Goal: Task Accomplishment & Management: Use online tool/utility

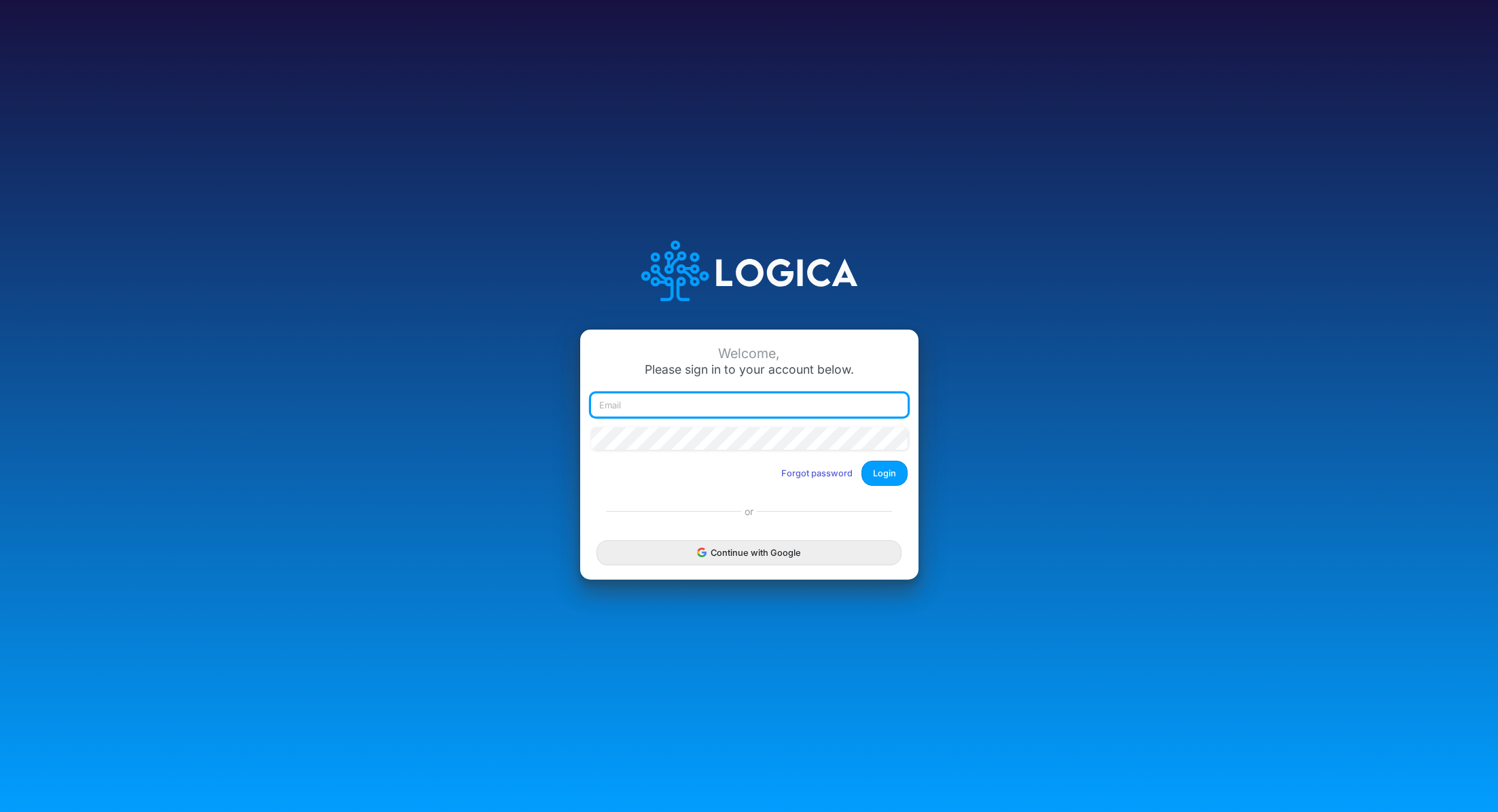
type input "renato.matsumoto@recargapay.com"
click at [893, 472] on button "Login" at bounding box center [884, 473] width 46 height 25
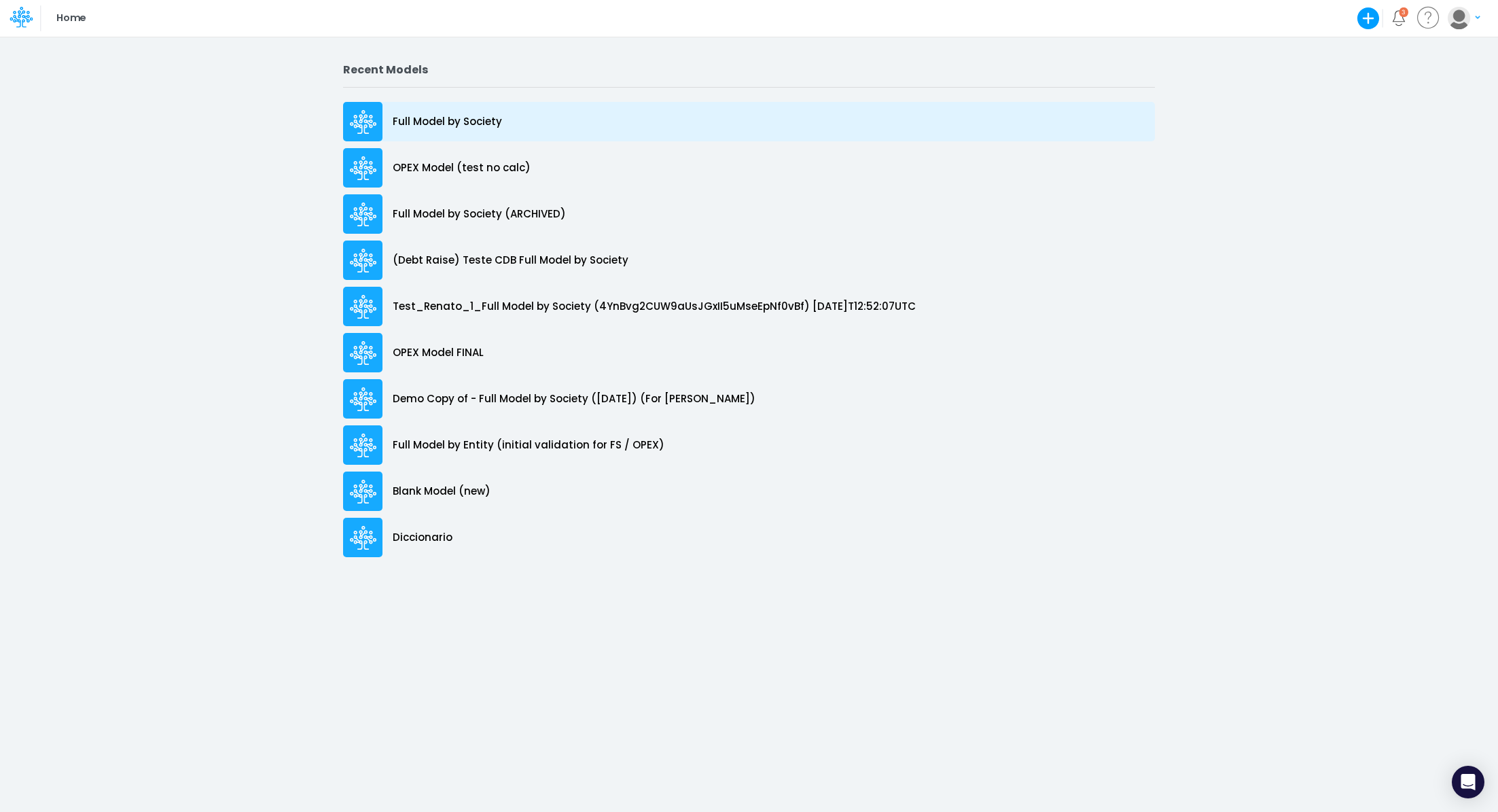
click at [444, 128] on p "Full Model by Society" at bounding box center [447, 121] width 109 height 15
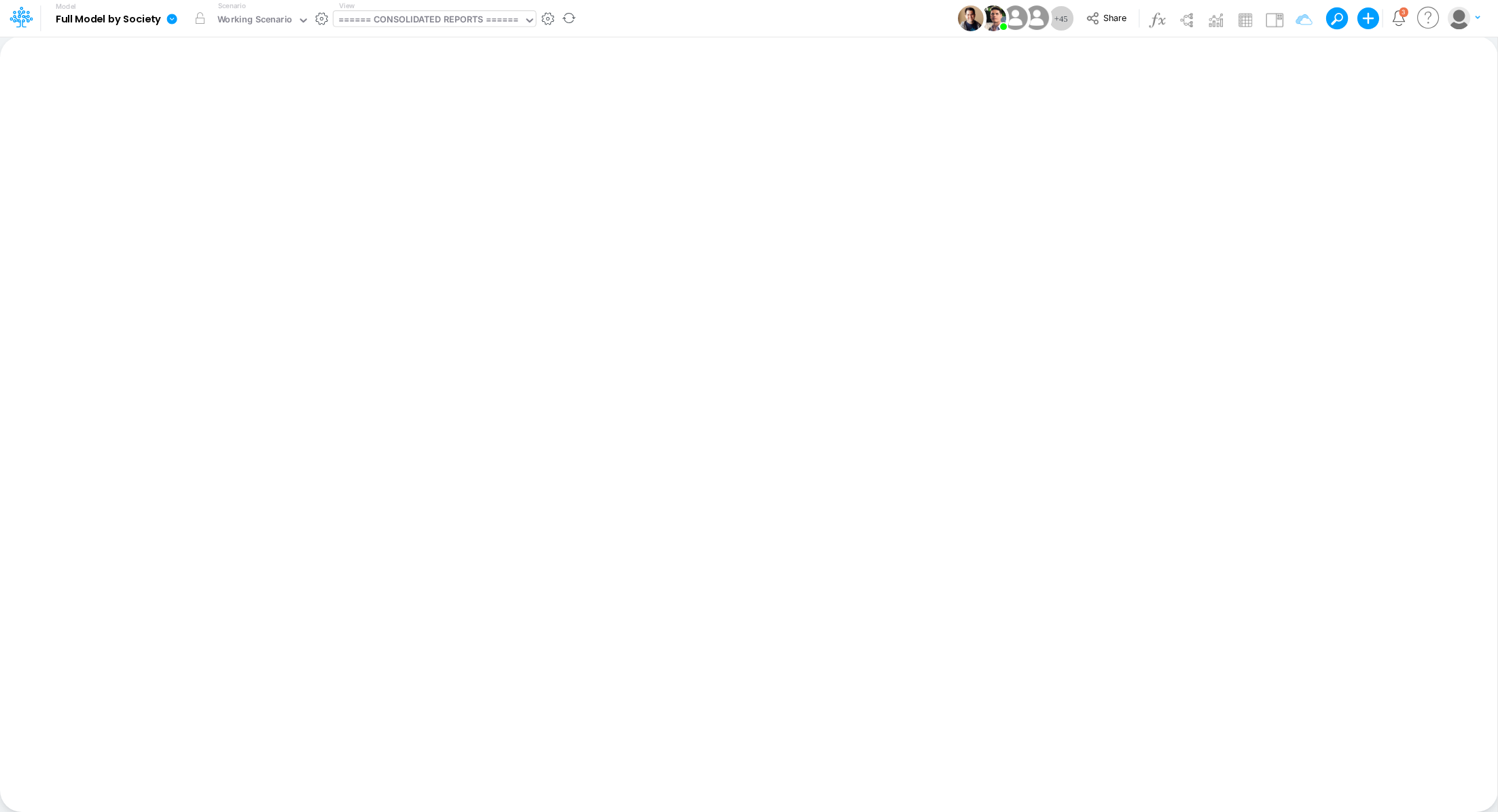
click at [415, 17] on div "====== CONSOLIDATED REPORTS ======" at bounding box center [429, 20] width 181 height 15
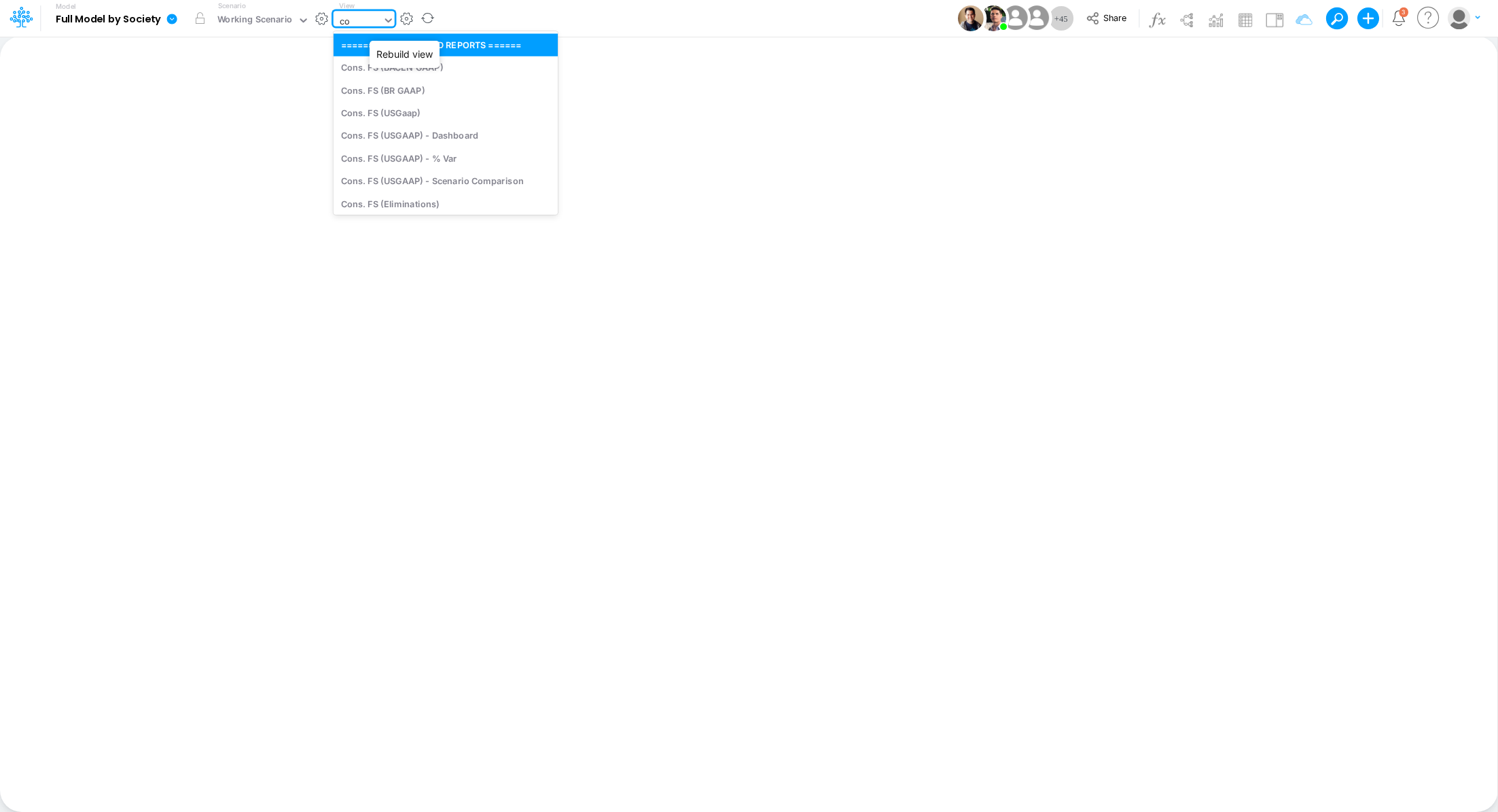
type input "con"
click at [418, 112] on div "Cons. FS (USGaap)" at bounding box center [445, 112] width 222 height 22
type input "Consolidated FS - USGAAP"
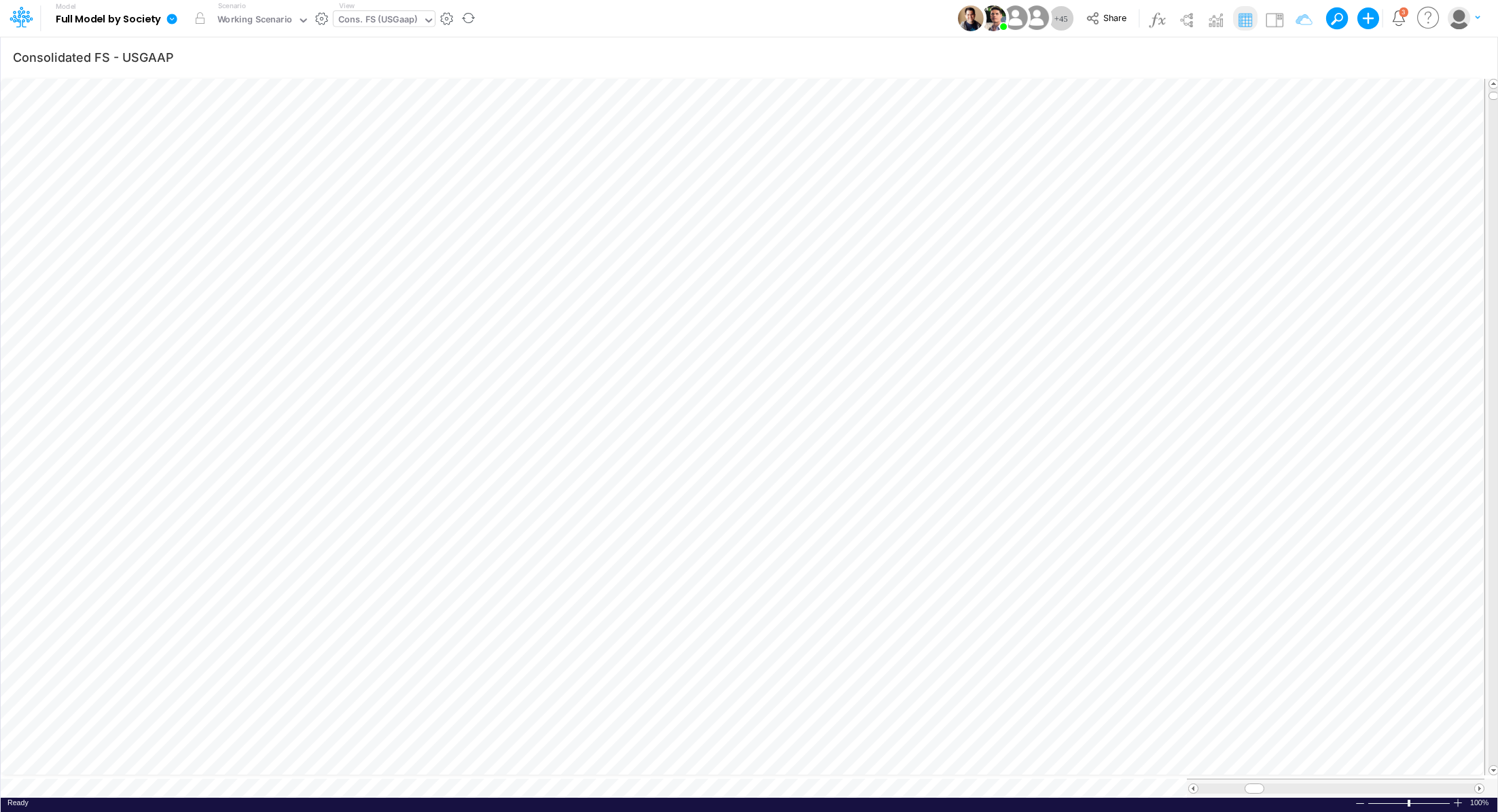
scroll to position [6, 2]
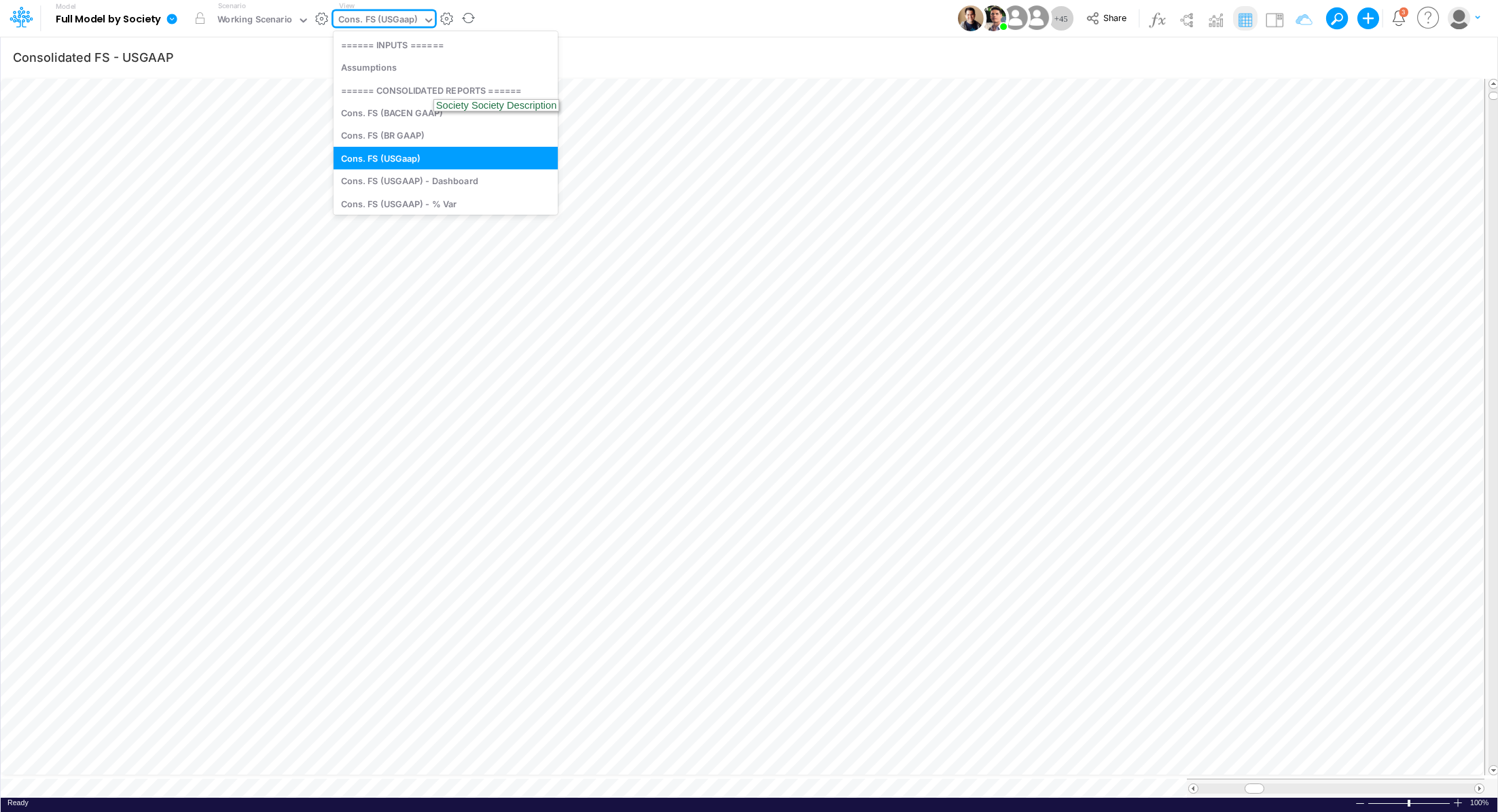
click at [377, 13] on div "Cons. FS (USGaap)" at bounding box center [379, 20] width 80 height 15
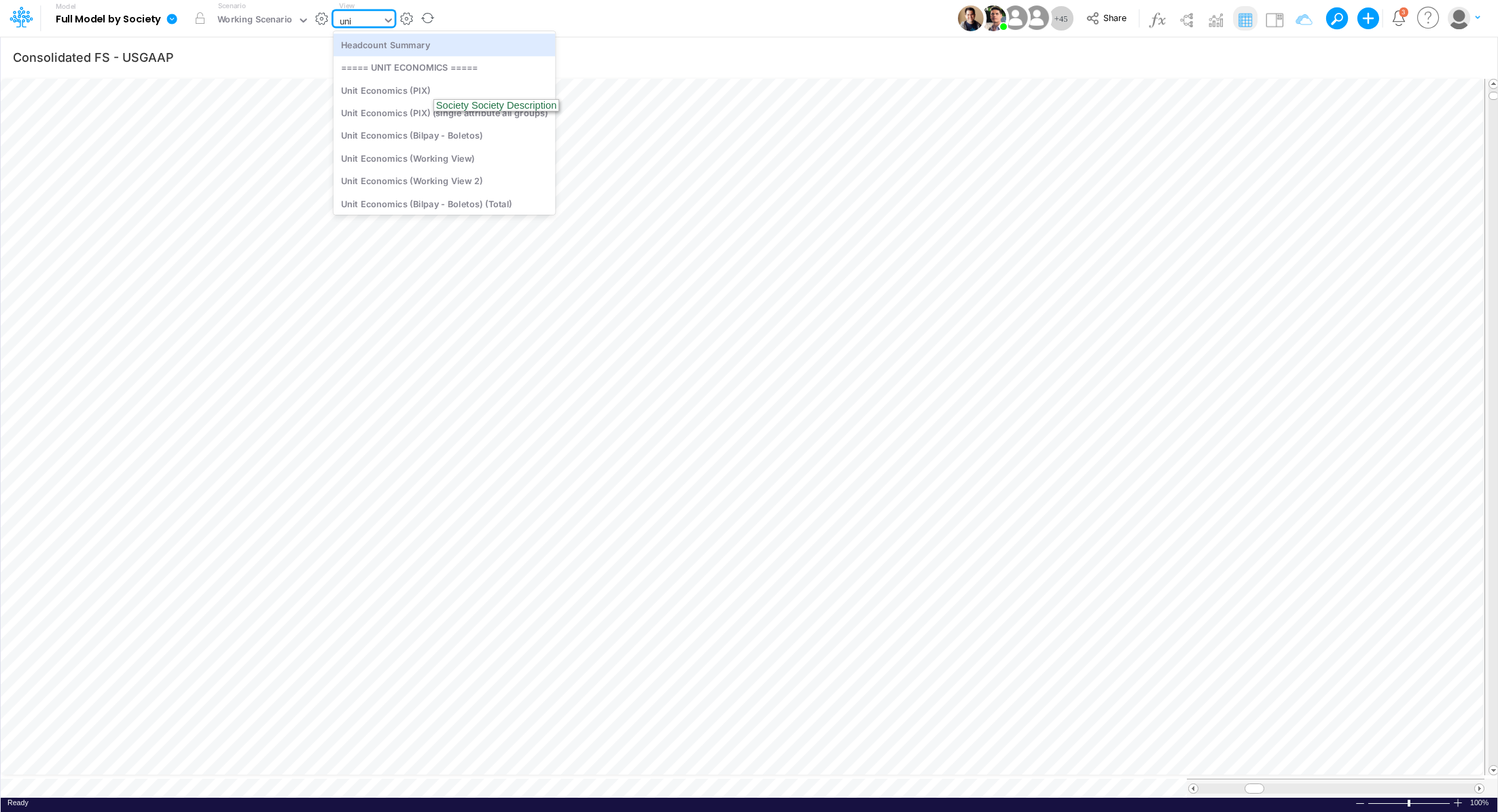
type input "unit"
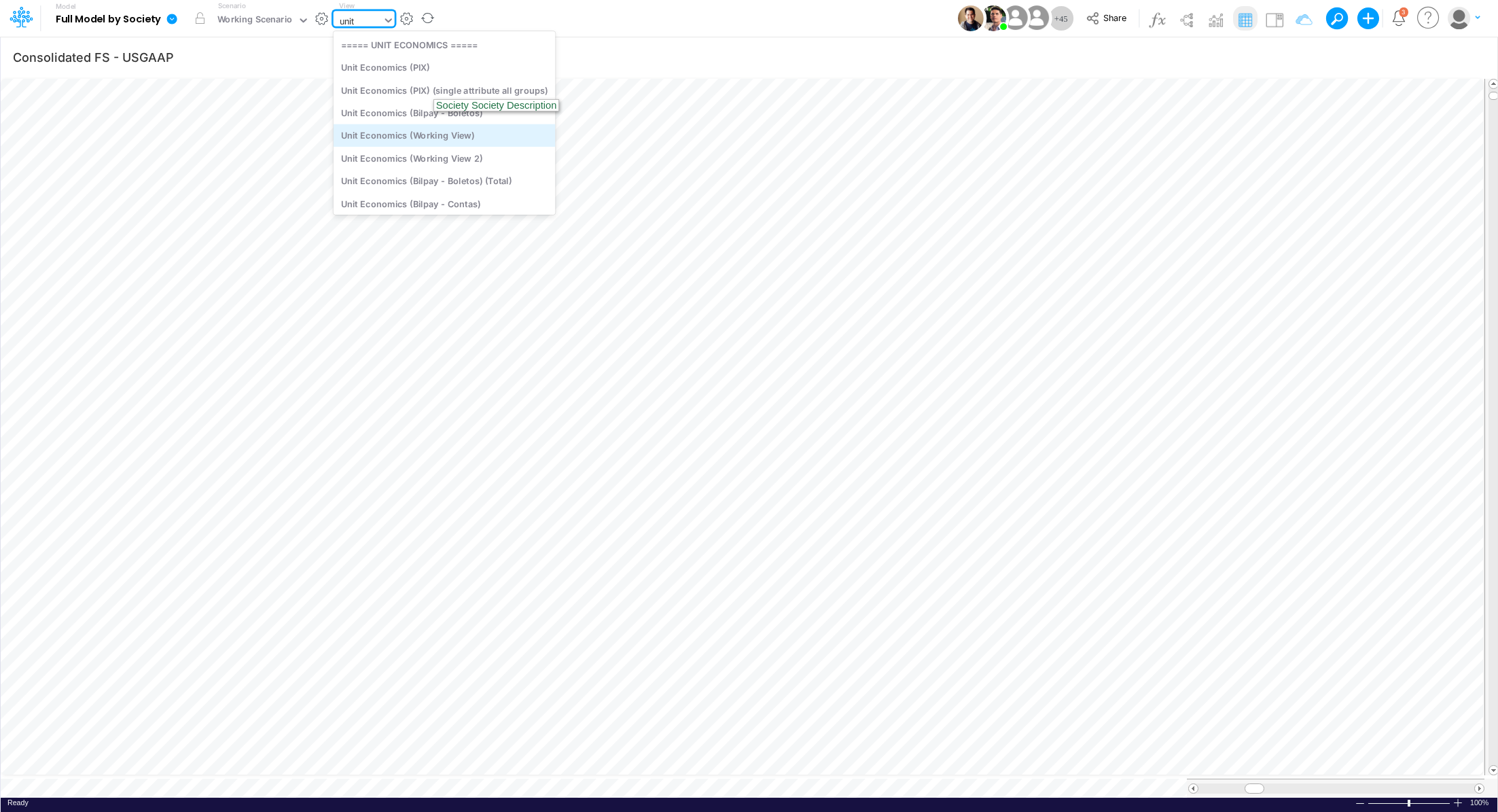
click at [467, 136] on div "Unit Economics (Working View)" at bounding box center [445, 135] width 222 height 22
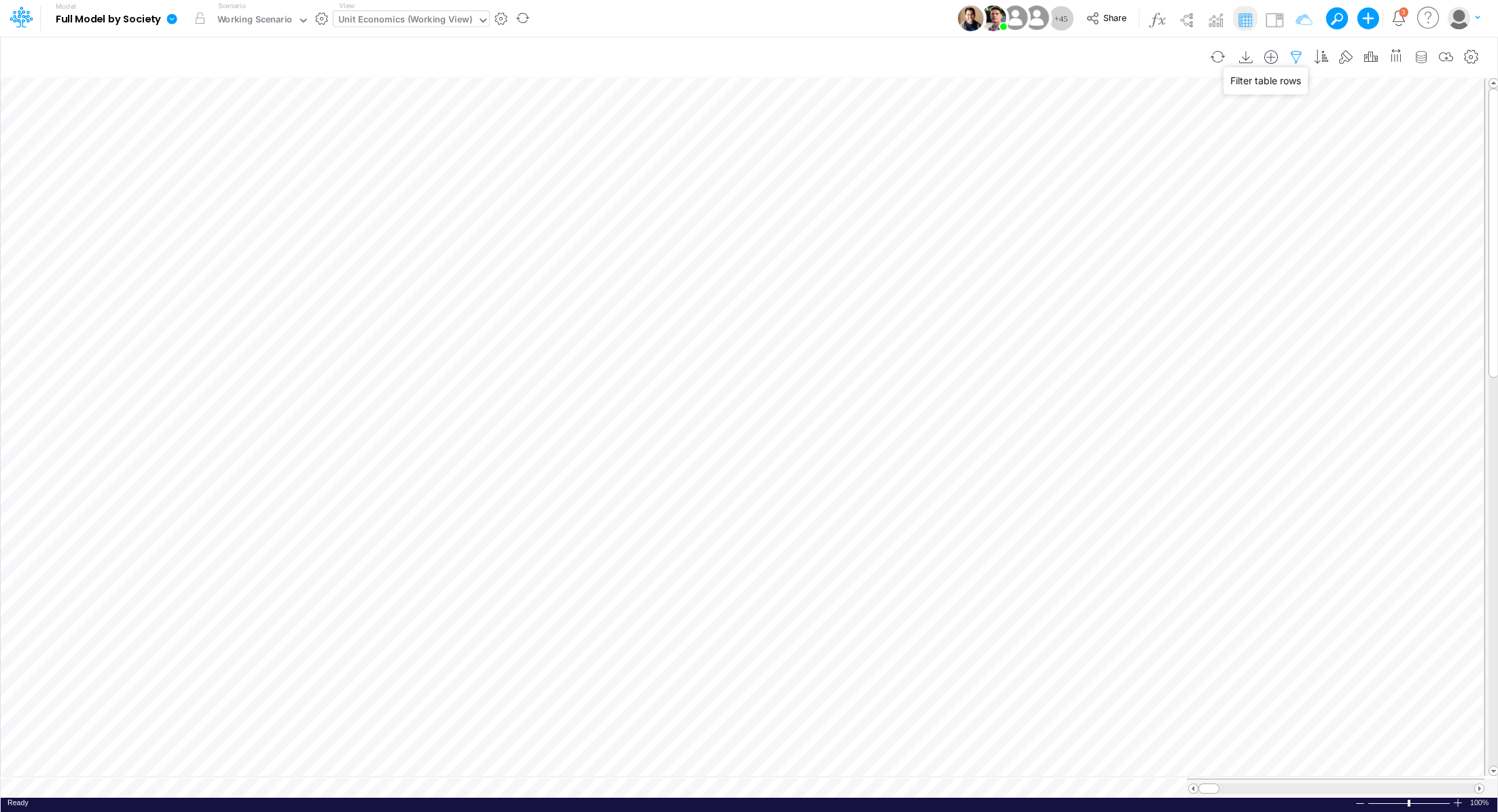
click at [1305, 56] on icon "button" at bounding box center [1296, 57] width 20 height 14
select select "contains"
select select "tableSearchOR"
select select "contains"
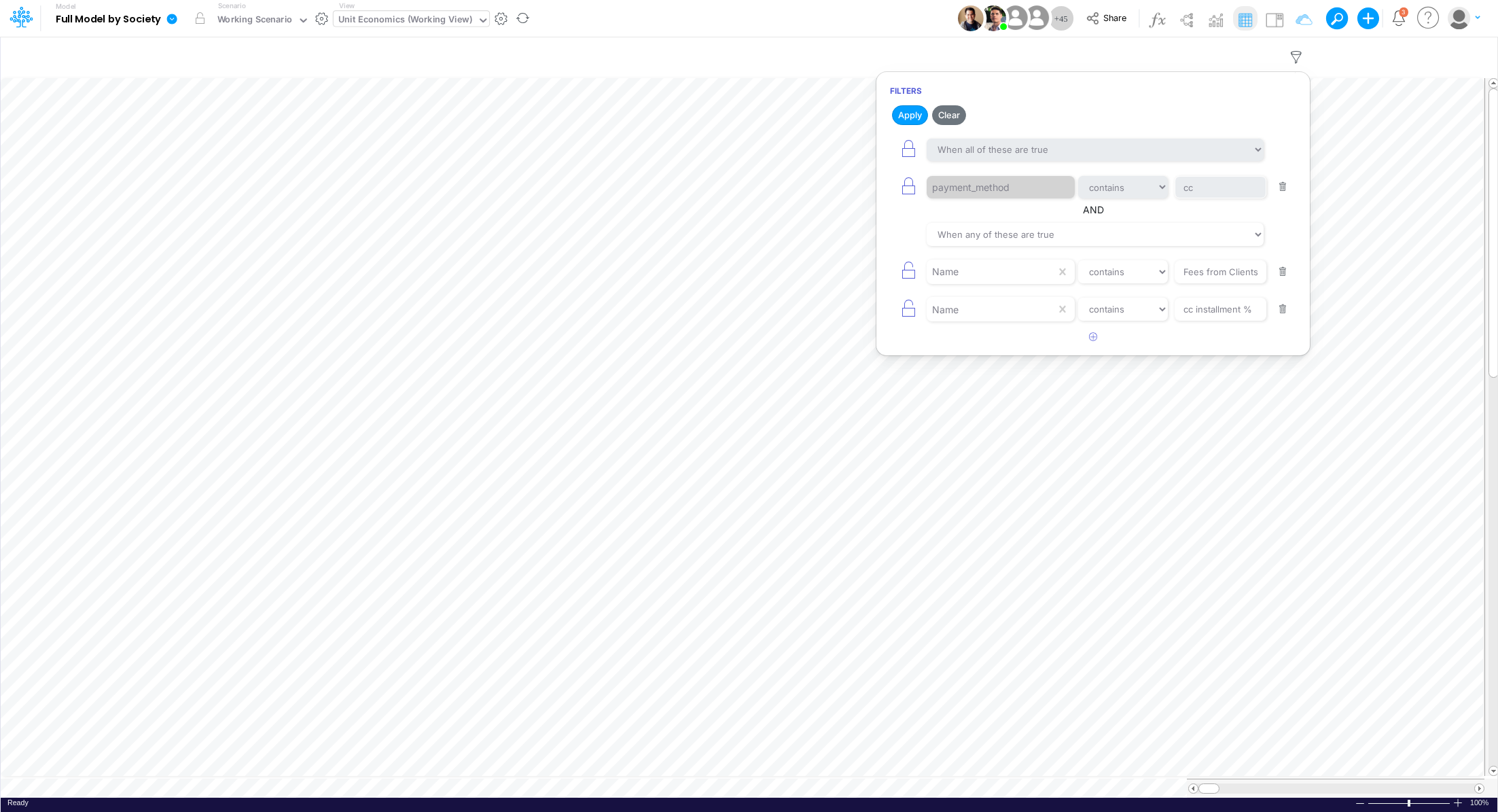
click at [1282, 272] on button "button" at bounding box center [1282, 272] width 26 height 19
type input "cc installment %"
click at [1287, 256] on div "Name equals not equal starts with ends with contains cc installment %" at bounding box center [1093, 272] width 407 height 31
click at [1285, 266] on button "button" at bounding box center [1282, 272] width 26 height 19
click at [905, 120] on button "Apply" at bounding box center [910, 115] width 36 height 20
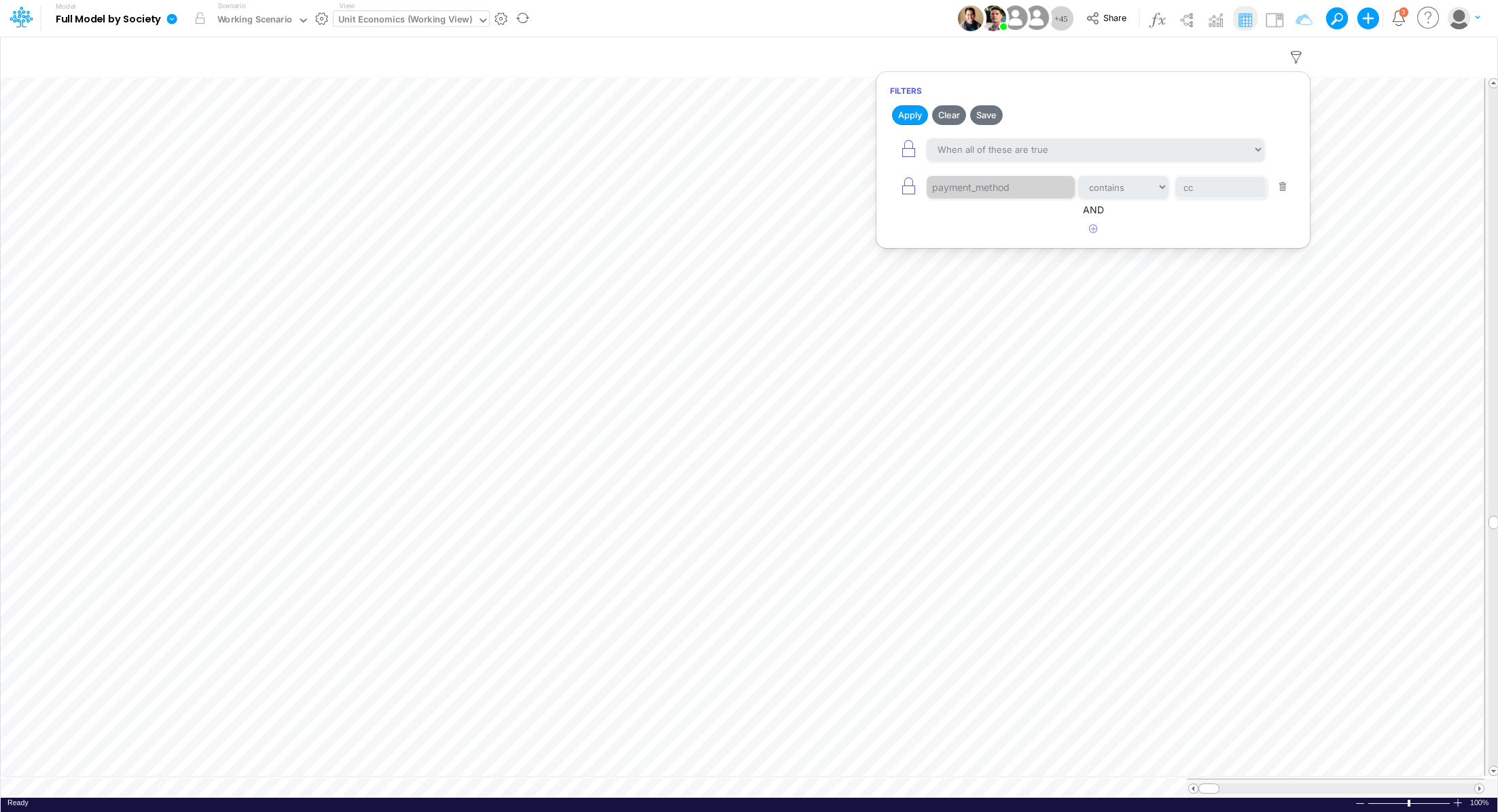
click at [1285, 183] on button "button" at bounding box center [1282, 188] width 26 height 19
click at [895, 117] on button "Apply" at bounding box center [910, 115] width 36 height 20
click at [916, 113] on button "Apply" at bounding box center [910, 115] width 36 height 20
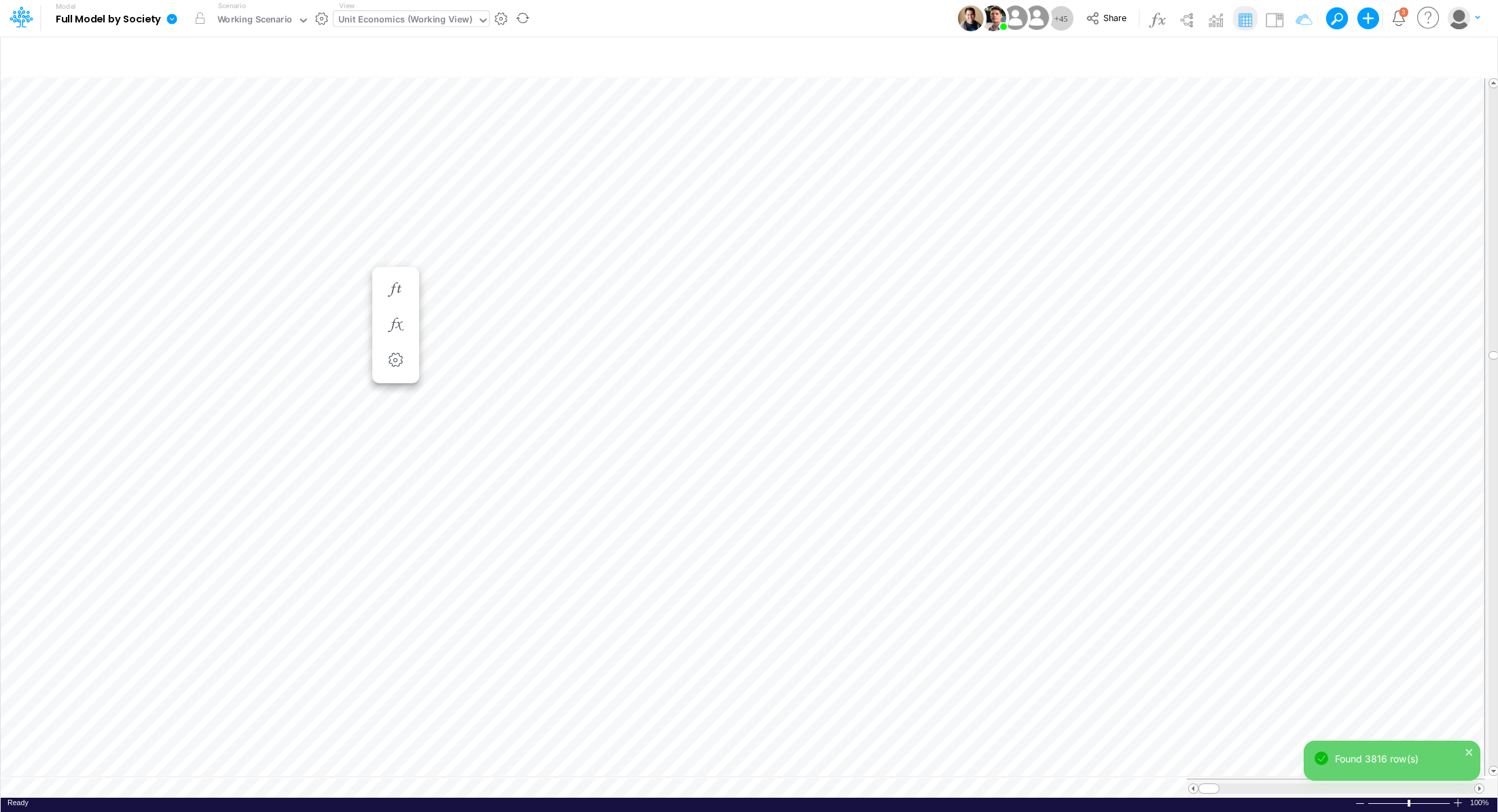
scroll to position [6, 2]
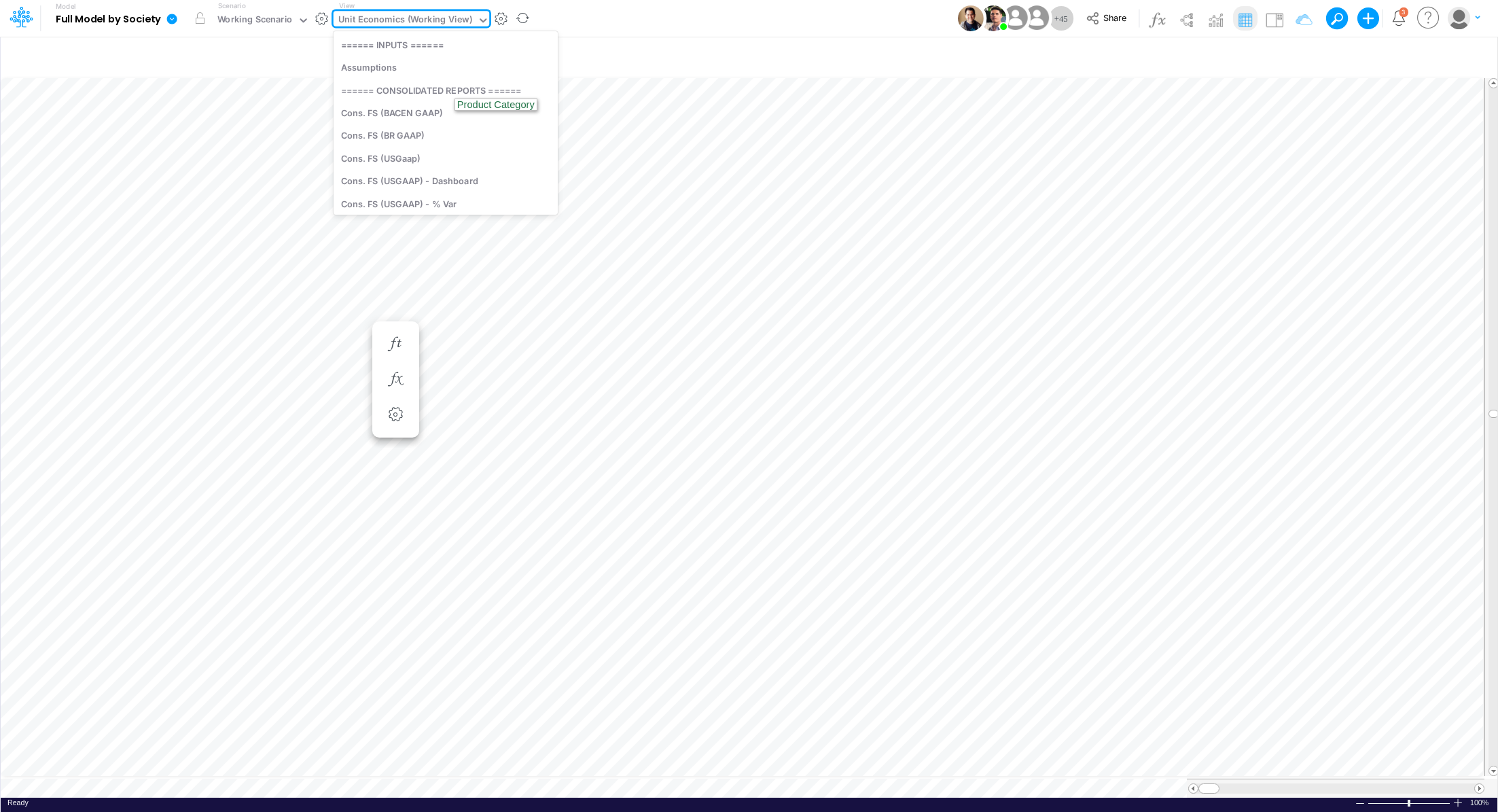
click at [413, 25] on div "Unit Economics (Working View)" at bounding box center [406, 20] width 134 height 15
type input "dc by"
click at [394, 48] on div "DC by Vertical" at bounding box center [425, 44] width 183 height 22
type input "DC by Vertical"
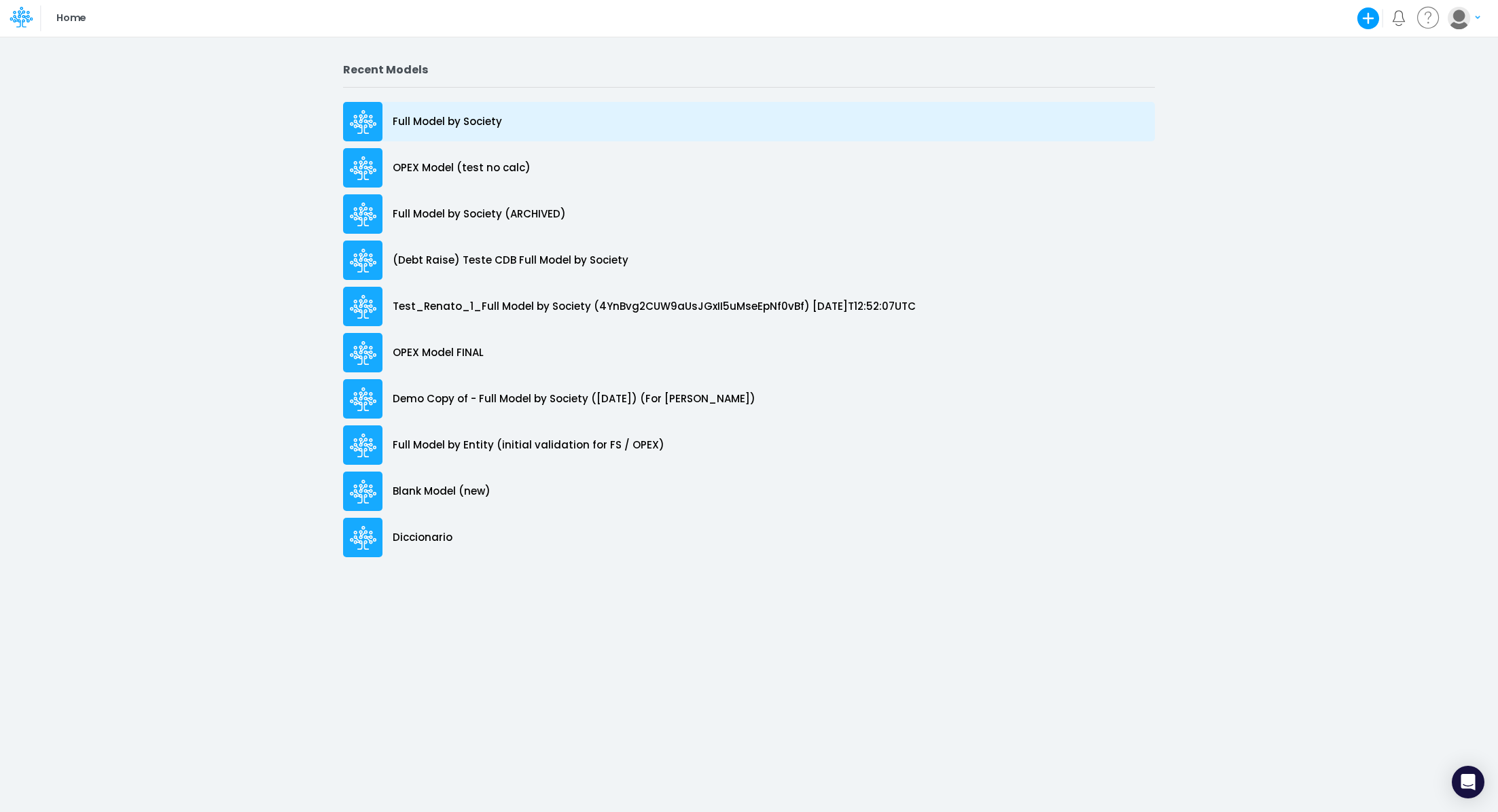
click at [431, 125] on p "Full Model by Society" at bounding box center [447, 121] width 109 height 15
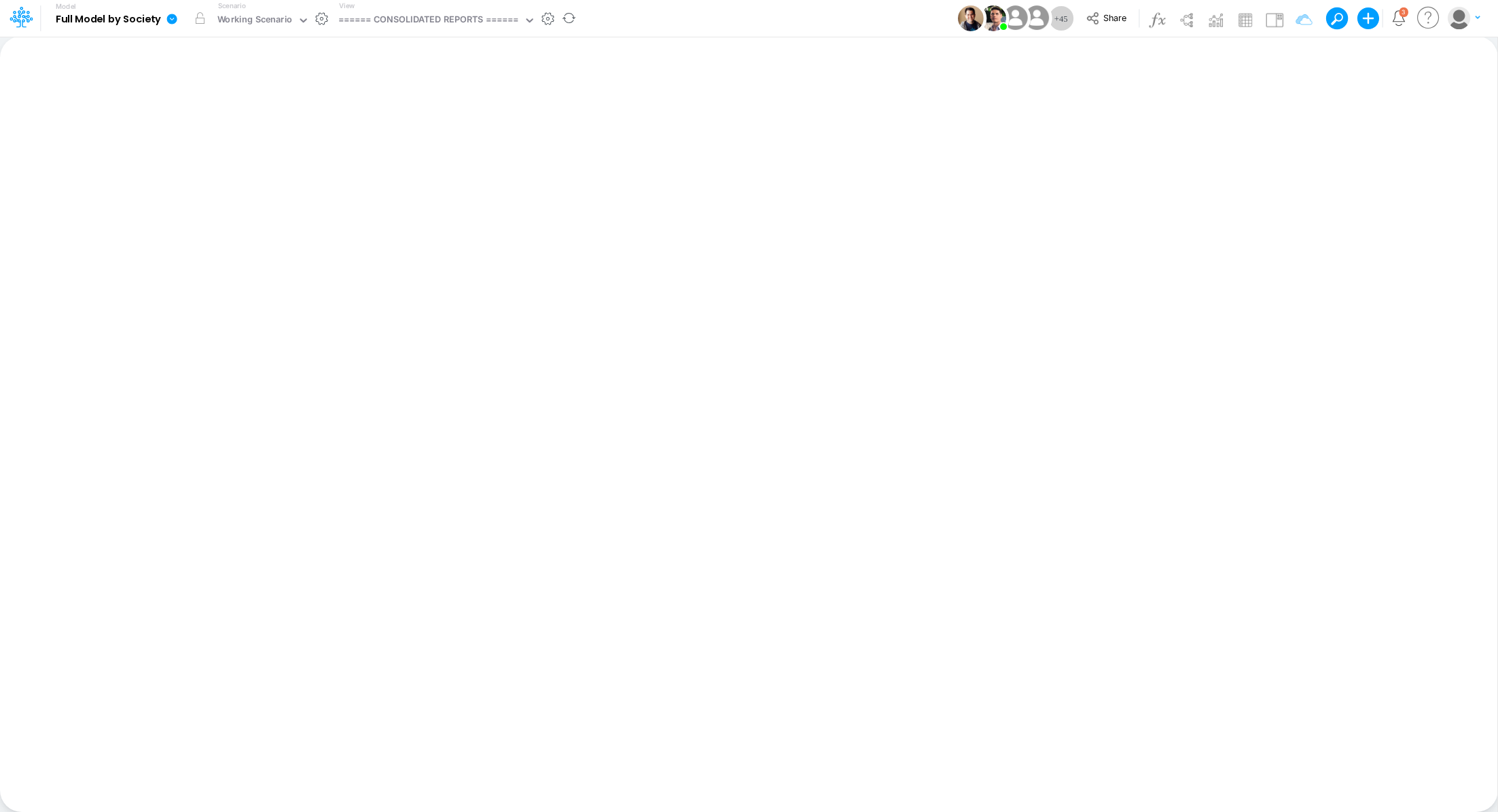
click at [452, 8] on div "View ====== CONSOLIDATED REPORTS ======" at bounding box center [435, 19] width 203 height 36
click at [447, 13] on div "====== CONSOLIDATED REPORTS ======" at bounding box center [429, 20] width 181 height 15
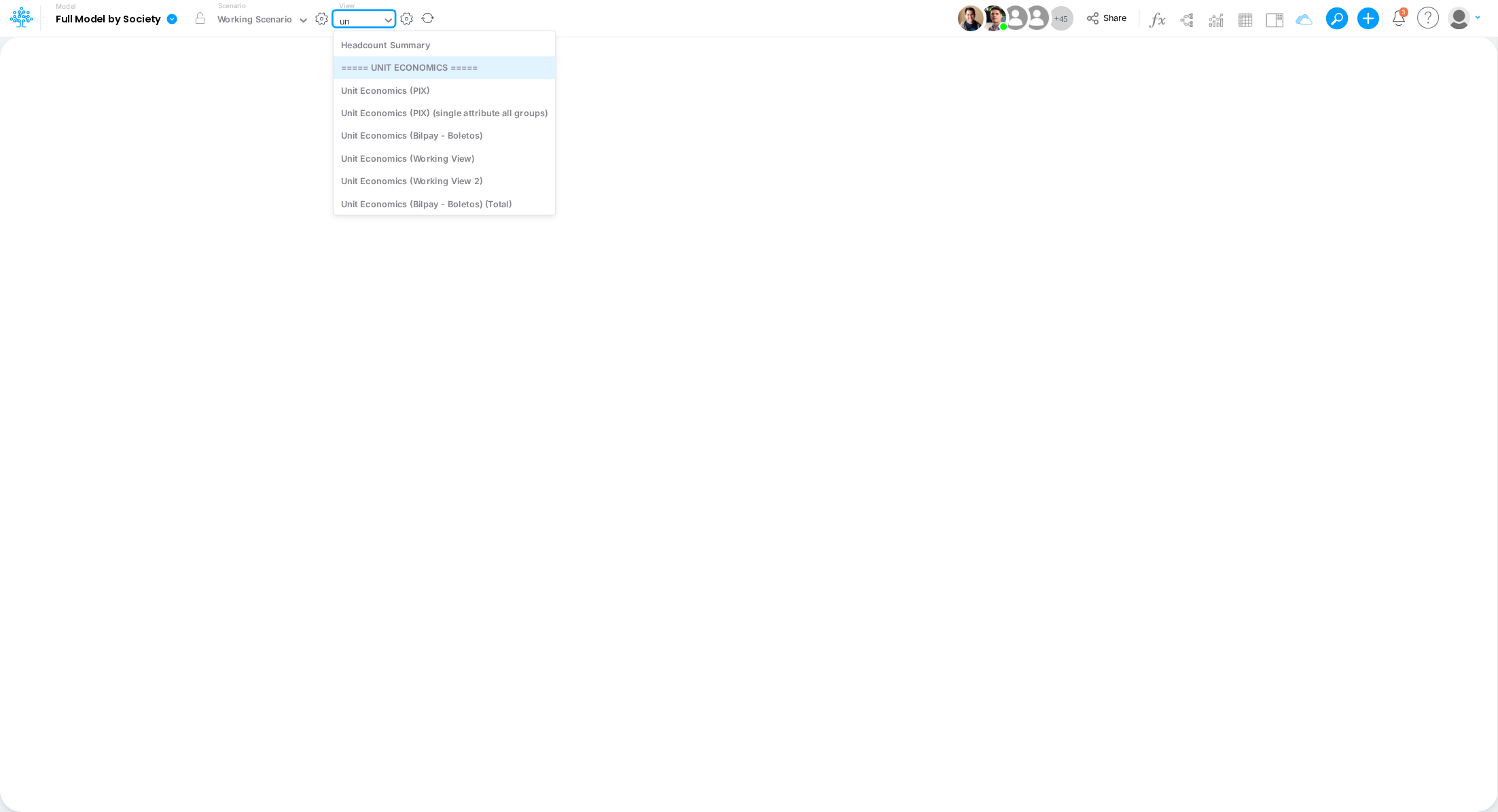
type input "u"
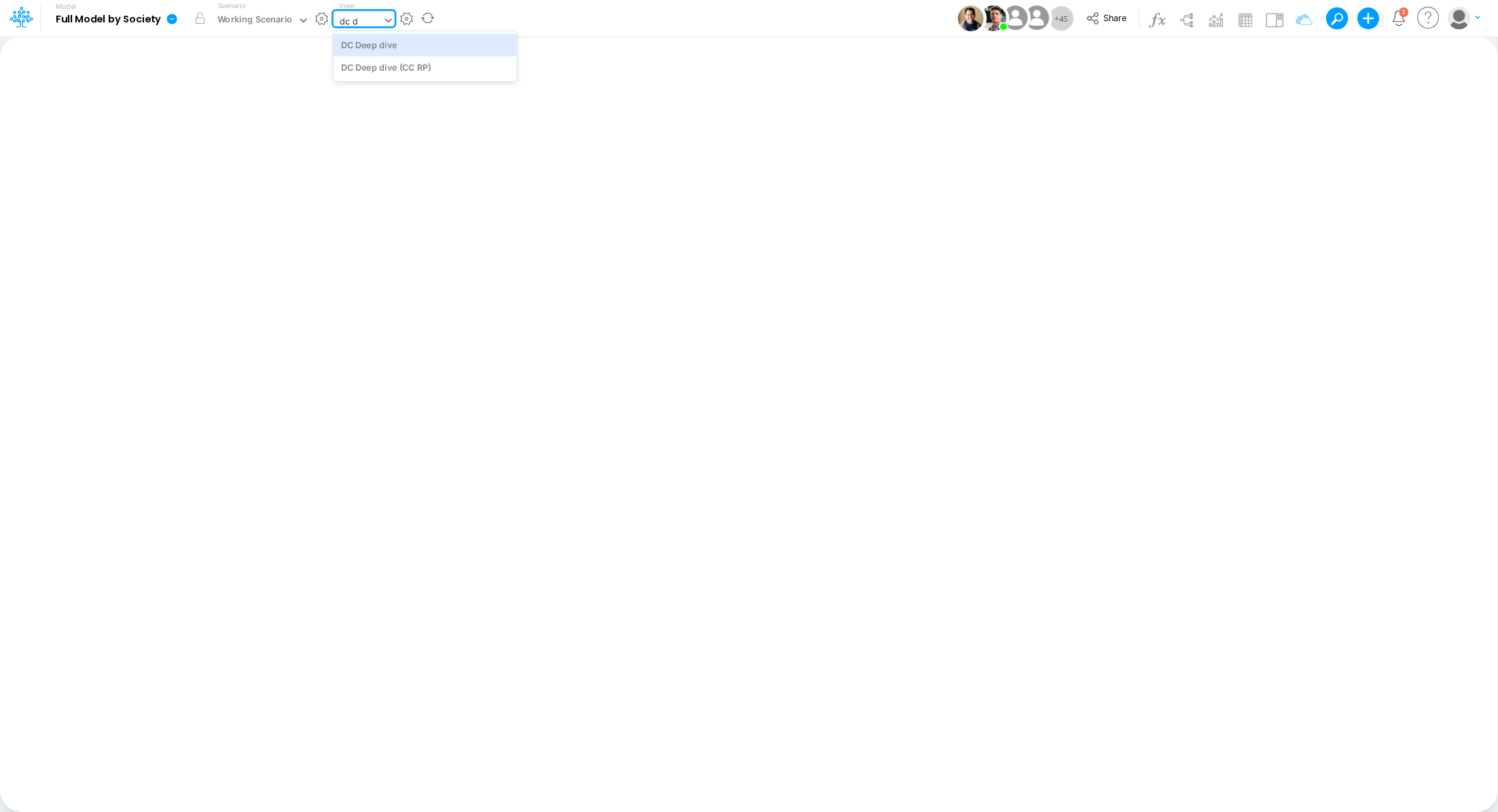
type input "dc"
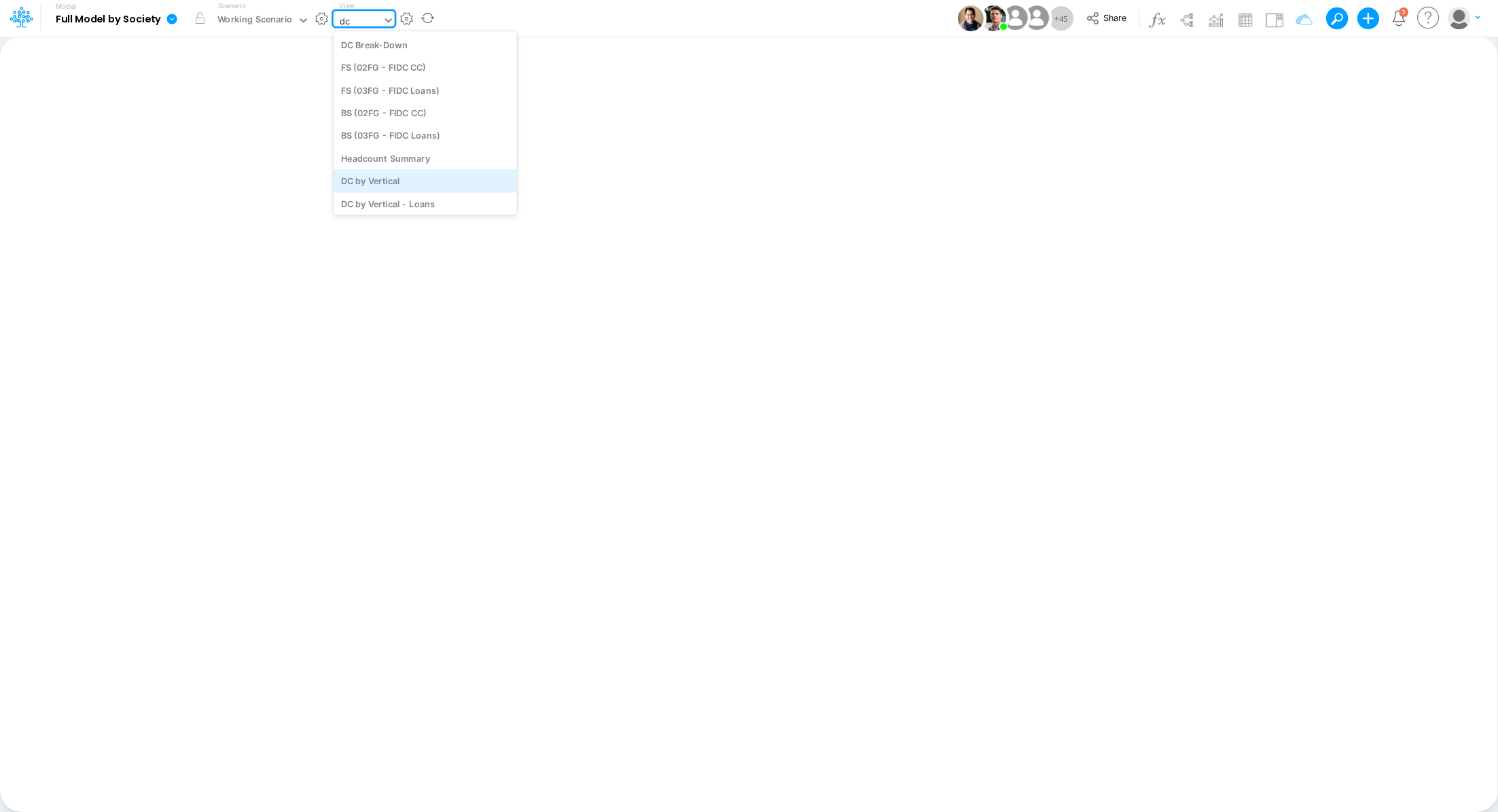
click at [354, 186] on div "DC by Vertical" at bounding box center [425, 181] width 183 height 22
type input "DC by Vertical"
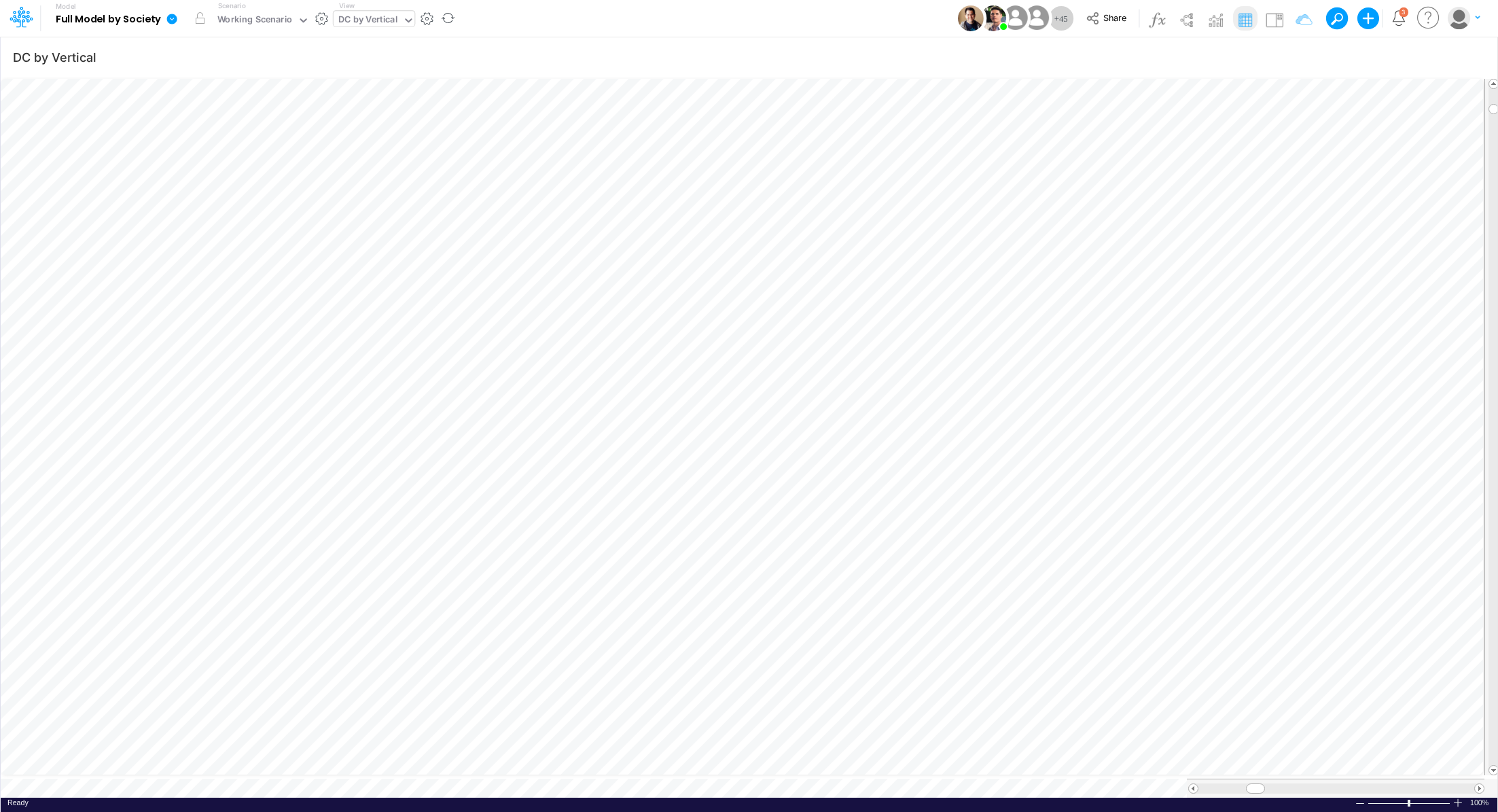
scroll to position [6, 2]
click at [1041, 636] on icon "button" at bounding box center [1033, 637] width 20 height 14
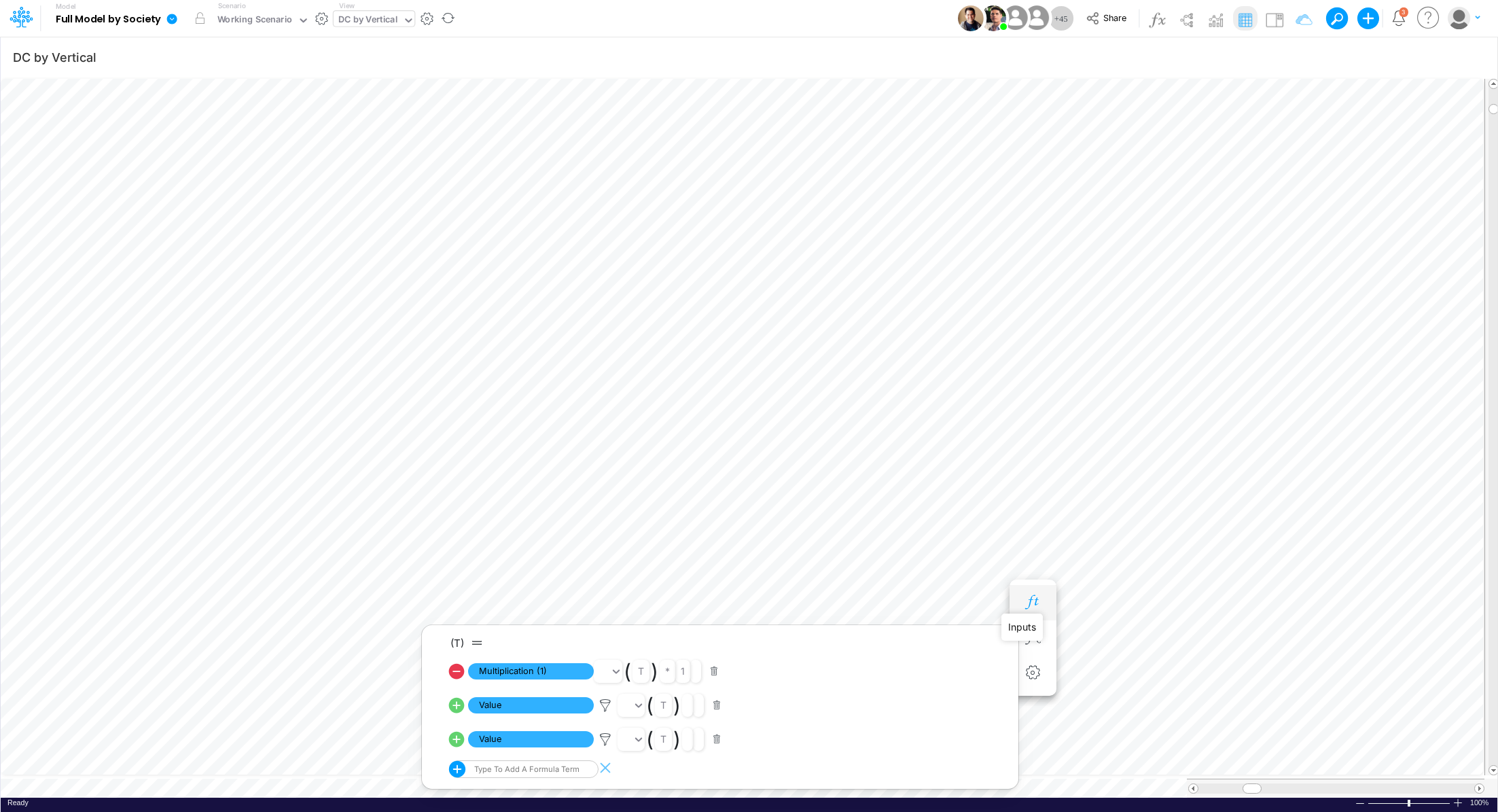
click at [1037, 601] on icon "button" at bounding box center [1033, 602] width 20 height 14
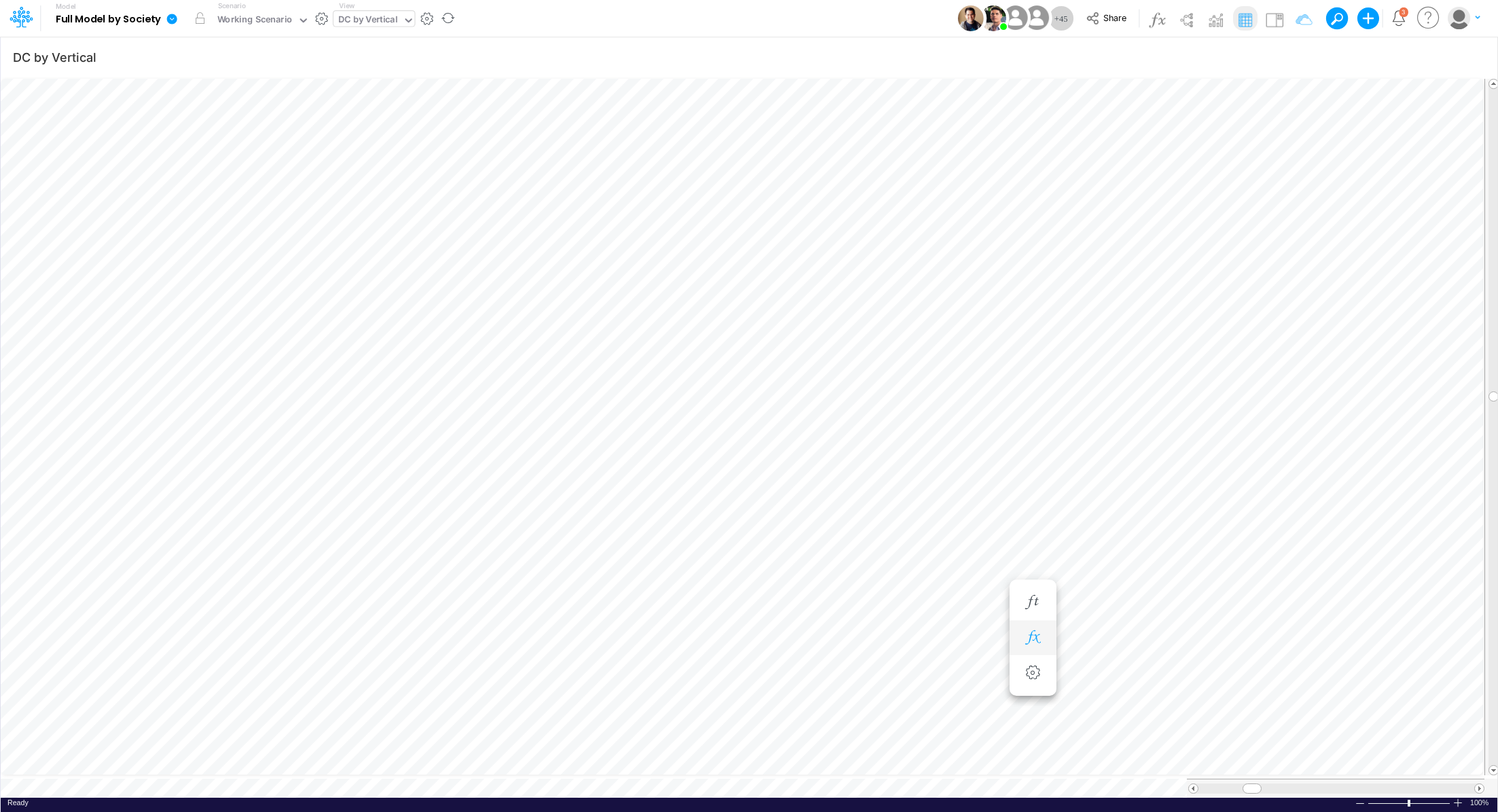
click at [1036, 627] on button "button" at bounding box center [1033, 638] width 25 height 27
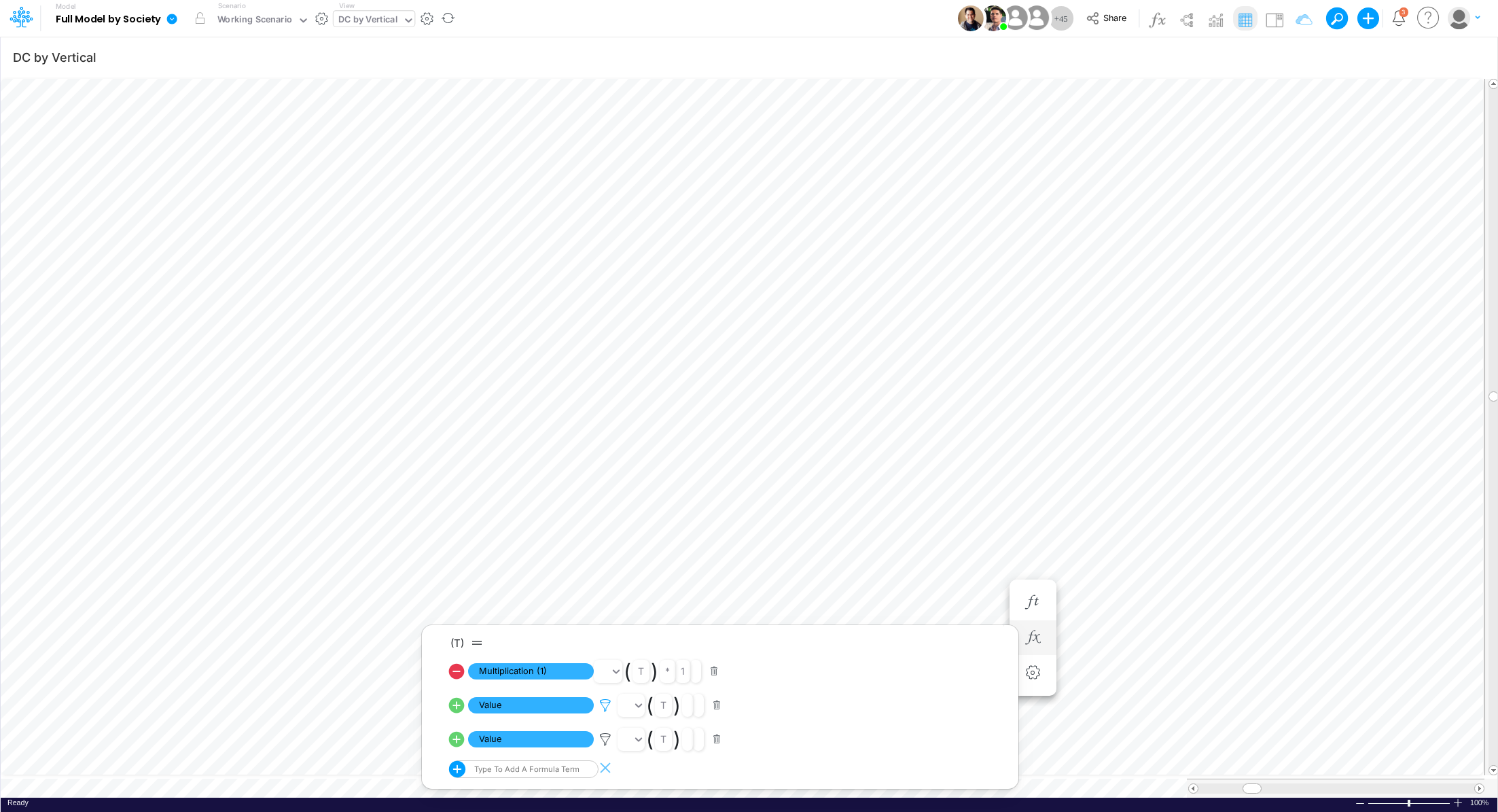
click at [607, 708] on icon at bounding box center [605, 705] width 20 height 14
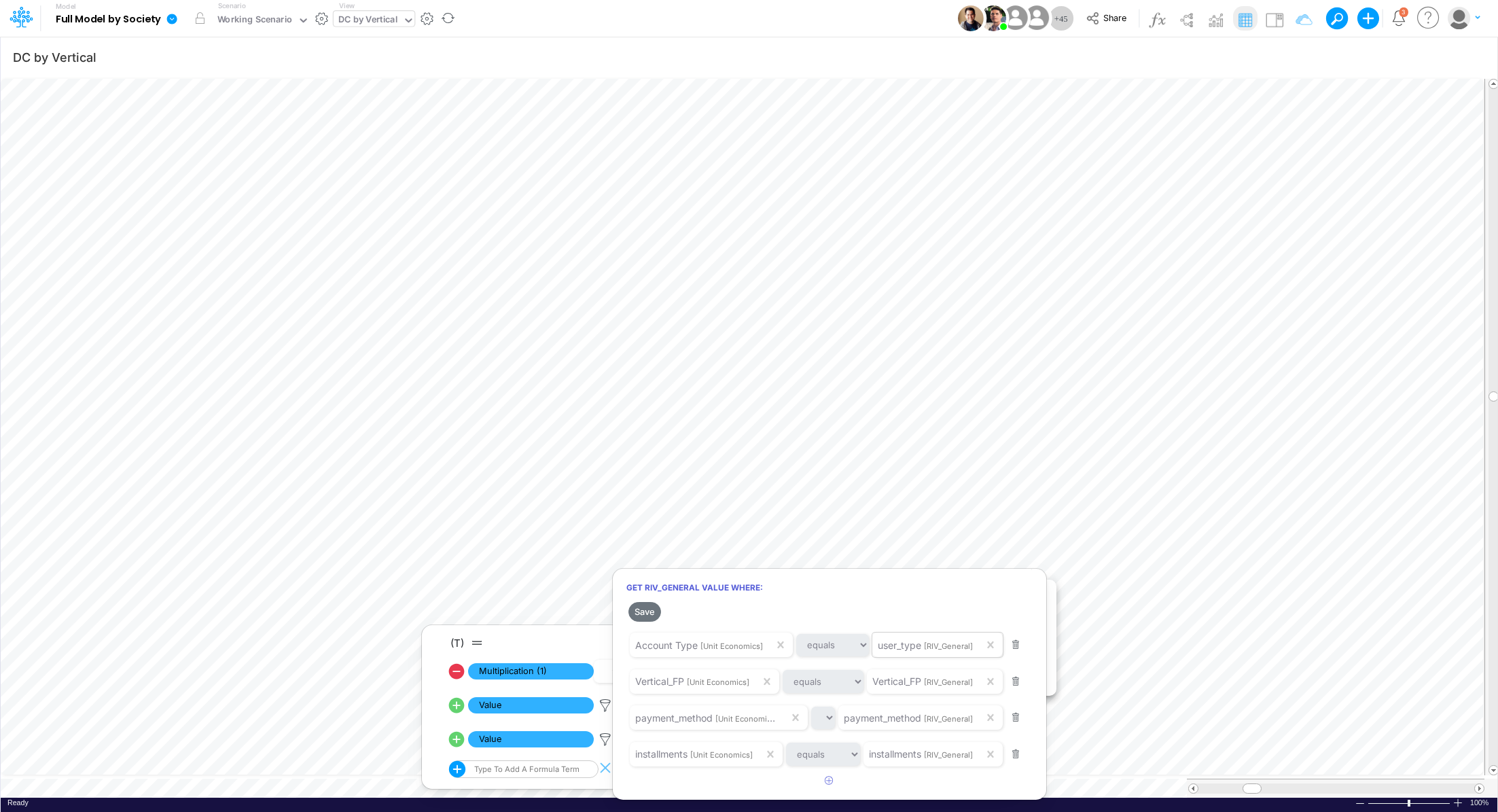
scroll to position [42, 0]
click at [610, 738] on div at bounding box center [749, 409] width 1498 height 805
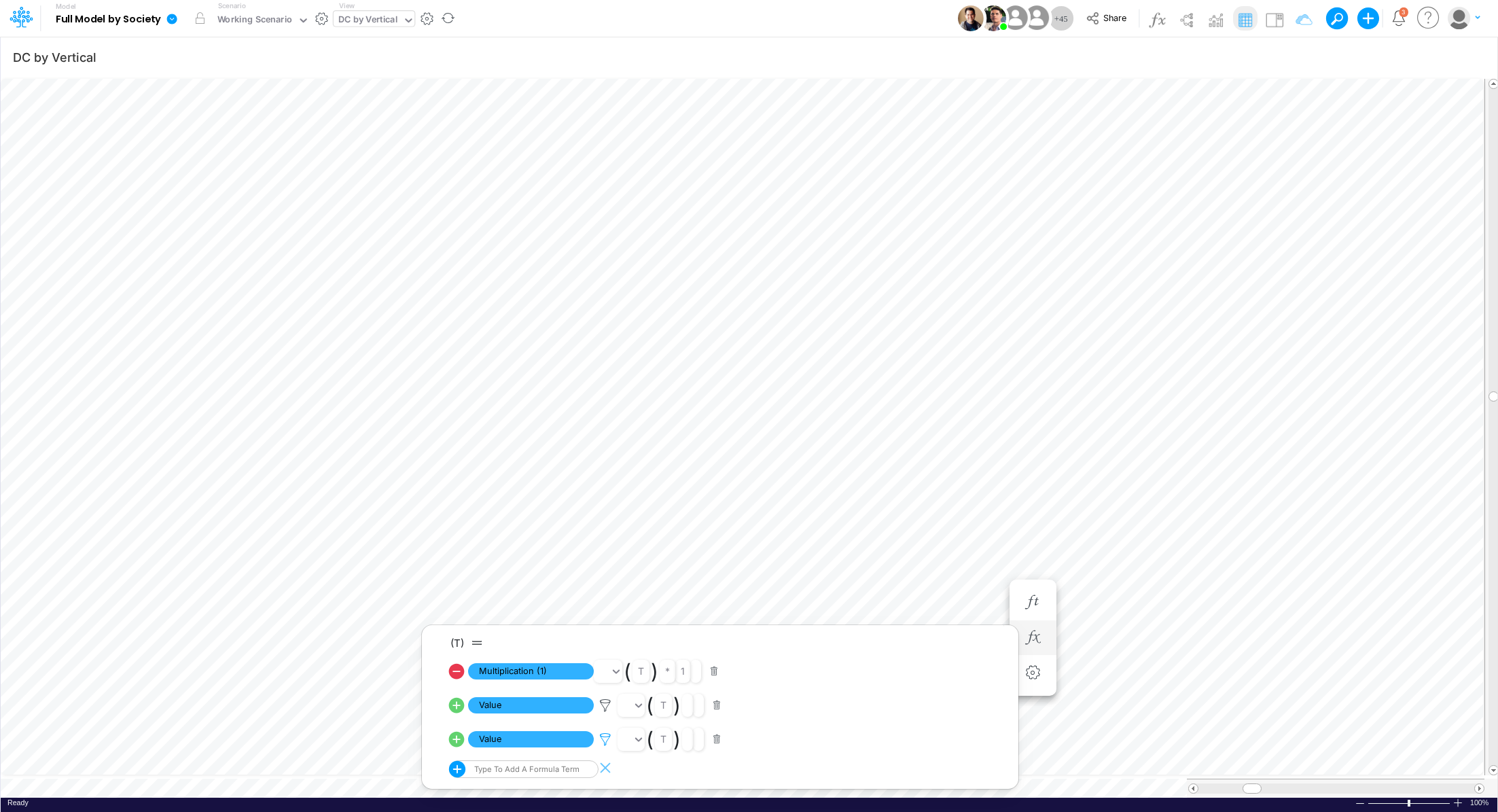
click at [608, 738] on icon at bounding box center [605, 739] width 20 height 14
click at [601, 704] on div at bounding box center [749, 409] width 1498 height 805
click at [603, 703] on icon at bounding box center [605, 705] width 20 height 14
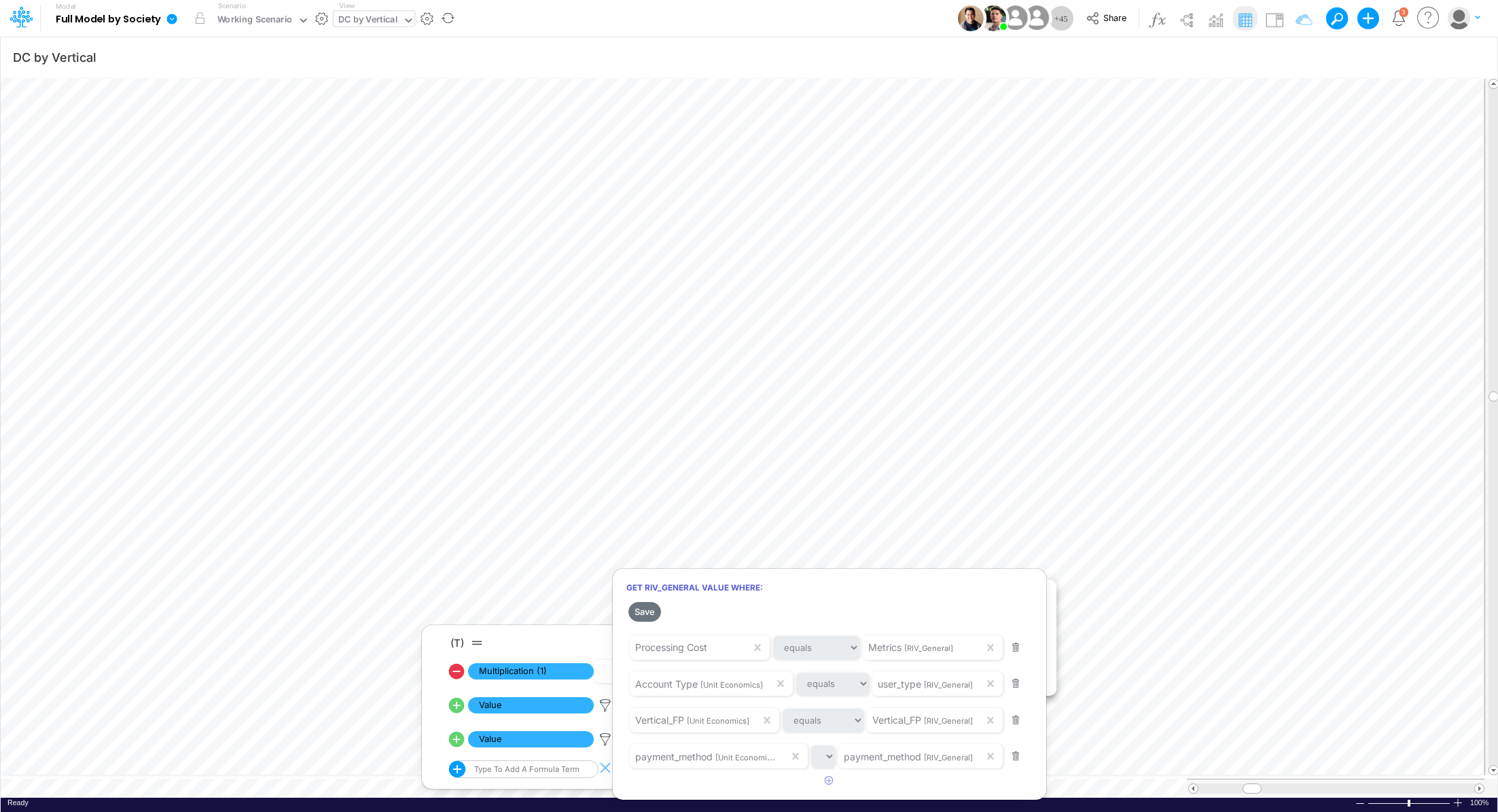
click at [969, 307] on div at bounding box center [749, 409] width 1498 height 805
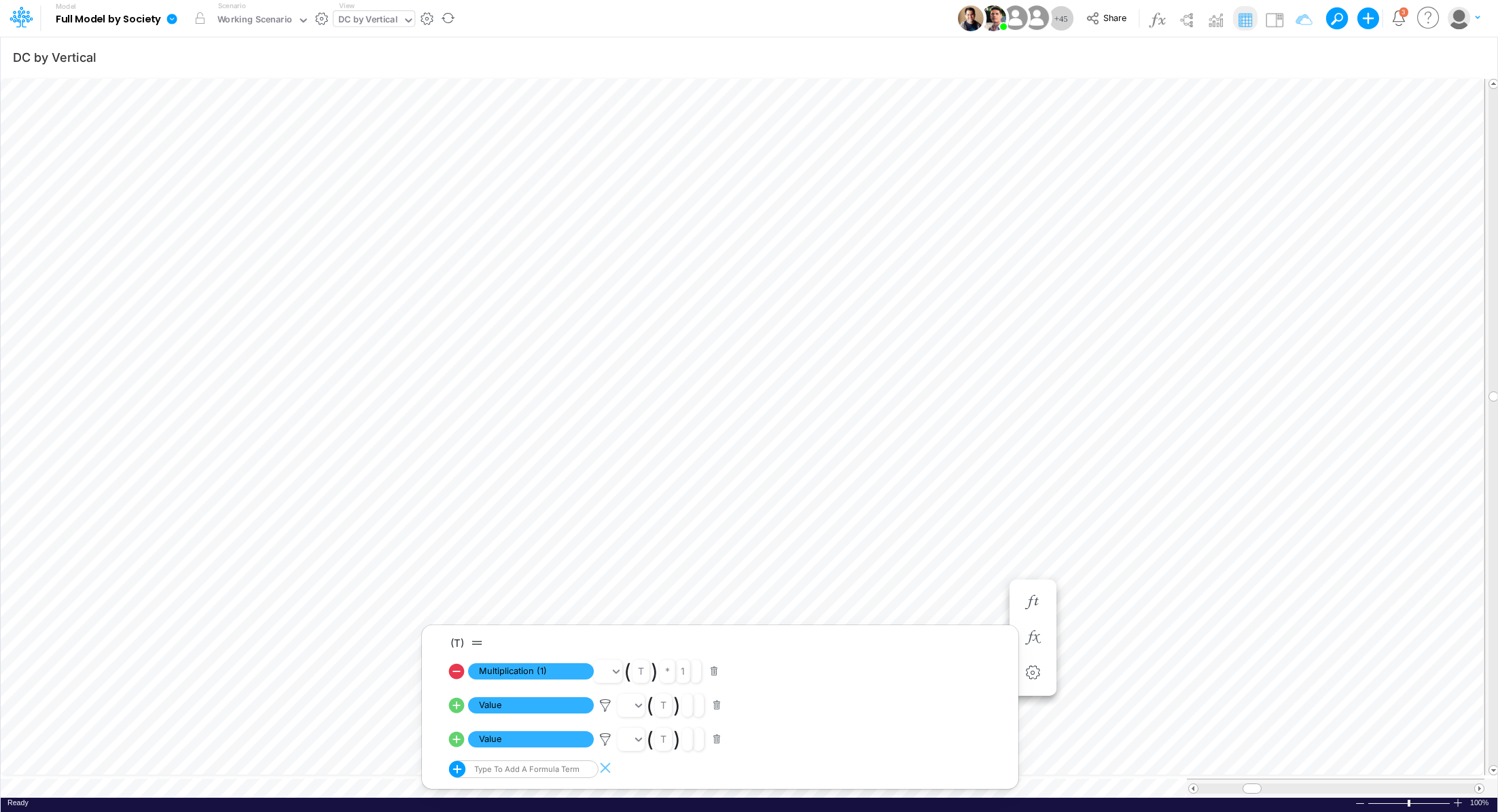
click at [359, 19] on div "DC by Vertical" at bounding box center [368, 20] width 59 height 15
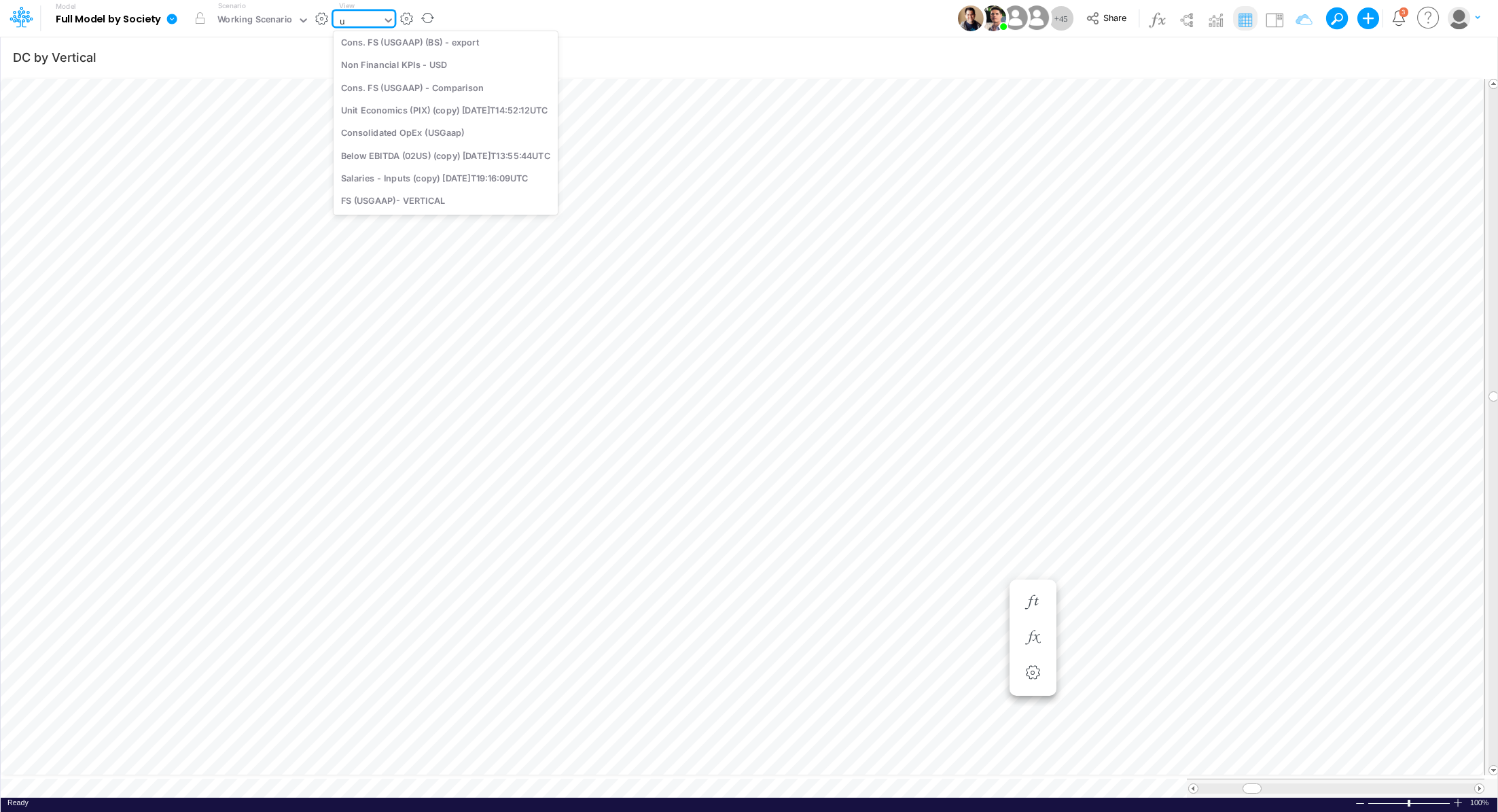
scroll to position [8, 0]
type input "uni"
click at [446, 132] on div "Unit Economics (Working View)" at bounding box center [445, 135] width 222 height 22
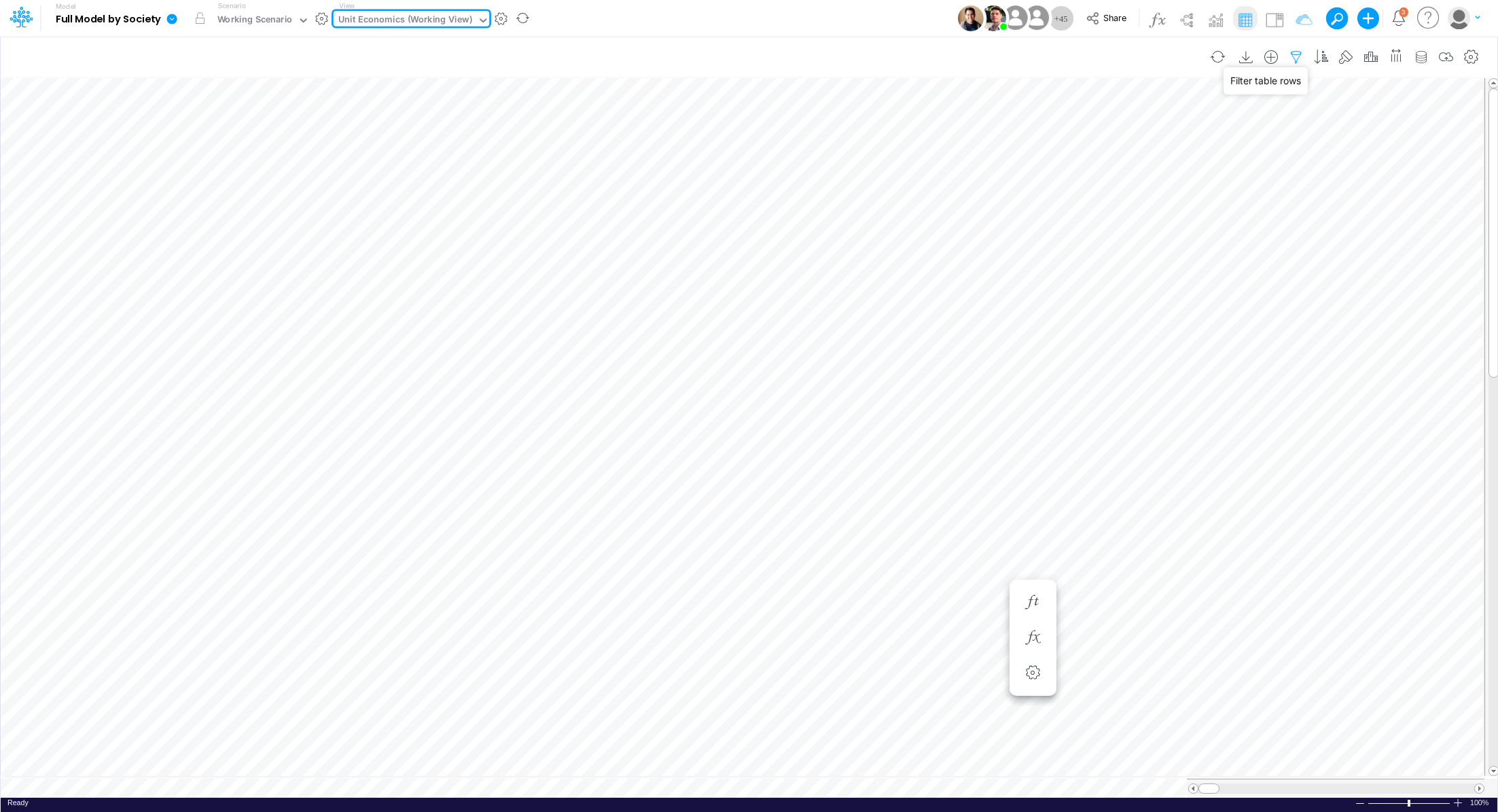
click at [1306, 59] on icon "button" at bounding box center [1296, 57] width 20 height 14
select select "contains"
select select "tableSearchOR"
select select "contains"
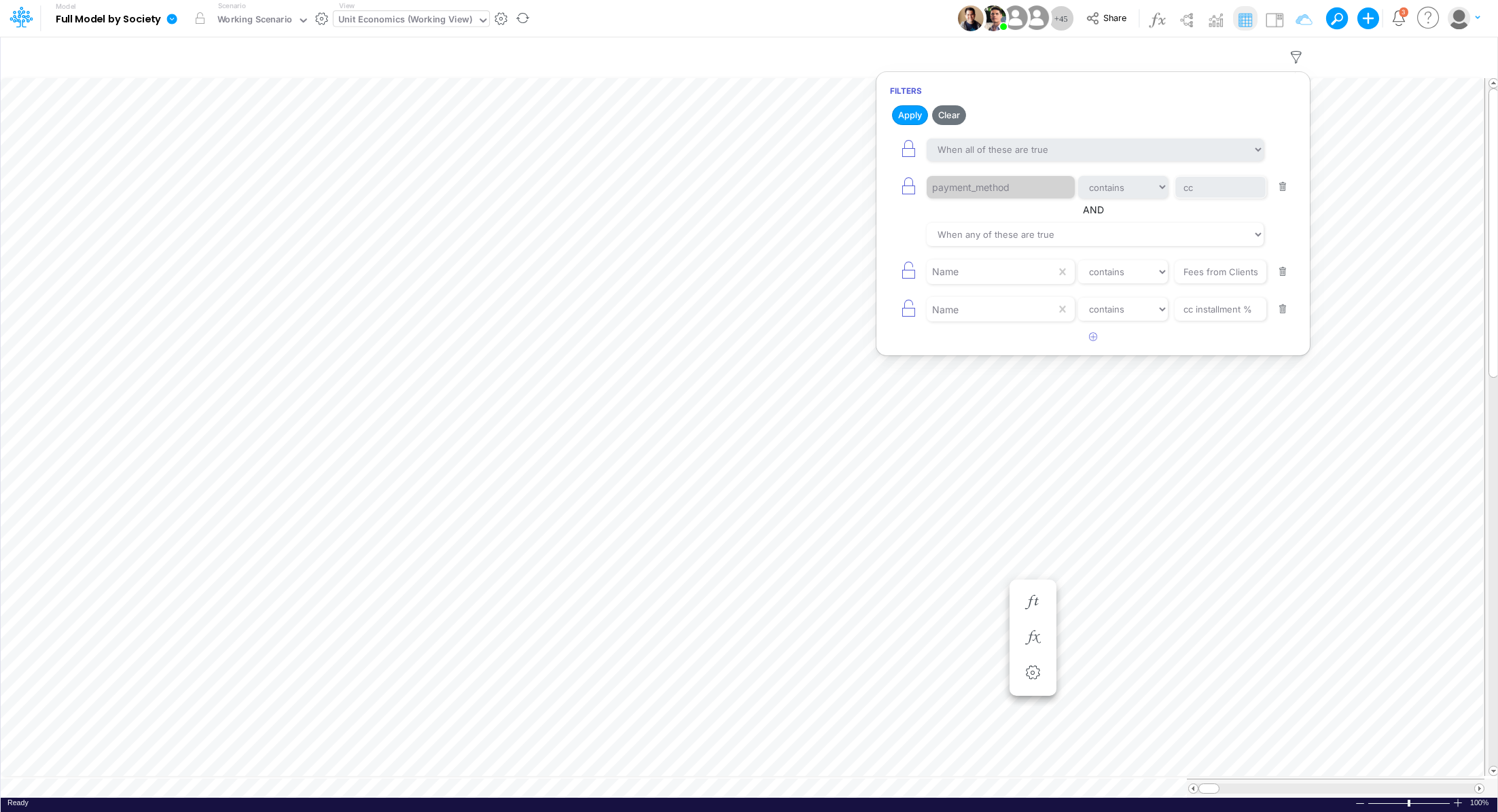
click at [1281, 311] on button "button" at bounding box center [1282, 310] width 26 height 19
click at [1289, 272] on button "button" at bounding box center [1282, 272] width 26 height 19
click at [905, 188] on icon "button" at bounding box center [908, 186] width 19 height 19
select select "tableSearchOR"
select select "contains"
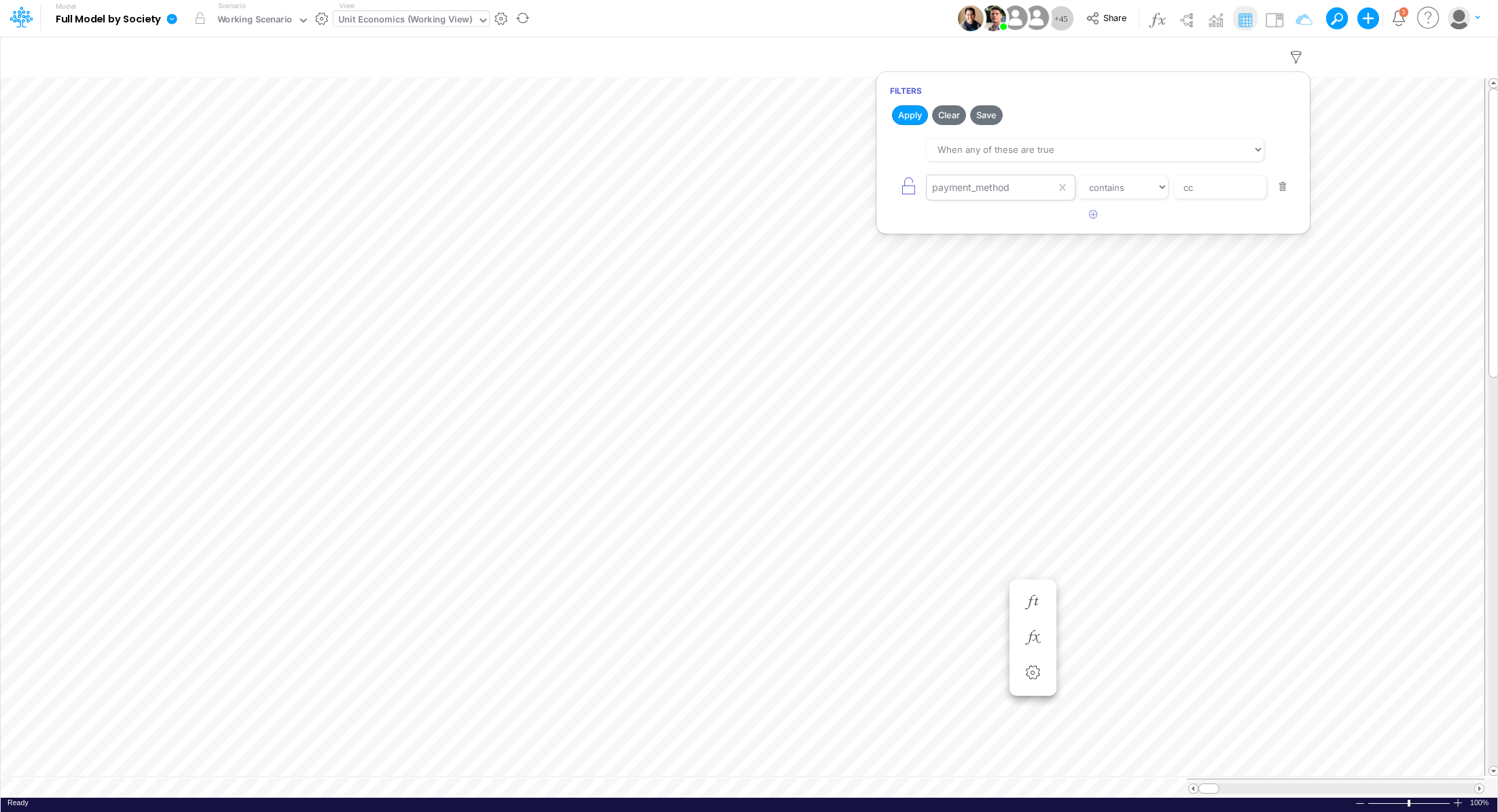
click at [1038, 187] on div "payment_method" at bounding box center [991, 187] width 129 height 23
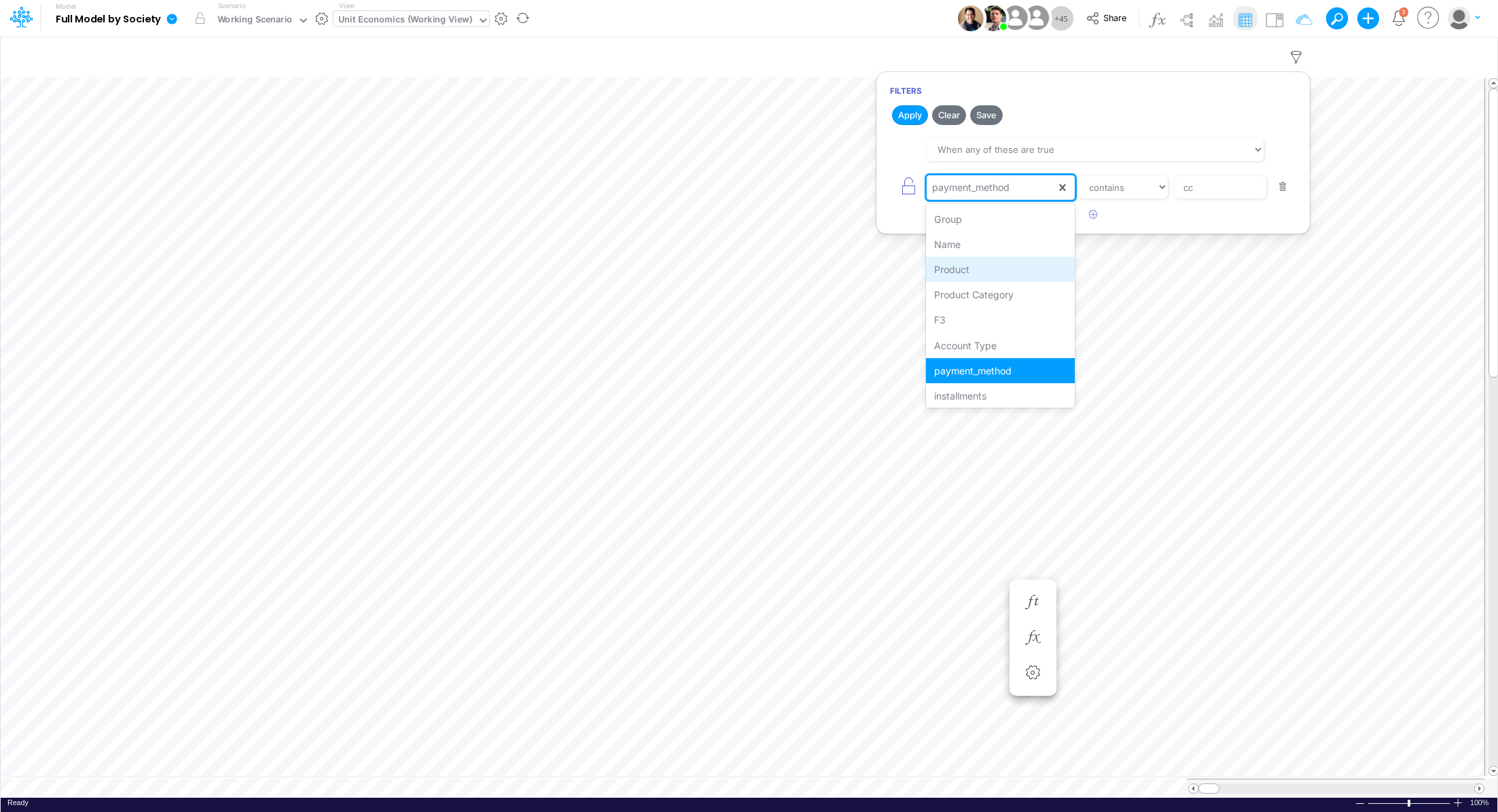
click at [998, 265] on div "Product" at bounding box center [1000, 270] width 149 height 25
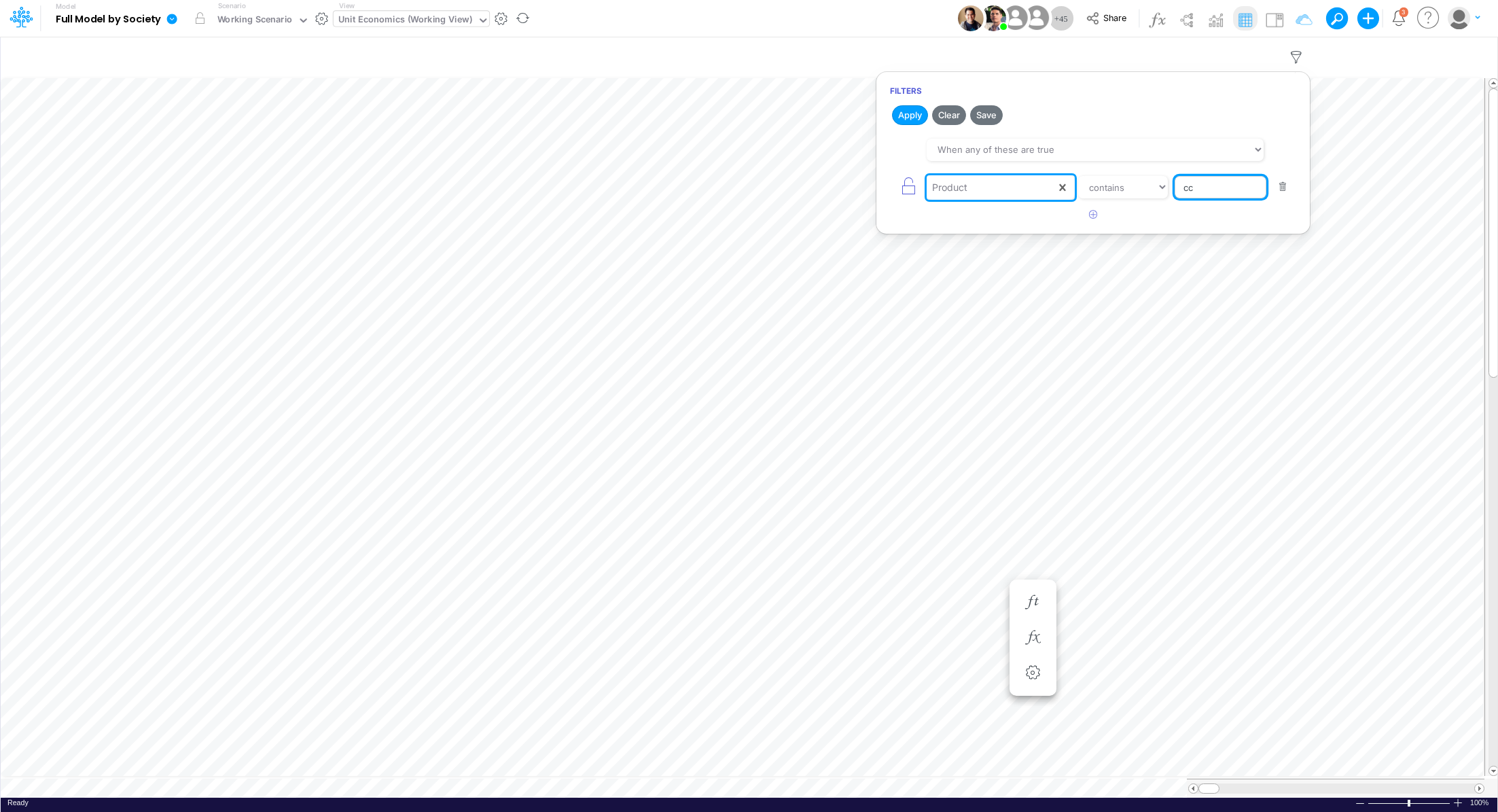
click at [1219, 192] on input "cc" at bounding box center [1220, 187] width 92 height 23
type input "c"
type input "other / others / pj"
click at [901, 115] on button "Apply" at bounding box center [910, 115] width 36 height 20
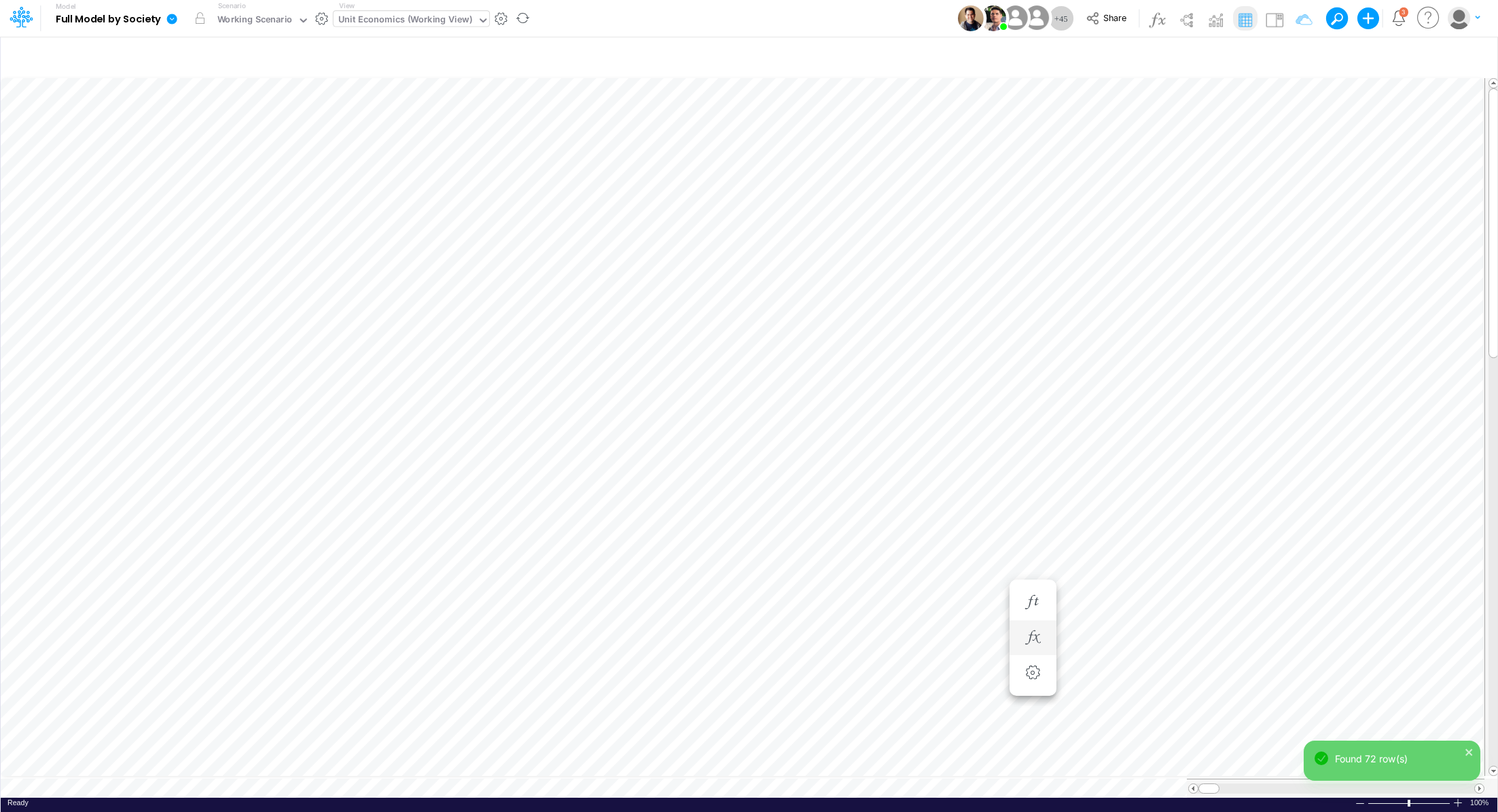
scroll to position [6, 2]
click at [1218, 451] on button "button" at bounding box center [1211, 462] width 25 height 27
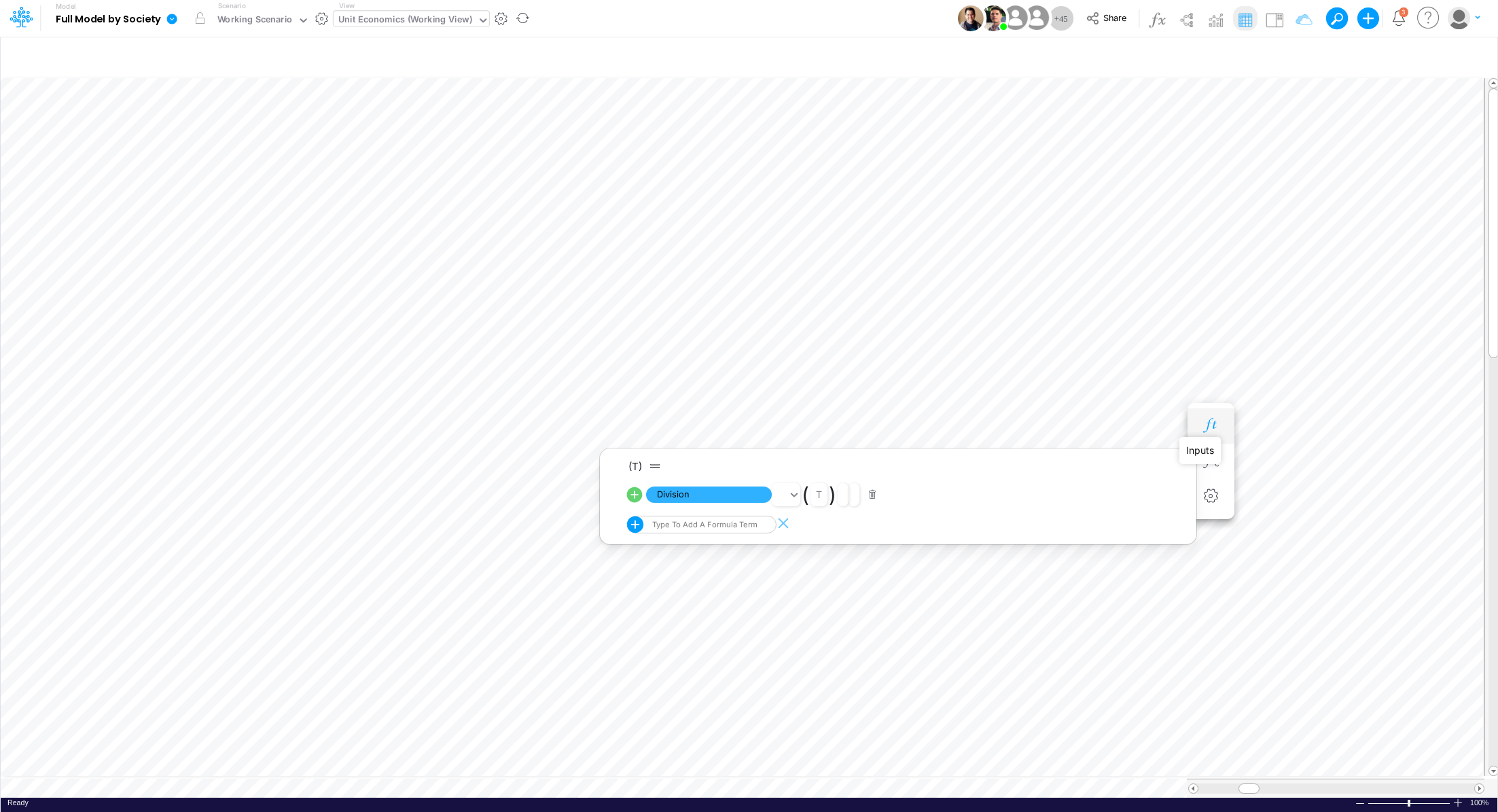
click at [1212, 429] on icon "button" at bounding box center [1211, 425] width 20 height 14
click at [1218, 591] on icon "button" at bounding box center [1211, 596] width 20 height 14
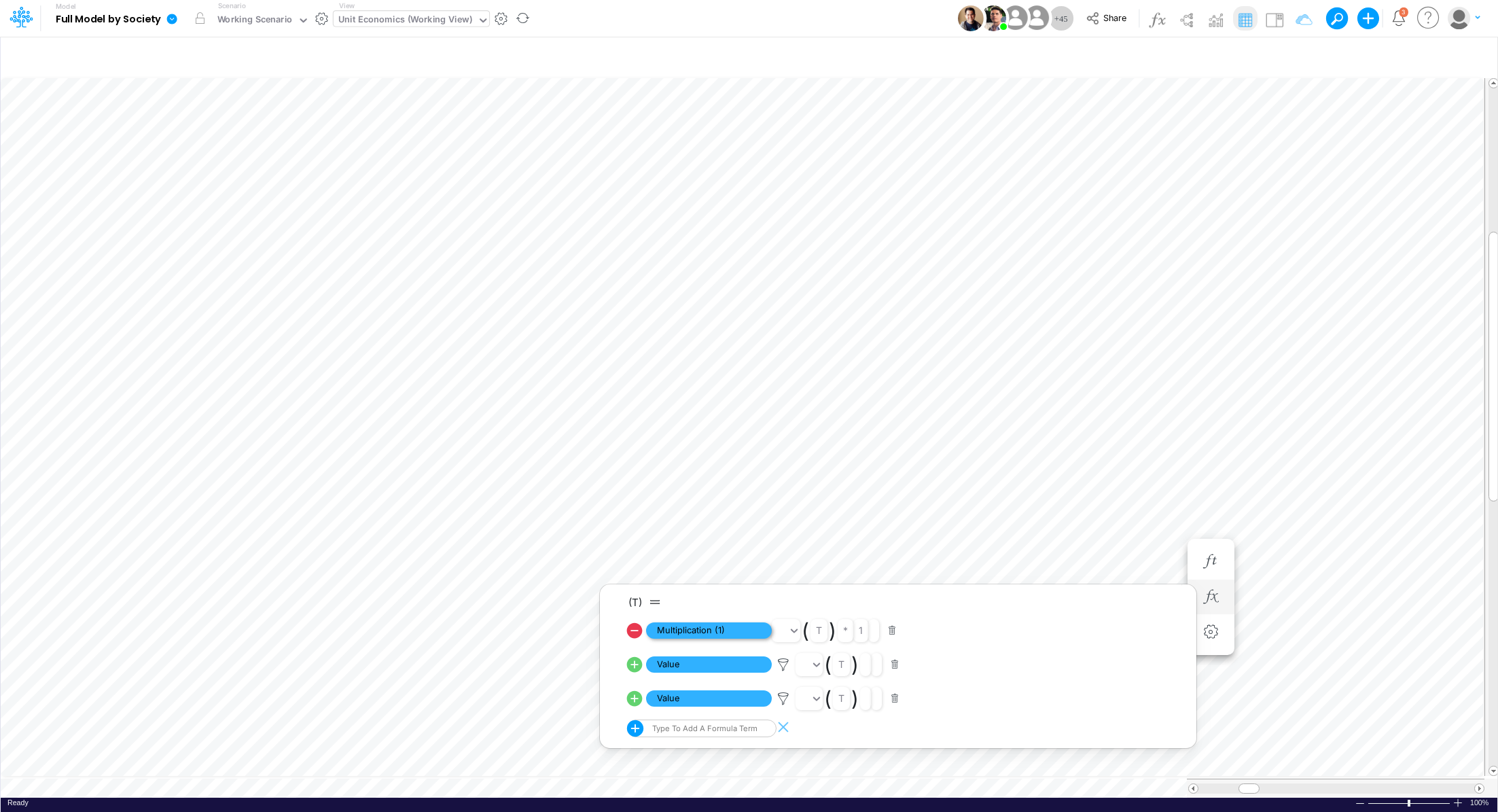
click at [721, 625] on span "Multiplication (1)" at bounding box center [709, 630] width 126 height 17
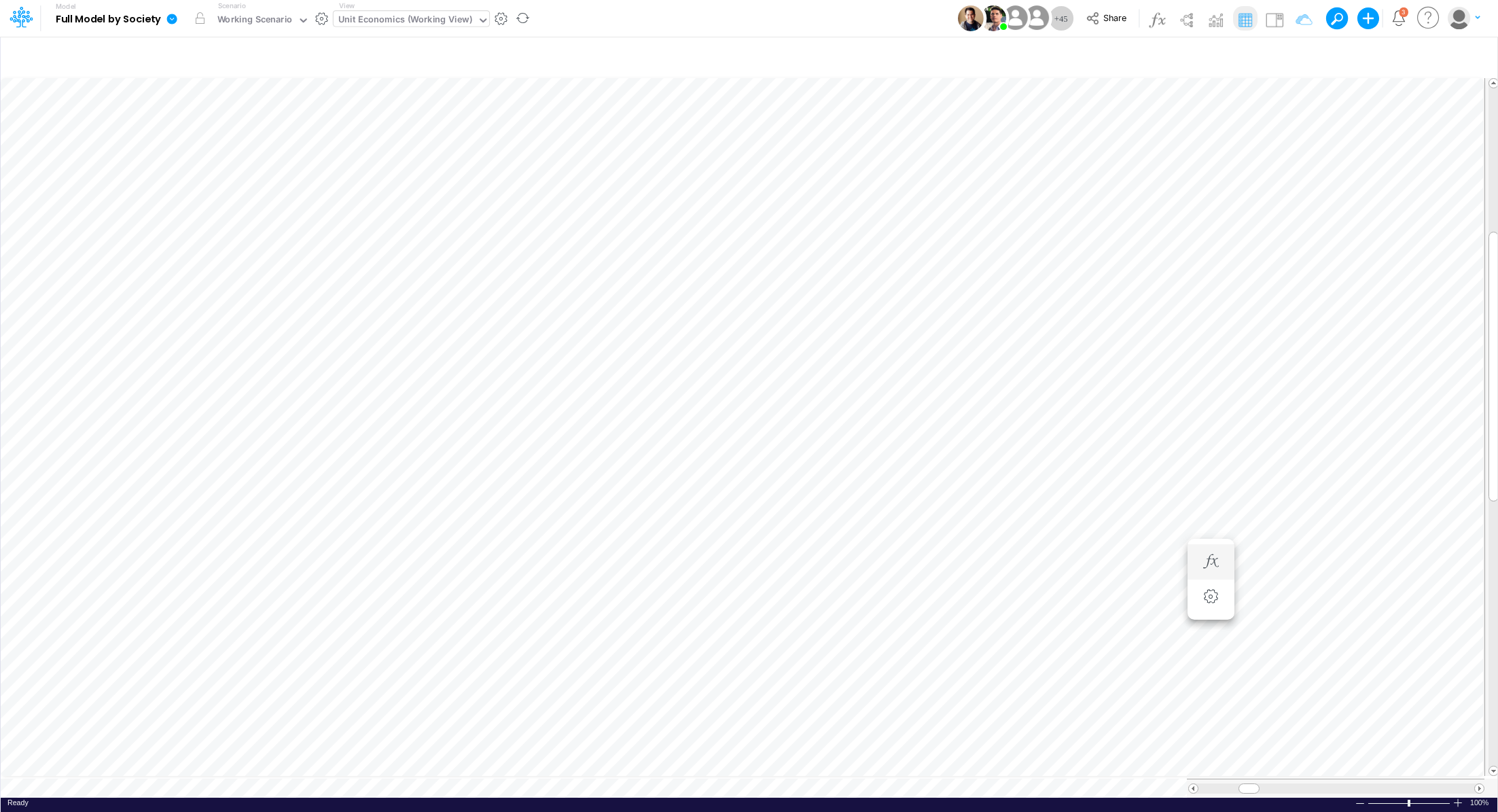
scroll to position [6, 2]
click at [176, 23] on icon at bounding box center [171, 19] width 12 height 12
click at [255, 142] on button "View model info" at bounding box center [240, 141] width 145 height 21
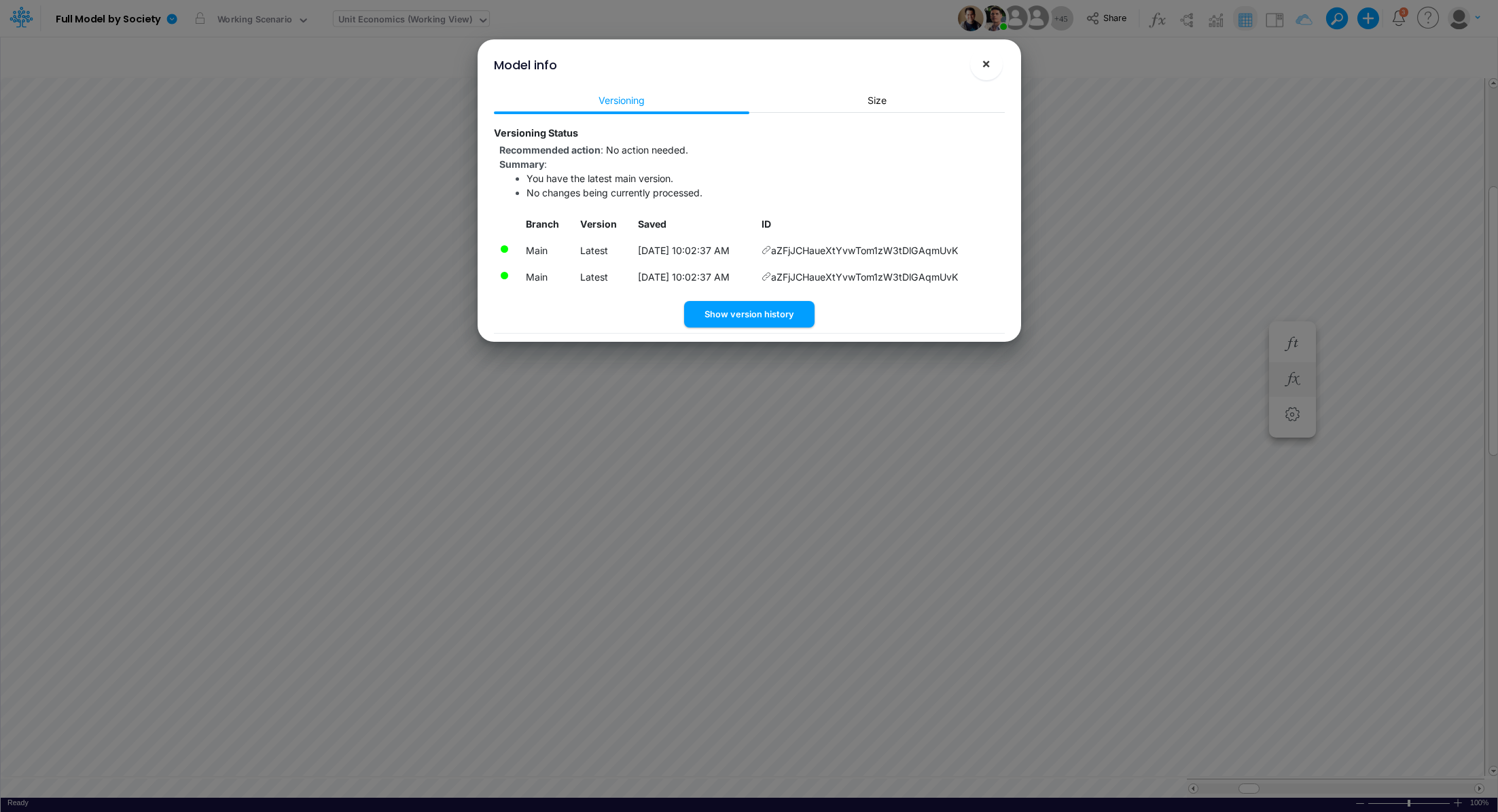
click at [989, 67] on span "×" at bounding box center [986, 63] width 8 height 16
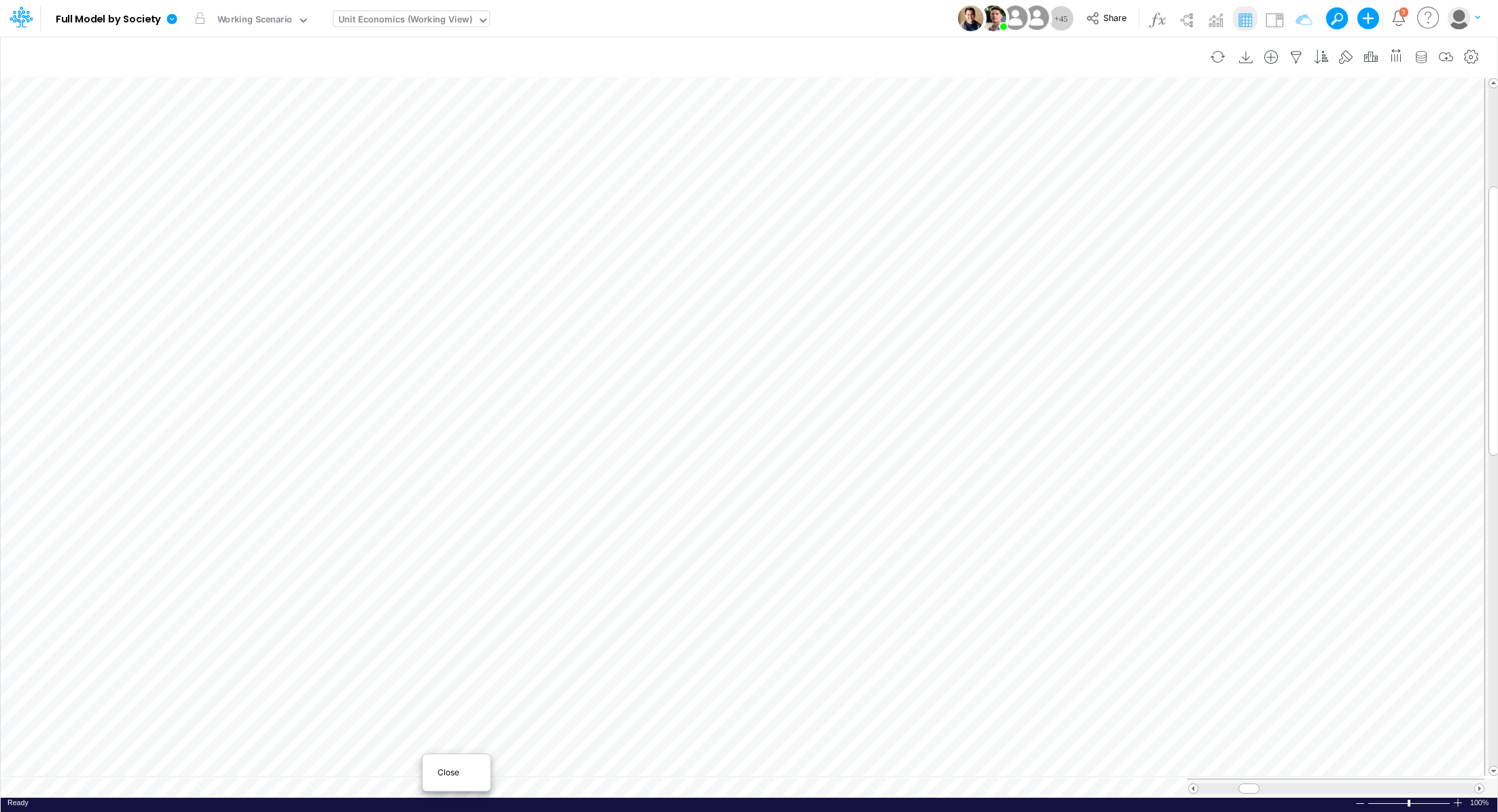
scroll to position [6, 2]
click at [441, 774] on span "Close" at bounding box center [457, 772] width 37 height 12
type input "DC by Vertical"
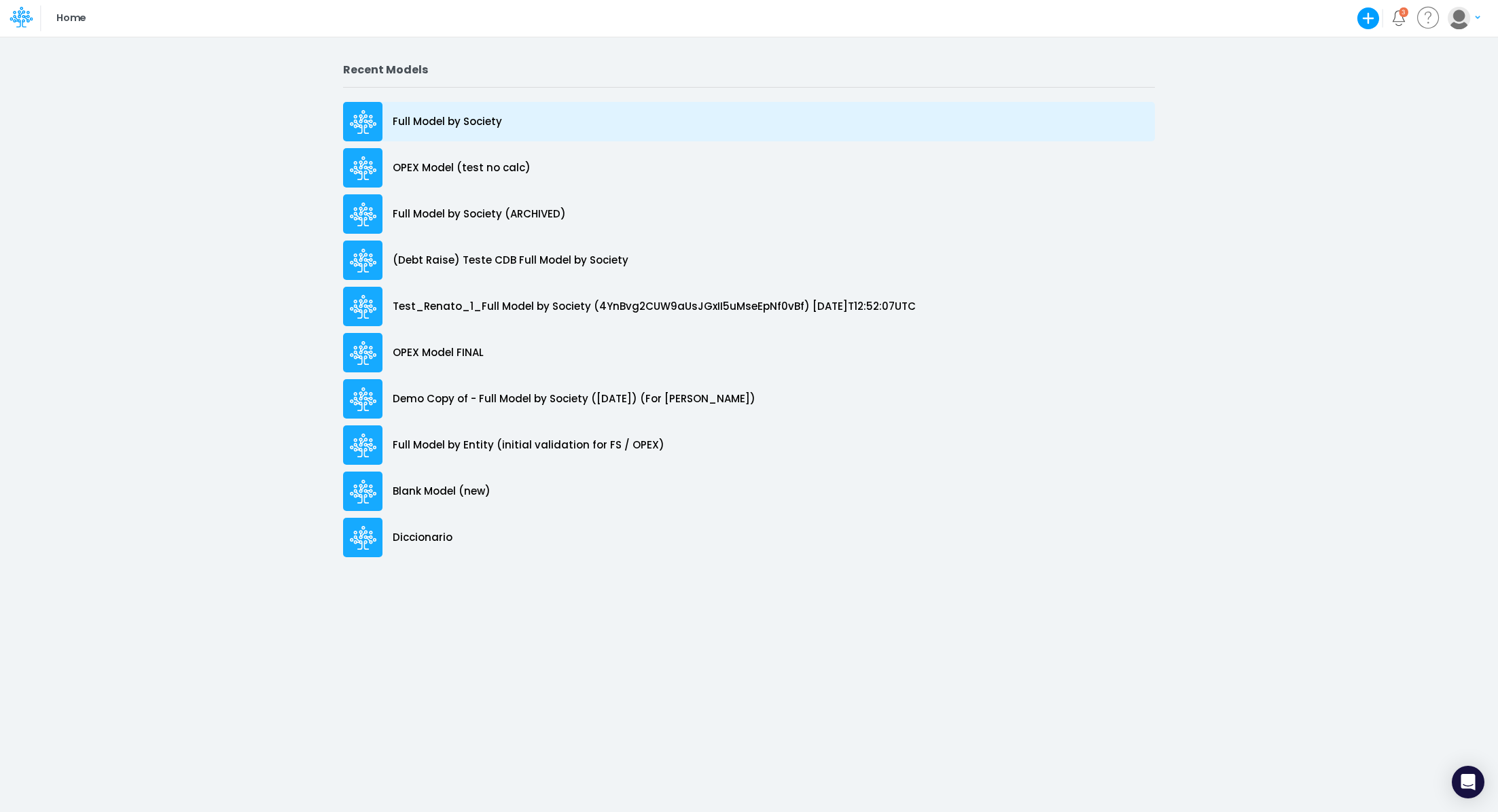
click at [545, 123] on div "Full Model by Society" at bounding box center [749, 121] width 812 height 39
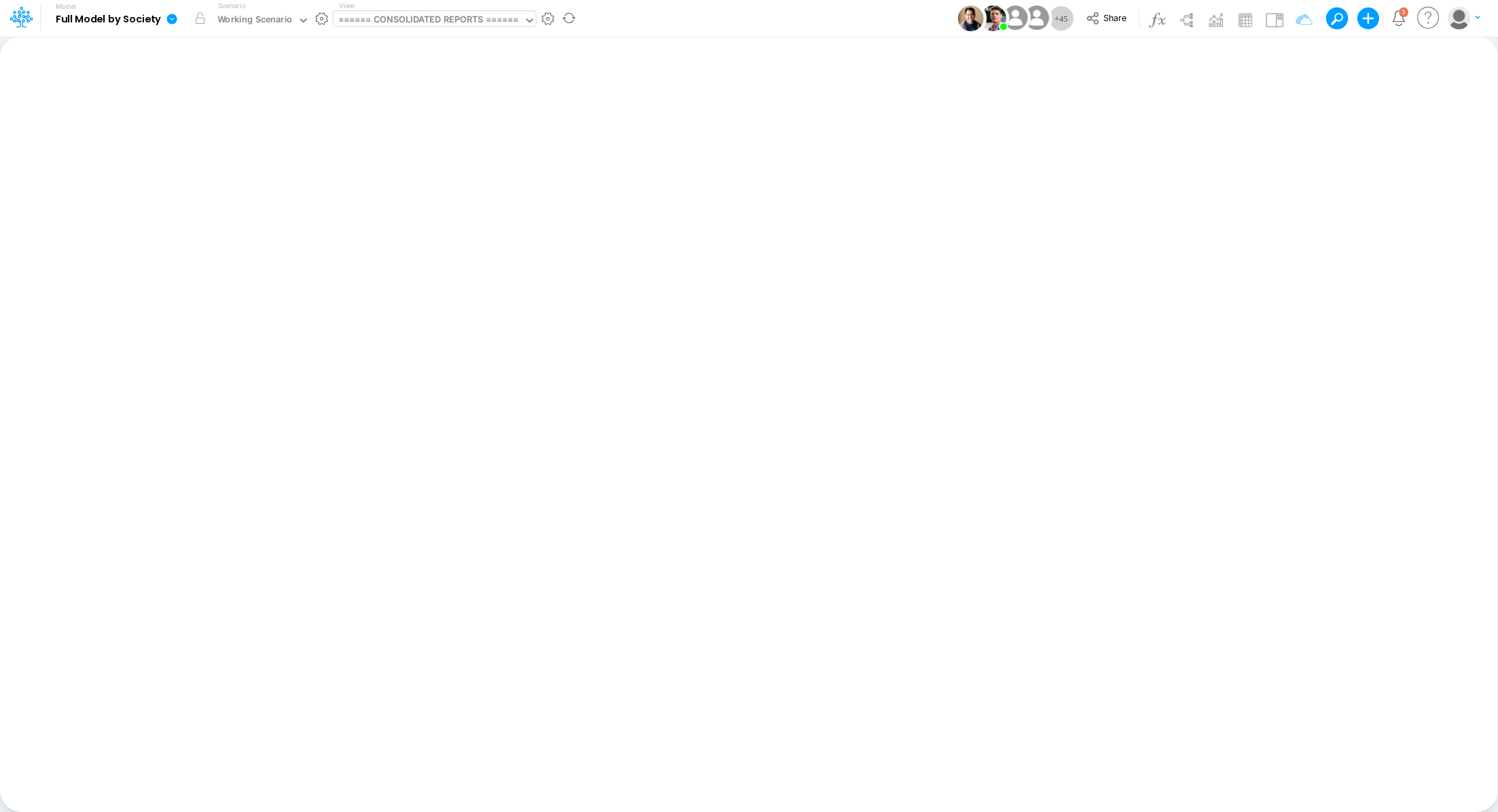
click at [468, 15] on div "====== CONSOLIDATED REPORTS ======" at bounding box center [429, 20] width 181 height 15
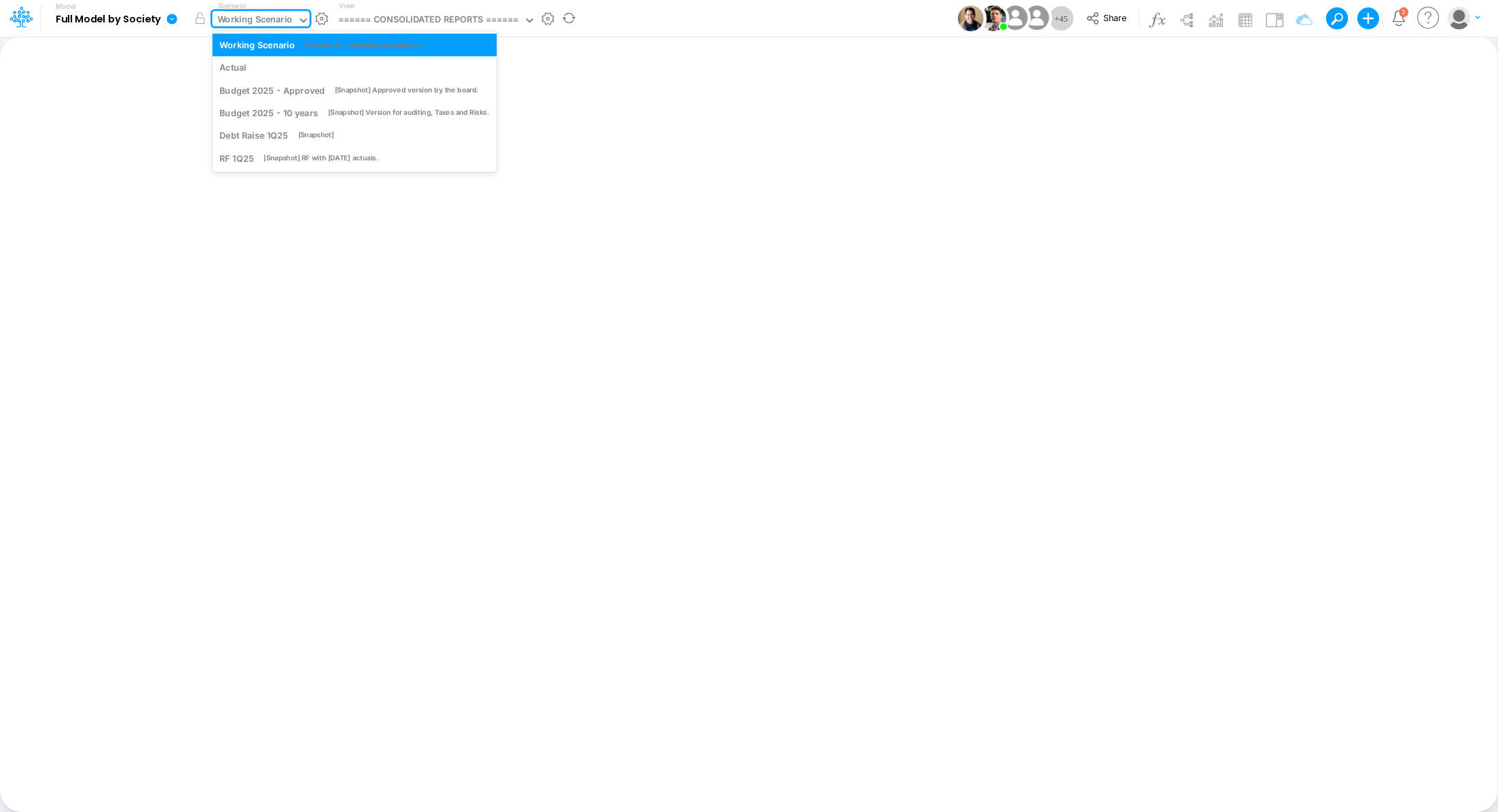
click at [270, 21] on div "Working Scenario" at bounding box center [255, 20] width 76 height 15
click at [262, 70] on div "Actual" at bounding box center [355, 67] width 270 height 13
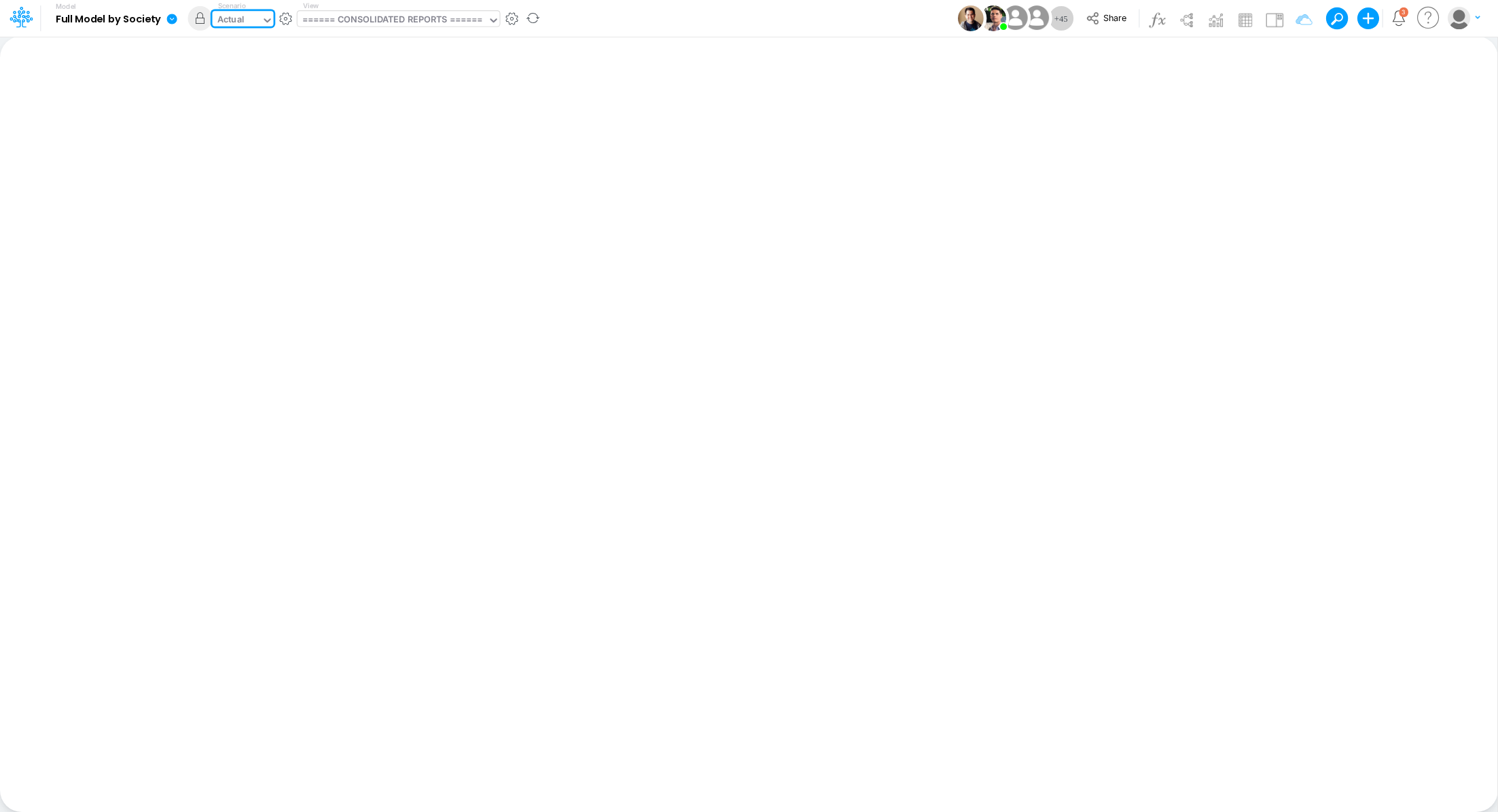
click at [387, 25] on div "====== CONSOLIDATED REPORTS ======" at bounding box center [392, 20] width 181 height 15
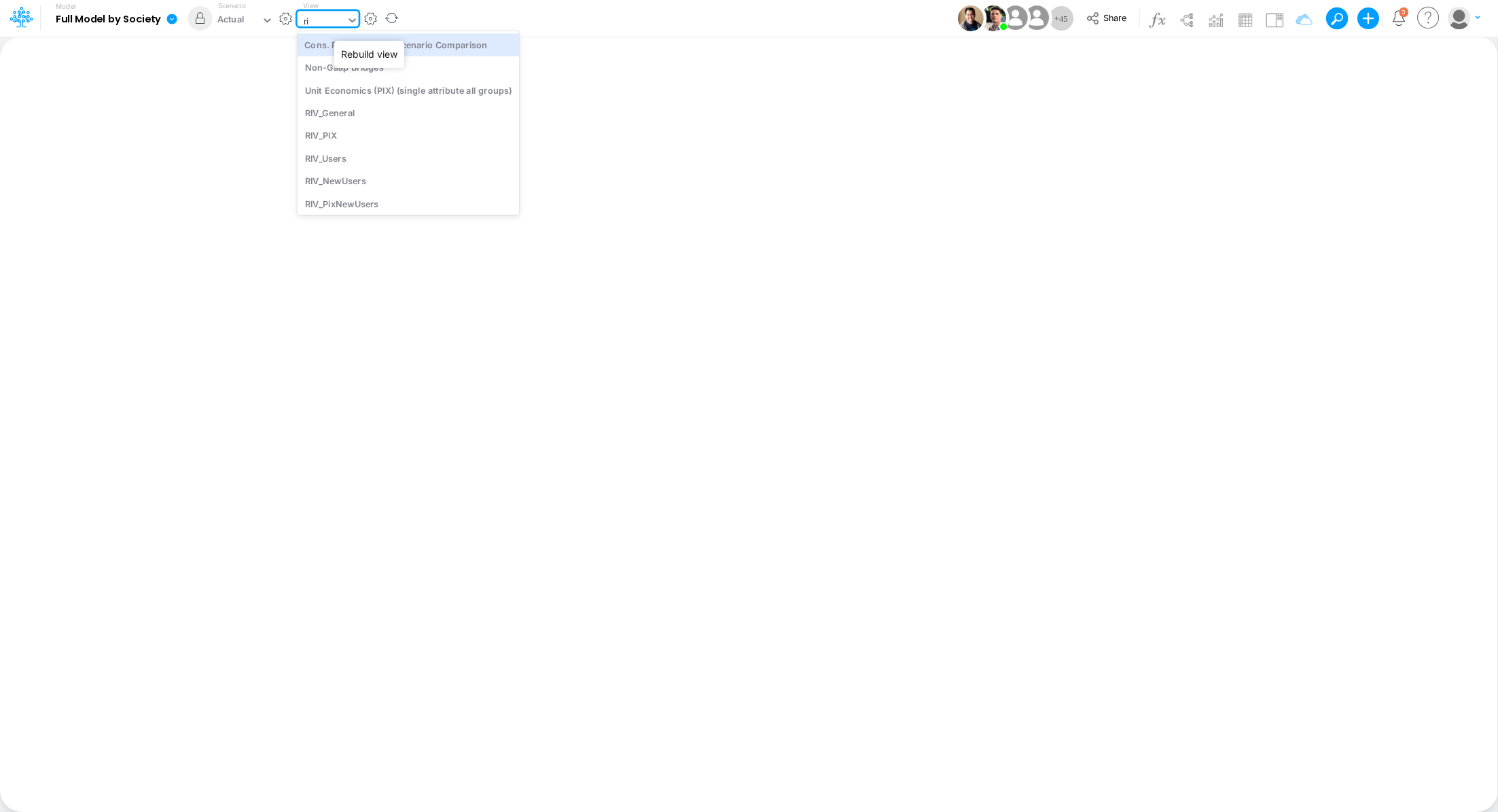
type input "riv"
click at [369, 45] on div "RIV_General" at bounding box center [390, 44] width 183 height 22
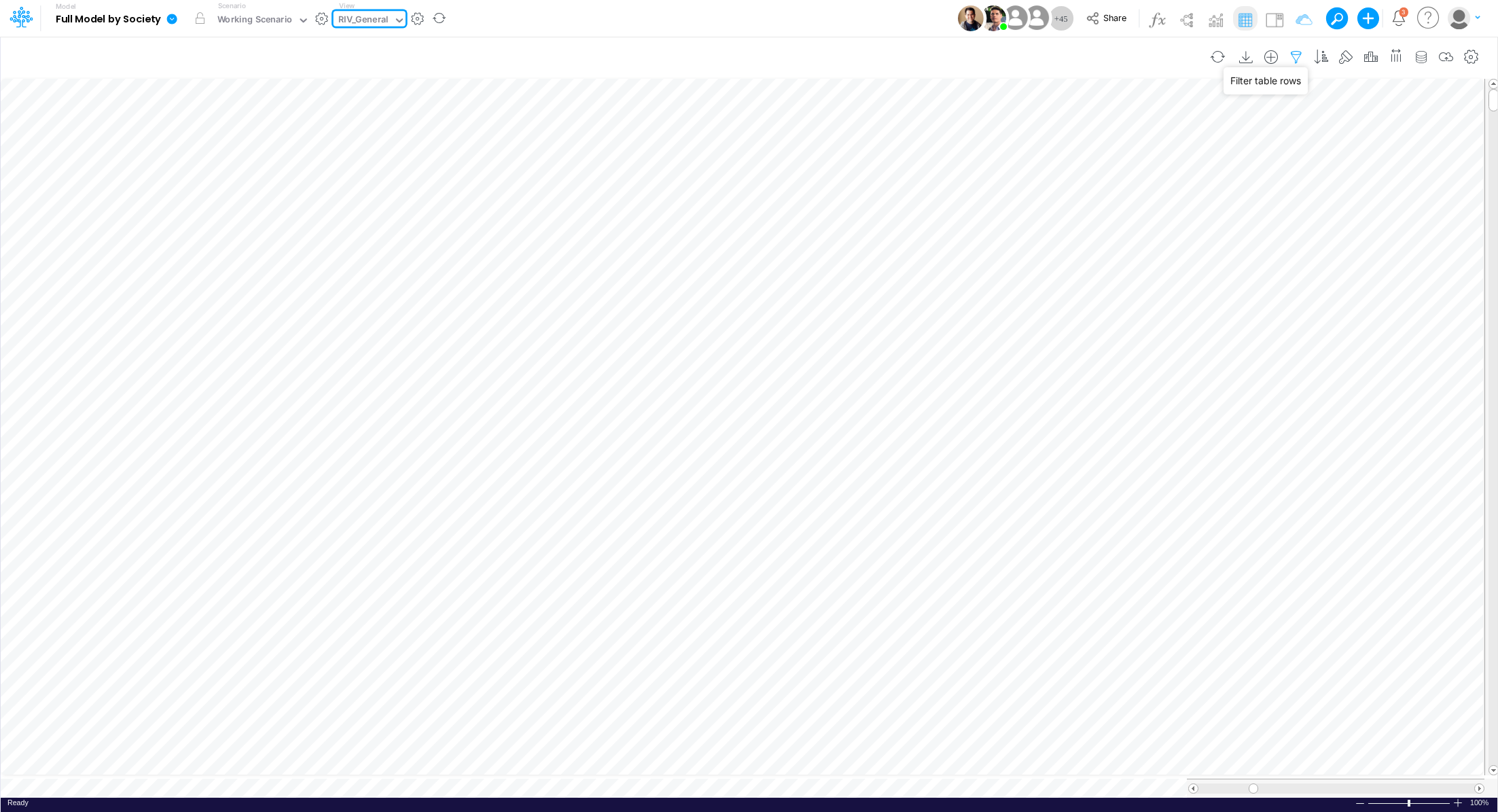
click at [1295, 58] on icon "button" at bounding box center [1296, 57] width 20 height 14
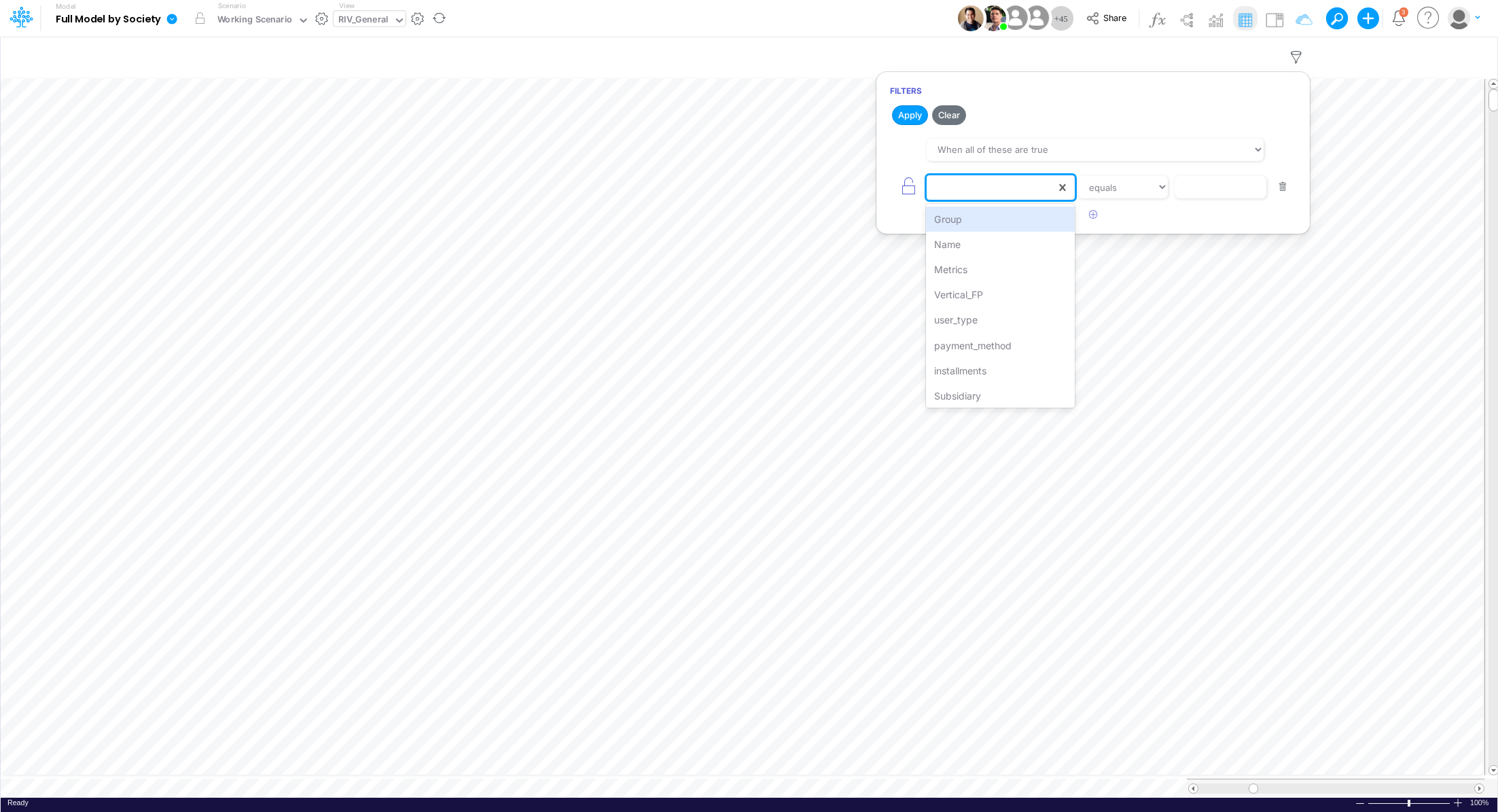
click at [986, 189] on div at bounding box center [991, 187] width 129 height 23
click at [983, 266] on div "Metrics" at bounding box center [1000, 270] width 149 height 25
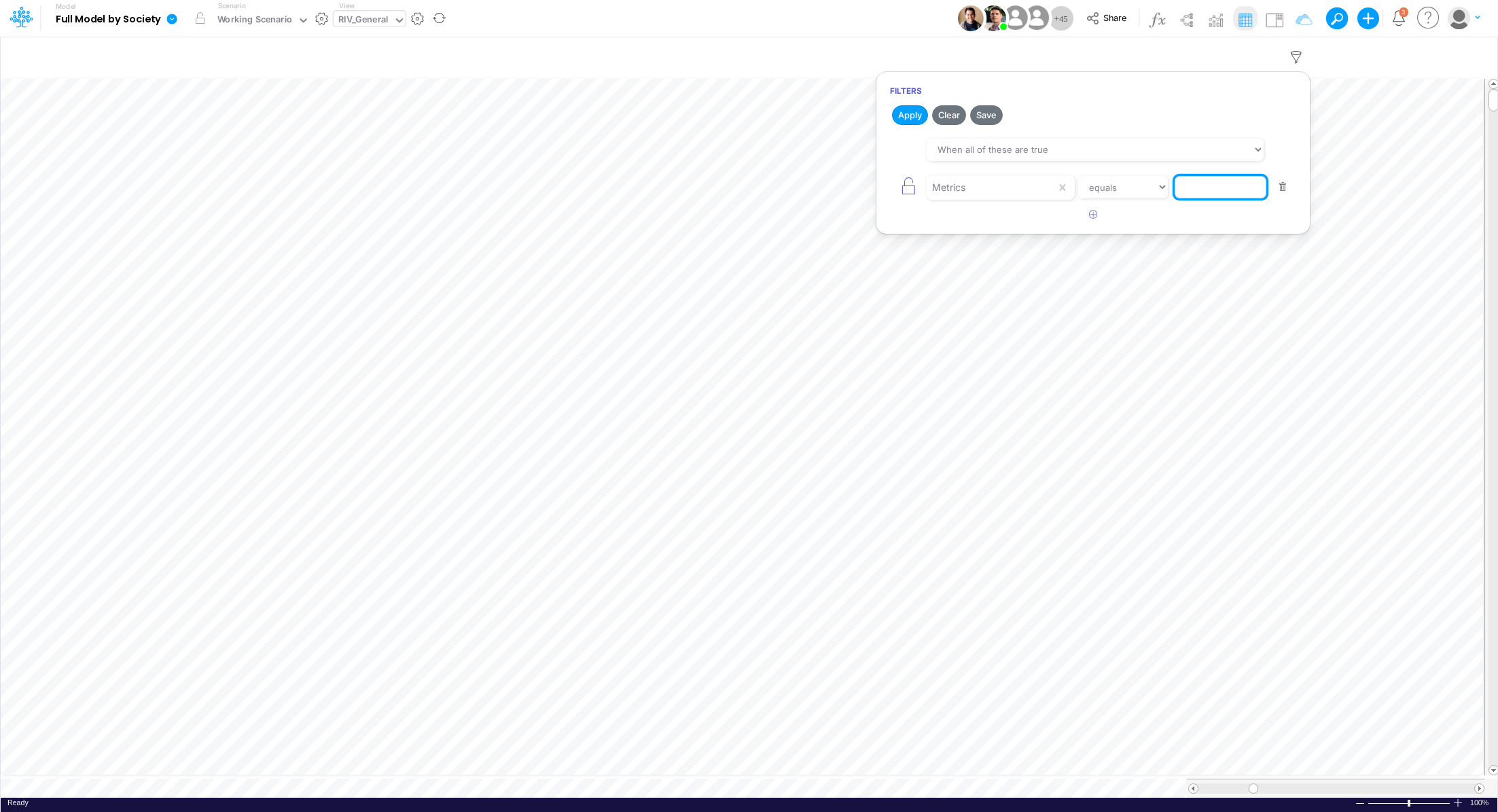
click at [1184, 189] on input "text" at bounding box center [1220, 187] width 92 height 23
type input "gross rev"
click at [1128, 185] on select "equals not equal starts with ends with contains" at bounding box center [1123, 187] width 91 height 23
select select "contains"
click at [1078, 176] on select "equals not equal starts with ends with contains" at bounding box center [1123, 187] width 91 height 23
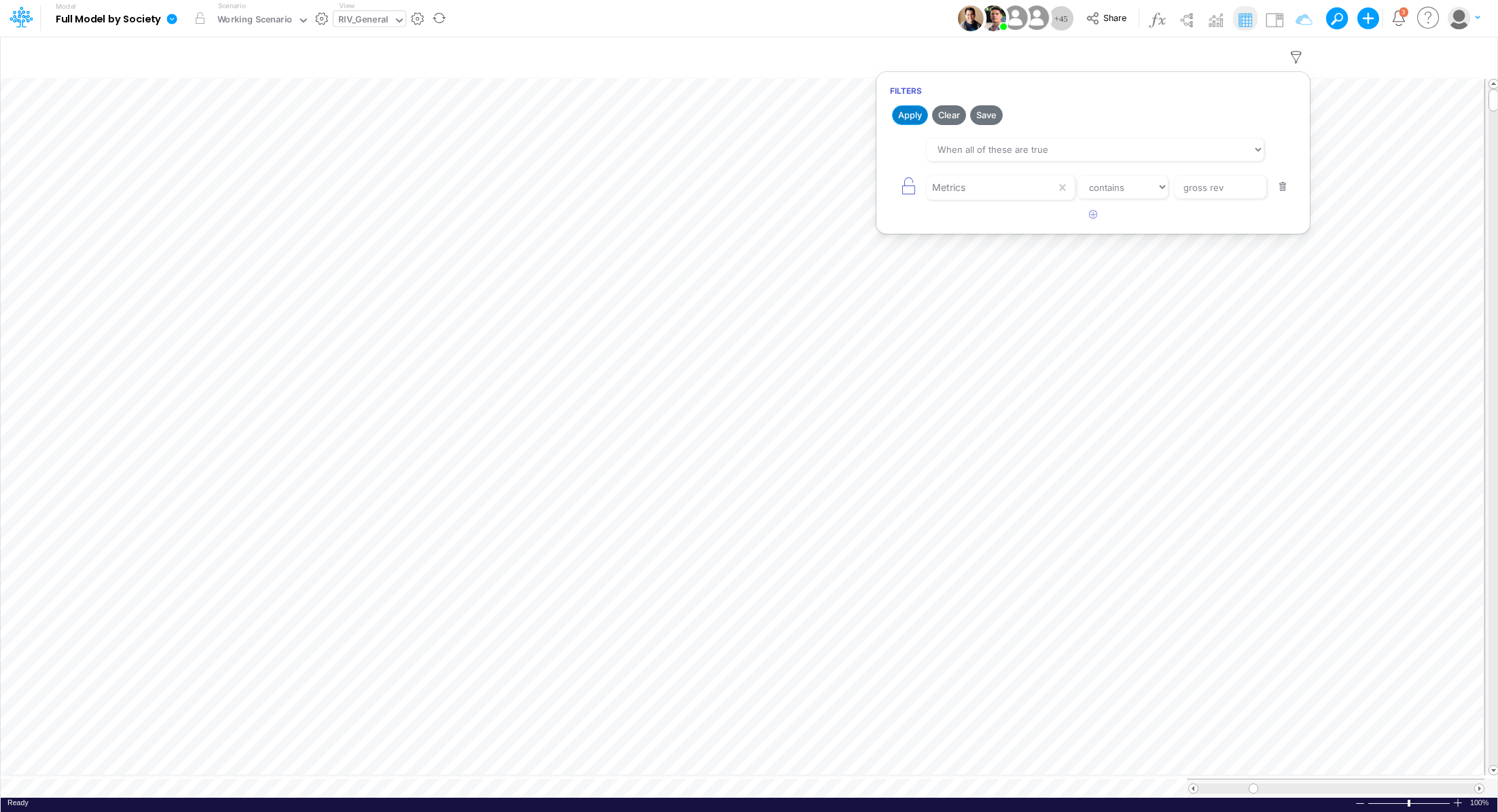
click at [917, 115] on button "Apply" at bounding box center [910, 115] width 36 height 20
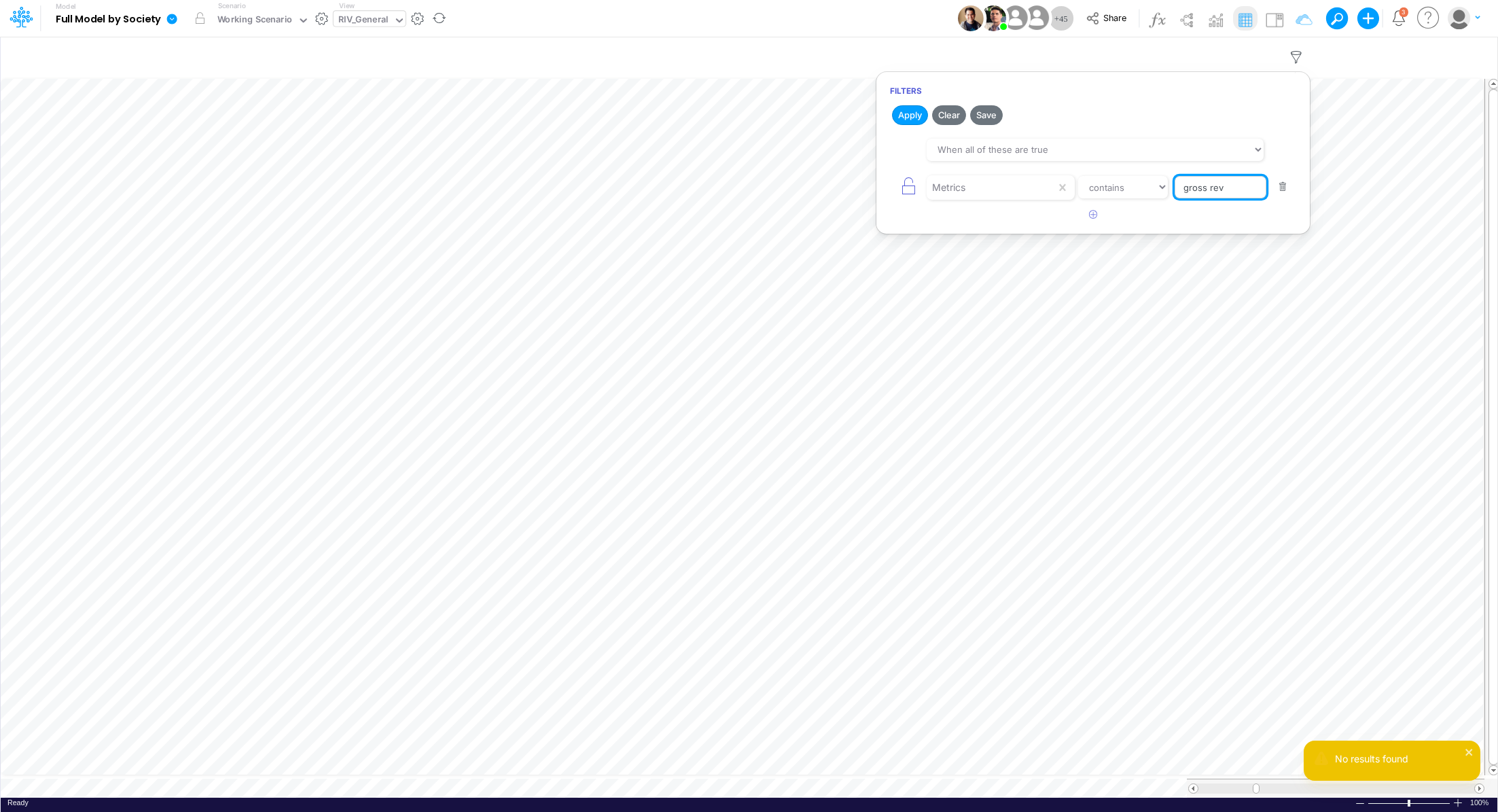
click at [1232, 189] on input "gross rev" at bounding box center [1220, 187] width 92 height 23
drag, startPoint x: 1232, startPoint y: 189, endPoint x: 1168, endPoint y: 190, distance: 64.0
click at [1168, 190] on div "Metrics equals not equal starts with ends with contains gross rev" at bounding box center [1093, 188] width 407 height 31
type input "CC Installment"
click at [908, 114] on button "Apply" at bounding box center [910, 115] width 36 height 20
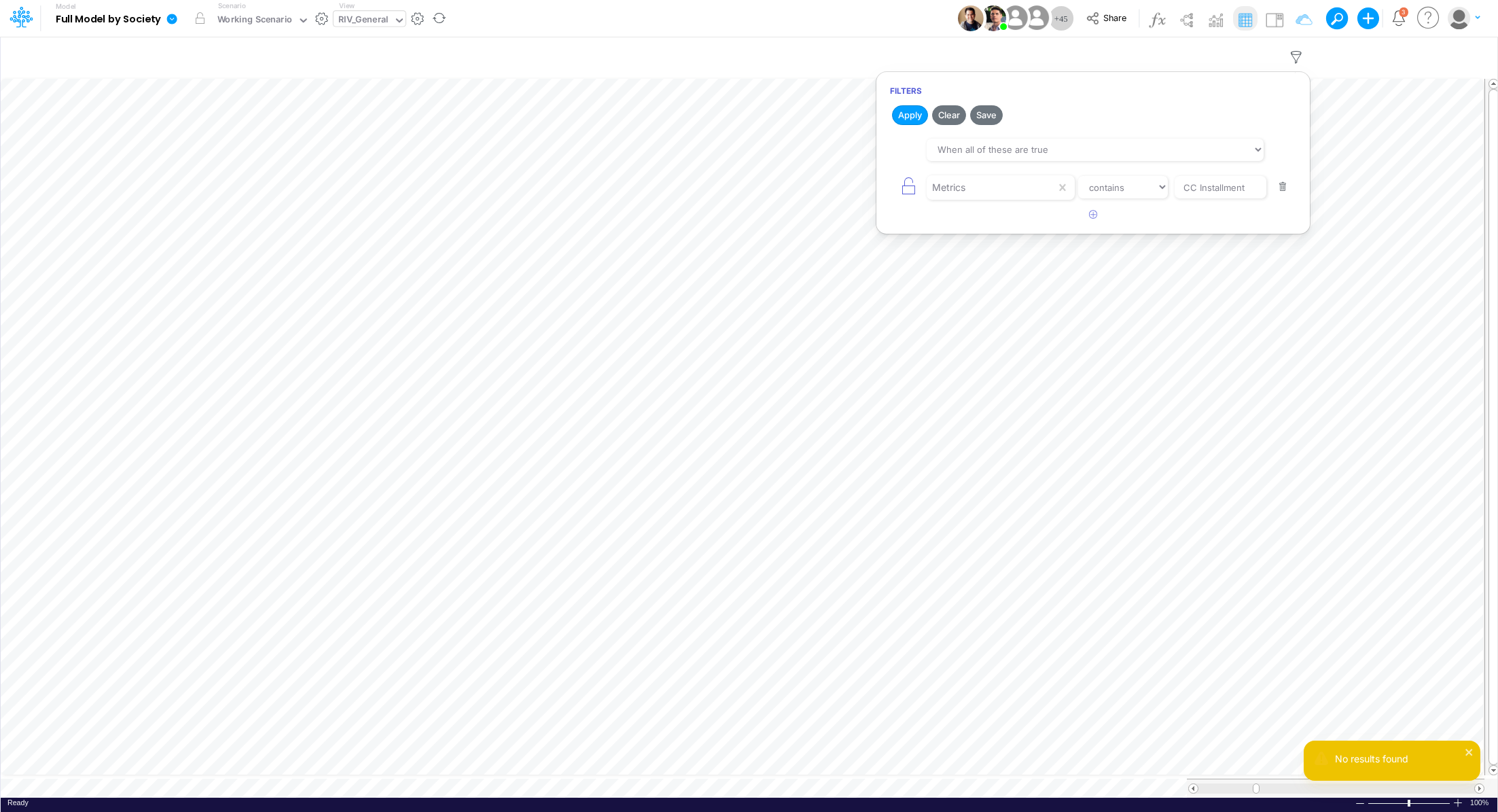
click at [1286, 193] on button "button" at bounding box center [1282, 188] width 26 height 19
click at [908, 113] on button "Apply" at bounding box center [910, 115] width 36 height 20
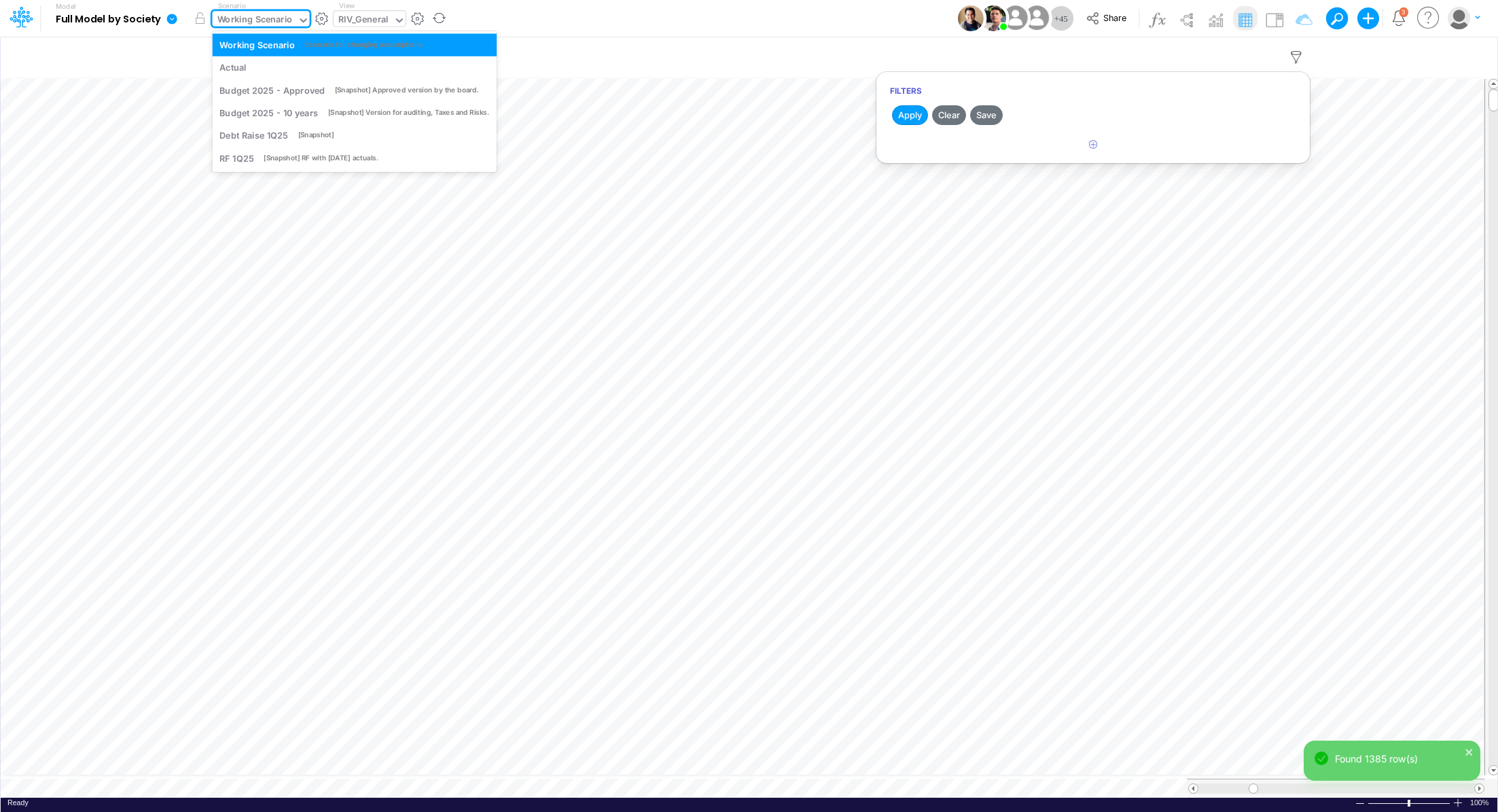
click at [271, 15] on div "Working Scenario" at bounding box center [255, 20] width 76 height 15
click at [251, 66] on div "Actual" at bounding box center [355, 67] width 270 height 13
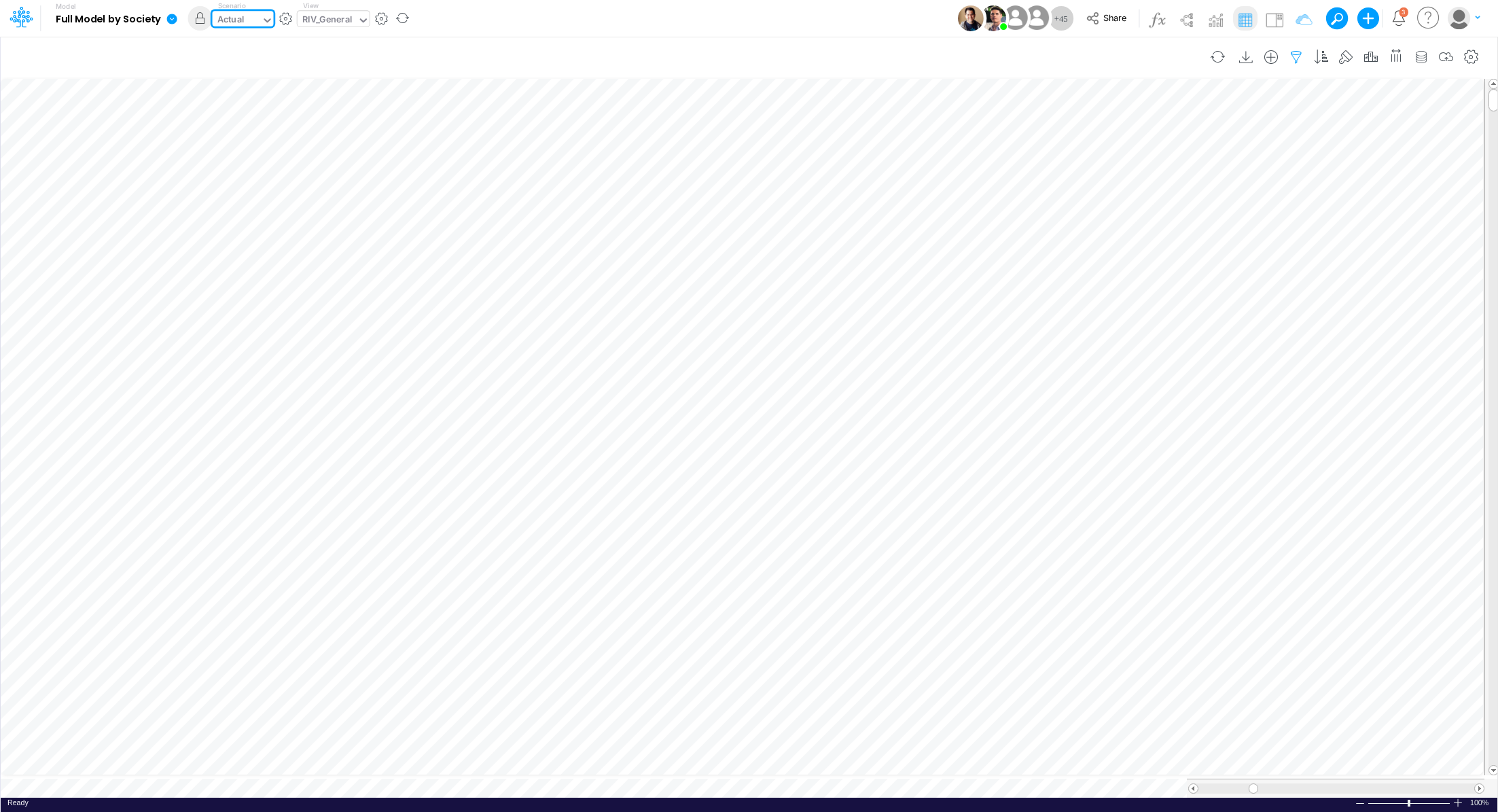
click at [1304, 55] on icon "button" at bounding box center [1296, 57] width 20 height 14
click at [1090, 143] on icon "button" at bounding box center [1093, 144] width 8 height 8
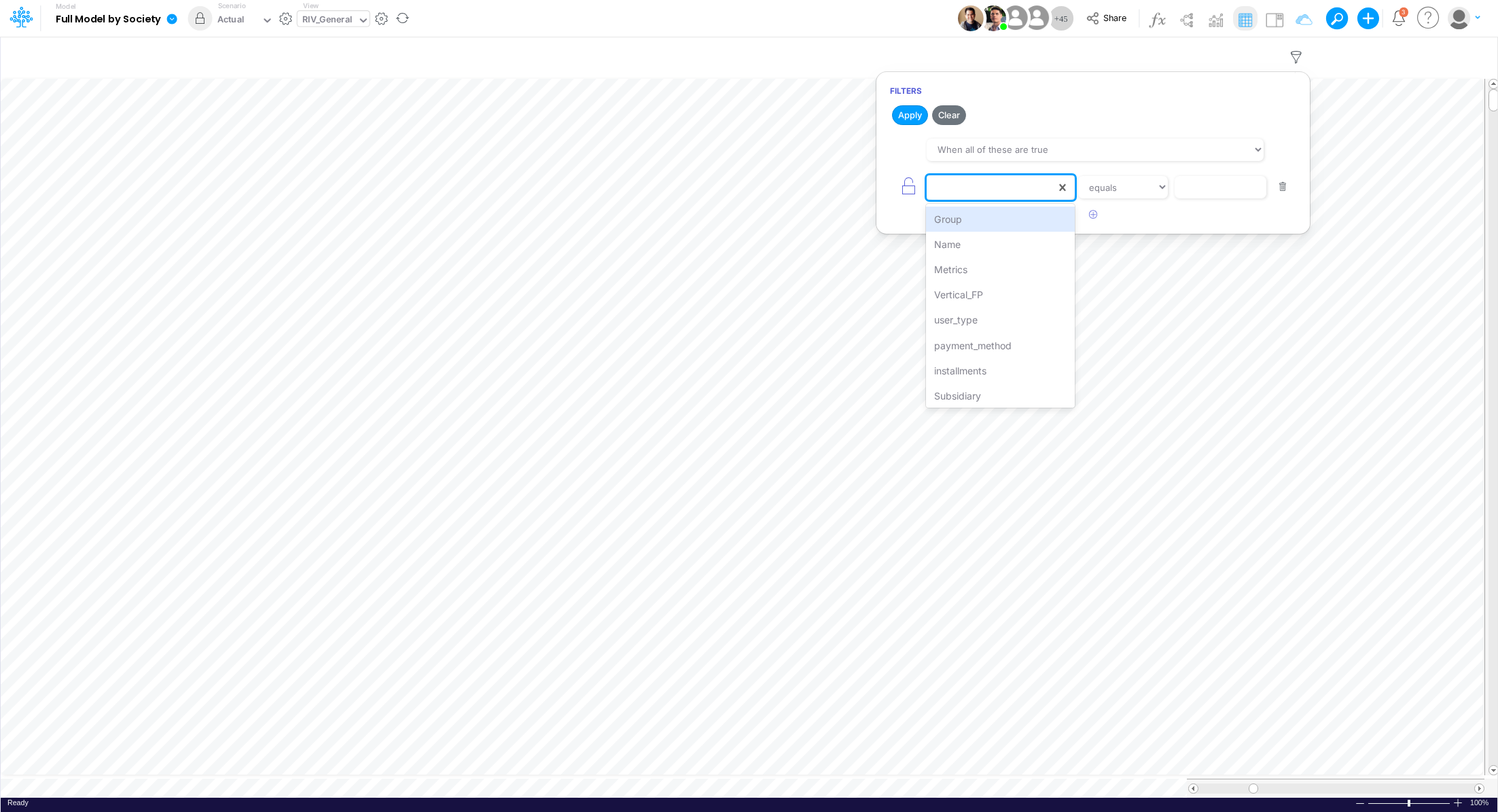
click at [1009, 193] on div at bounding box center [991, 187] width 129 height 23
type input "metr"
click at [1036, 218] on div "Metrics" at bounding box center [1000, 219] width 149 height 25
click at [1115, 188] on select "equals not equal starts with ends with contains" at bounding box center [1123, 187] width 91 height 23
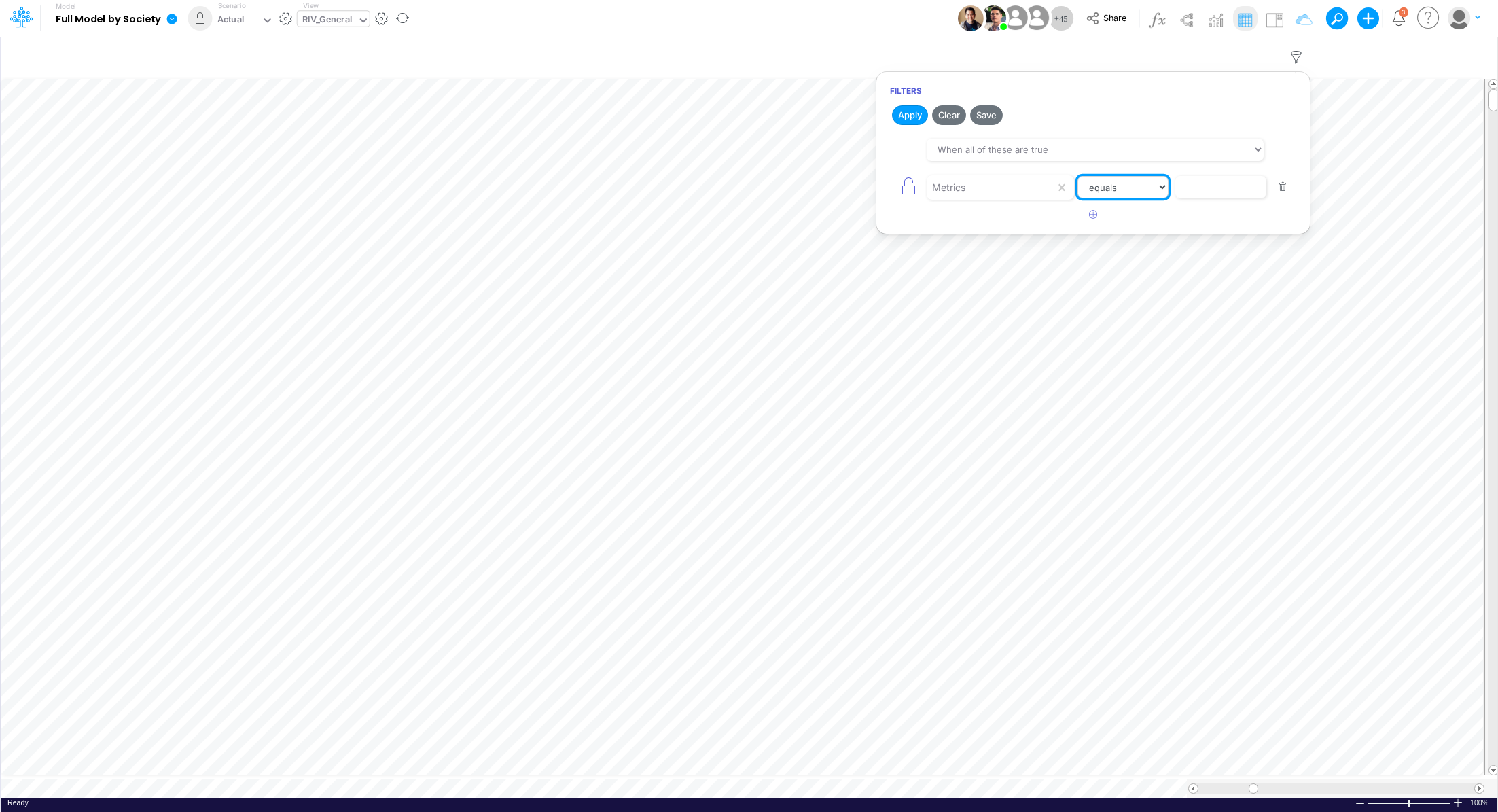
select select "contains"
click at [1078, 176] on select "equals not equal starts with ends with contains" at bounding box center [1123, 187] width 91 height 23
click at [1214, 185] on input "text" at bounding box center [1220, 187] width 92 height 23
type input "CC Installment"
click at [915, 116] on button "Apply" at bounding box center [910, 115] width 36 height 20
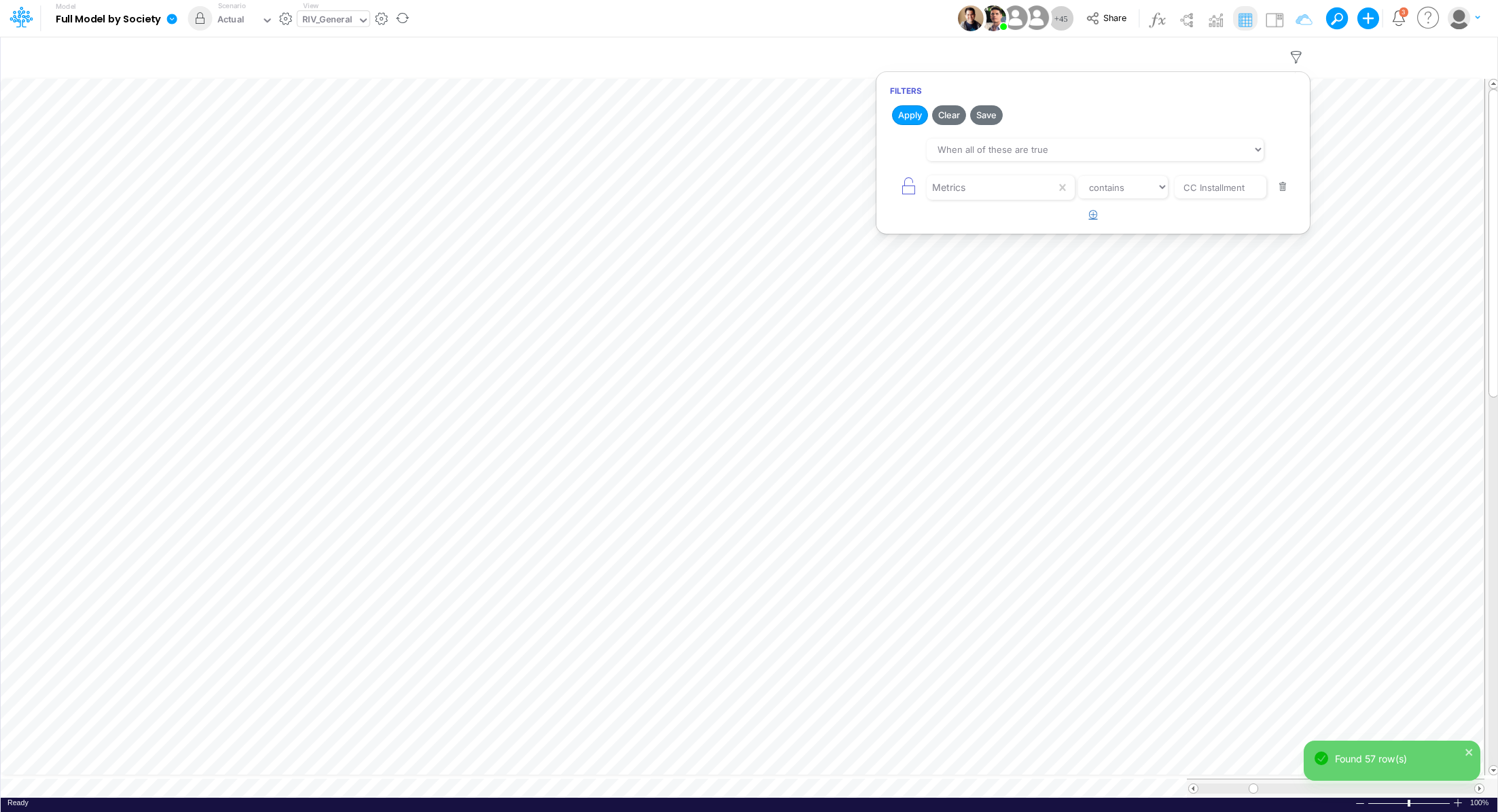
click at [1097, 218] on button "button" at bounding box center [1093, 215] width 26 height 22
click at [983, 227] on div at bounding box center [991, 224] width 129 height 23
type input "met"
click at [970, 257] on div "Metrics" at bounding box center [1000, 256] width 149 height 25
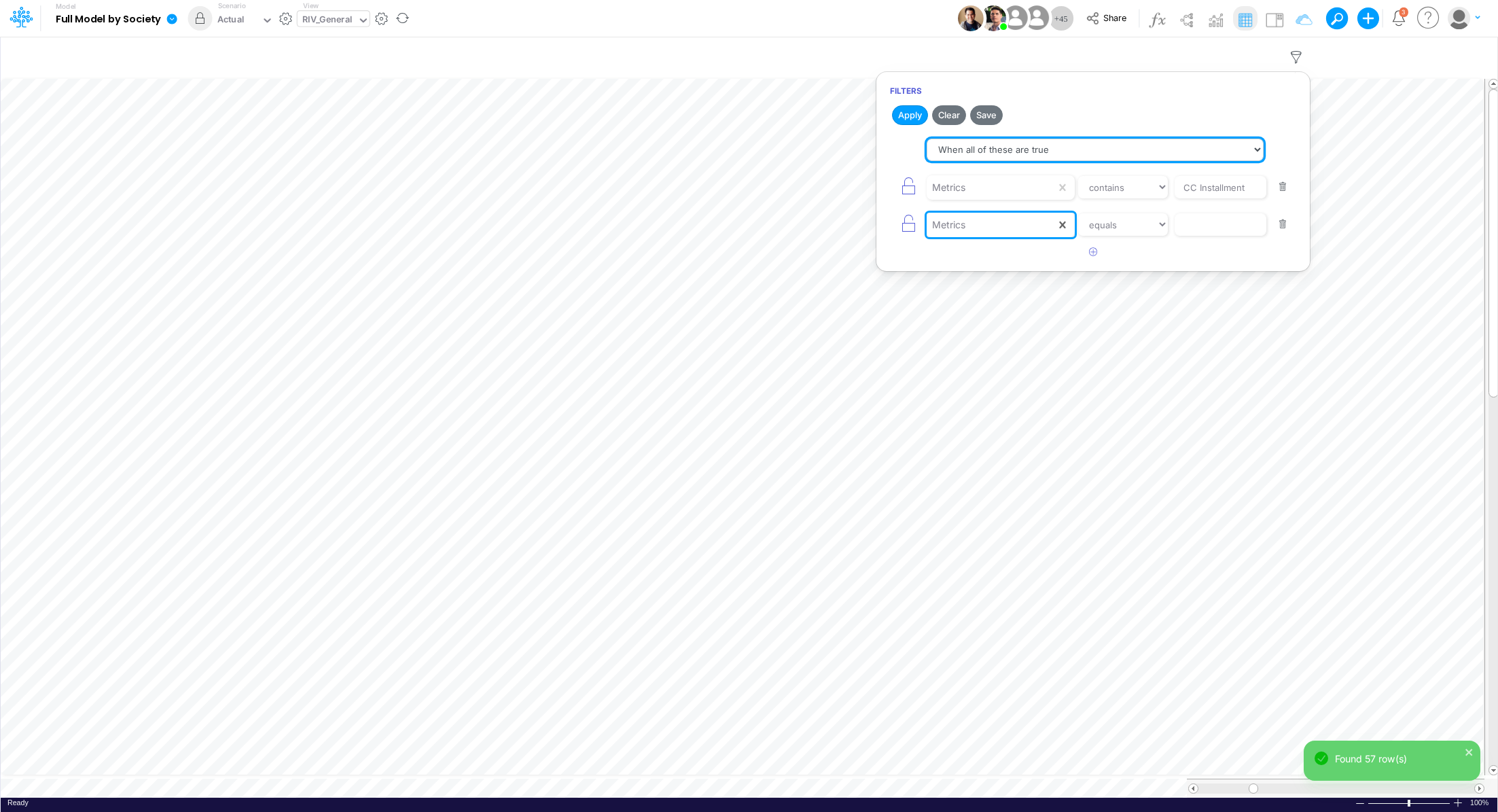
click at [1037, 155] on select "When all of these are true When any of these are true" at bounding box center [1095, 149] width 337 height 23
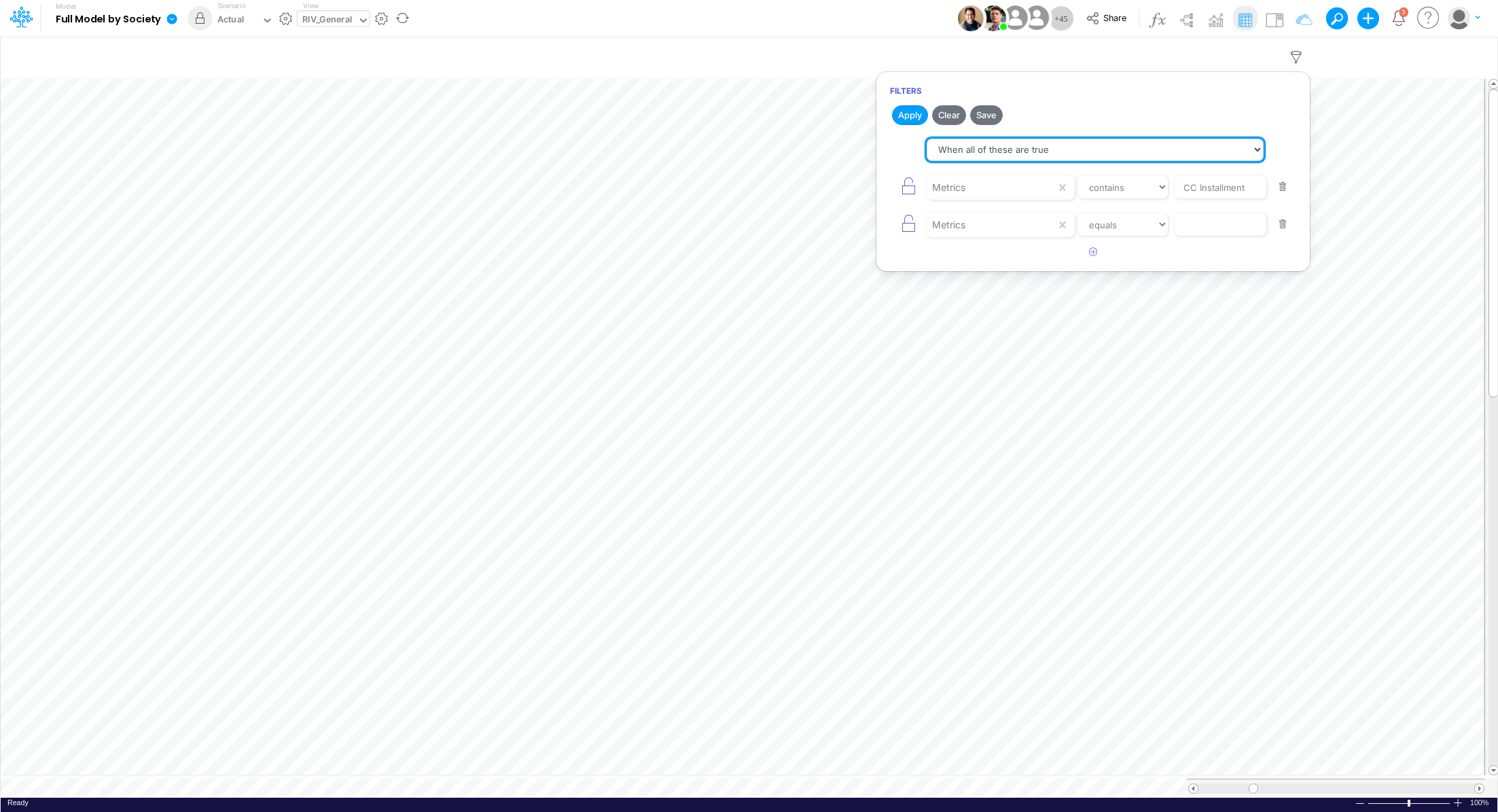
select select "tableSearchOR"
click at [927, 138] on select "When all of these are true When any of these are true" at bounding box center [1095, 149] width 337 height 23
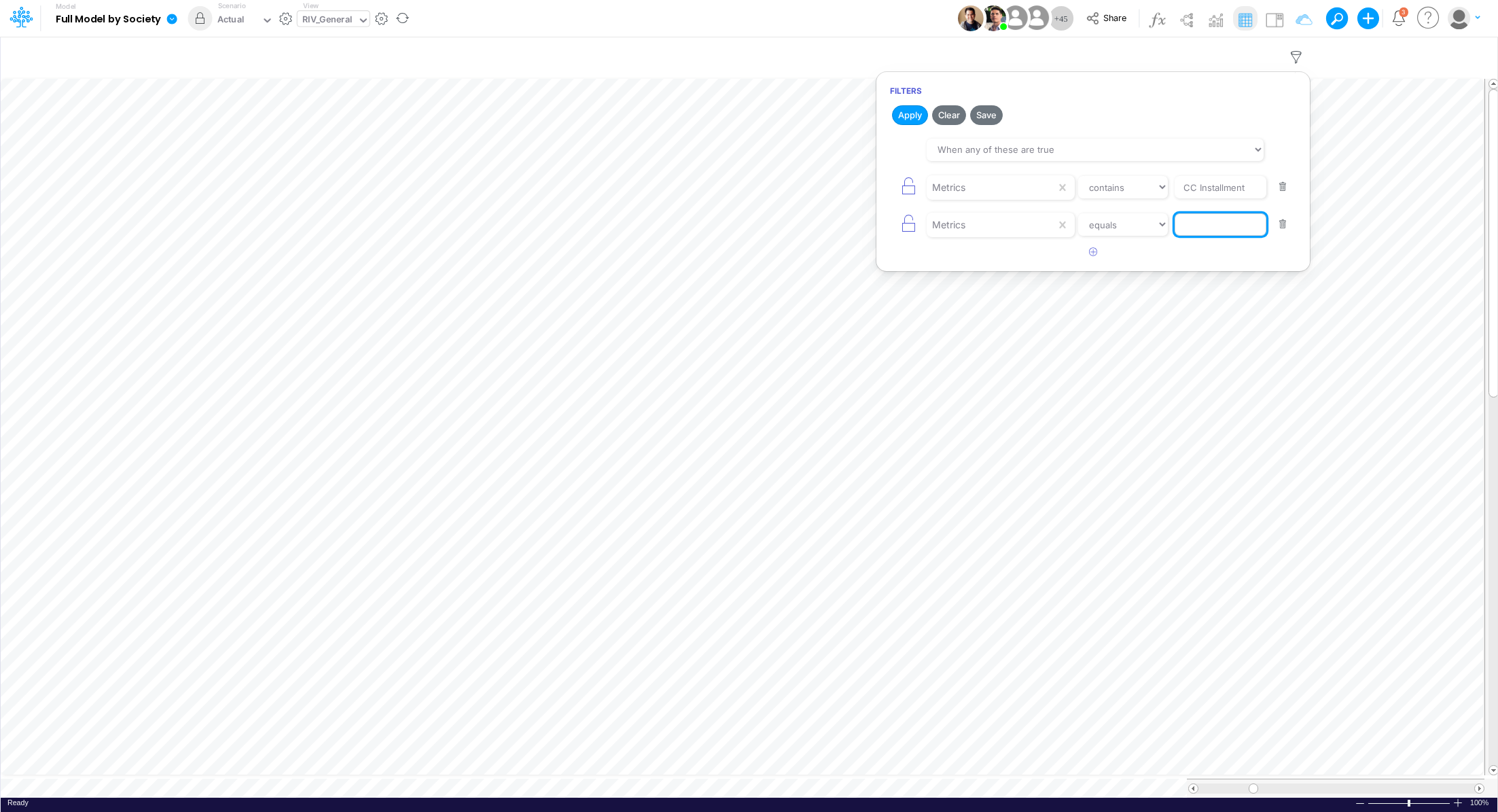
click at [1211, 220] on input "text" at bounding box center [1220, 224] width 92 height 23
drag, startPoint x: 1254, startPoint y: 220, endPoint x: 1268, endPoint y: 222, distance: 14.1
click at [1268, 222] on div "Metrics equals not equal starts with ends with contains Fees from Clients %" at bounding box center [1093, 225] width 407 height 31
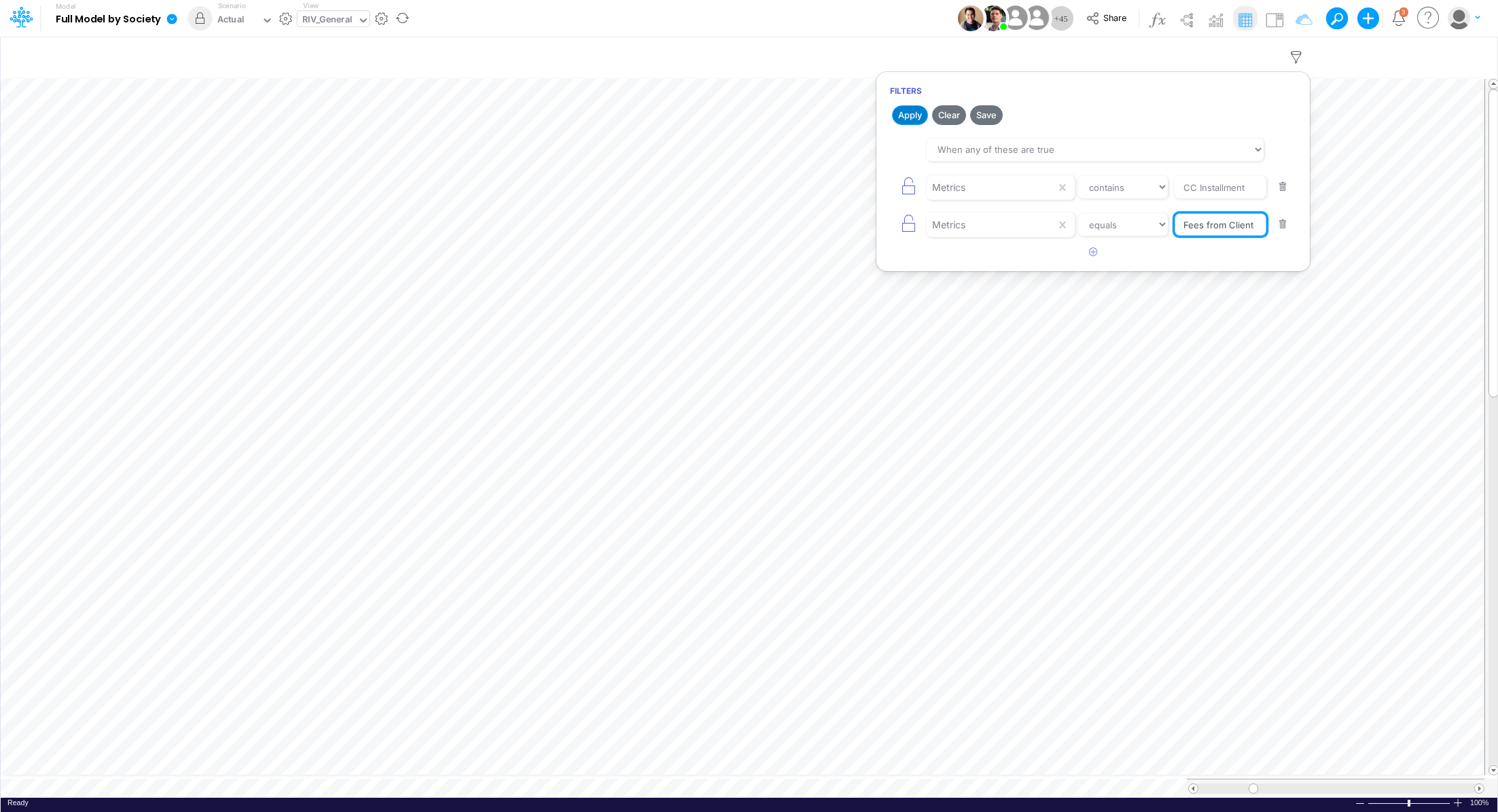
type input "Fees from Client"
click at [912, 116] on button "Apply" at bounding box center [910, 115] width 36 height 20
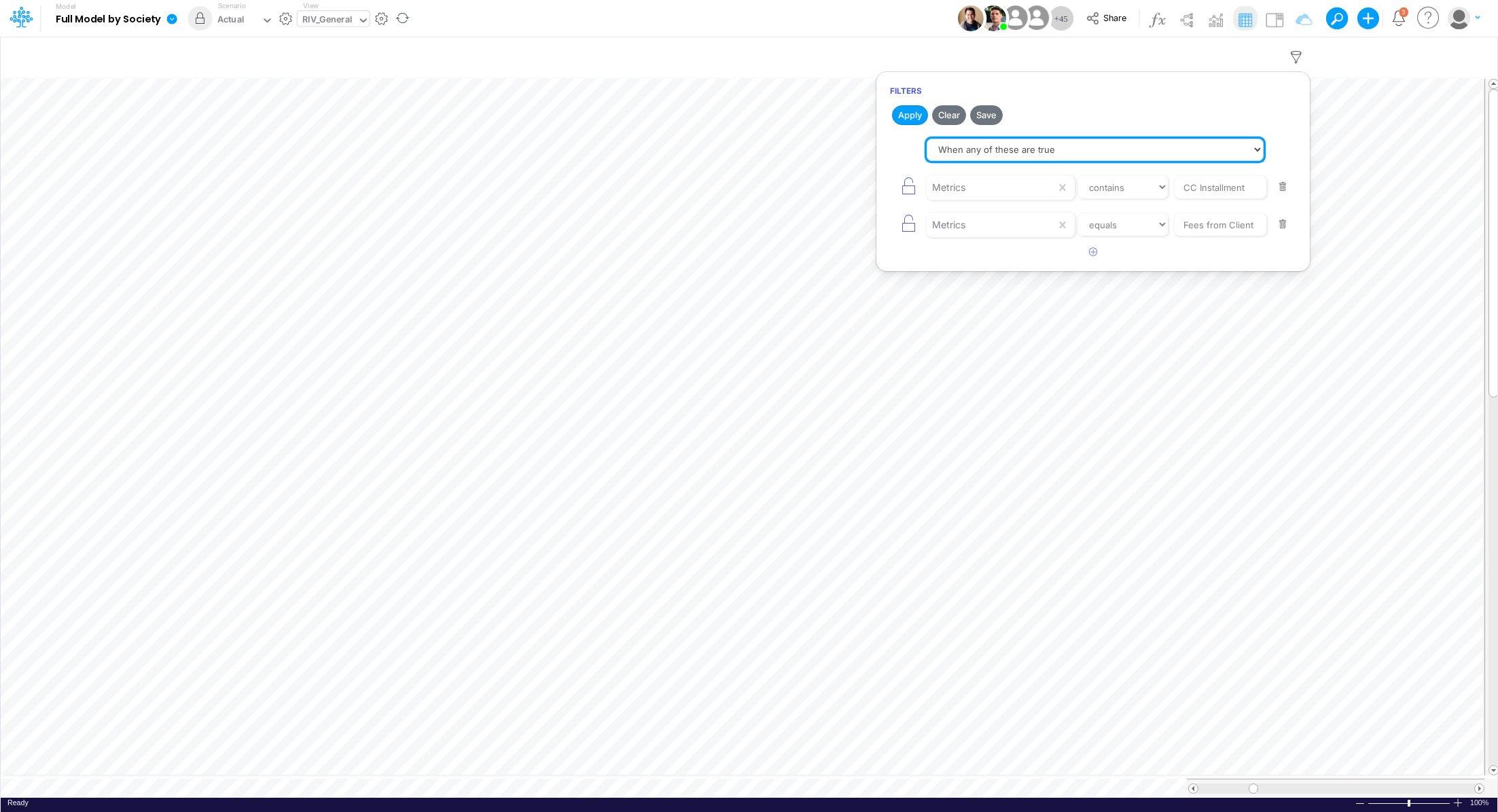
click at [1046, 150] on select "When all of these are true When any of these are true" at bounding box center [1095, 149] width 337 height 23
click at [927, 138] on select "When all of these are true When any of these are true" at bounding box center [1095, 149] width 337 height 23
click at [906, 120] on button "Apply" at bounding box center [910, 115] width 36 height 20
click at [1004, 152] on select "When all of these are true When any of these are true" at bounding box center [1095, 149] width 337 height 23
select select "tableSearchOR"
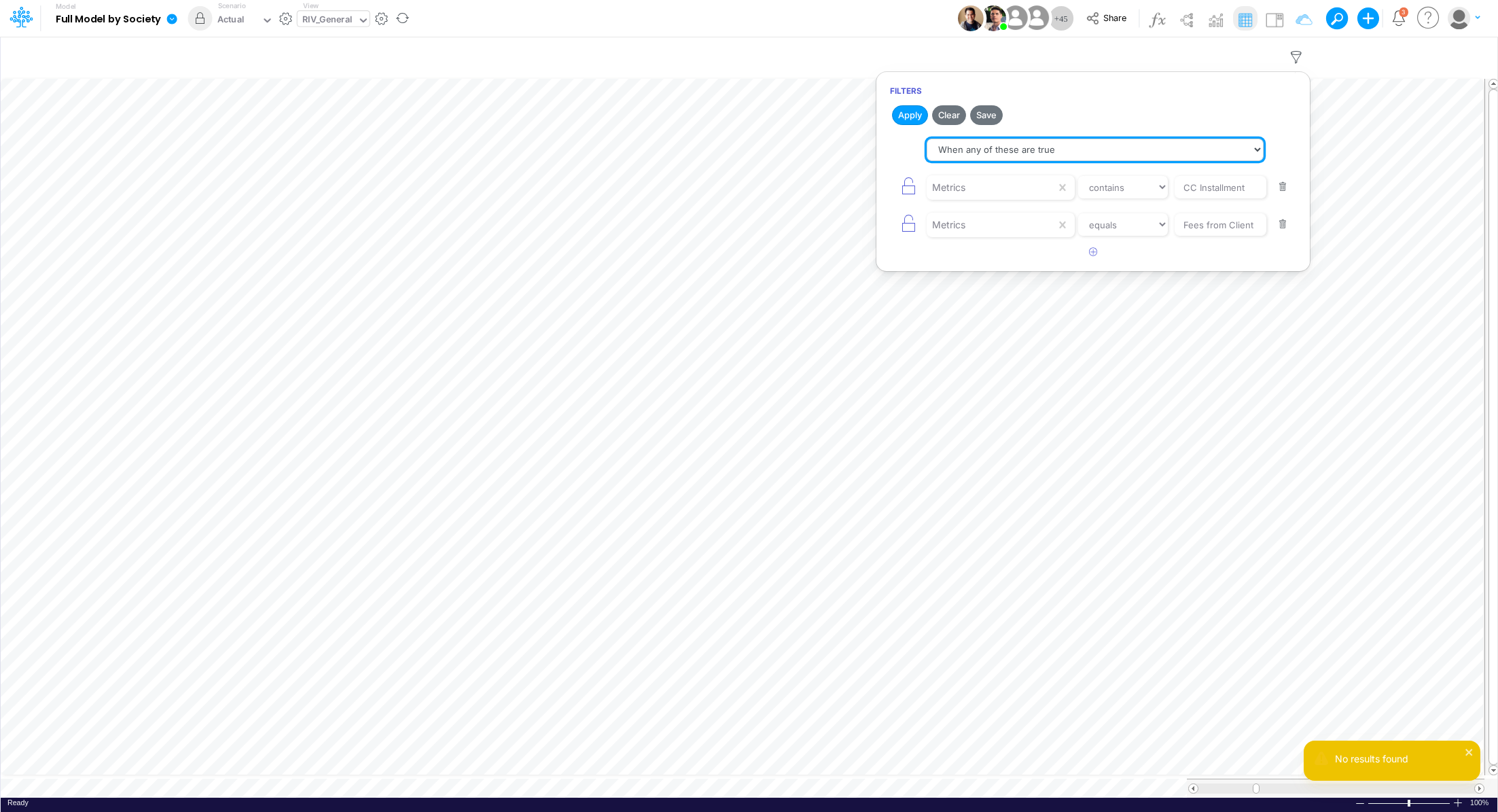
click at [927, 138] on select "When all of these are true When any of these are true" at bounding box center [1095, 149] width 337 height 23
click at [903, 115] on button "Apply" at bounding box center [910, 115] width 36 height 20
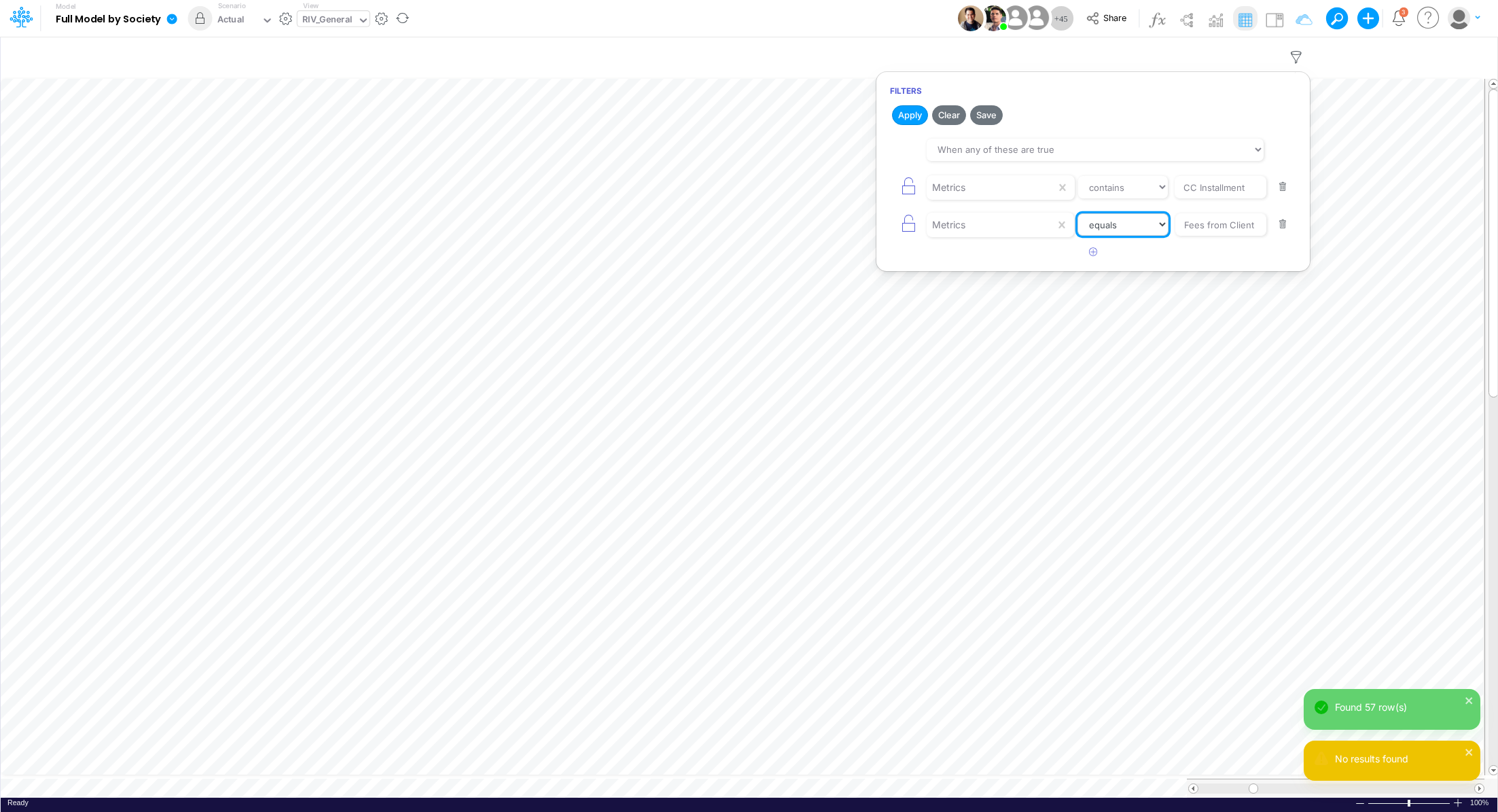
click at [1125, 226] on select "equals not equal starts with ends with contains" at bounding box center [1123, 224] width 91 height 23
select select "contains"
click at [1078, 213] on select "equals not equal starts with ends with contains" at bounding box center [1123, 224] width 91 height 23
click at [900, 116] on button "Apply" at bounding box center [910, 115] width 36 height 20
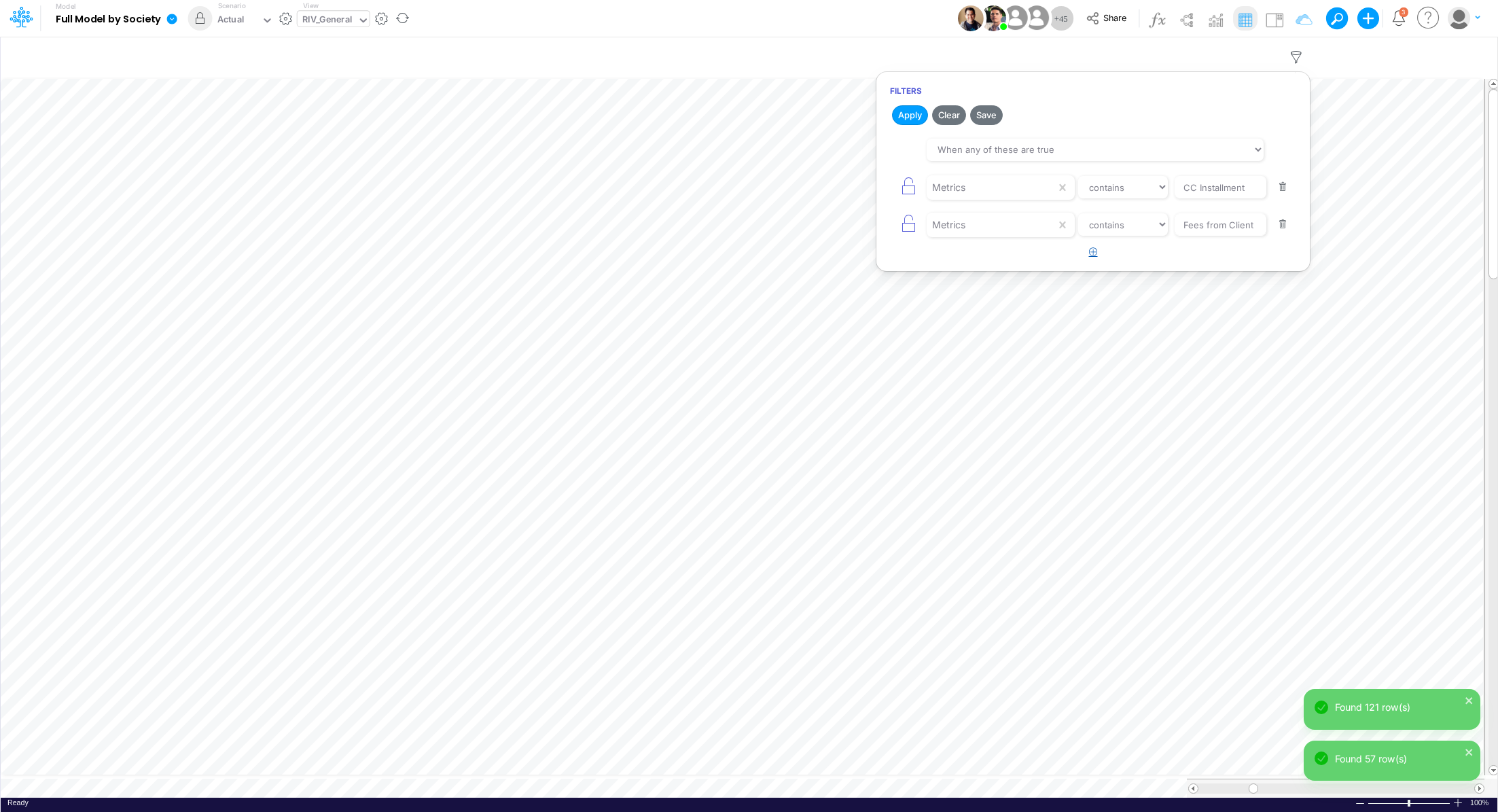
click at [1098, 249] on button "button" at bounding box center [1093, 252] width 26 height 22
click at [1030, 258] on div at bounding box center [991, 261] width 129 height 23
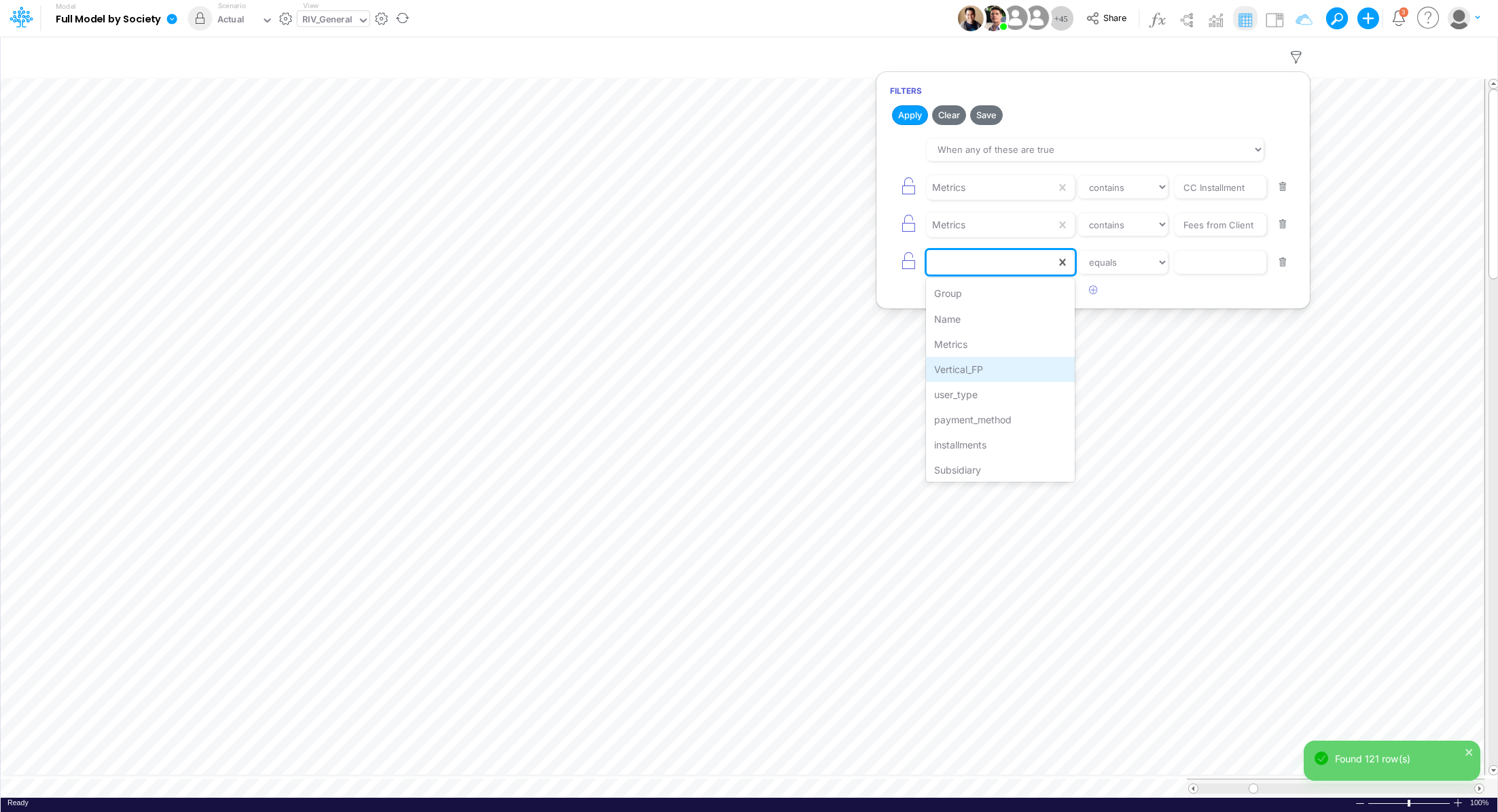
click at [990, 369] on div "Vertical_FP" at bounding box center [1000, 369] width 149 height 25
click at [1142, 259] on select "equals not equal starts with ends with contains" at bounding box center [1123, 261] width 91 height 23
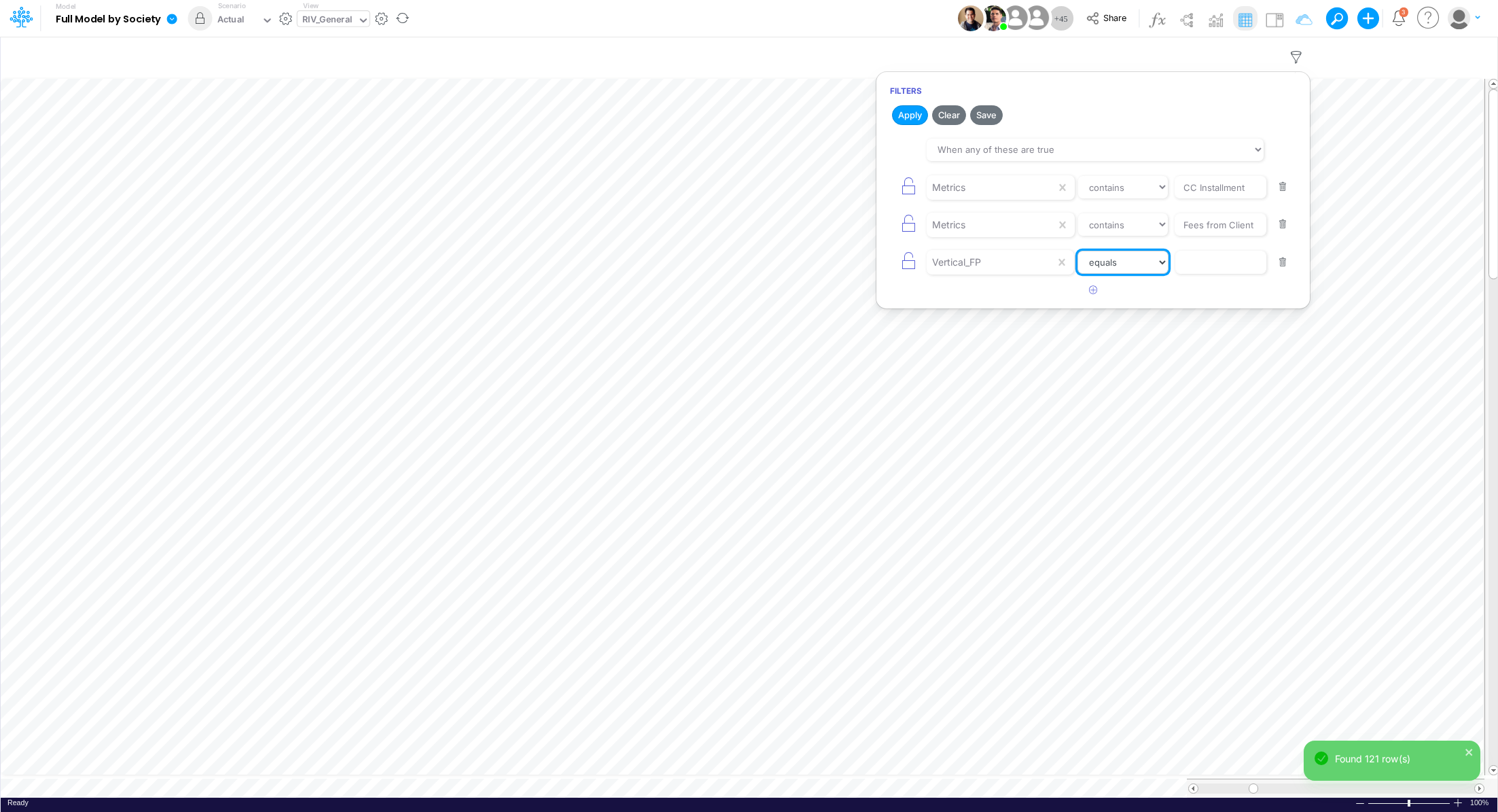
select select "contains"
click at [1078, 250] on select "equals not equal starts with ends with contains" at bounding box center [1123, 261] width 91 height 23
click at [1232, 265] on input "text" at bounding box center [1220, 261] width 92 height 23
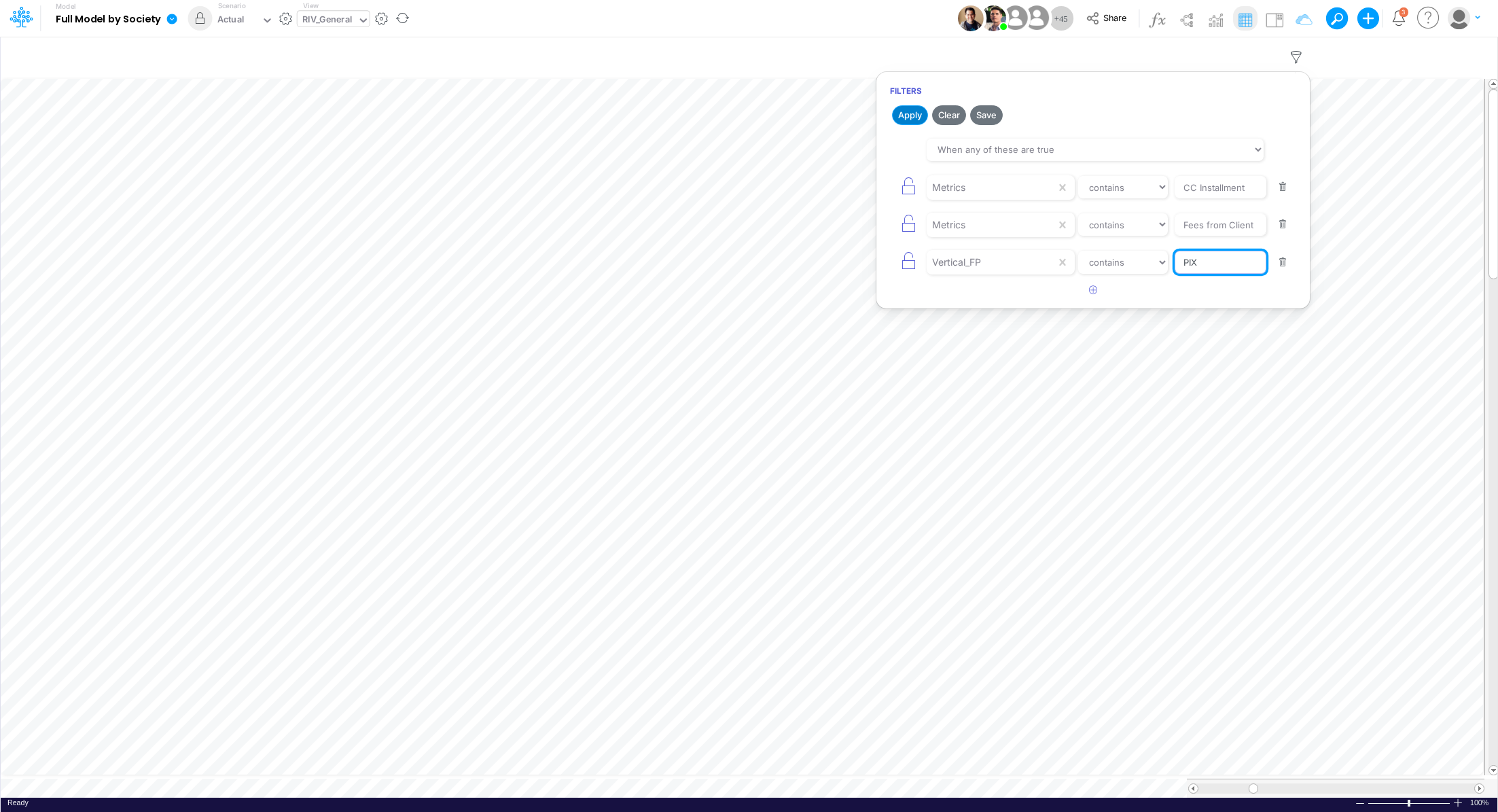
type input "PIX"
click at [898, 117] on button "Apply" at bounding box center [910, 115] width 36 height 20
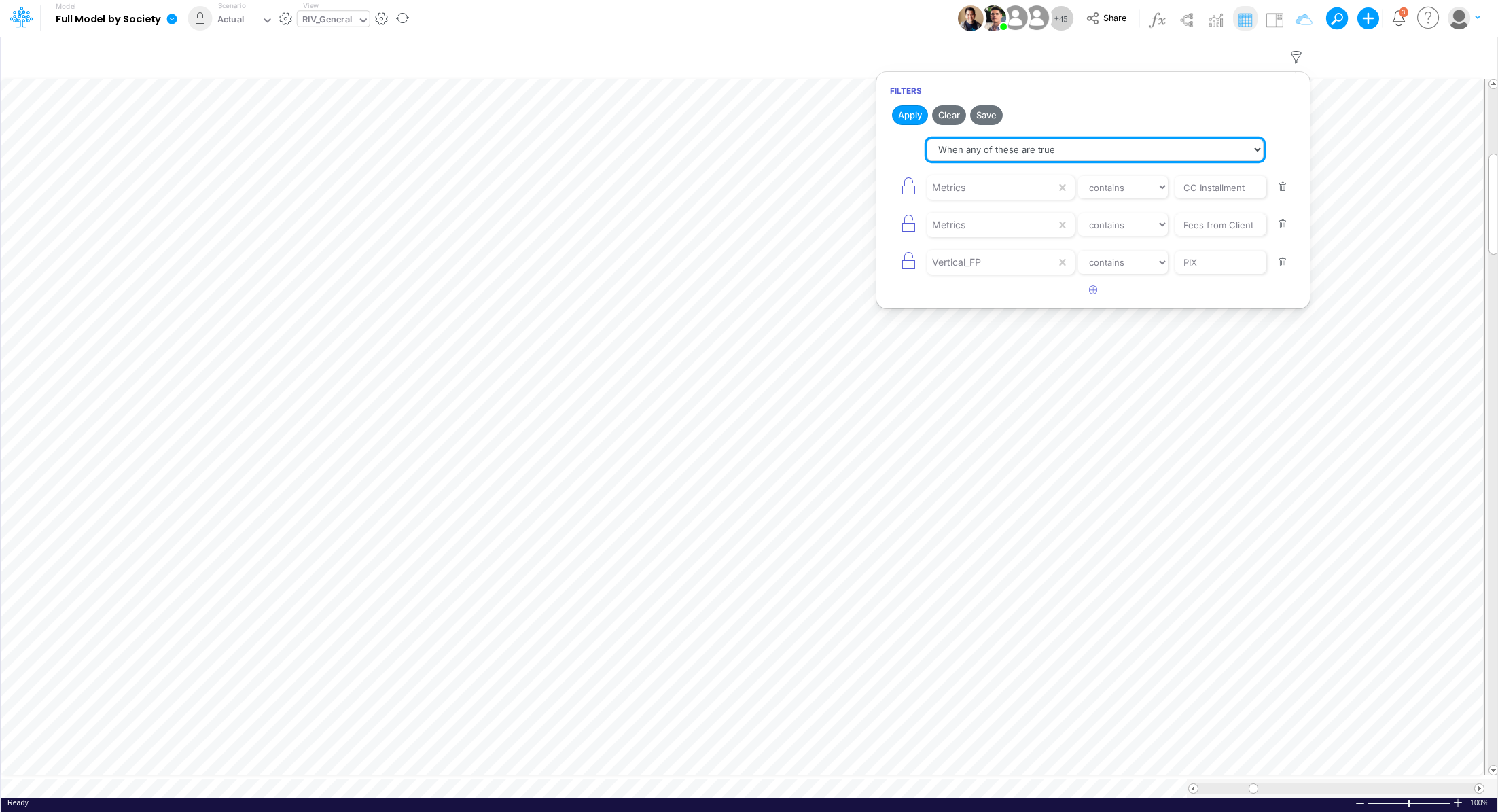
click at [1000, 148] on select "When all of these are true When any of these are true" at bounding box center [1095, 149] width 337 height 23
select select "tableSearchAND"
click at [927, 138] on select "When all of these are true When any of these are true" at bounding box center [1095, 149] width 337 height 23
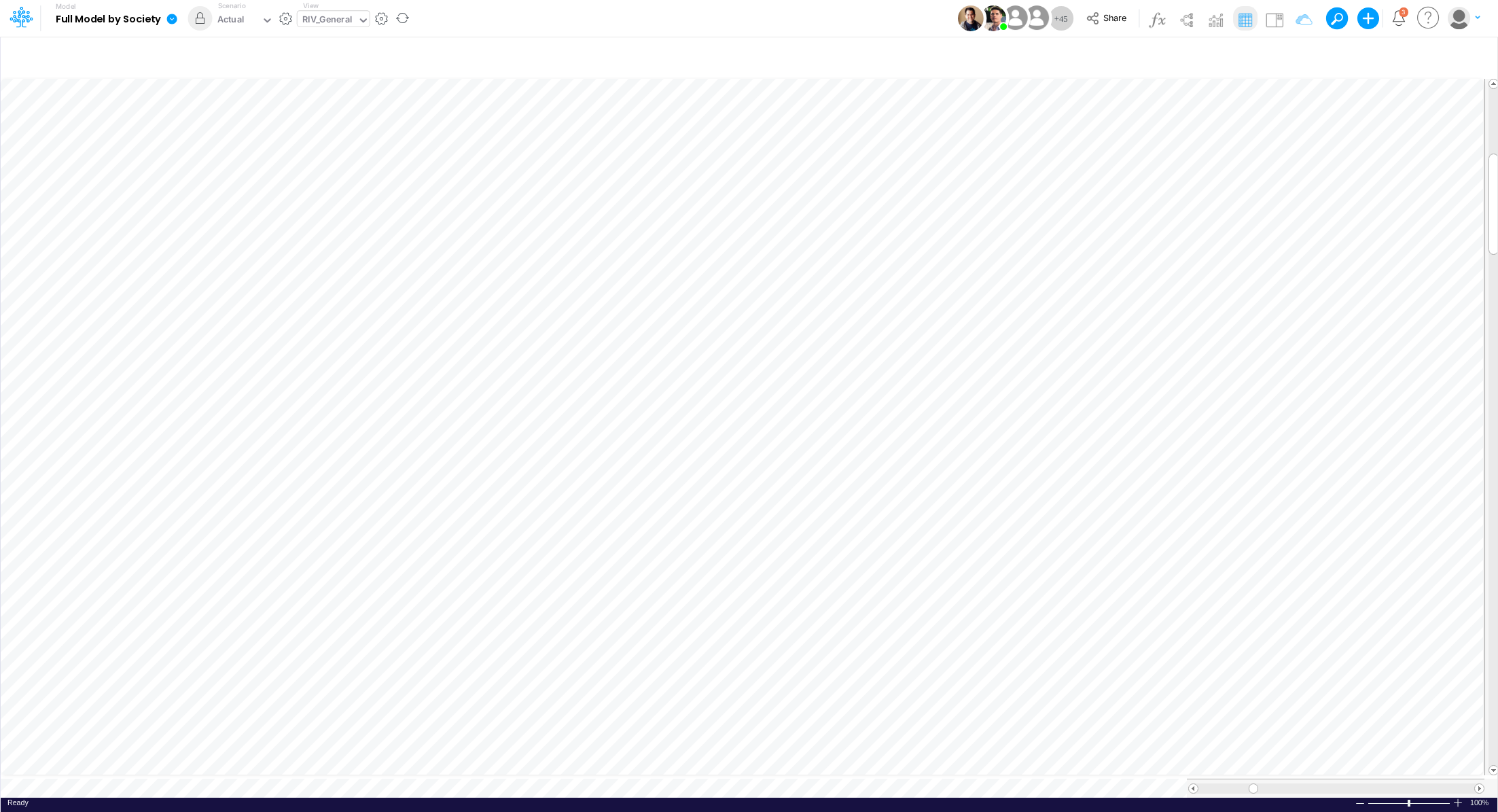
scroll to position [6, 2]
click at [1303, 56] on icon "button" at bounding box center [1296, 57] width 20 height 14
select select "tableSearchOR"
select select "contains"
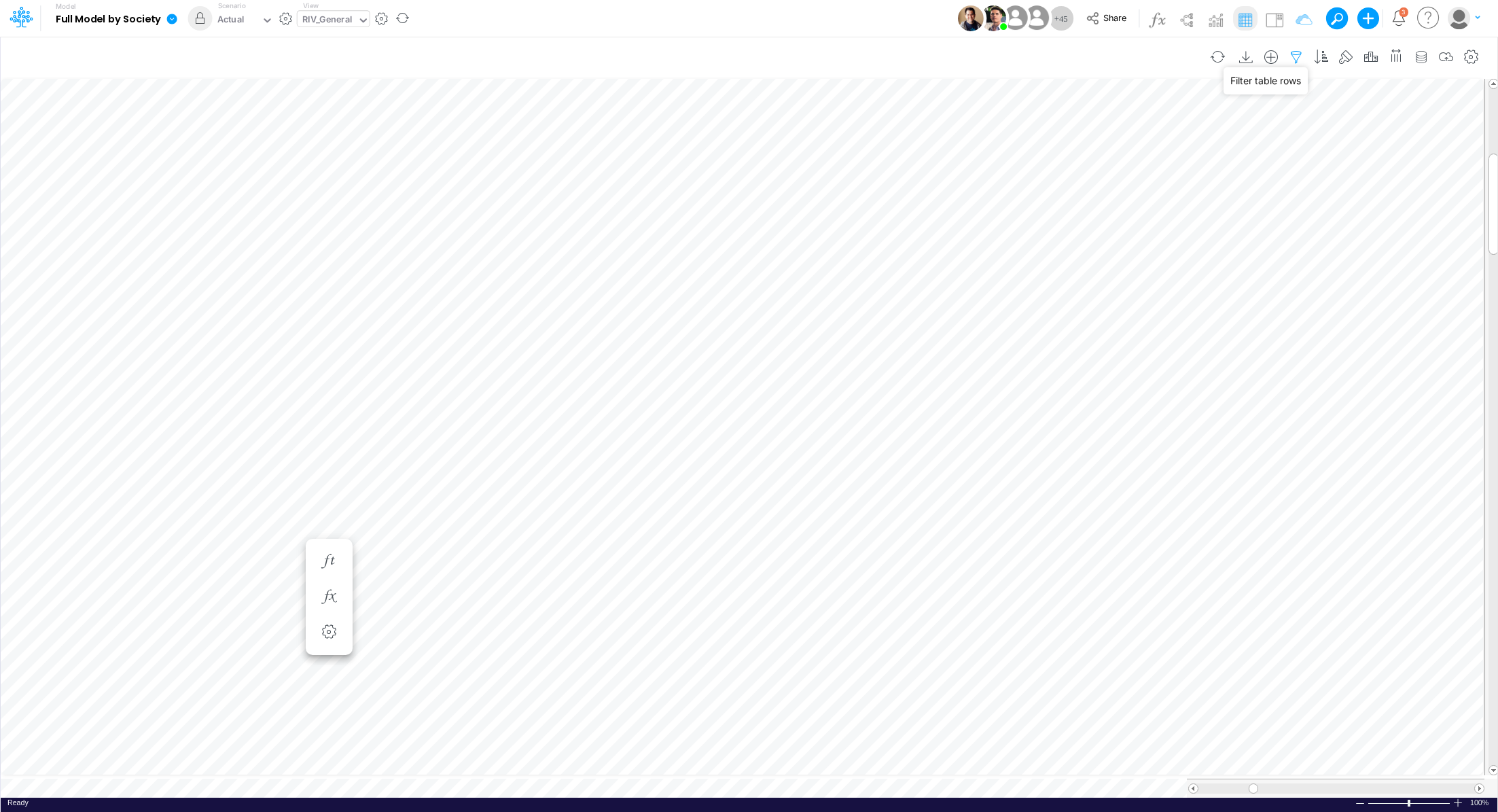
select select "contains"
click at [1206, 219] on input "Fees from Client" at bounding box center [1220, 224] width 92 height 23
click at [1319, 223] on body "Model Full Model by Society Edit model settings Duplicate Import QuickBooks Qui…" at bounding box center [749, 406] width 1498 height 812
click at [1302, 53] on icon "button" at bounding box center [1296, 57] width 20 height 14
select select "tableSearchOR"
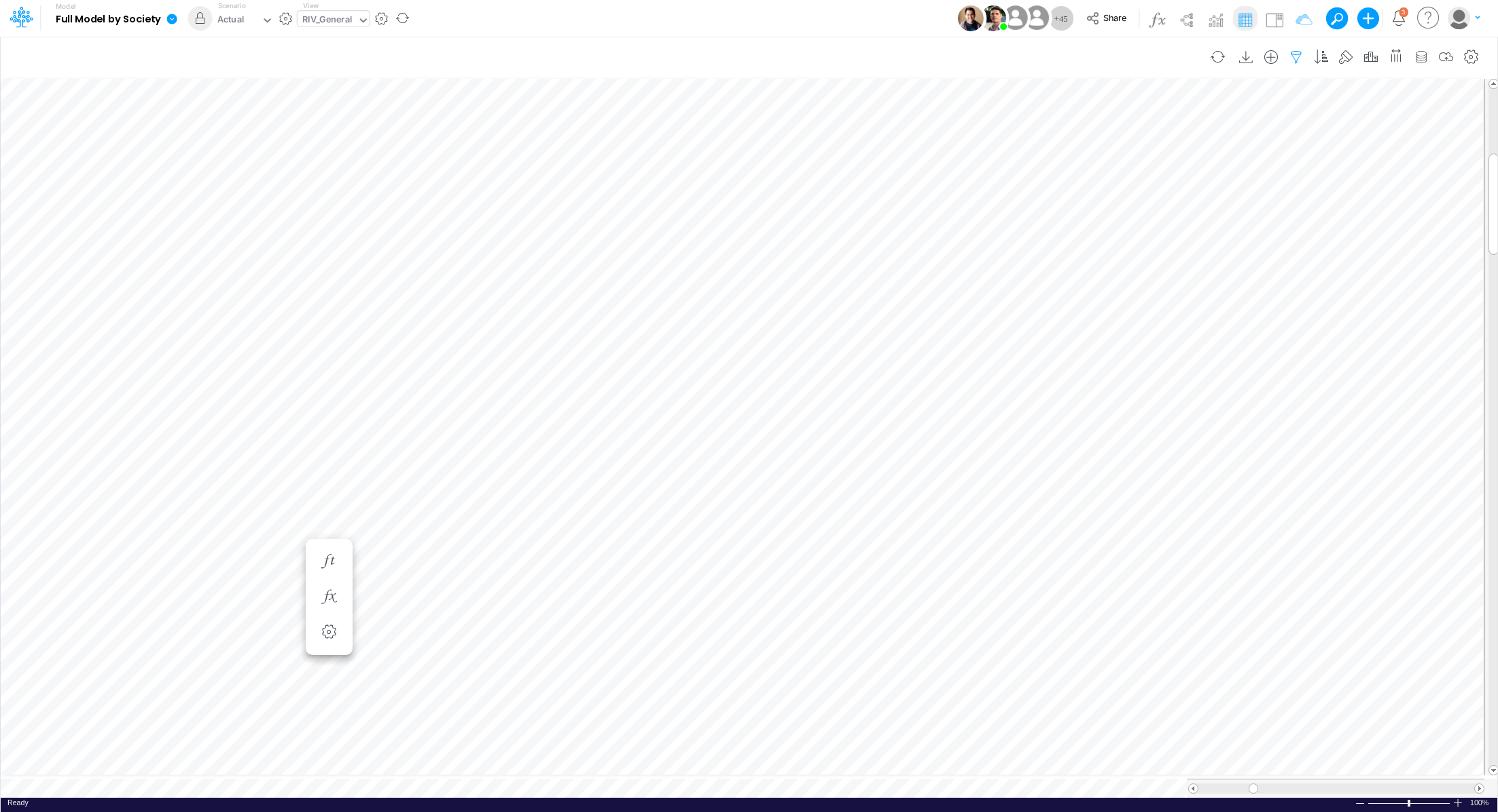
select select "contains"
click at [1211, 234] on input "Fees from Client" at bounding box center [1220, 224] width 92 height 23
drag, startPoint x: 1184, startPoint y: 227, endPoint x: 1271, endPoint y: 220, distance: 87.3
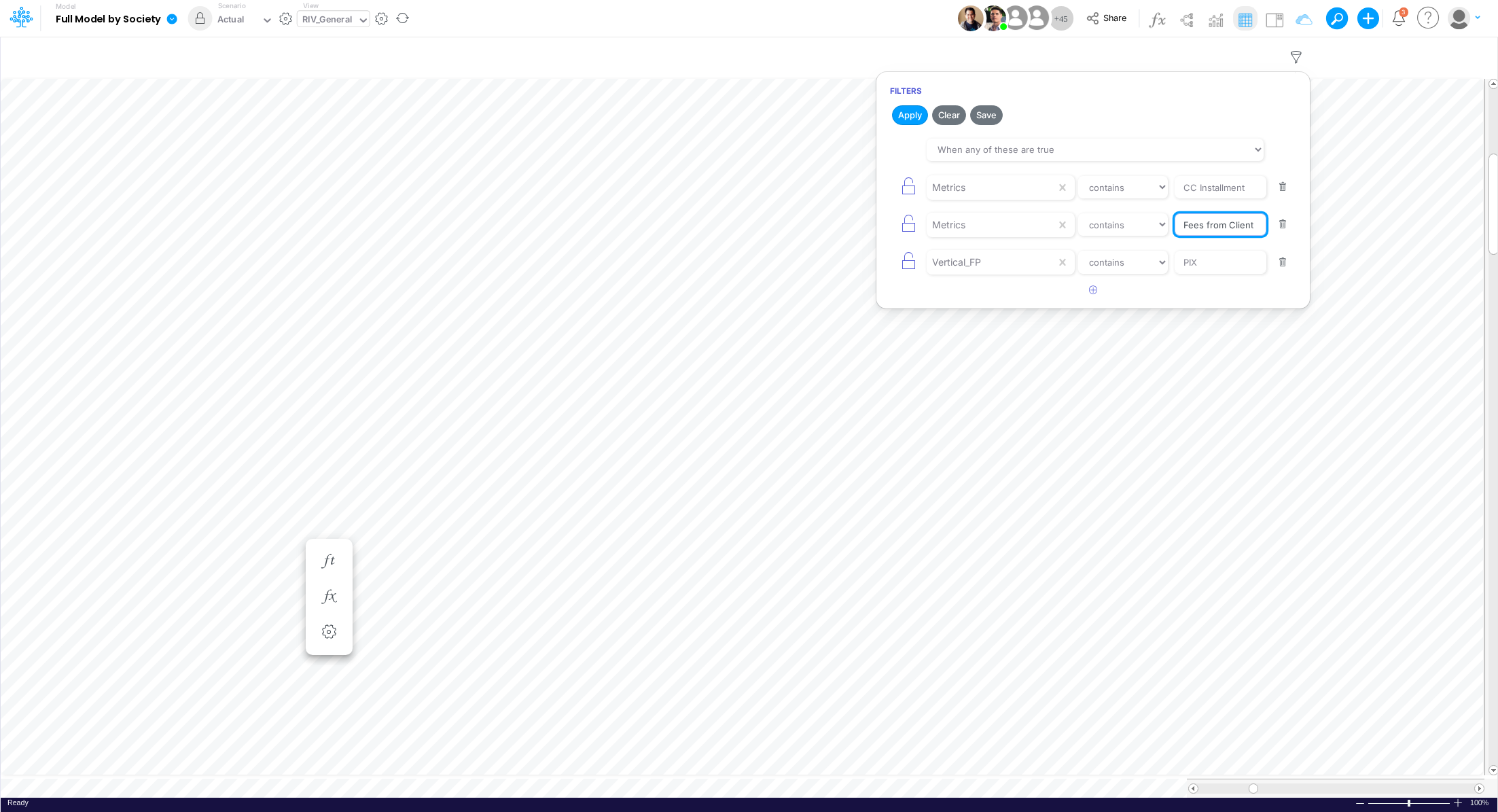
click at [1286, 217] on div "Metrics equals not equal starts with ends with contains Fees from Client" at bounding box center [1093, 225] width 407 height 31
drag, startPoint x: 1244, startPoint y: 223, endPoint x: 1174, endPoint y: 223, distance: 70.0
click at [1174, 223] on div "Metrics equals not equal starts with ends with contains Fees from Client" at bounding box center [1093, 225] width 407 height 31
paste input "s"
type input "Fees from Clients"
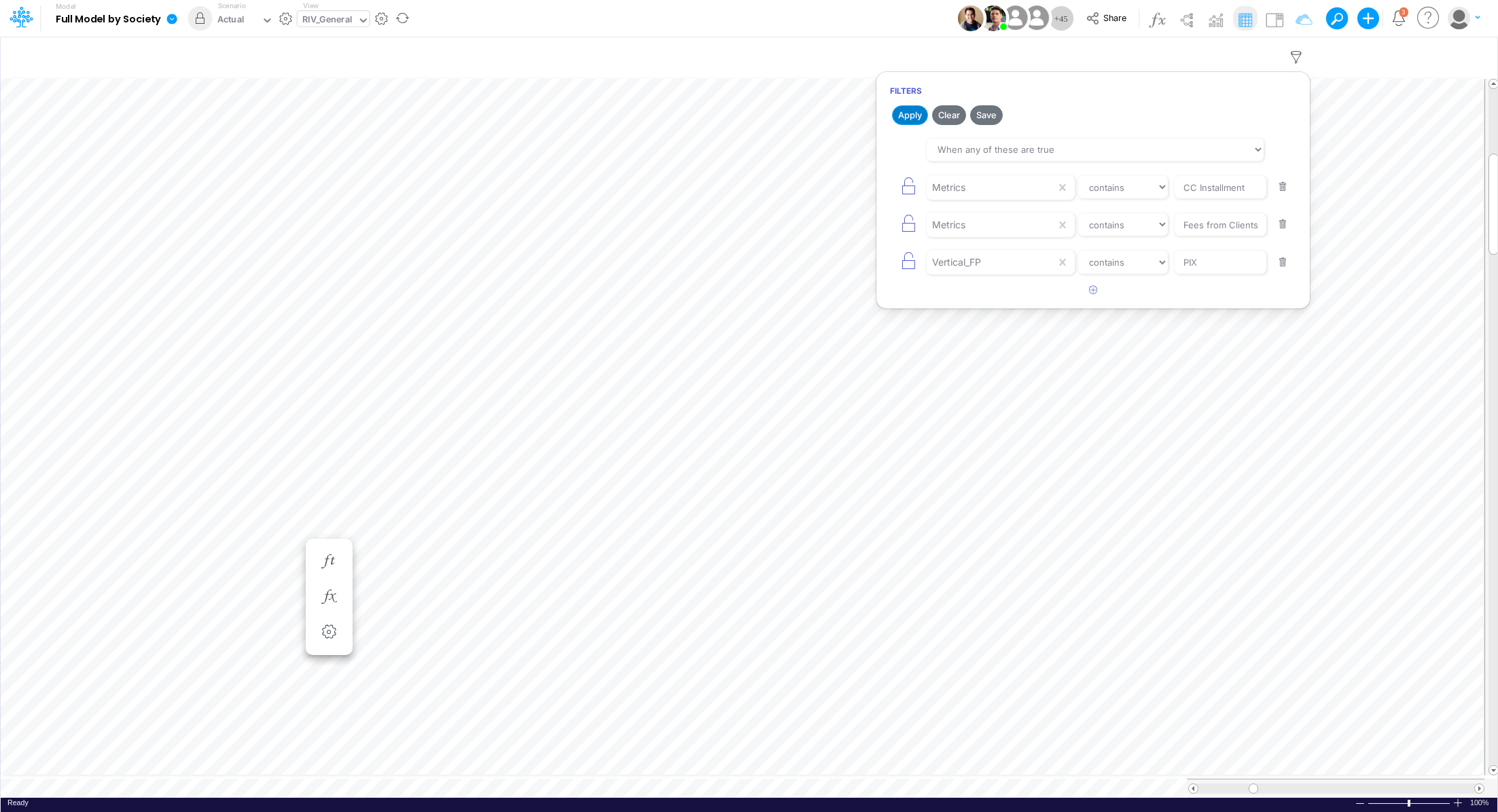
click at [912, 117] on button "Apply" at bounding box center [910, 115] width 36 height 20
click at [1299, 58] on icon "button" at bounding box center [1296, 57] width 20 height 14
select select "tableSearchOR"
select select "contains"
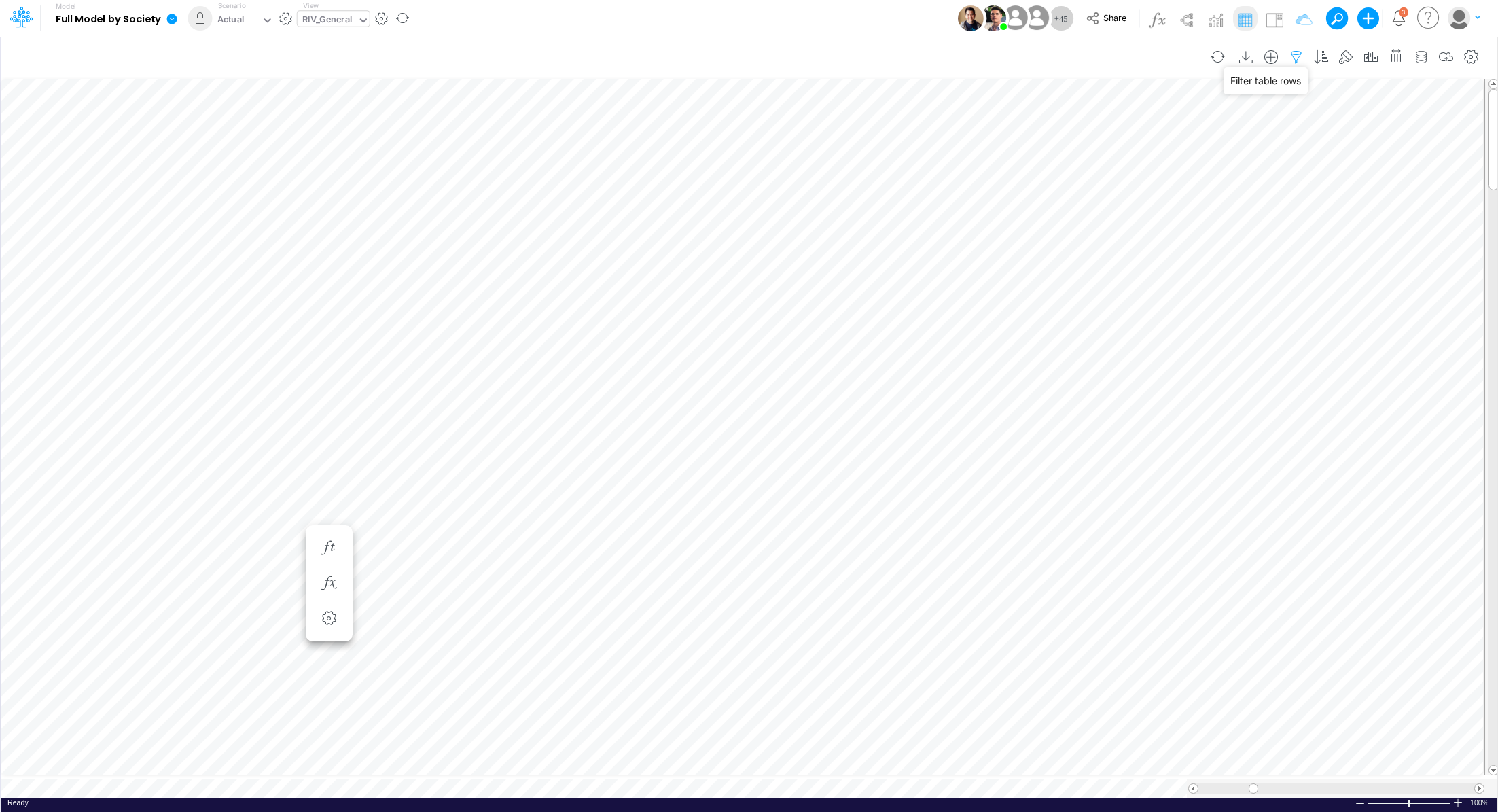
select select "contains"
drag, startPoint x: 1187, startPoint y: 189, endPoint x: 1245, endPoint y: 187, distance: 58.0
click at [1245, 187] on input "CC Installment" at bounding box center [1220, 187] width 92 height 23
click at [901, 116] on button "Apply" at bounding box center [910, 115] width 36 height 20
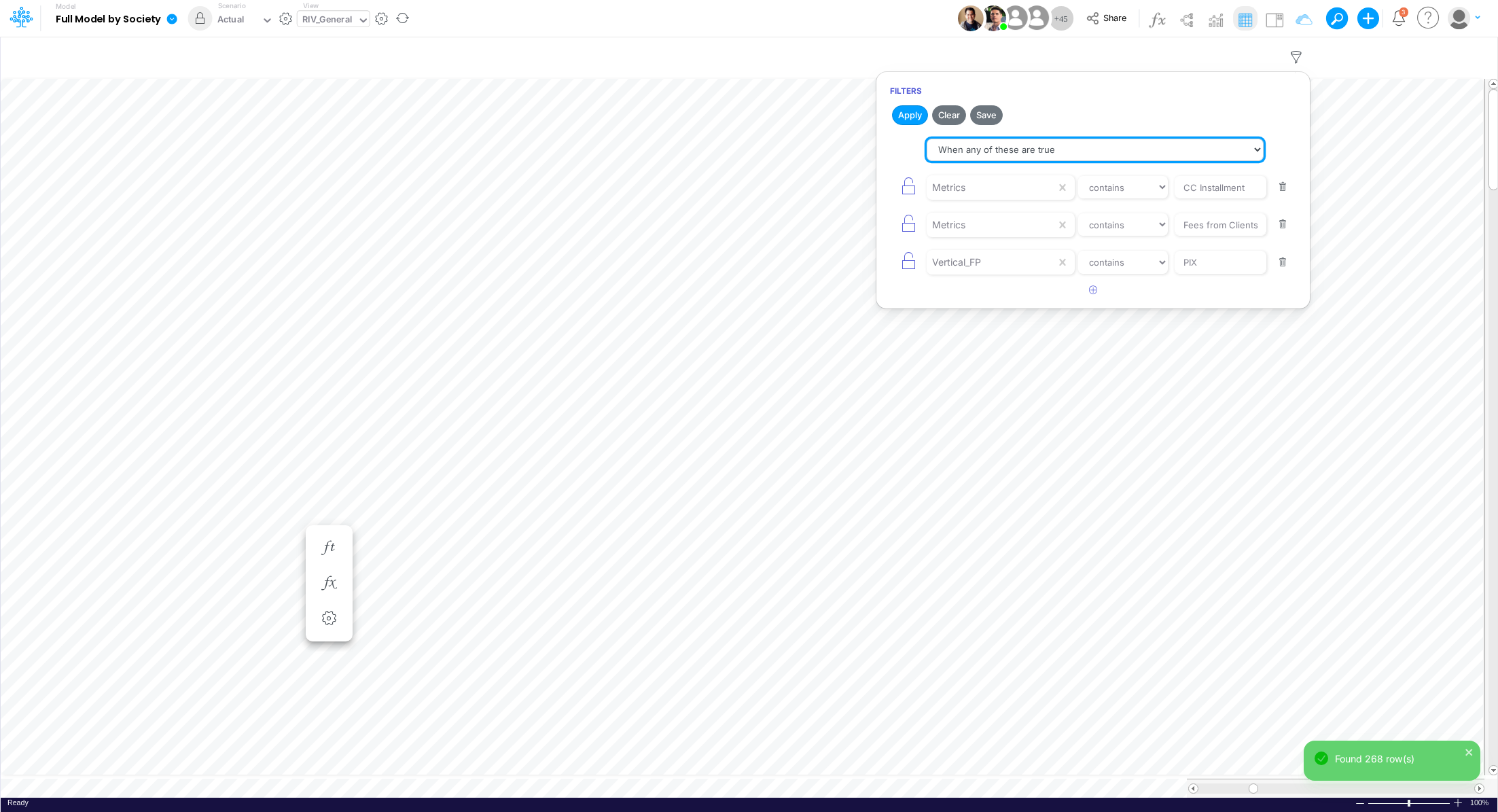
click at [1074, 155] on select "When all of these are true When any of these are true" at bounding box center [1095, 149] width 337 height 23
click at [927, 138] on select "When all of these are true When any of these are true" at bounding box center [1095, 149] width 337 height 23
click at [915, 114] on button "Apply" at bounding box center [910, 115] width 36 height 20
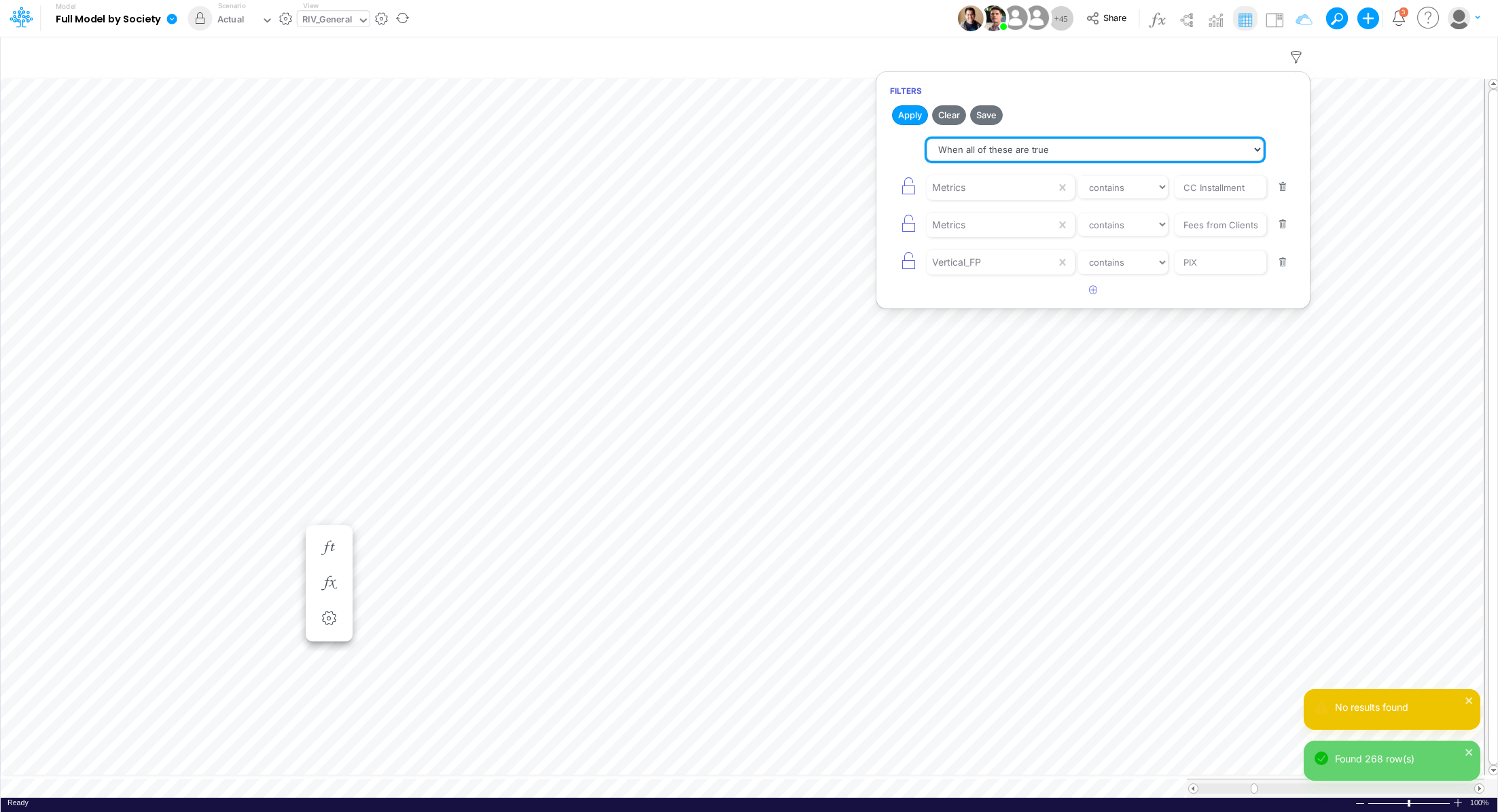
click at [1108, 143] on select "When all of these are true When any of these are true" at bounding box center [1095, 149] width 337 height 23
select select "tableSearchOR"
click at [927, 138] on select "When all of these are true When any of these are true" at bounding box center [1095, 149] width 337 height 23
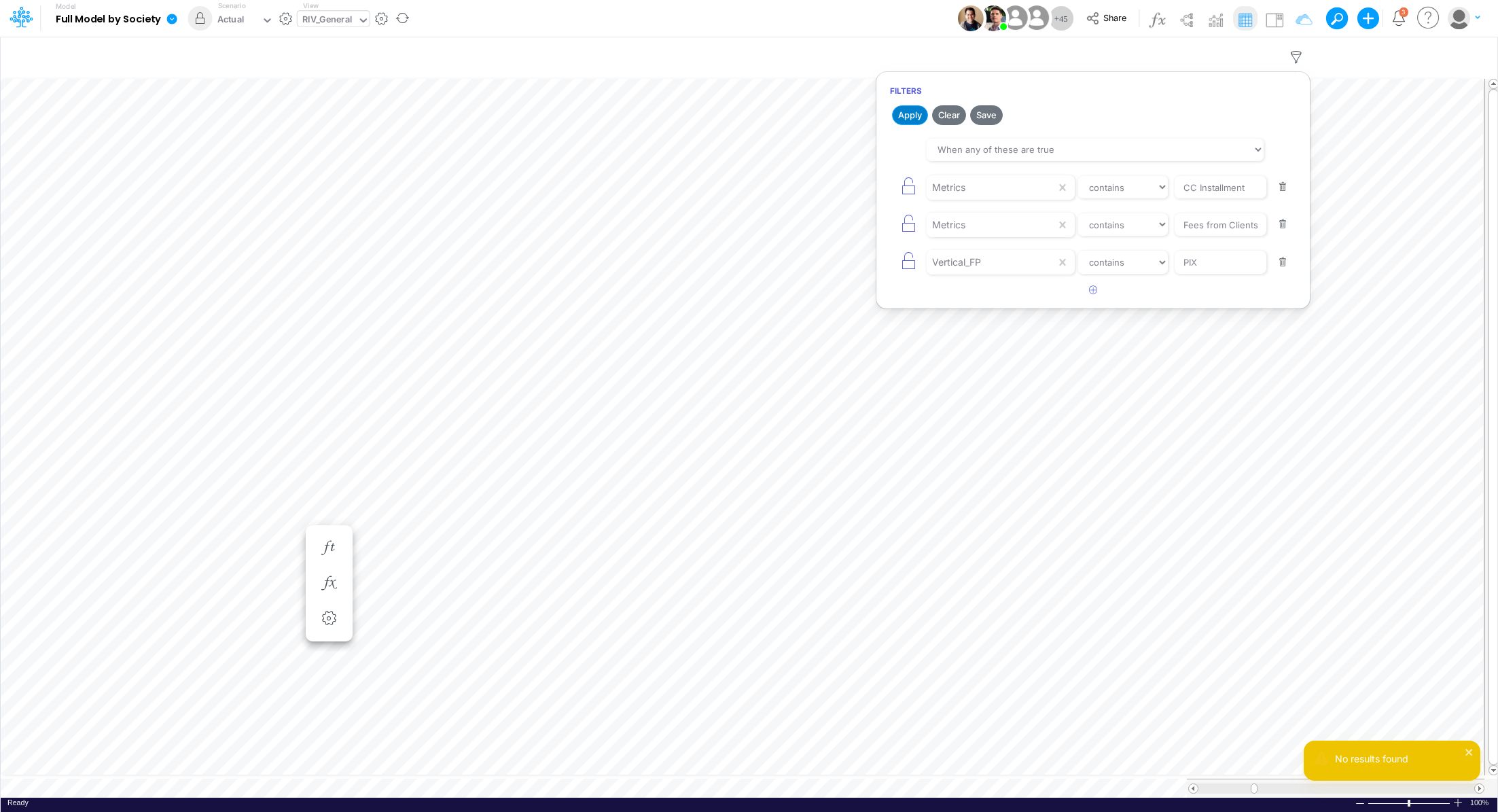
click at [903, 115] on button "Apply" at bounding box center [910, 115] width 36 height 20
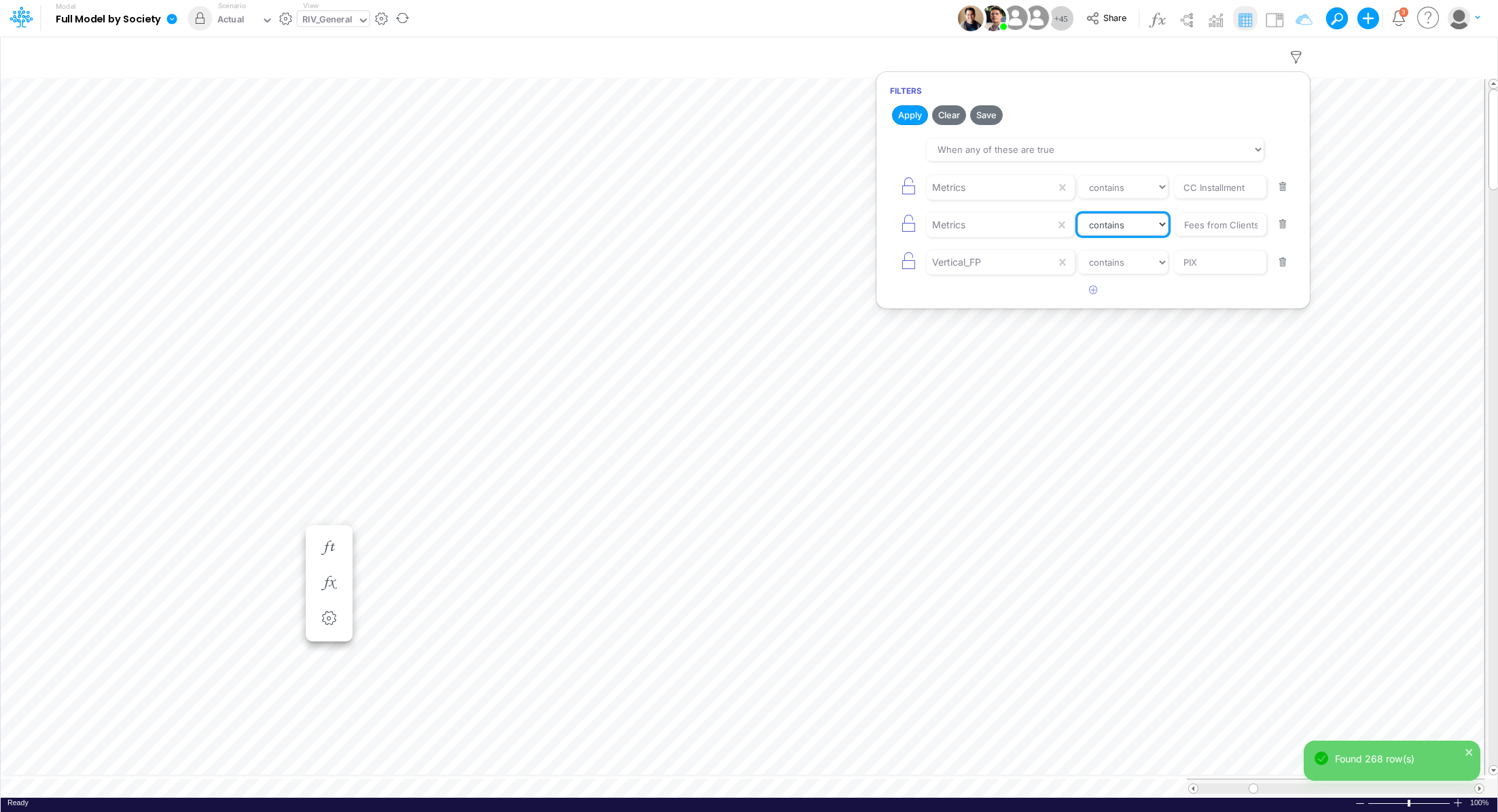
click at [1118, 216] on select "equals not equal starts with ends with contains" at bounding box center [1123, 224] width 91 height 23
select select "equals"
click at [1078, 213] on select "equals not equal starts with ends with contains" at bounding box center [1123, 224] width 91 height 23
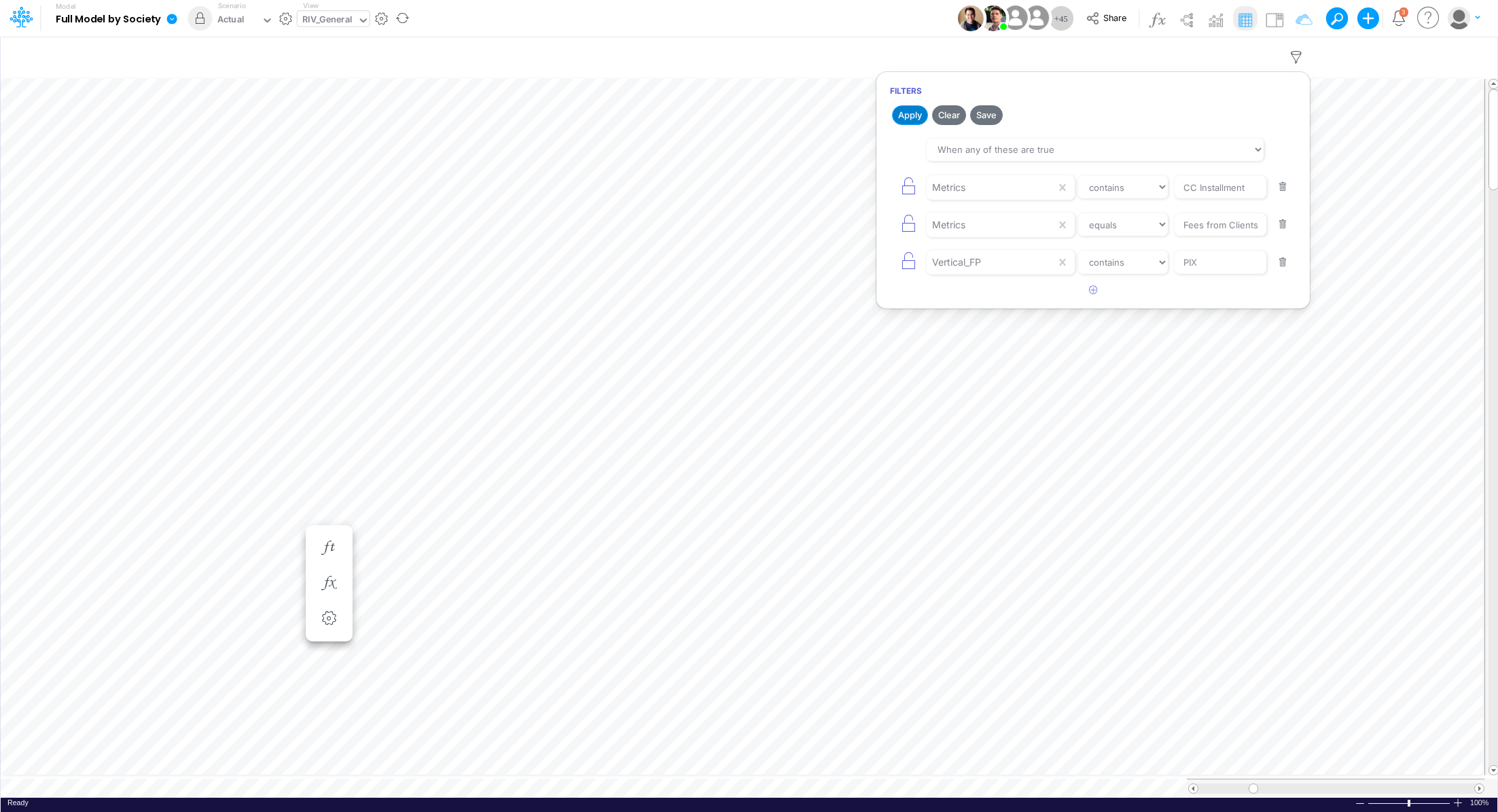
click at [909, 112] on button "Apply" at bounding box center [910, 115] width 36 height 20
click at [1125, 189] on select "equals not equal starts with ends with contains" at bounding box center [1123, 187] width 91 height 23
select select "equals"
click at [1078, 176] on select "equals not equal starts with ends with contains" at bounding box center [1123, 187] width 91 height 23
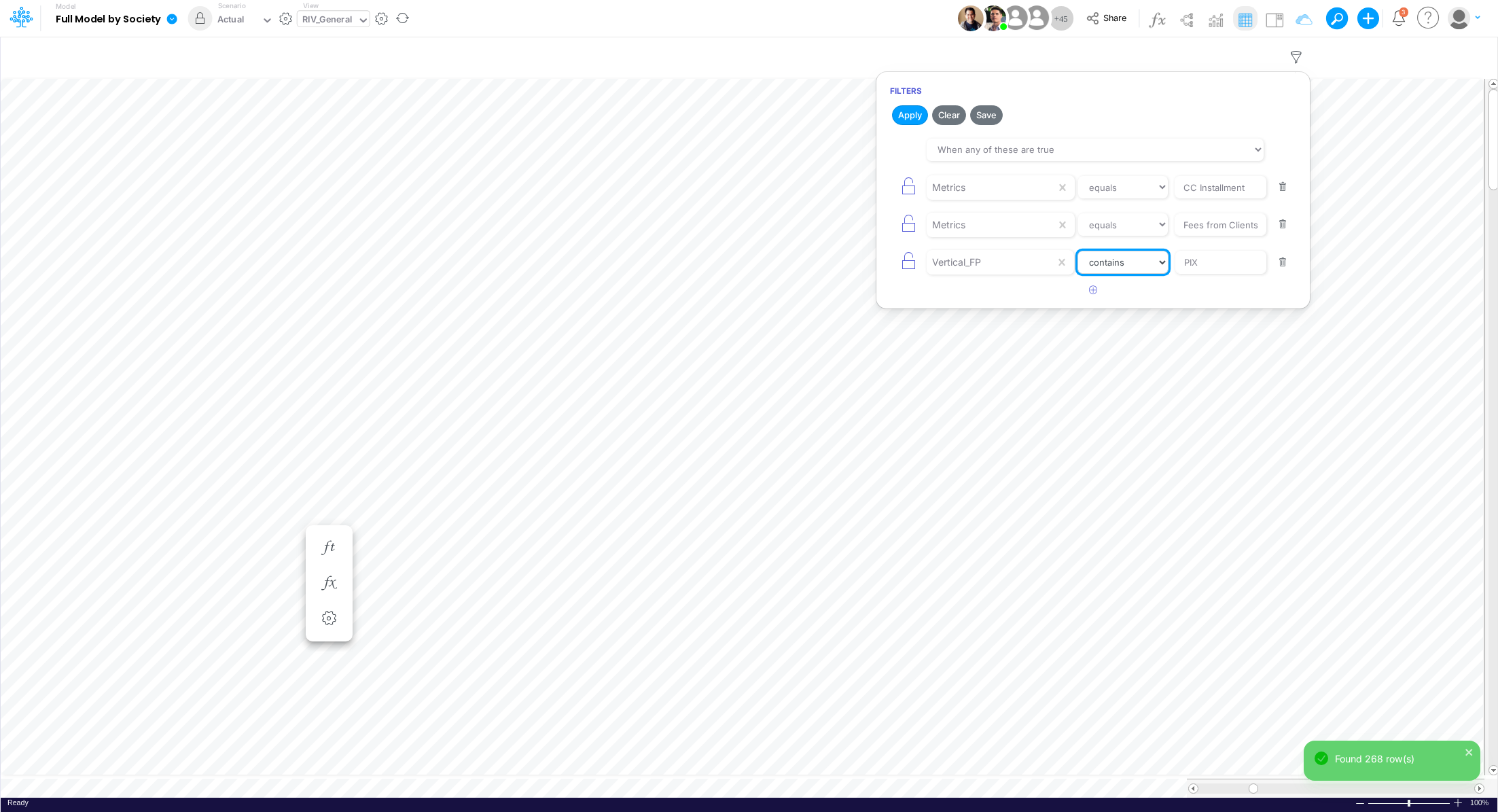
click at [1109, 260] on select "equals not equal starts with ends with contains" at bounding box center [1123, 261] width 91 height 23
select select "equals"
click at [1078, 250] on select "equals not equal starts with ends with contains" at bounding box center [1123, 261] width 91 height 23
click at [916, 115] on button "Apply" at bounding box center [910, 115] width 36 height 20
click at [1291, 223] on button "button" at bounding box center [1282, 225] width 26 height 19
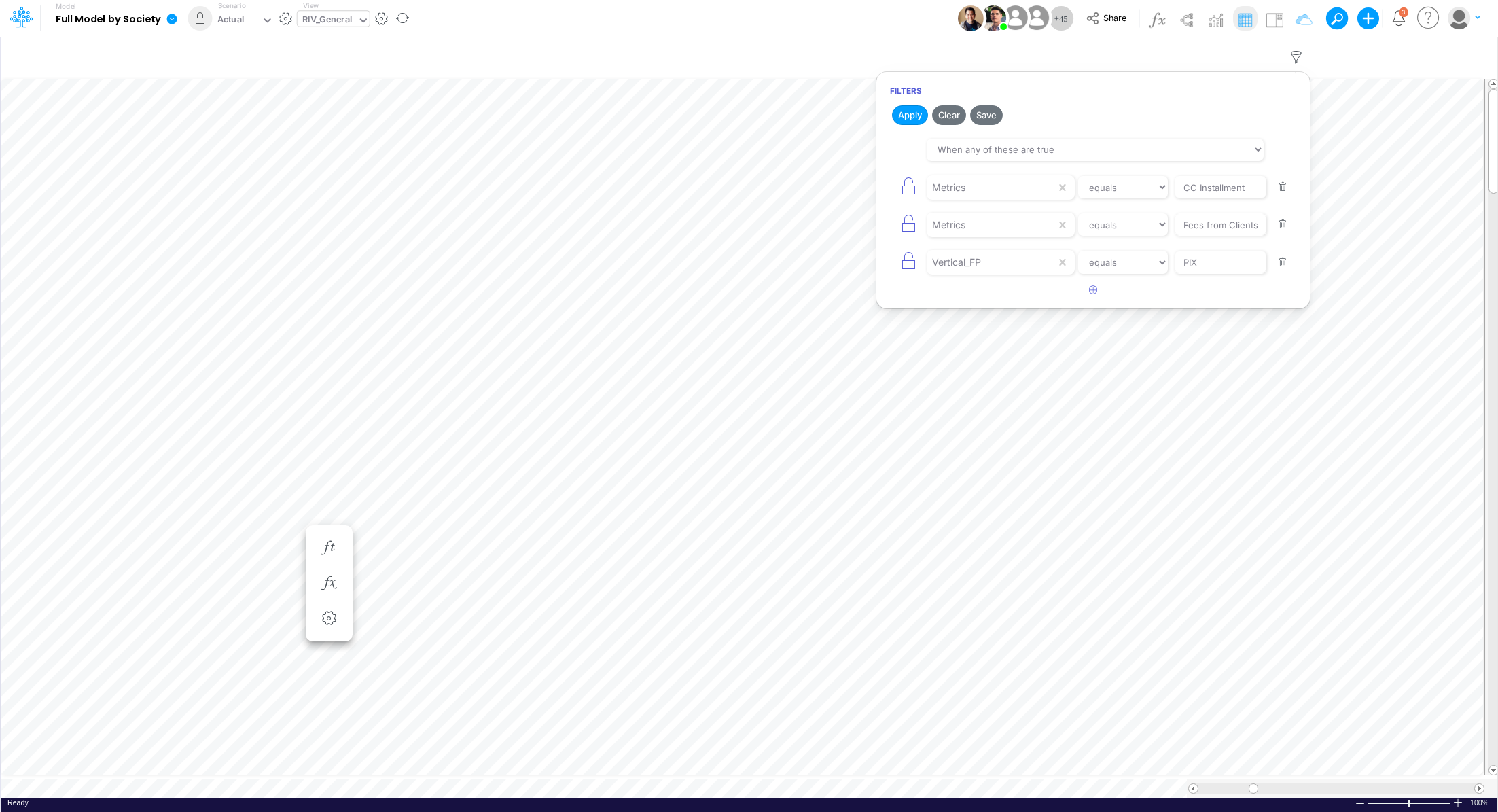
type input "PIX"
click at [1282, 194] on button "button" at bounding box center [1282, 188] width 26 height 19
type input "PIX"
click at [916, 120] on button "Apply" at bounding box center [910, 115] width 36 height 20
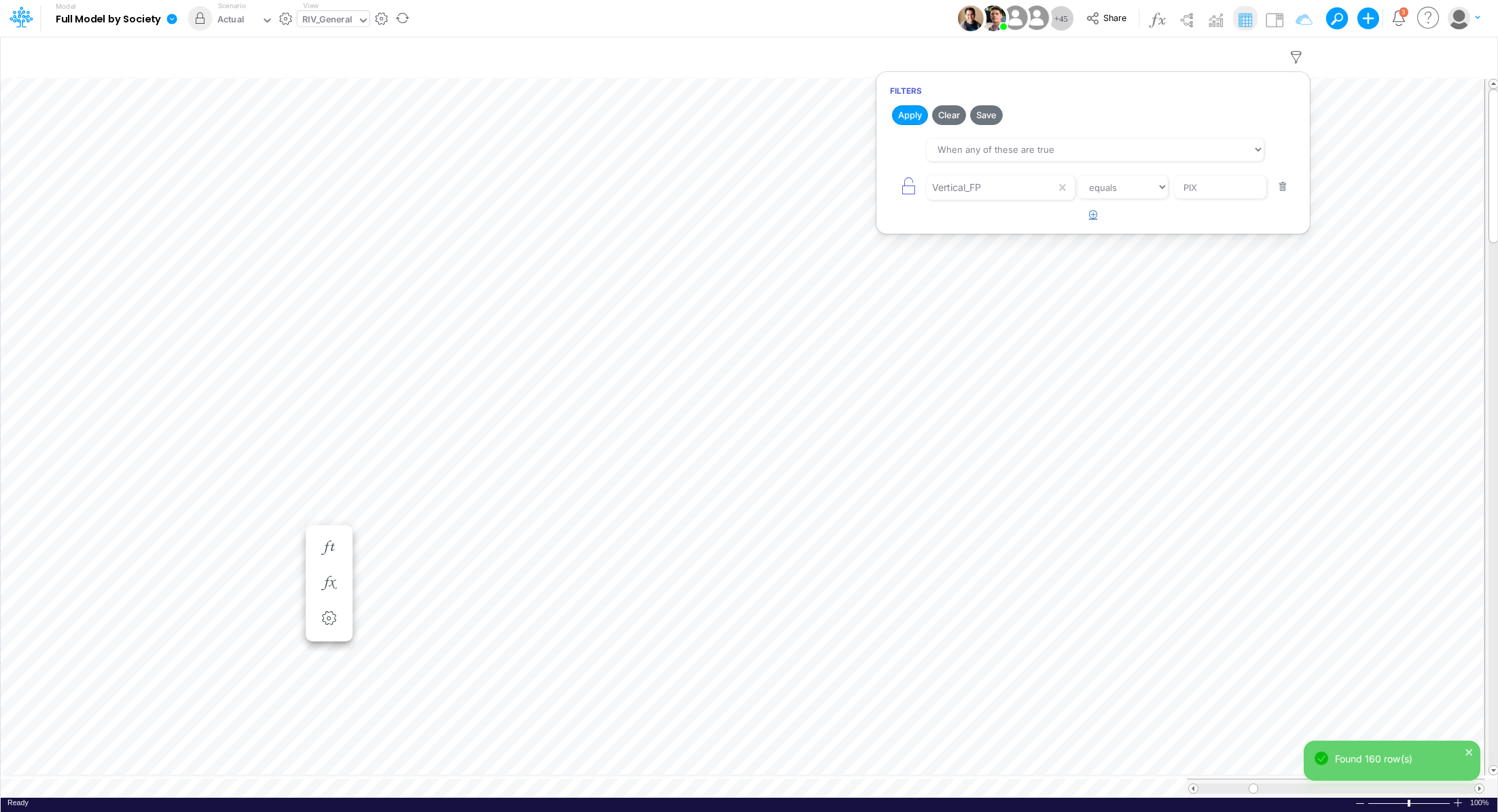
click at [1095, 212] on icon "button" at bounding box center [1093, 214] width 8 height 8
click at [994, 223] on div at bounding box center [991, 224] width 129 height 23
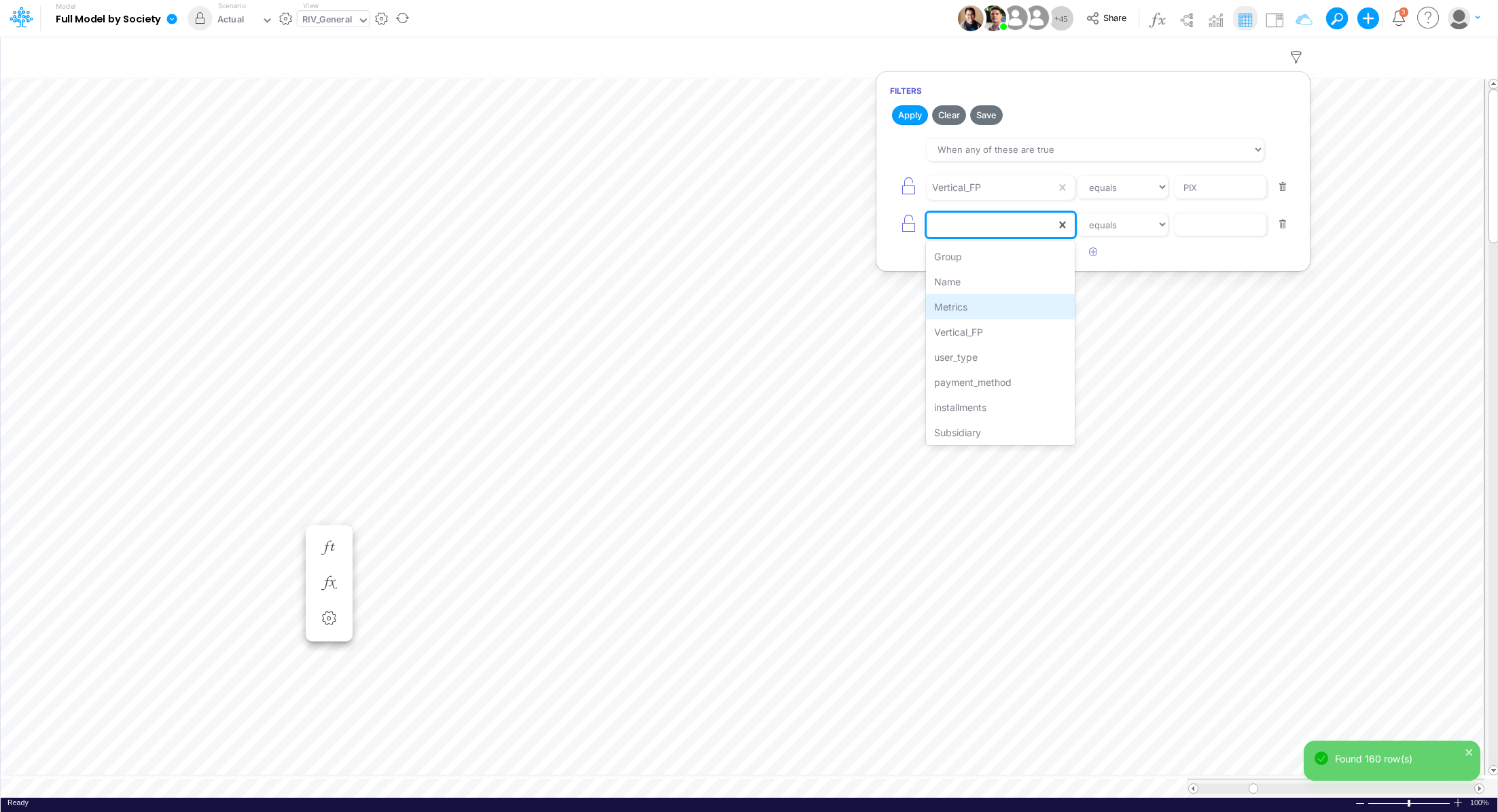
click at [979, 304] on div "Metrics" at bounding box center [1000, 307] width 149 height 25
click at [1132, 219] on select "equals not equal starts with ends with contains" at bounding box center [1123, 224] width 91 height 23
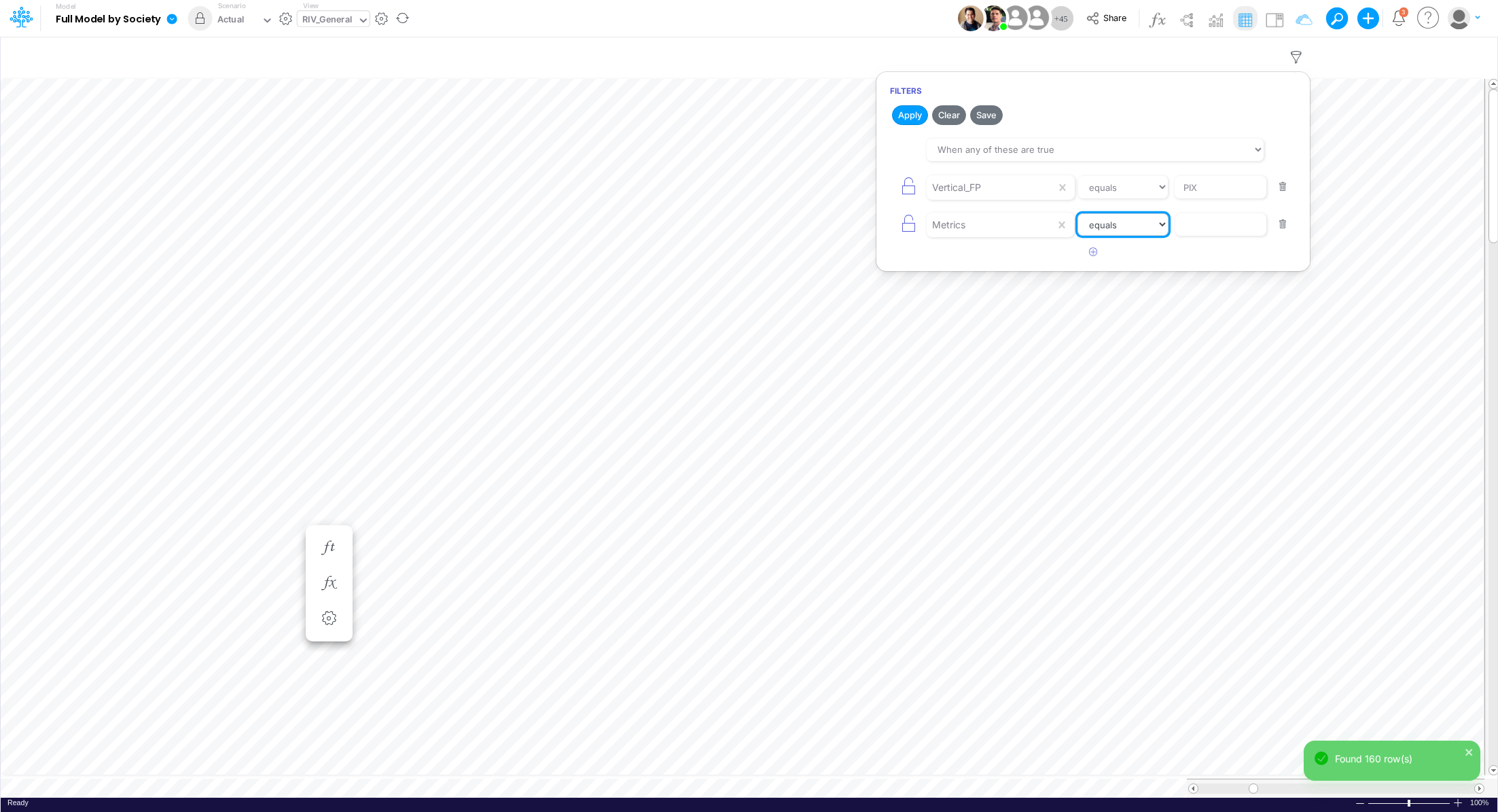
select select "contains"
click at [1078, 213] on select "equals not equal starts with ends with contains" at bounding box center [1123, 224] width 91 height 23
click at [1198, 227] on input "text" at bounding box center [1220, 224] width 92 height 23
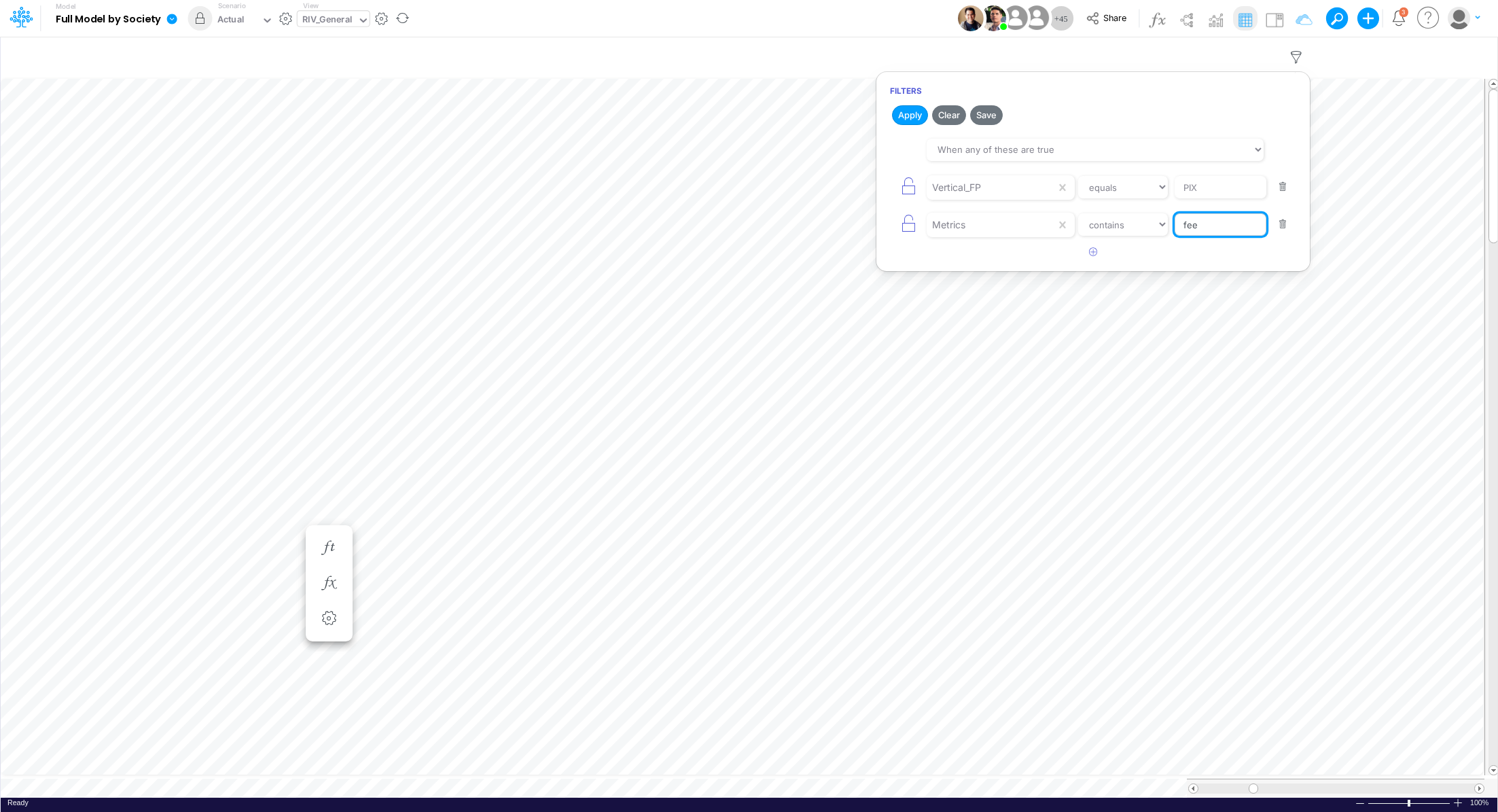
type input "fees from clie"
click at [916, 117] on button "Apply" at bounding box center [910, 115] width 36 height 20
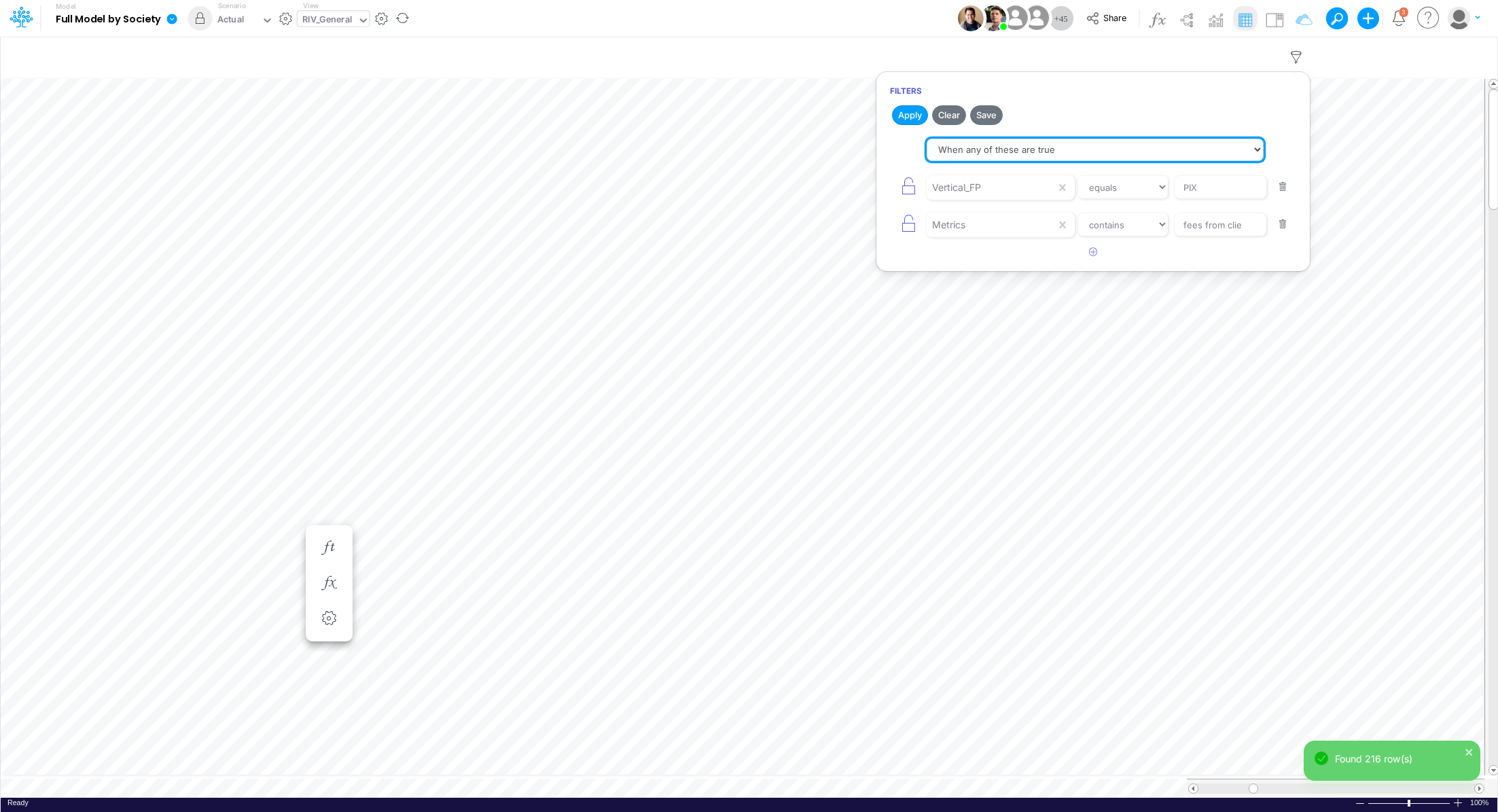
click at [997, 151] on select "When all of these are true When any of these are true" at bounding box center [1095, 149] width 337 height 23
select select "tableSearchAND"
click at [927, 138] on select "When all of these are true When any of these are true" at bounding box center [1095, 149] width 337 height 23
click at [912, 120] on button "Apply" at bounding box center [910, 115] width 36 height 20
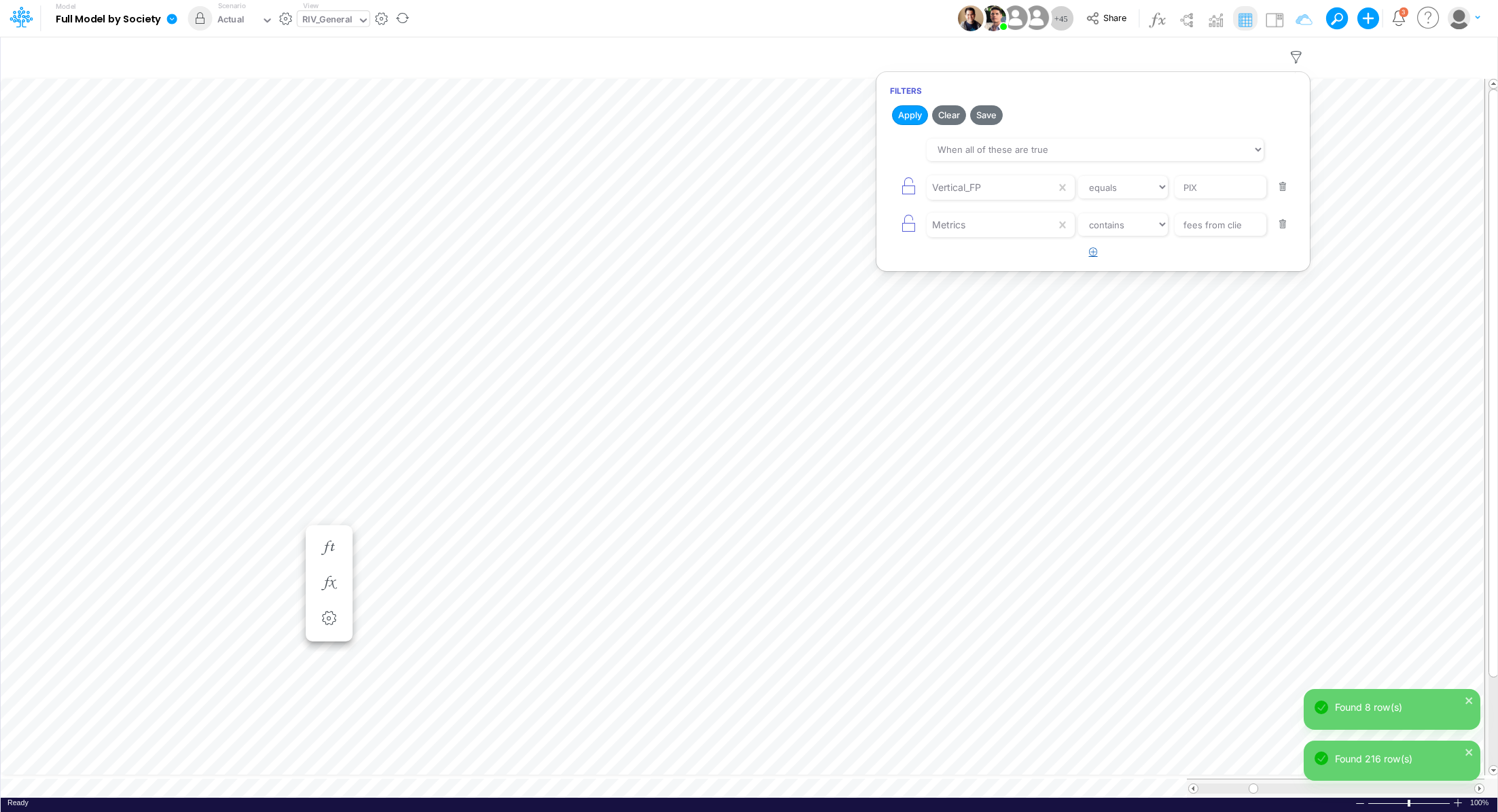
click at [1091, 254] on icon "button" at bounding box center [1093, 251] width 8 height 8
click at [961, 260] on div at bounding box center [991, 261] width 129 height 23
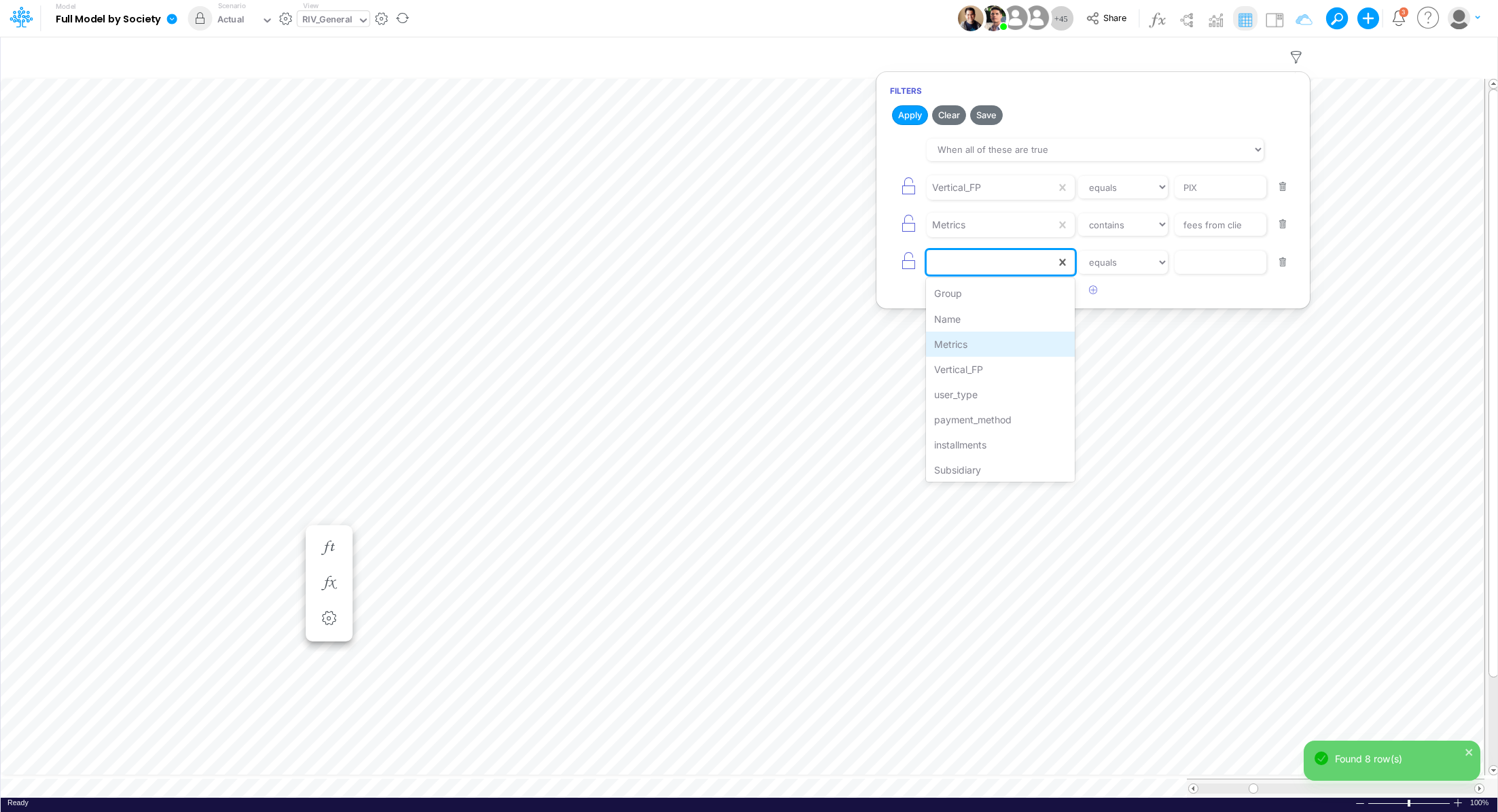
click at [979, 339] on div "Metrics" at bounding box center [1000, 344] width 149 height 25
click at [1135, 262] on select "equals not equal starts with ends with contains" at bounding box center [1123, 261] width 91 height 23
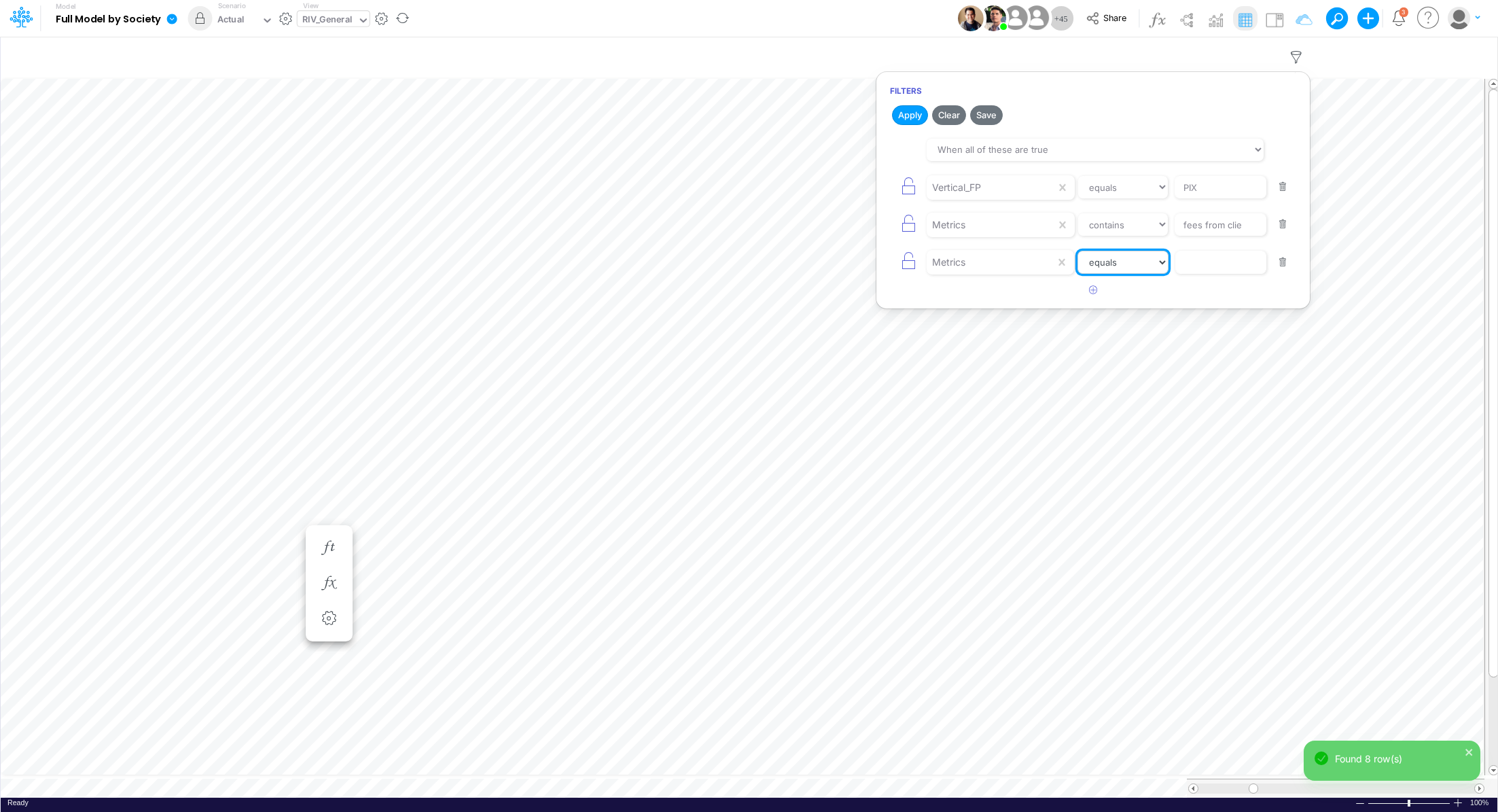
select select "contains"
click at [1078, 250] on select "equals not equal starts with ends with contains" at bounding box center [1123, 261] width 91 height 23
click at [1193, 264] on input "text" at bounding box center [1220, 261] width 92 height 23
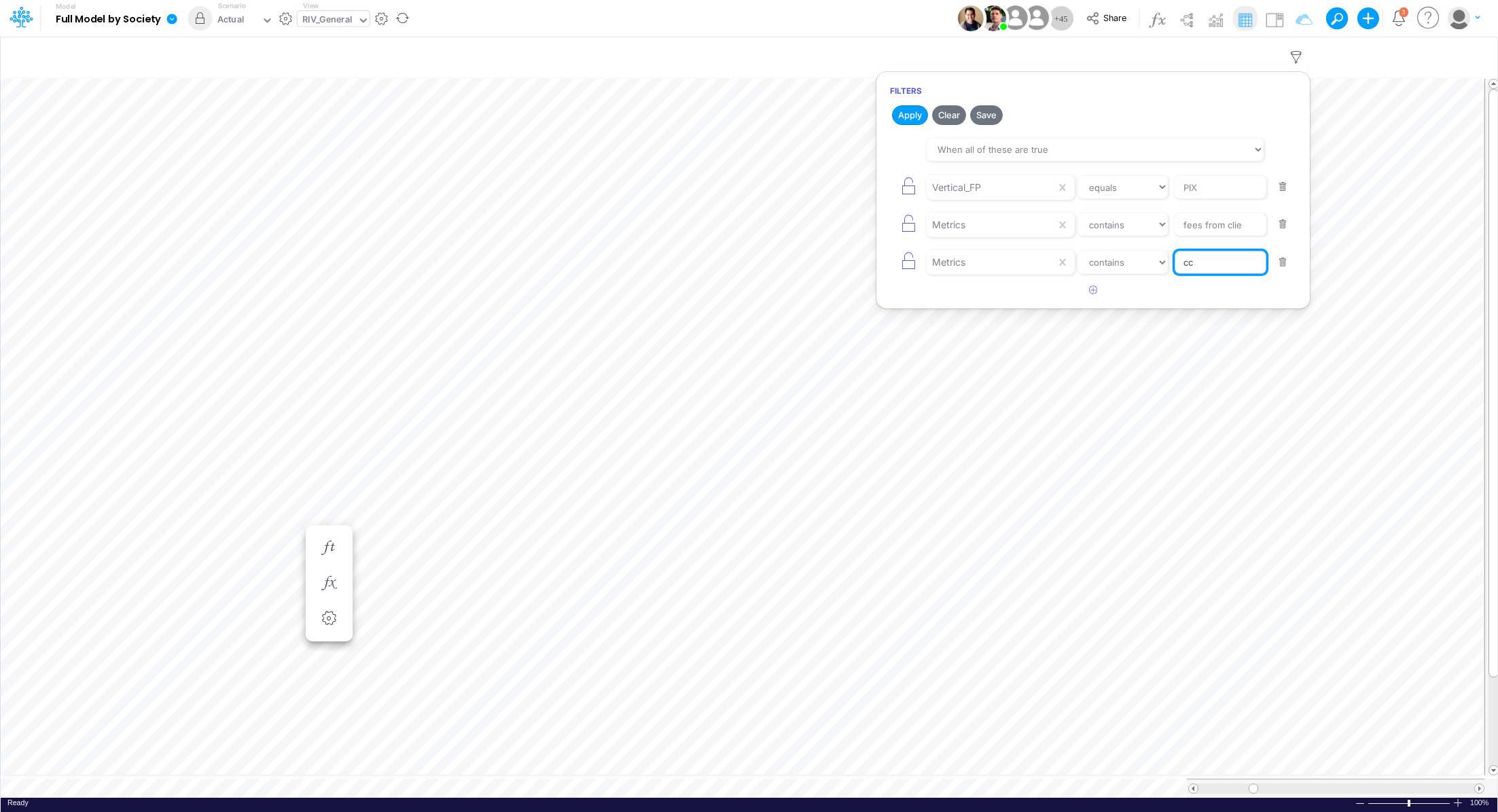
type input "CC Installment"
click at [913, 113] on button "Apply" at bounding box center [910, 115] width 36 height 20
click at [1280, 260] on button "button" at bounding box center [1282, 263] width 26 height 19
click at [905, 115] on button "Apply" at bounding box center [910, 115] width 36 height 20
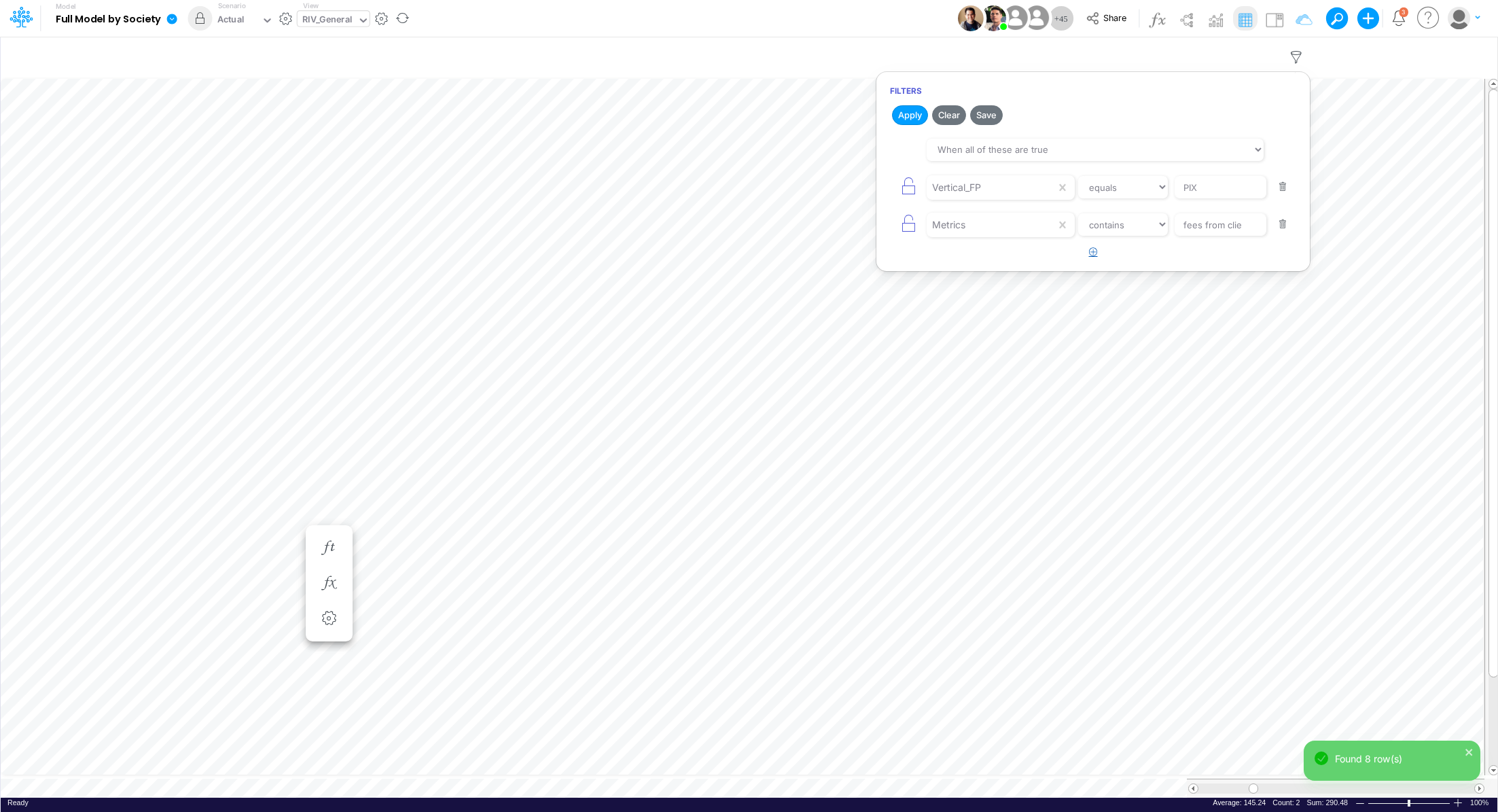
scroll to position [6, 2]
click at [1299, 53] on icon "button" at bounding box center [1296, 57] width 20 height 14
select select "contains"
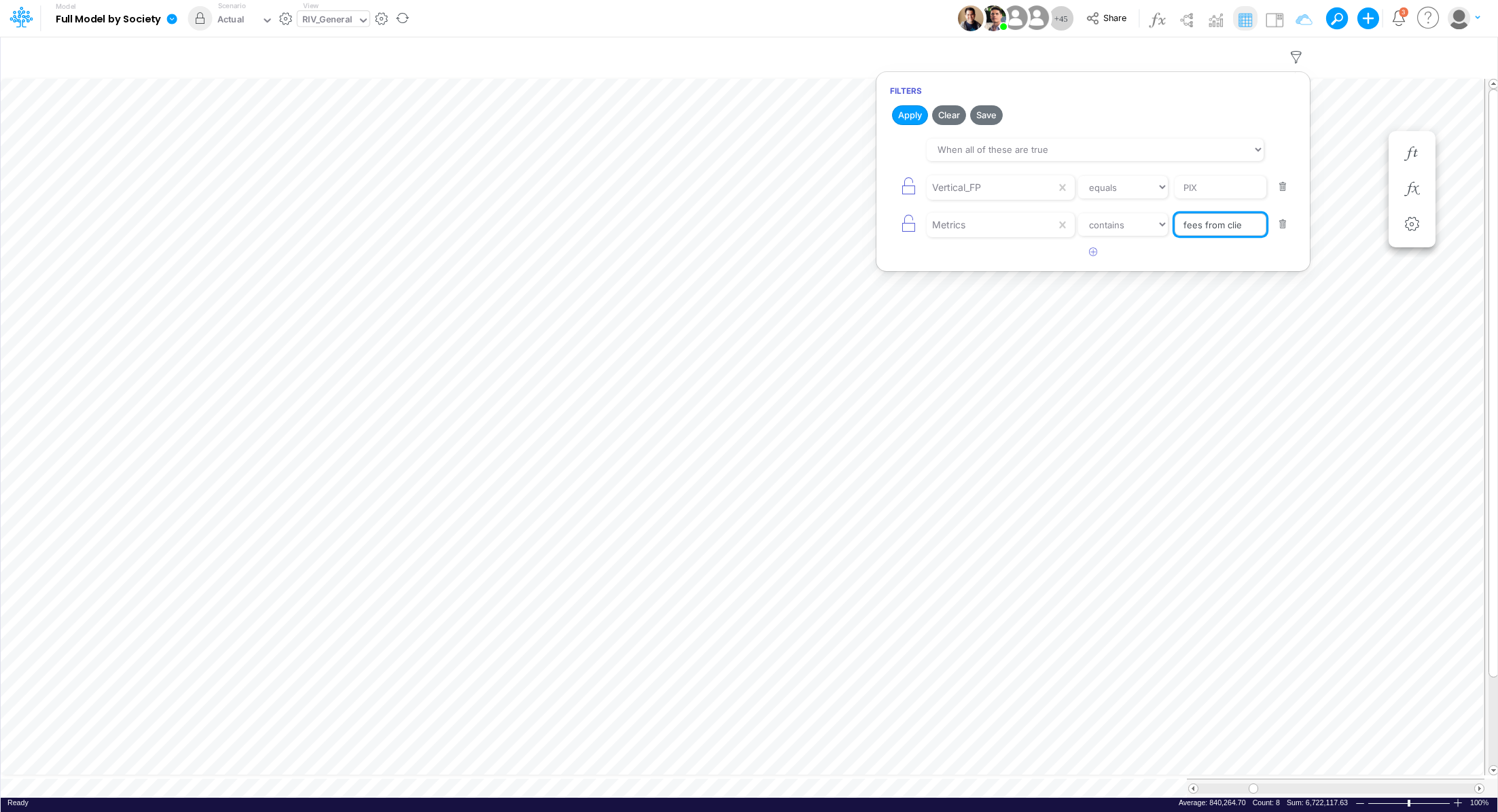
click at [1223, 229] on input "fees from clie" at bounding box center [1220, 224] width 92 height 23
drag, startPoint x: 1243, startPoint y: 229, endPoint x: 1096, endPoint y: 221, distance: 147.2
click at [1096, 221] on div "Metrics equals not equal starts with ends with contains fees from clie" at bounding box center [1093, 225] width 407 height 31
type input "CC Installment"
click at [920, 120] on button "Apply" at bounding box center [910, 115] width 36 height 20
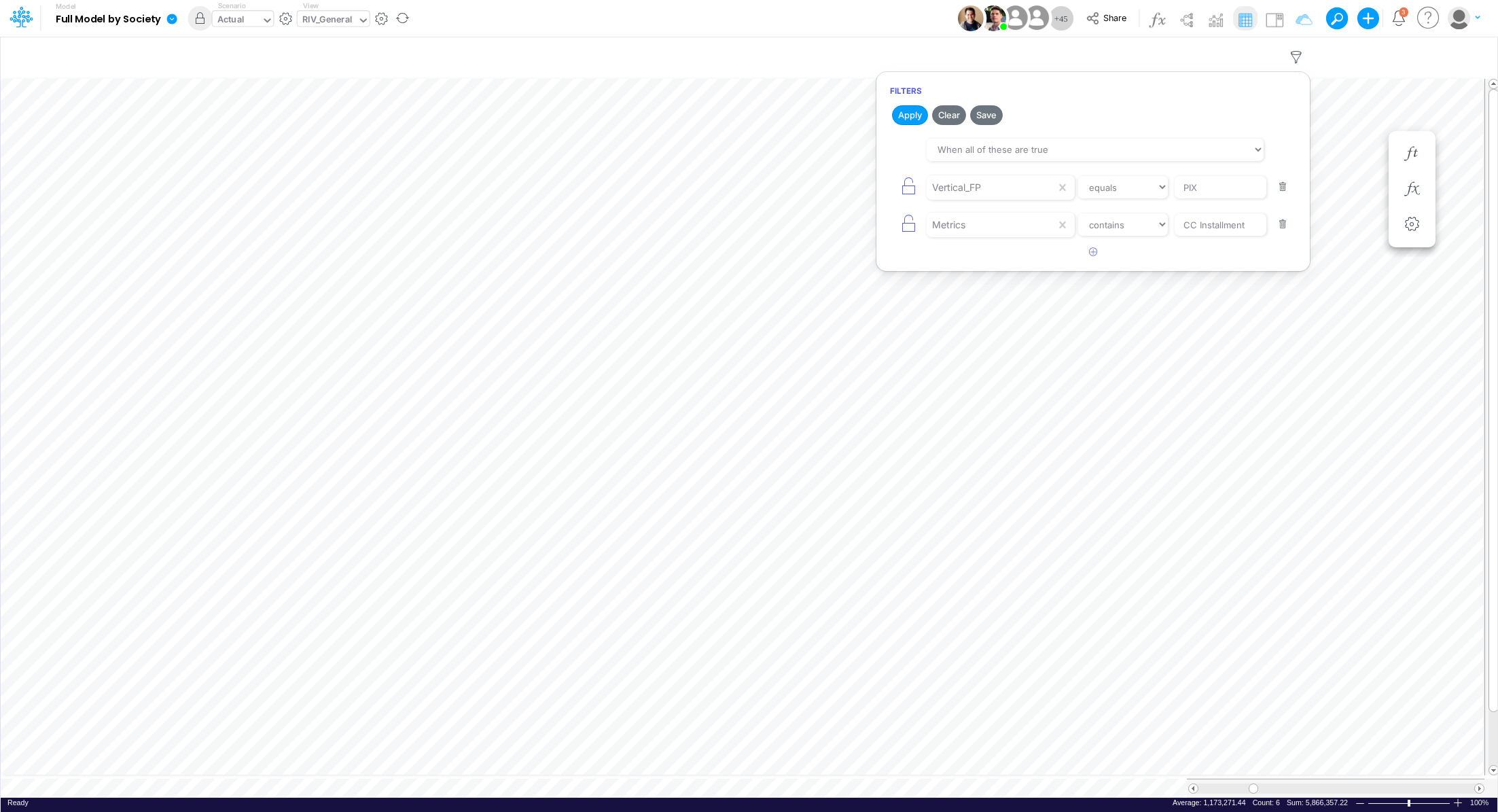
click at [241, 17] on div "Actual" at bounding box center [231, 20] width 27 height 15
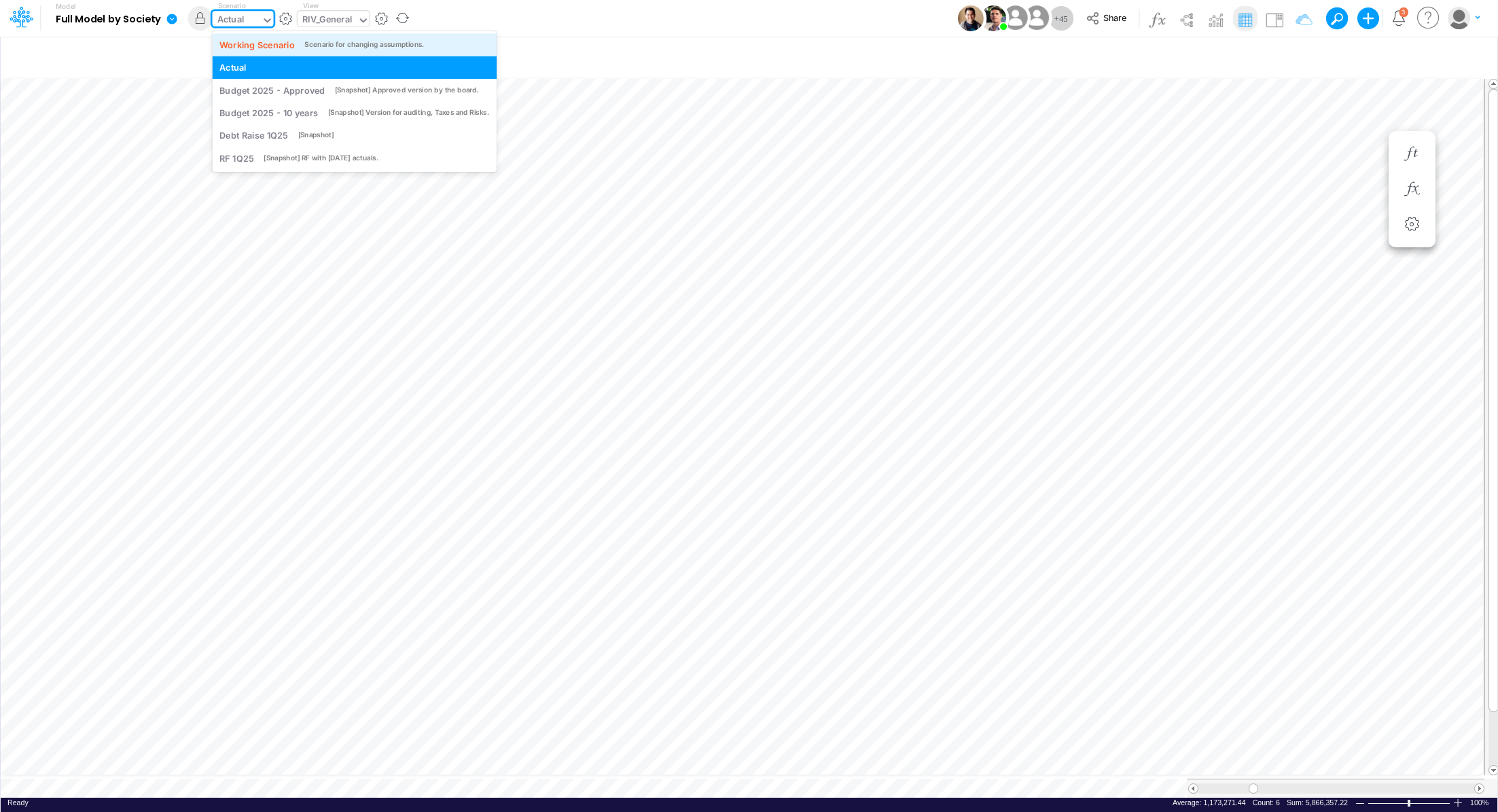
click at [247, 43] on div "Working Scenario" at bounding box center [257, 44] width 76 height 13
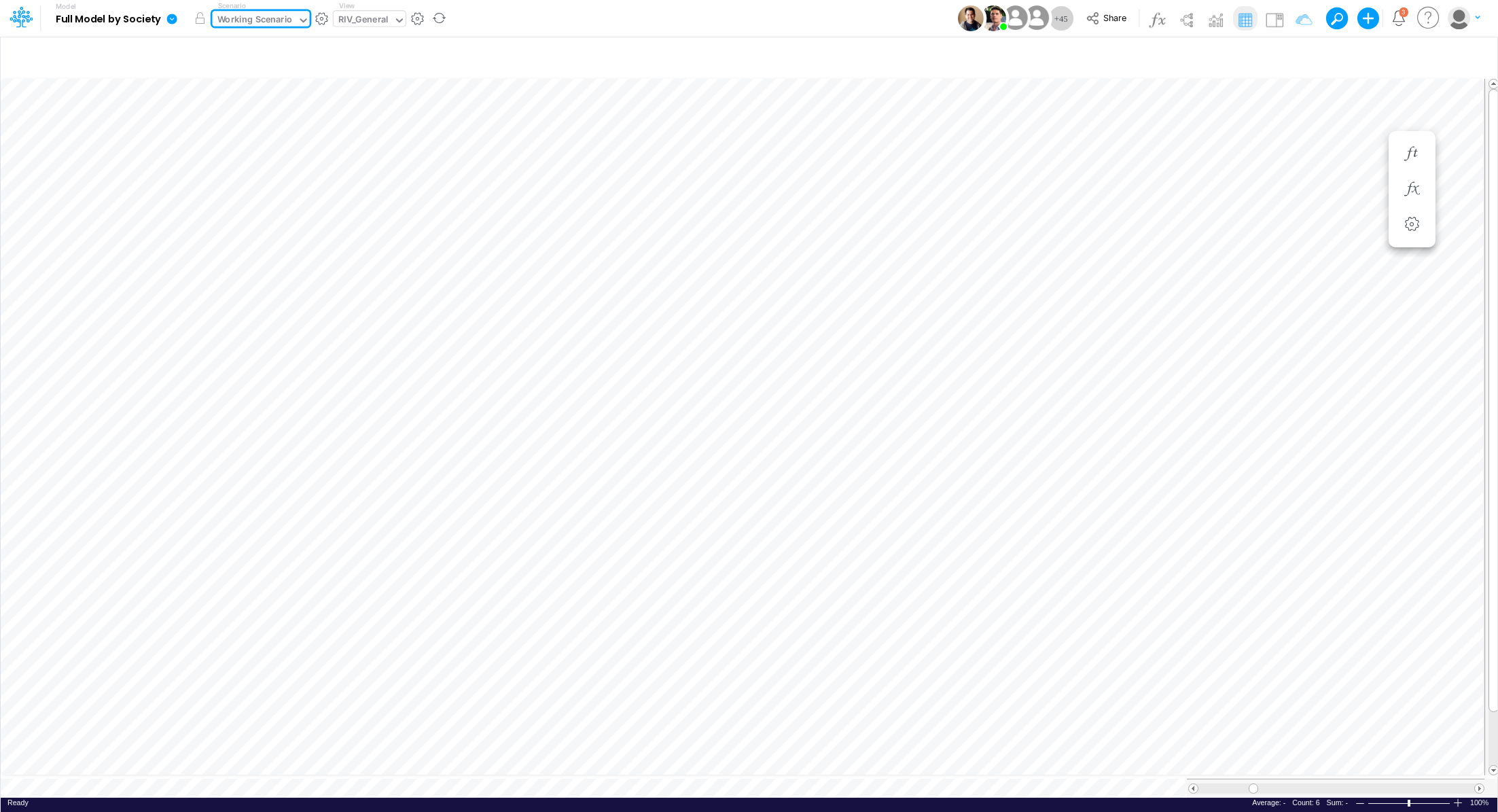
click at [351, 22] on div "RIV_General" at bounding box center [363, 20] width 50 height 15
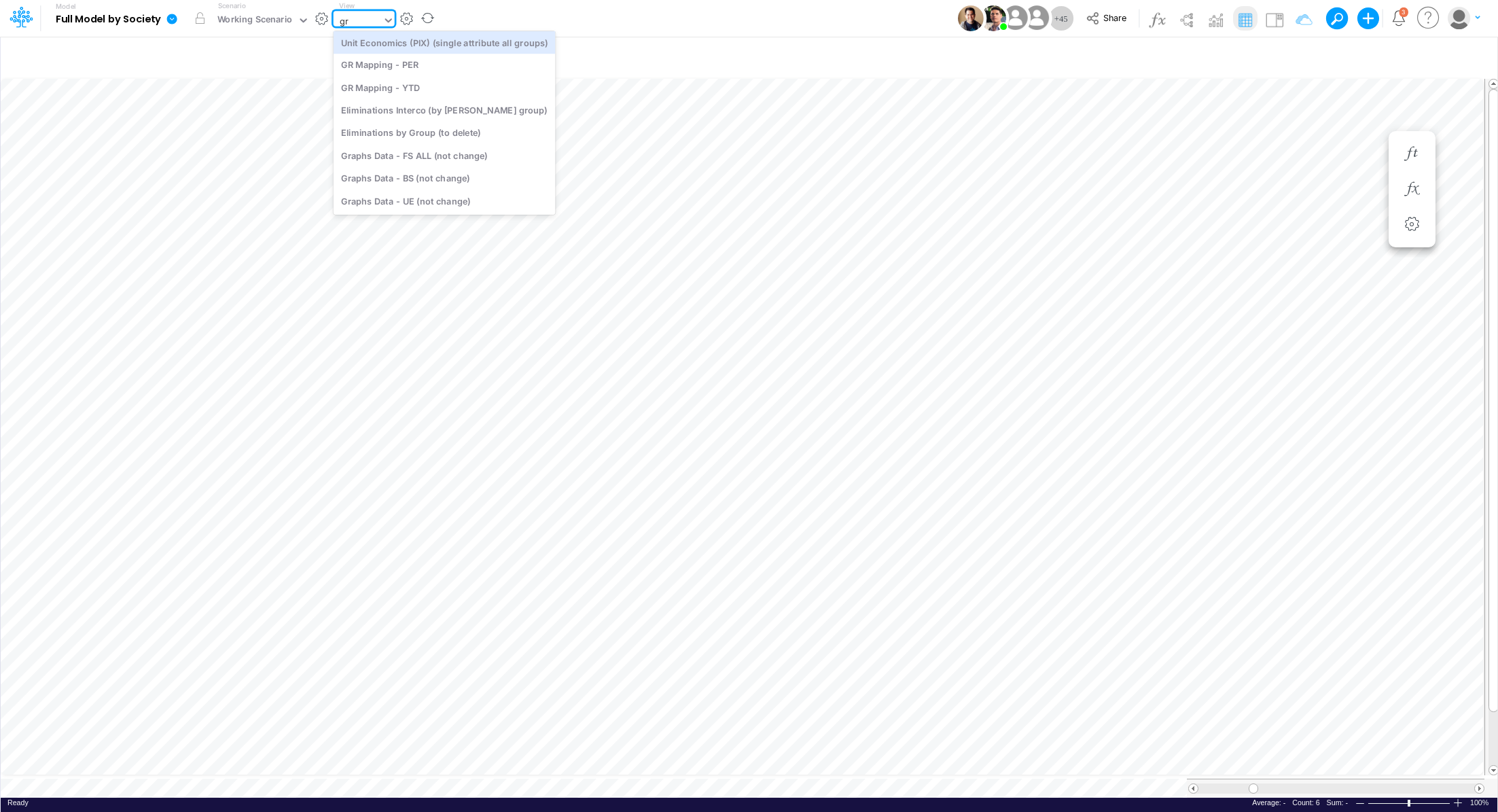
type input "gra"
click at [418, 48] on div "Graphs Data - FS ALL (not change)" at bounding box center [425, 44] width 183 height 22
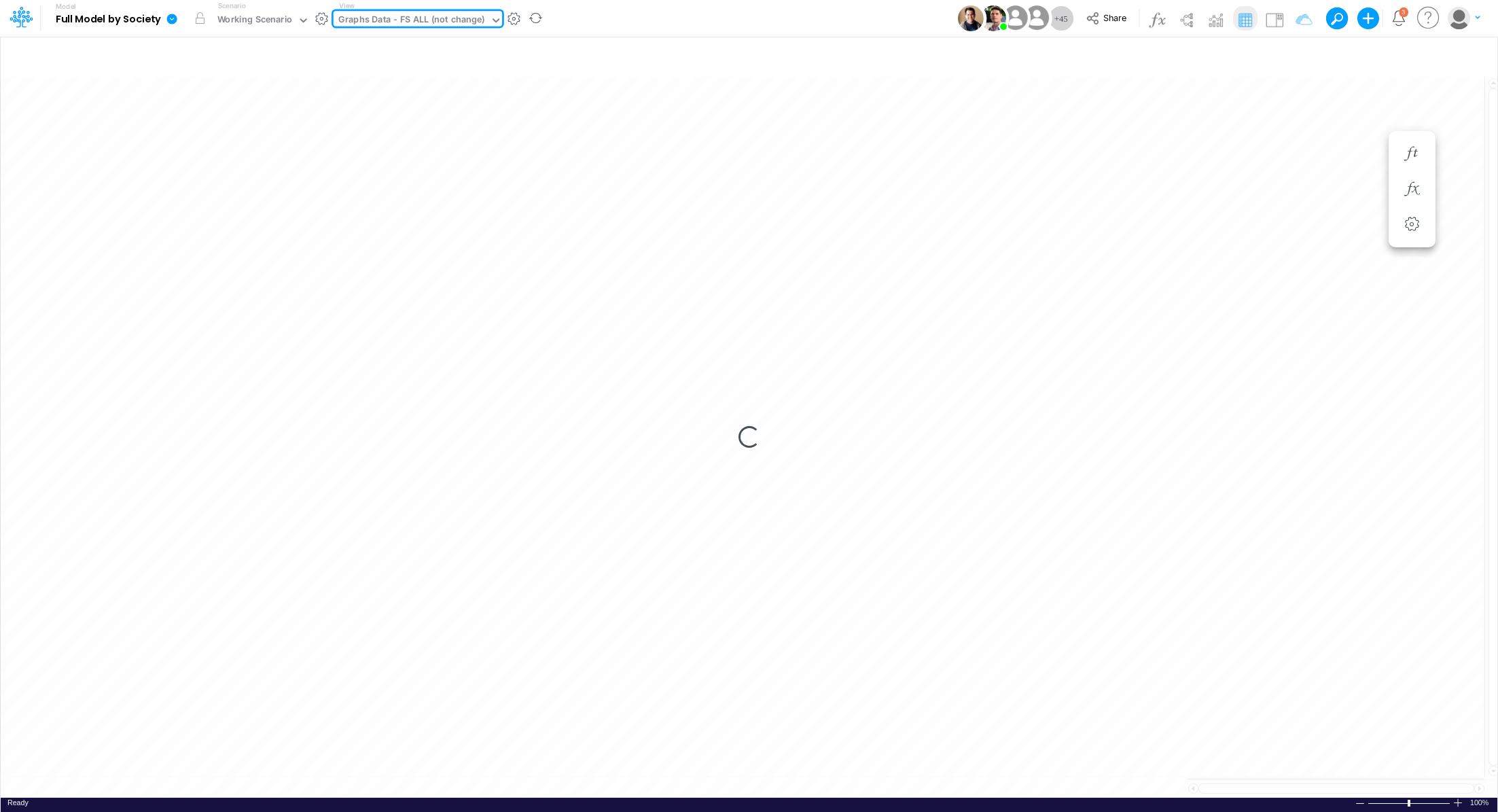
click at [422, 19] on div "Graphs Data - FS ALL (not change)" at bounding box center [412, 20] width 147 height 15
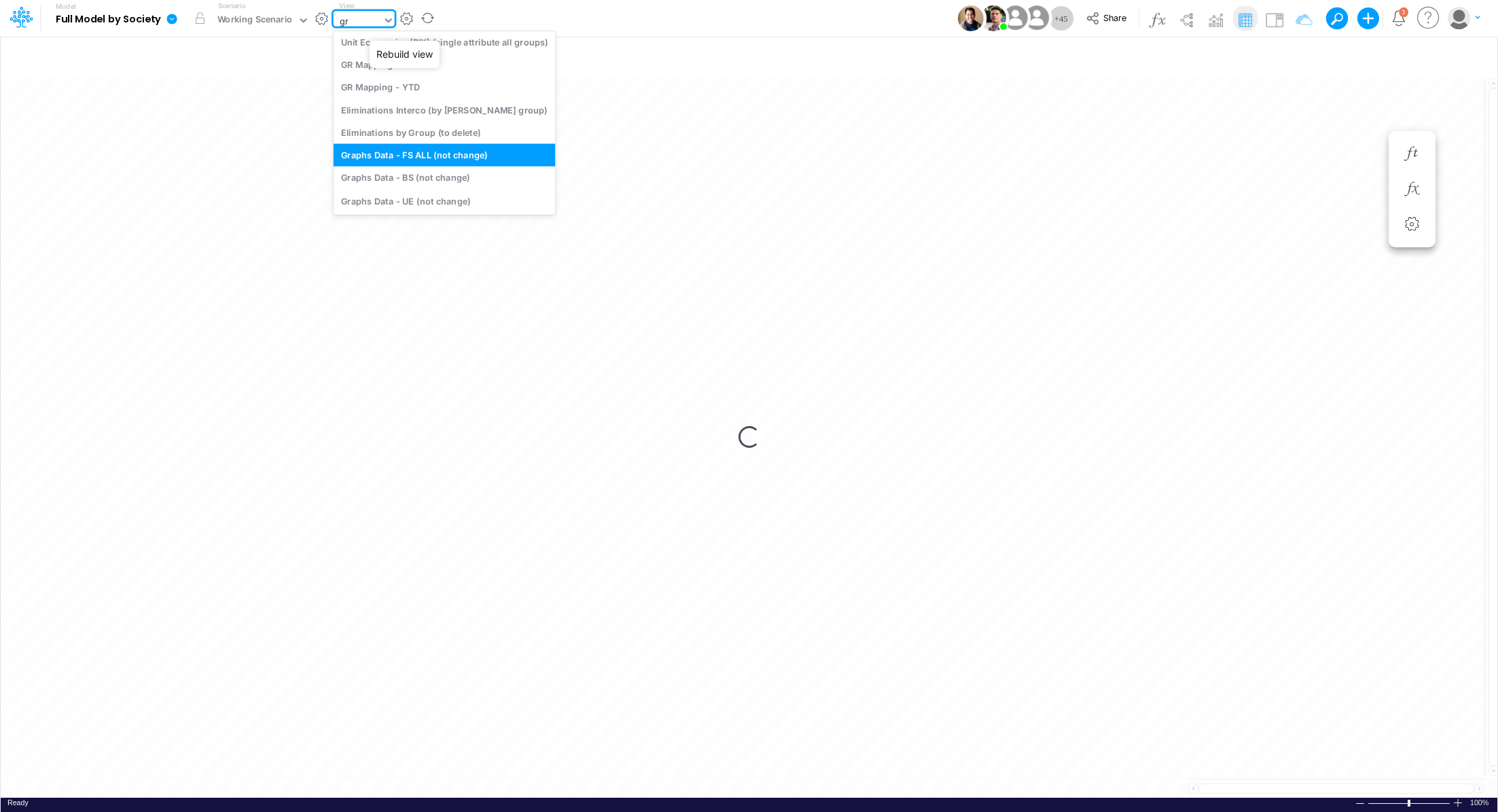
scroll to position [3, 0]
type input "gra"
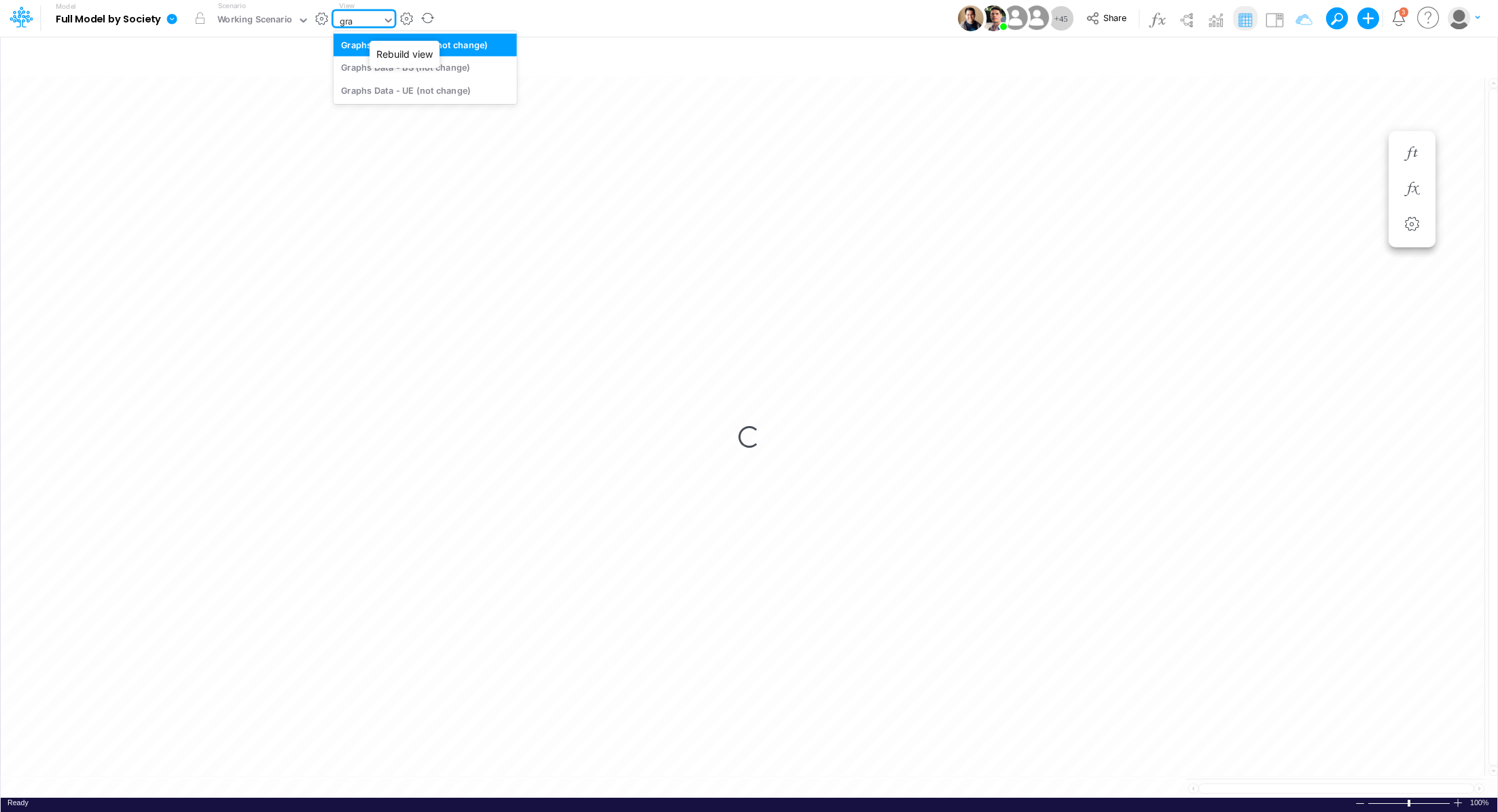
scroll to position [0, 0]
click at [459, 64] on div "Graphs Data - BS (not change)" at bounding box center [425, 67] width 183 height 22
click at [376, 16] on div "Graphs Data - BS (not change)" at bounding box center [403, 20] width 129 height 15
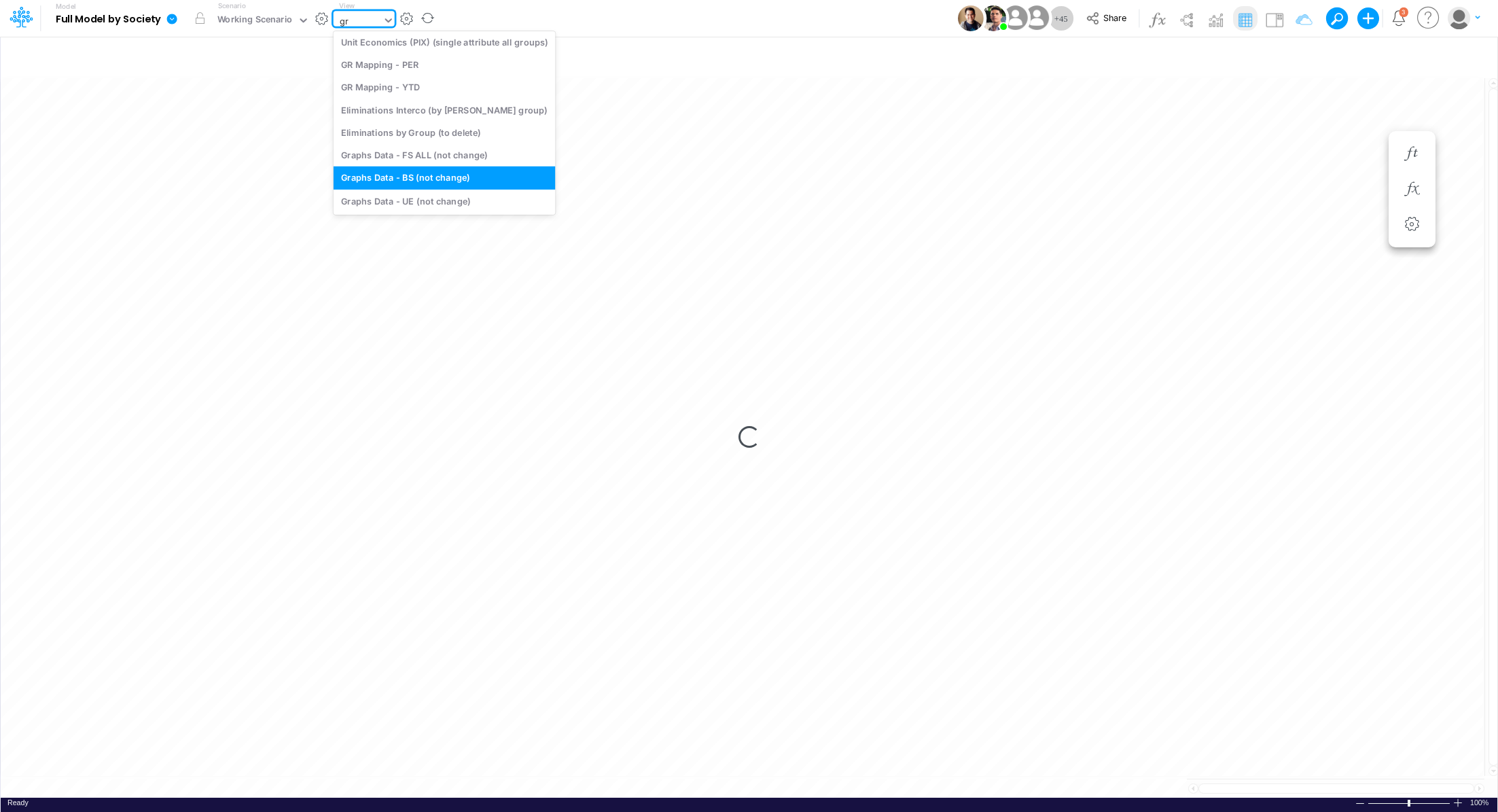
scroll to position [3, 0]
type input "gra"
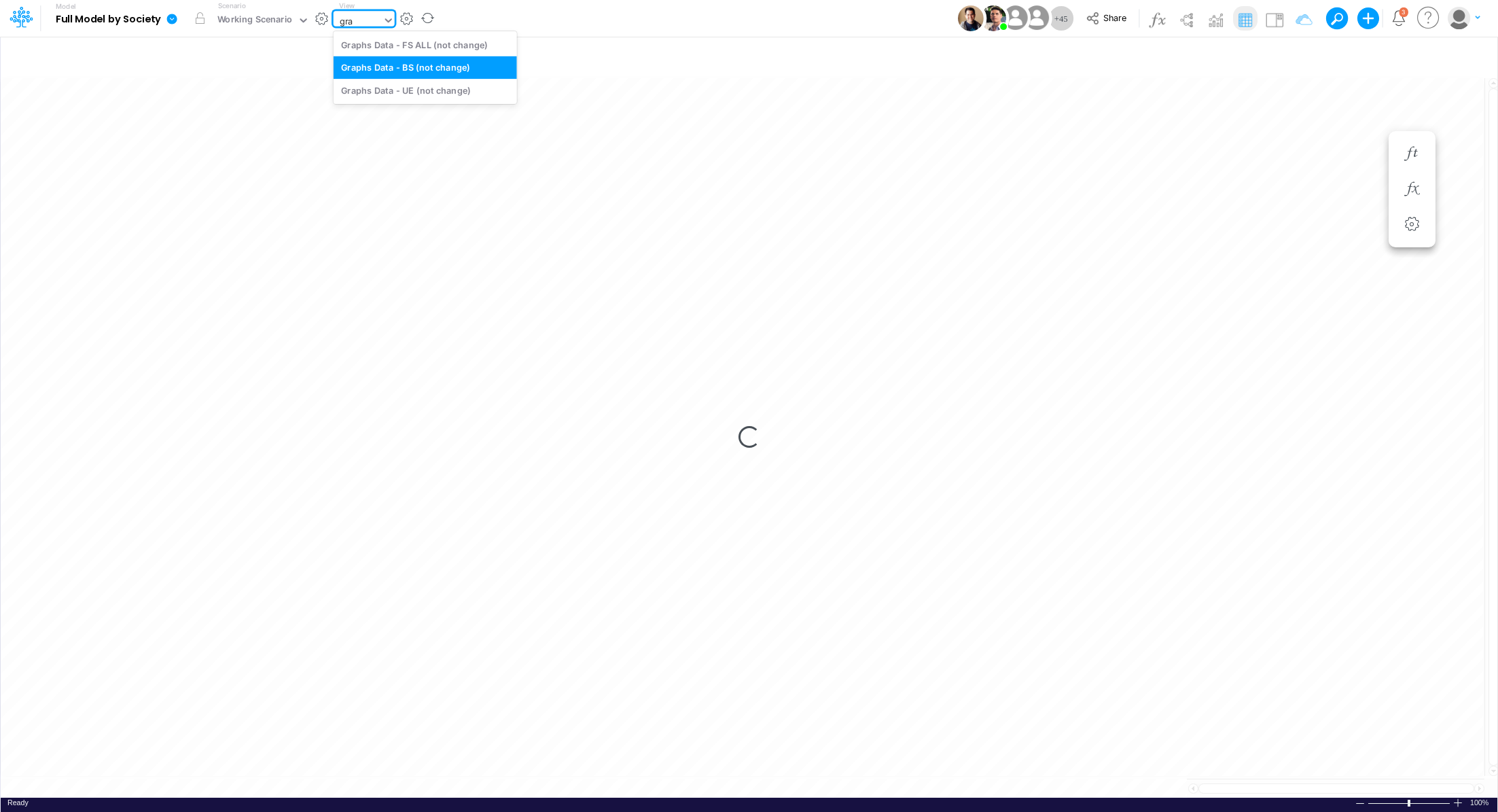
scroll to position [0, 0]
click at [425, 93] on div "Graphs Data - UE (not change)" at bounding box center [425, 90] width 183 height 22
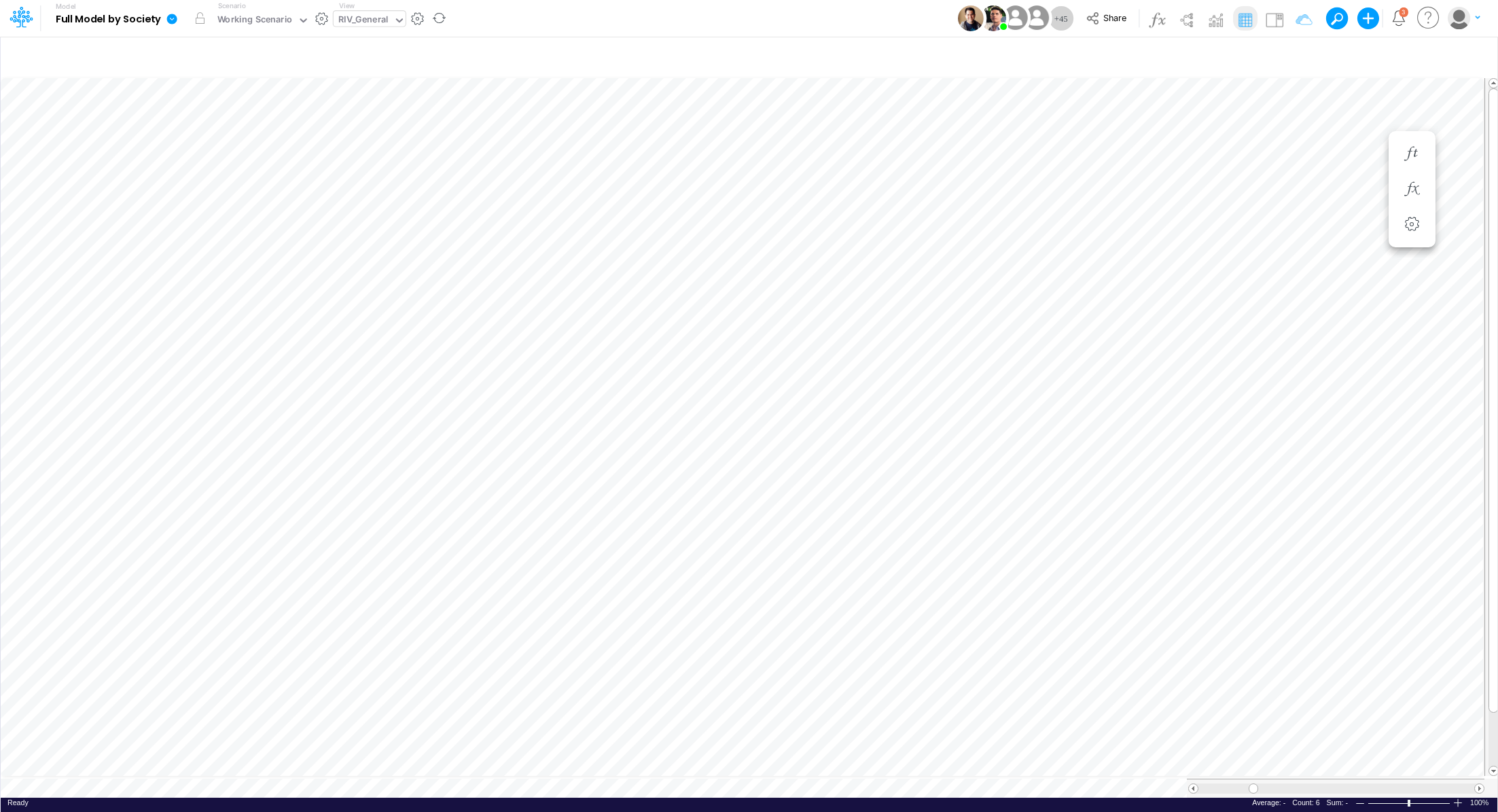
scroll to position [6, 2]
click at [308, 776] on div "Close" at bounding box center [330, 771] width 59 height 16
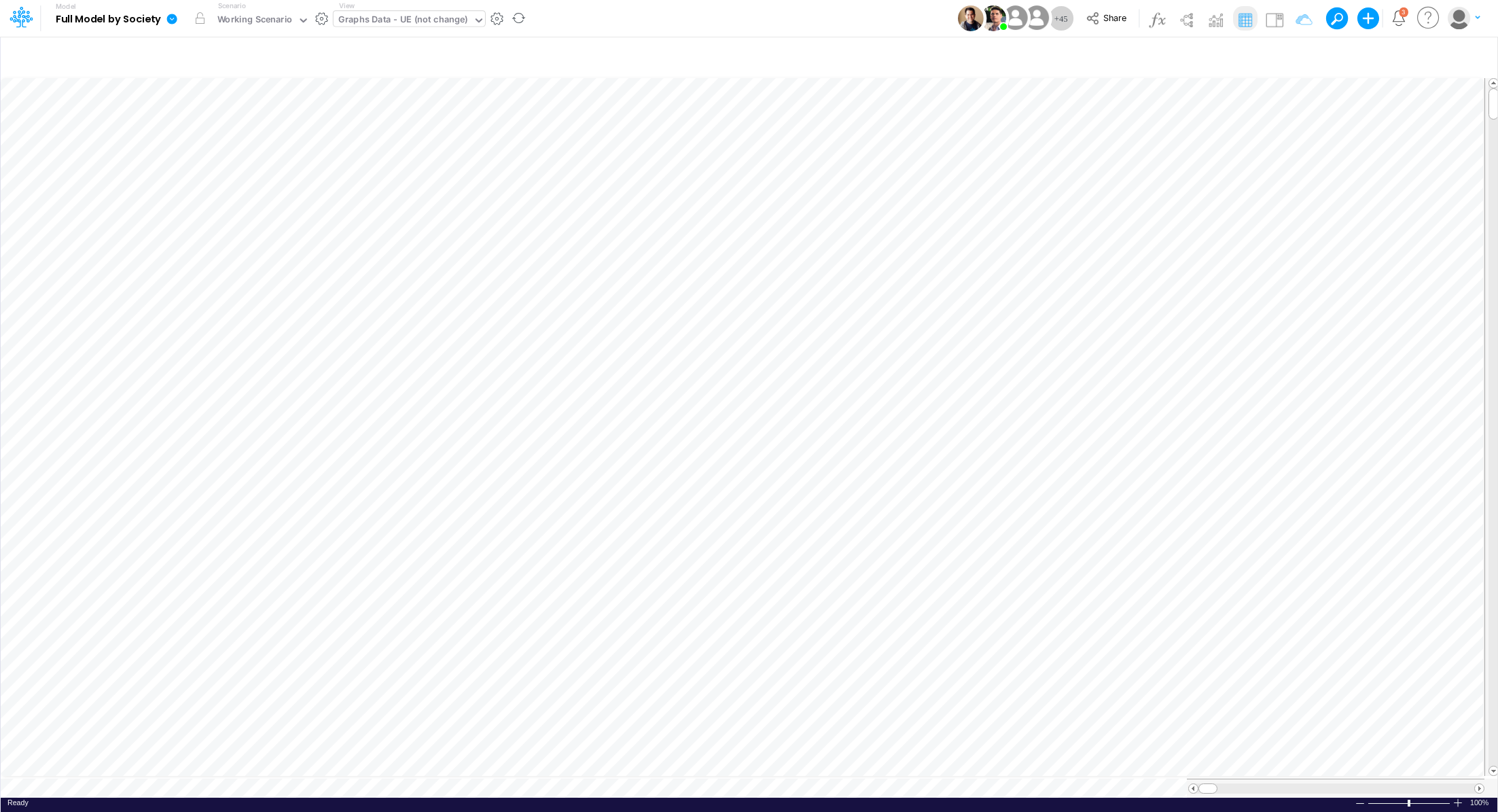
click at [353, 19] on div "Graphs Data - UE (not change)" at bounding box center [403, 20] width 130 height 15
type input "cons"
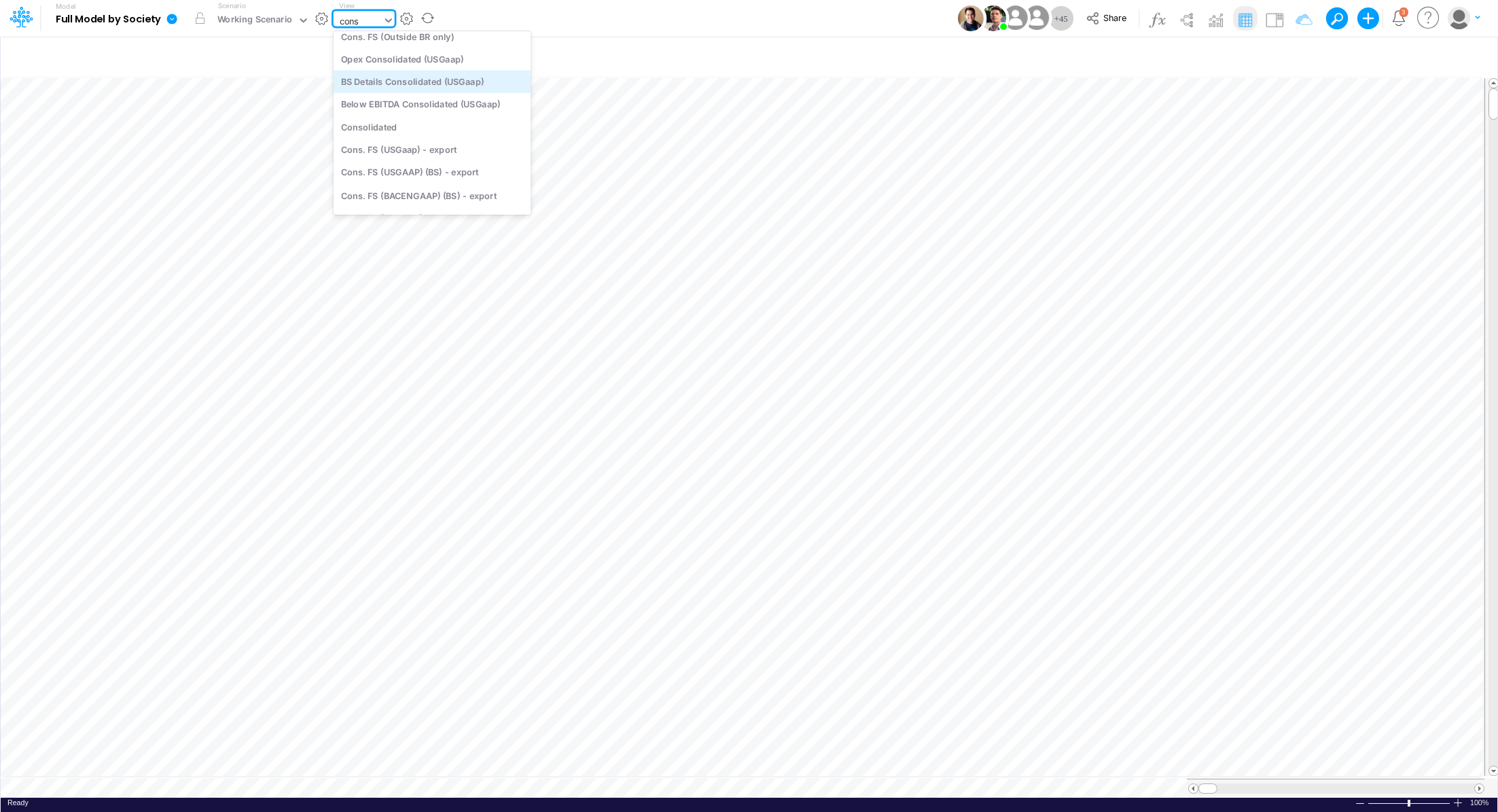
click at [367, 80] on div "BS Details Consolidated (USGaap)" at bounding box center [432, 81] width 198 height 22
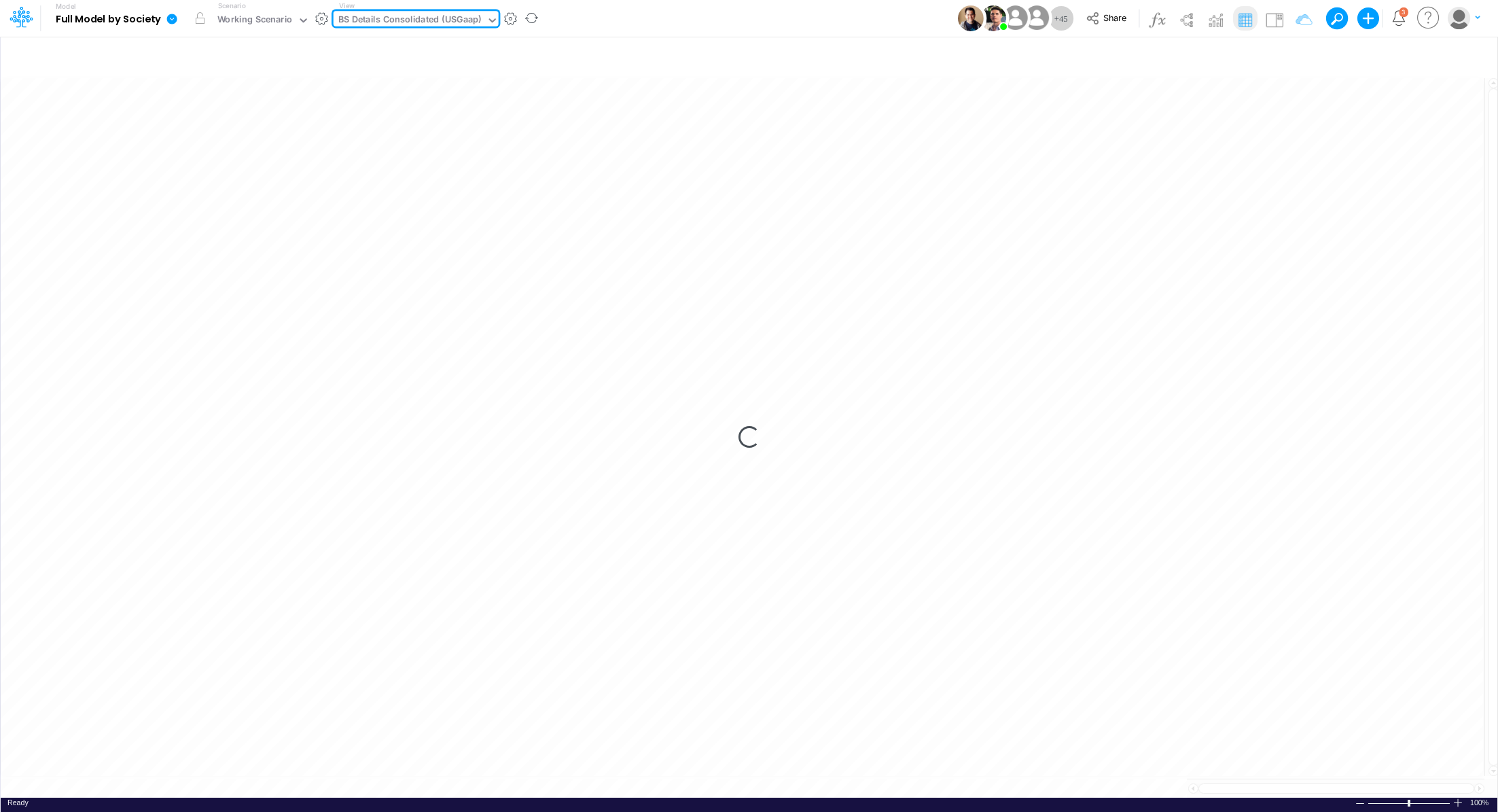
click at [428, 15] on div "BS Details Consolidated (USGaap)" at bounding box center [410, 20] width 143 height 15
type input "P&L"
click at [369, 66] on div "Rebuild view" at bounding box center [404, 54] width 70 height 27
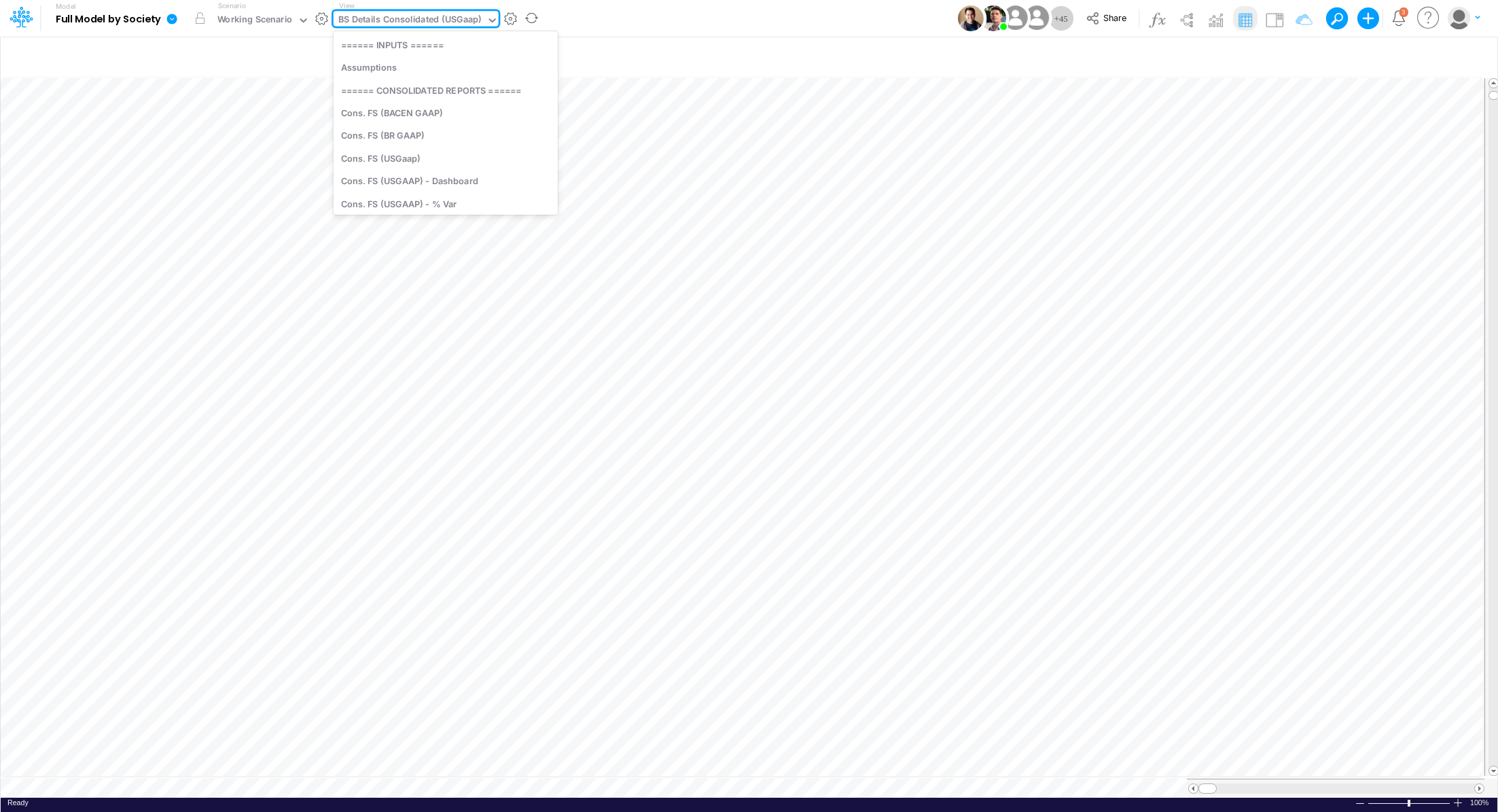
click at [389, 23] on div "BS Details Consolidated (USGaap)" at bounding box center [410, 20] width 143 height 15
type input "P&L"
click at [394, 64] on div "P&L (C & B2B)" at bounding box center [425, 67] width 183 height 22
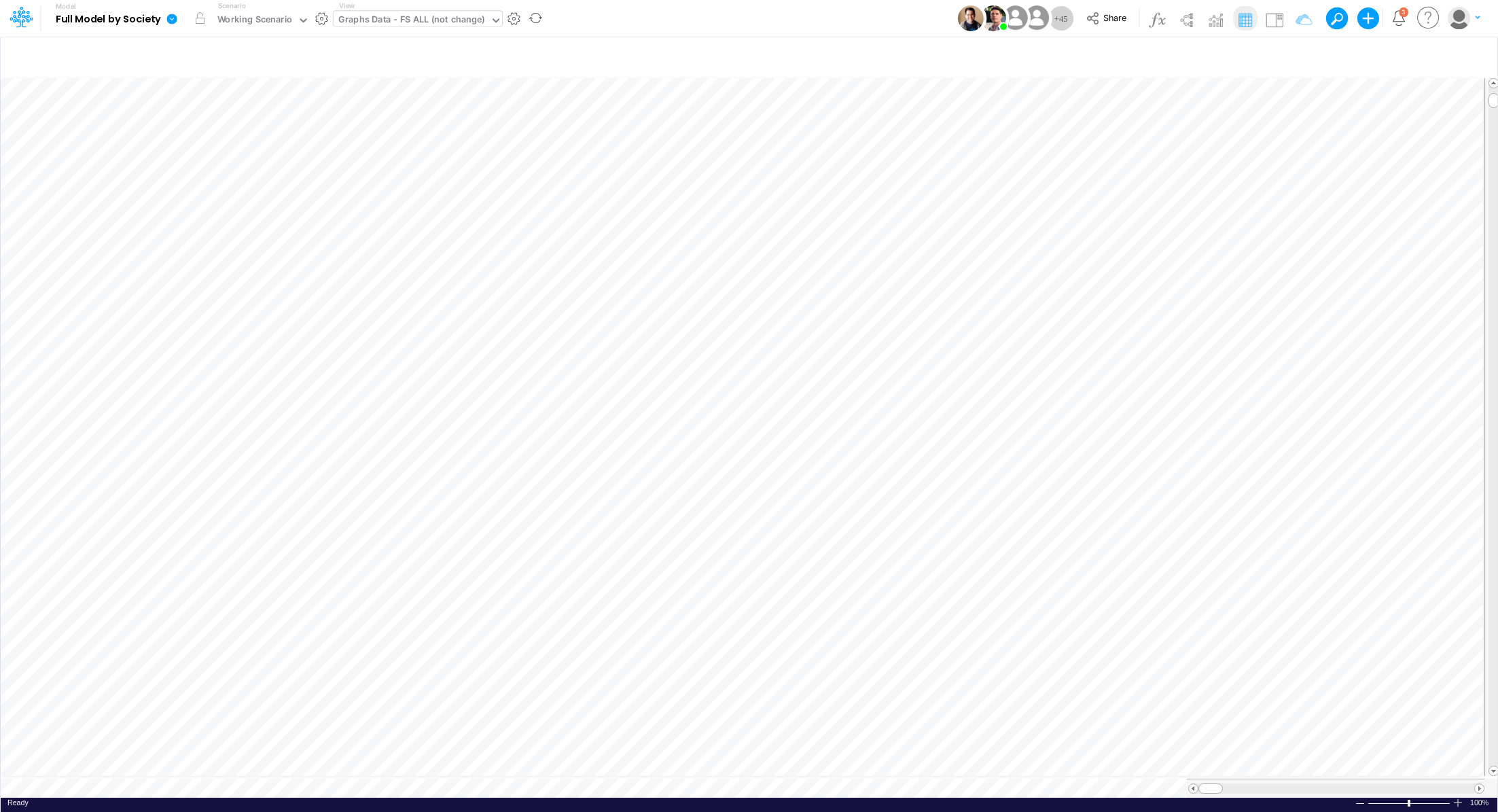
scroll to position [6, 0]
click at [175, 21] on icon at bounding box center [172, 19] width 10 height 10
click at [227, 120] on button "Export" at bounding box center [240, 119] width 145 height 22
click at [348, 121] on button "Excel" at bounding box center [386, 126] width 145 height 21
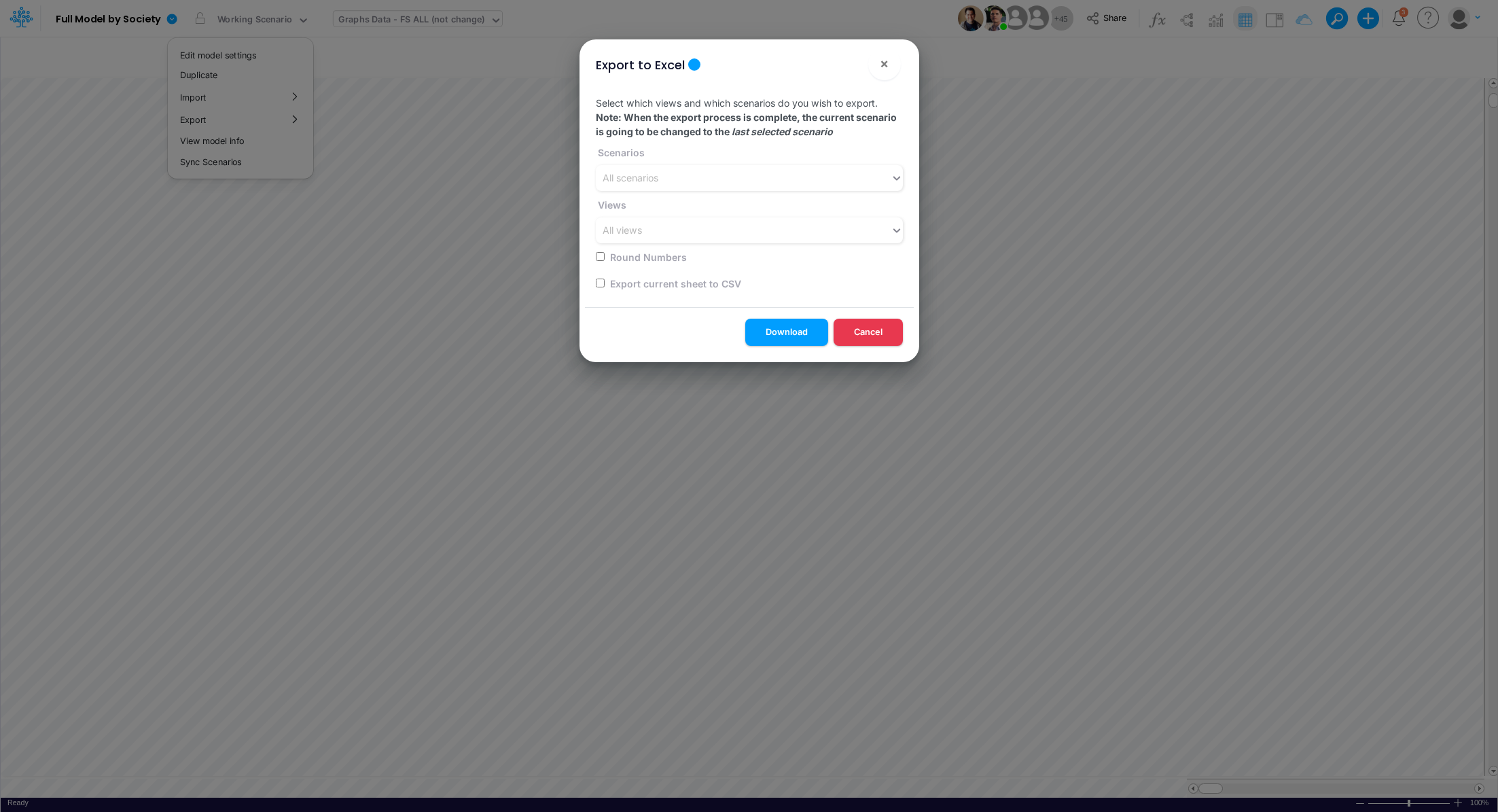
click at [598, 283] on input "checkbox" at bounding box center [600, 283] width 8 height 8
checkbox input "true"
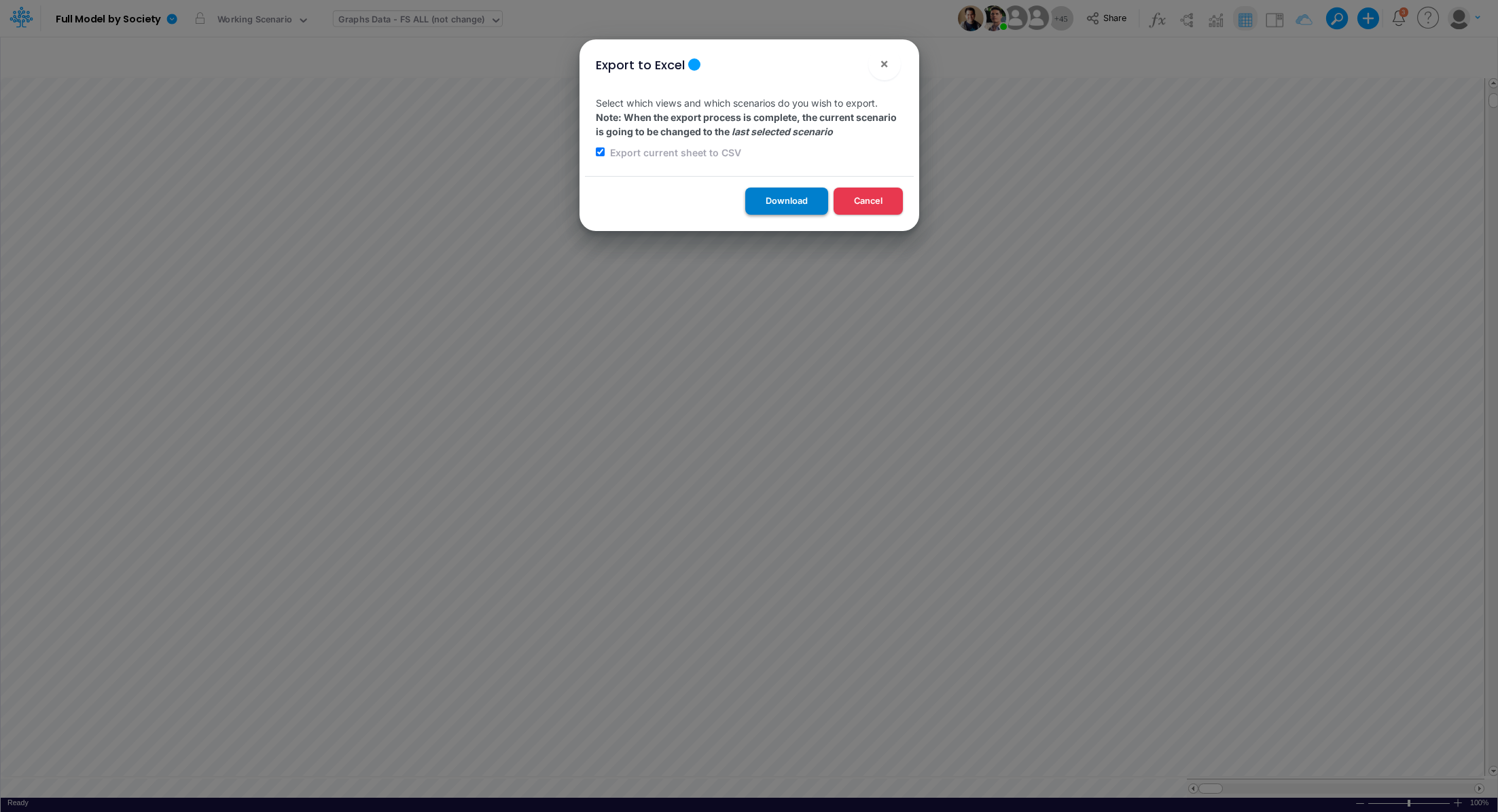
click at [789, 202] on button "Download" at bounding box center [787, 200] width 83 height 26
click at [497, 783] on div "Export to Excel × Select which views and which scenarios do you wish to export.…" at bounding box center [749, 406] width 1498 height 812
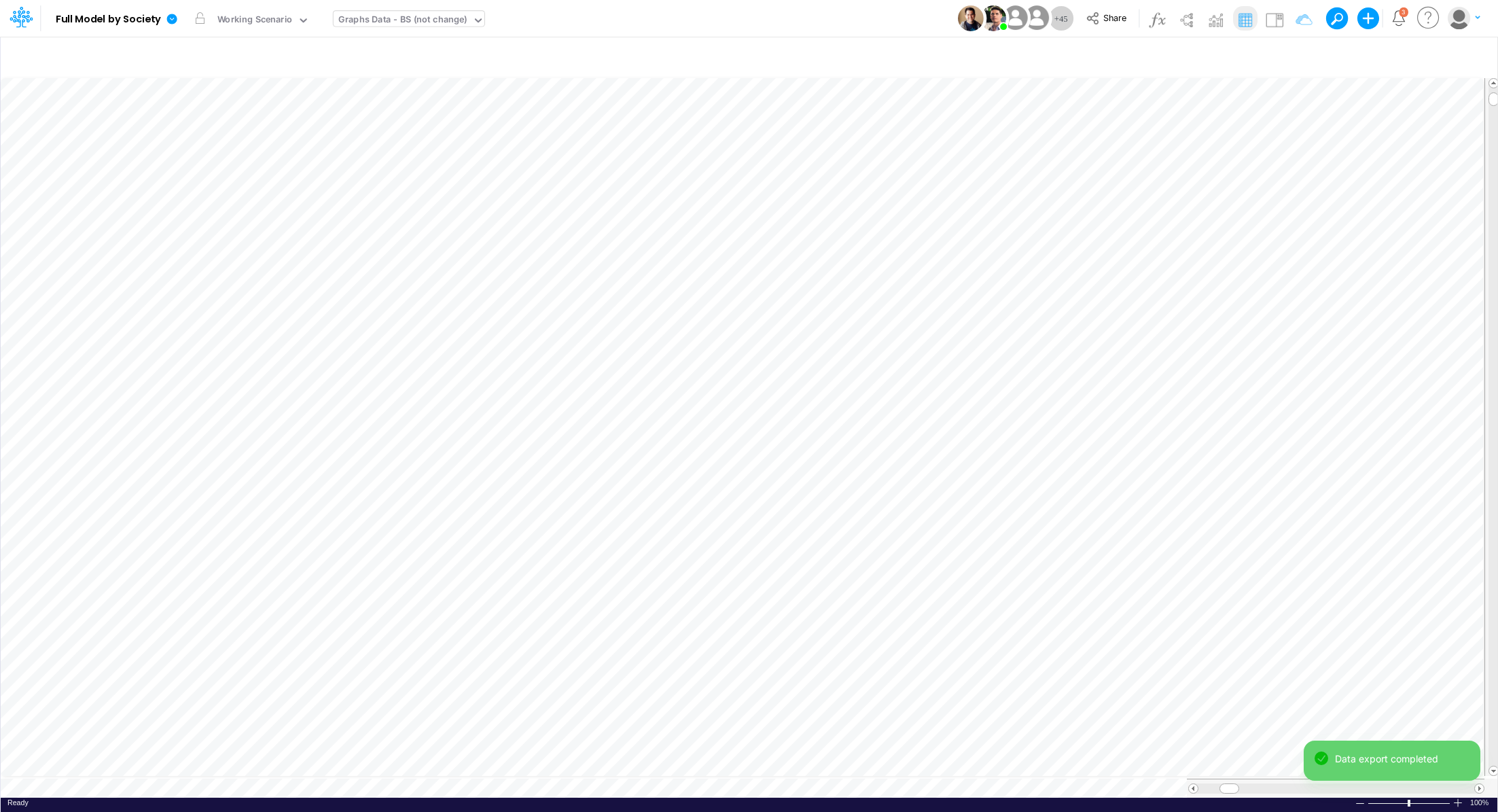
scroll to position [6, 0]
click at [176, 14] on icon at bounding box center [171, 19] width 12 height 12
click at [223, 116] on button "Export" at bounding box center [240, 119] width 145 height 22
click at [356, 128] on button "Excel" at bounding box center [386, 126] width 145 height 21
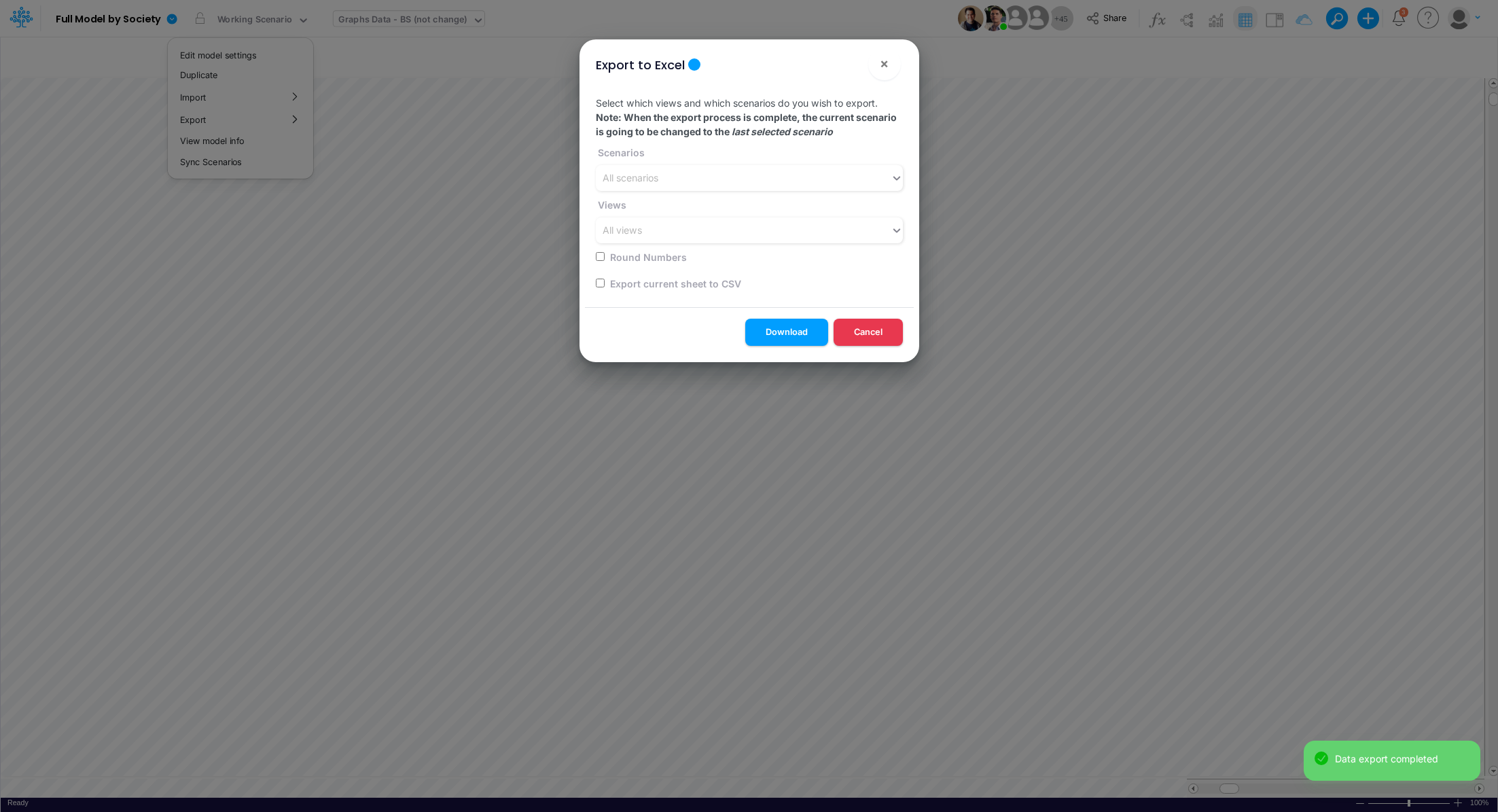
click at [598, 283] on input "checkbox" at bounding box center [600, 283] width 8 height 8
checkbox input "true"
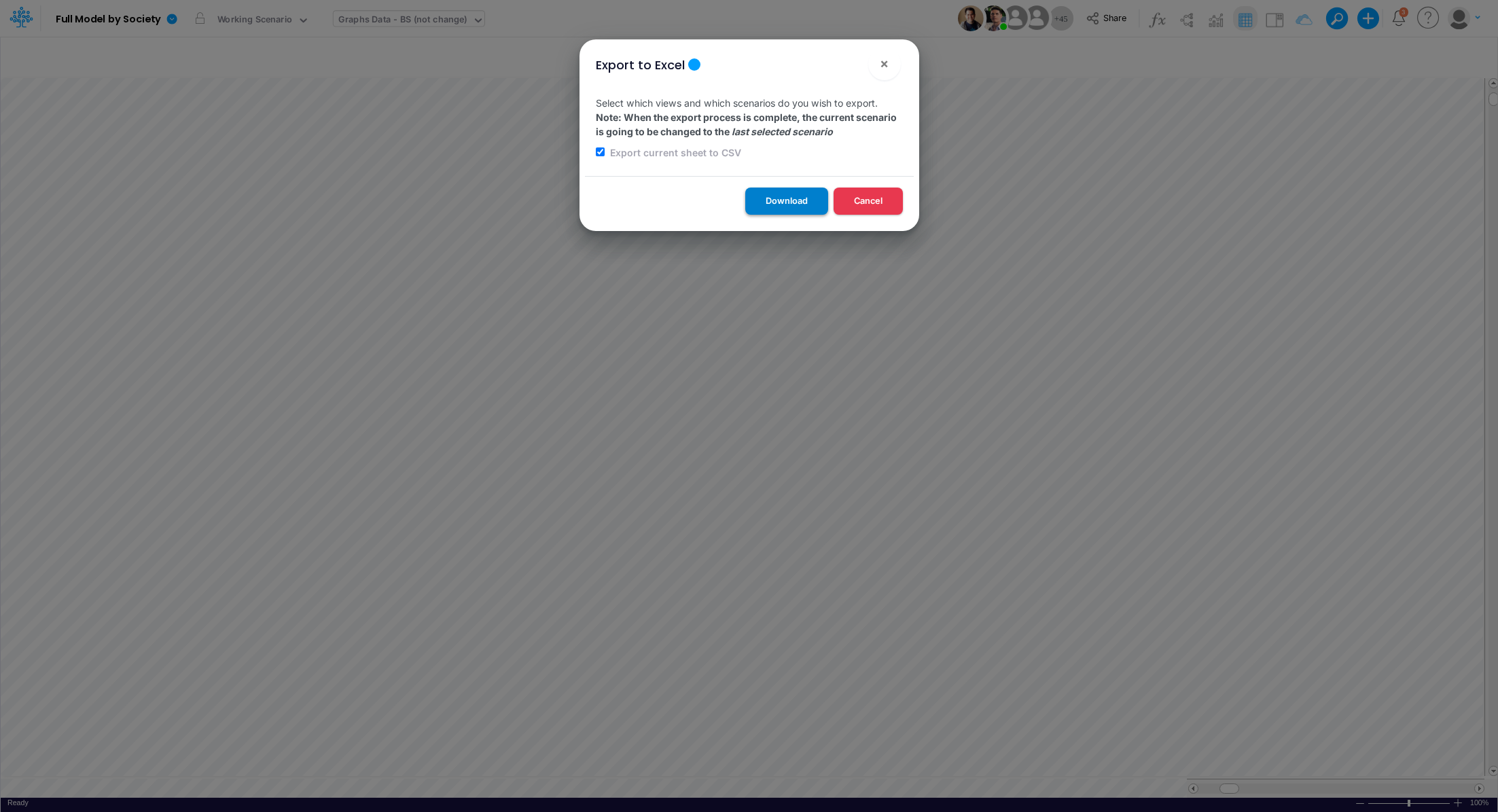
click at [765, 199] on button "Download" at bounding box center [787, 200] width 83 height 26
click at [884, 61] on span "×" at bounding box center [884, 63] width 8 height 16
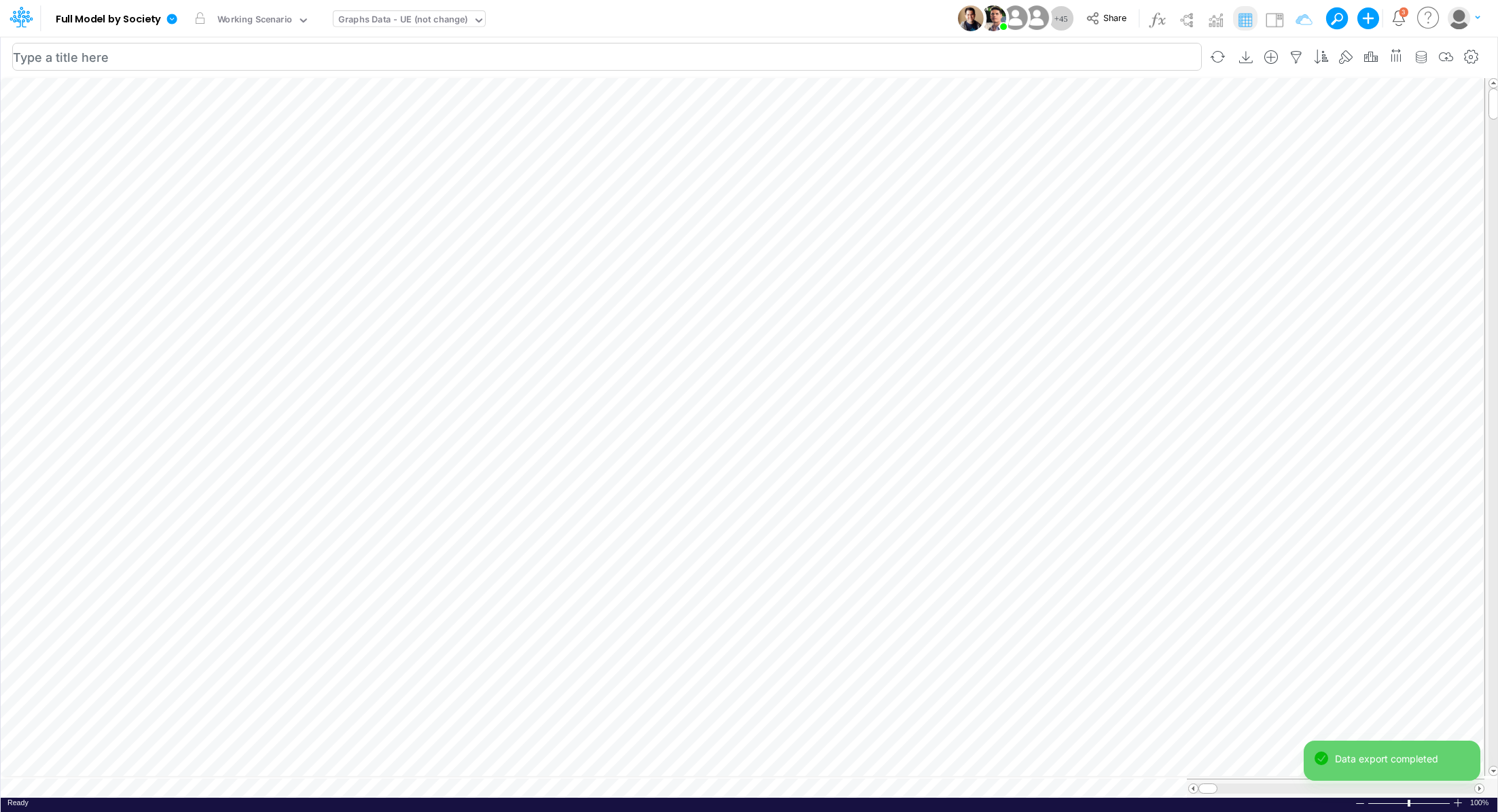
scroll to position [6, 0]
click at [174, 18] on icon at bounding box center [172, 19] width 10 height 10
click at [210, 116] on button "Export" at bounding box center [240, 119] width 145 height 22
click at [366, 122] on button "Excel" at bounding box center [386, 126] width 145 height 21
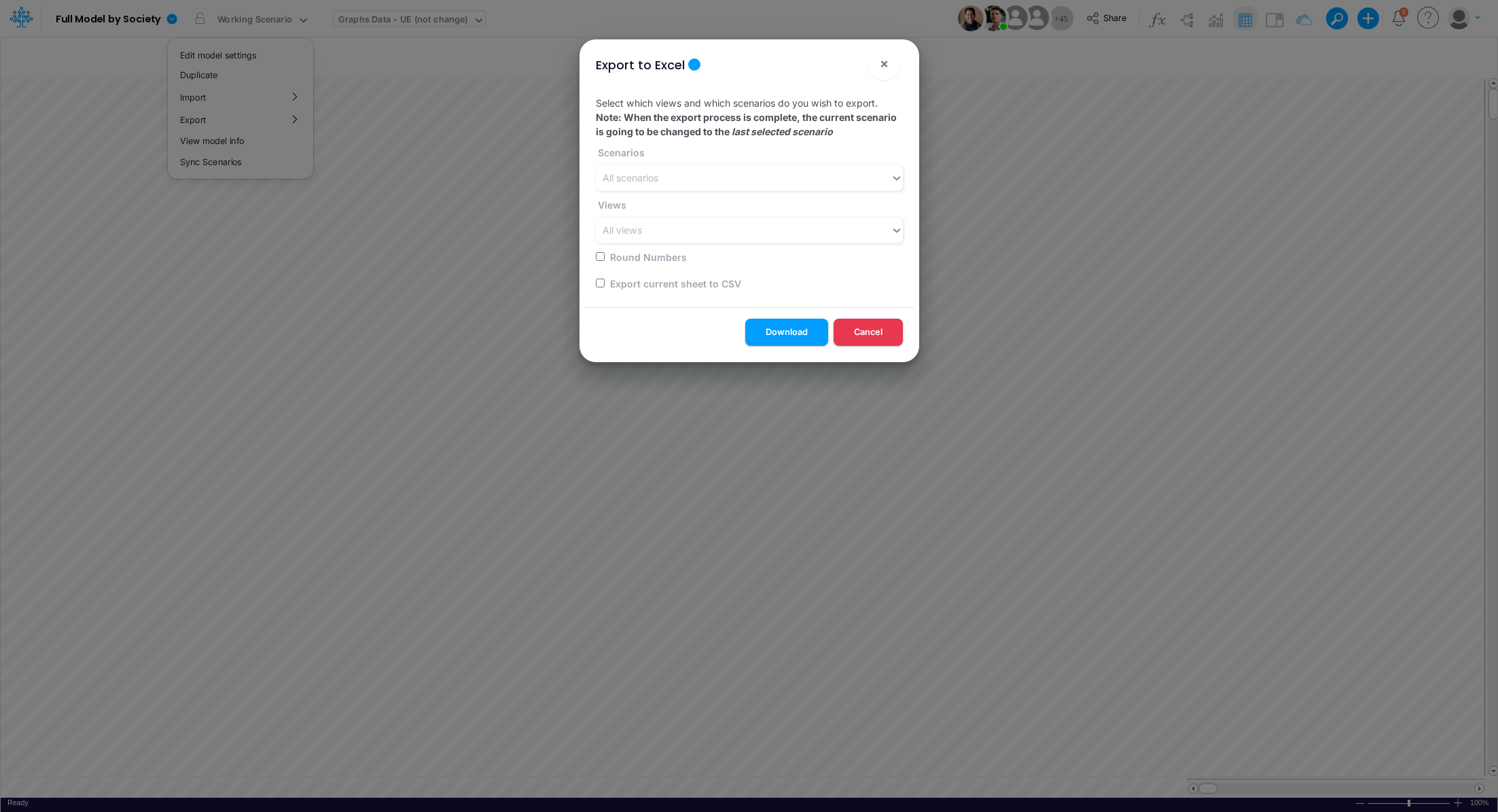
click at [599, 281] on input "checkbox" at bounding box center [600, 283] width 8 height 8
checkbox input "true"
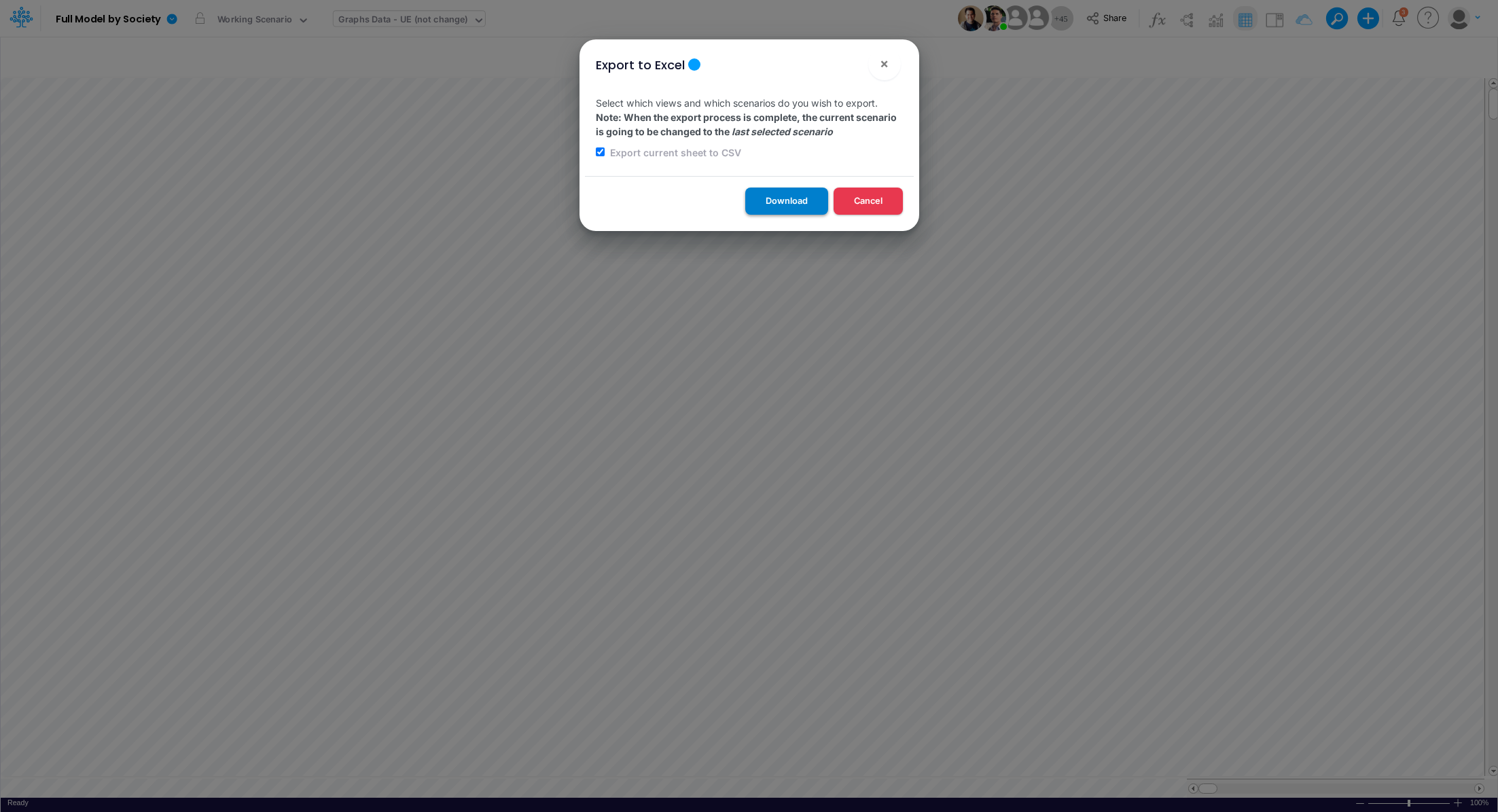
click at [778, 206] on button "Download" at bounding box center [787, 200] width 83 height 26
click at [878, 61] on button "×" at bounding box center [884, 64] width 32 height 32
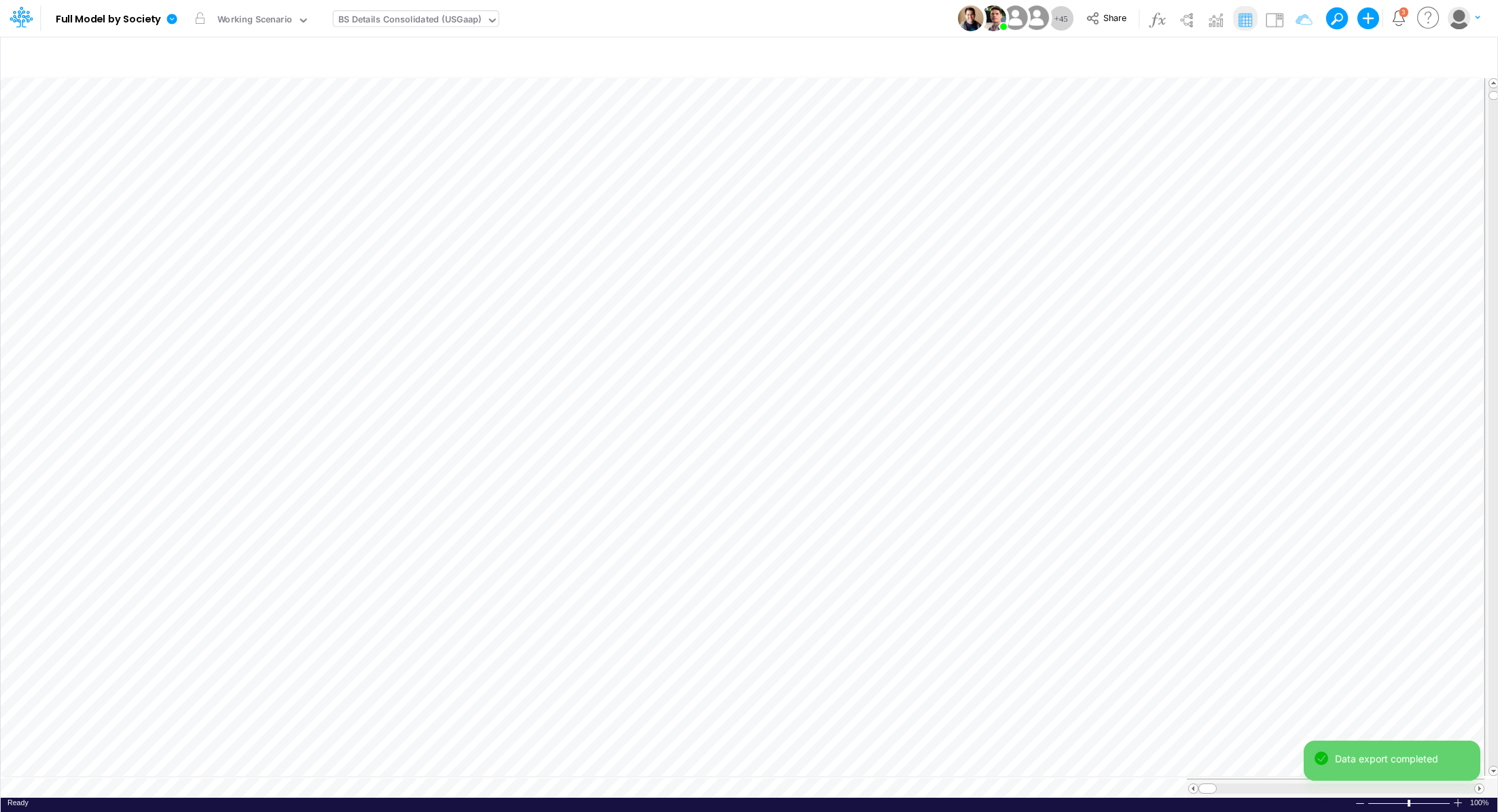
scroll to position [6, 0]
click at [171, 14] on icon at bounding box center [171, 19] width 12 height 12
click at [213, 116] on button "Export" at bounding box center [240, 119] width 145 height 22
click at [356, 132] on button "Excel" at bounding box center [386, 126] width 145 height 21
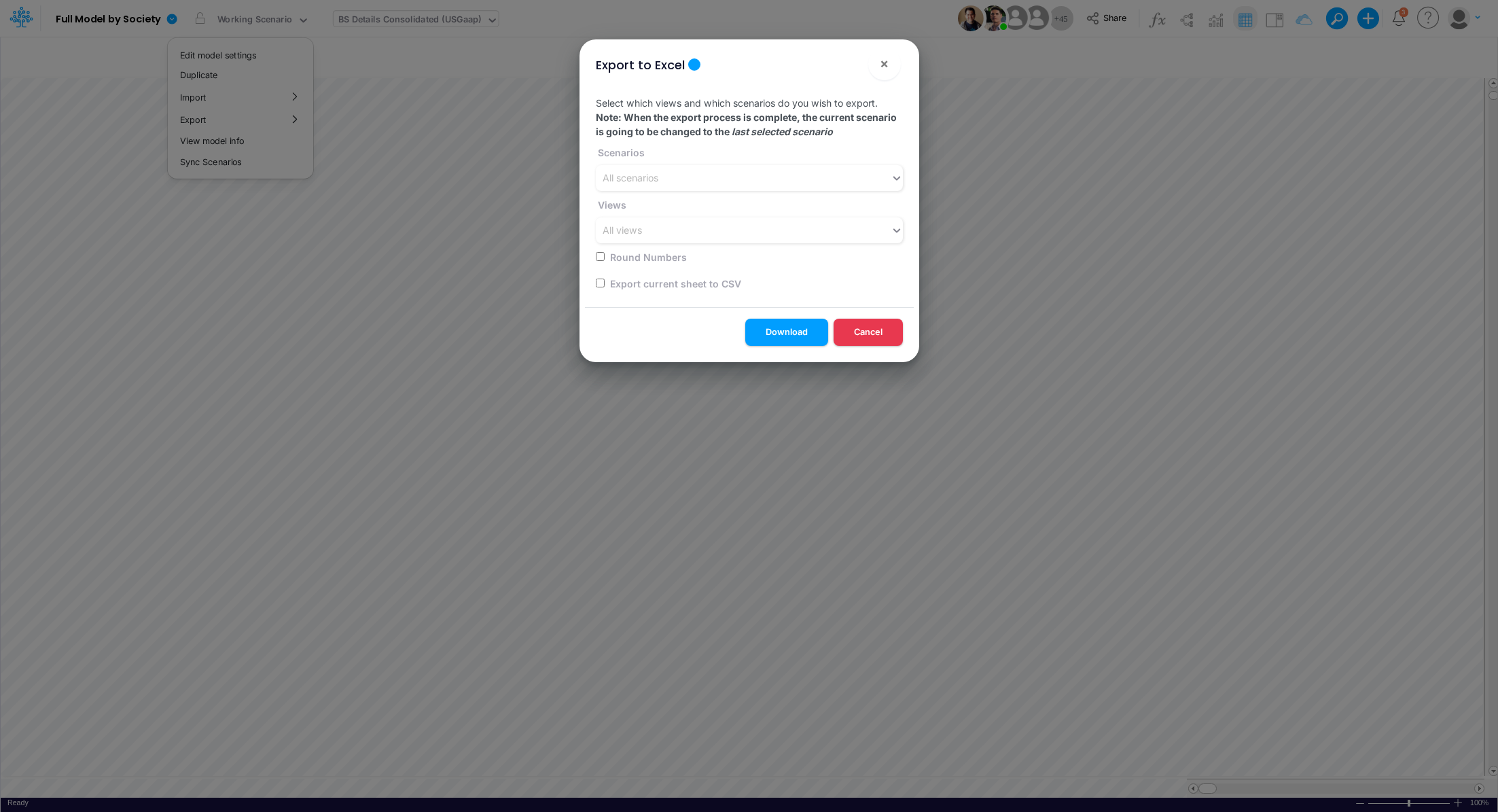
click at [601, 285] on input "checkbox" at bounding box center [600, 283] width 8 height 8
checkbox input "true"
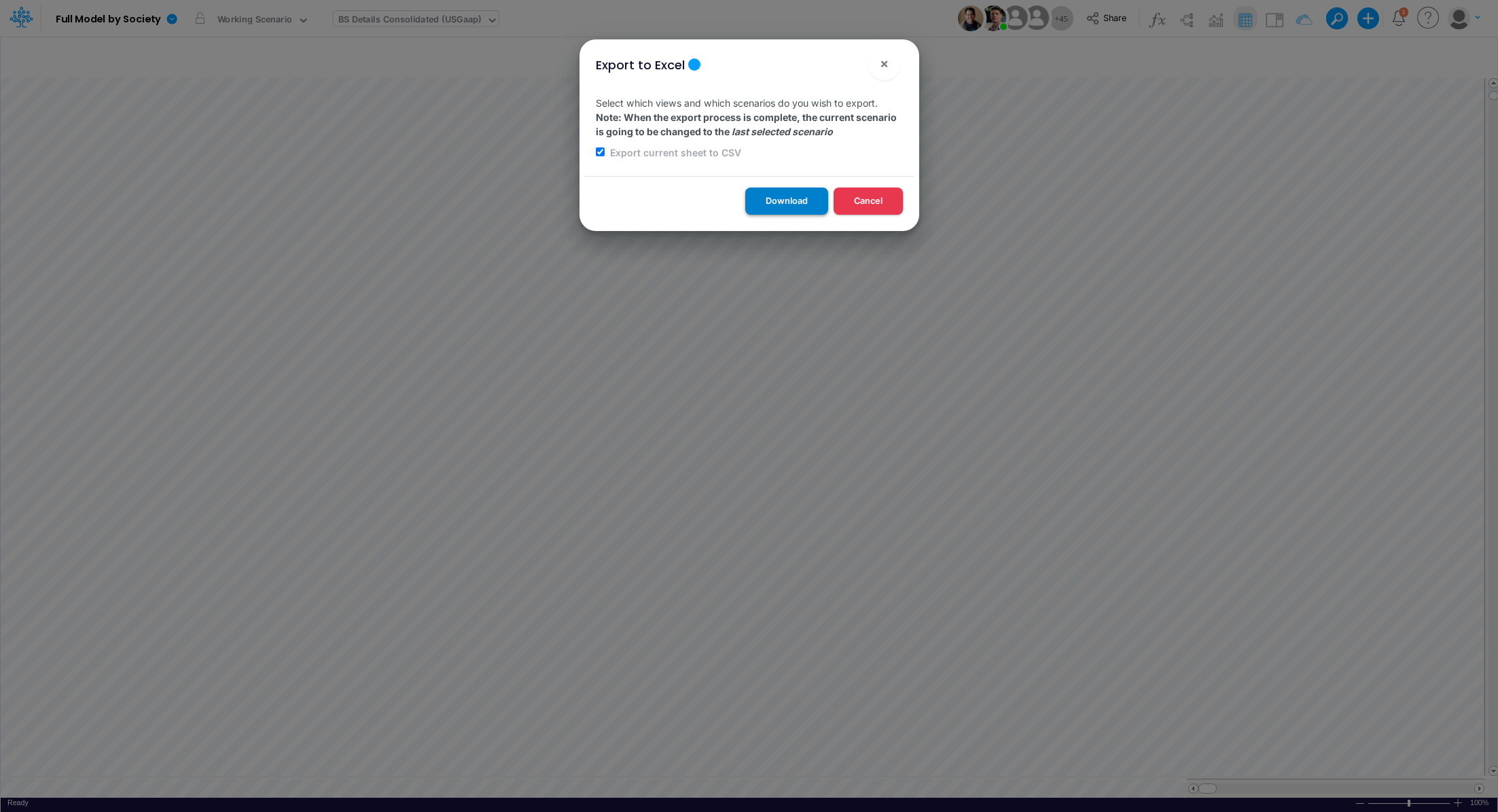
click at [782, 202] on button "Download" at bounding box center [787, 200] width 83 height 26
click at [955, 782] on div "Export to Excel × Select which views and which scenarios do you wish to export.…" at bounding box center [749, 406] width 1498 height 812
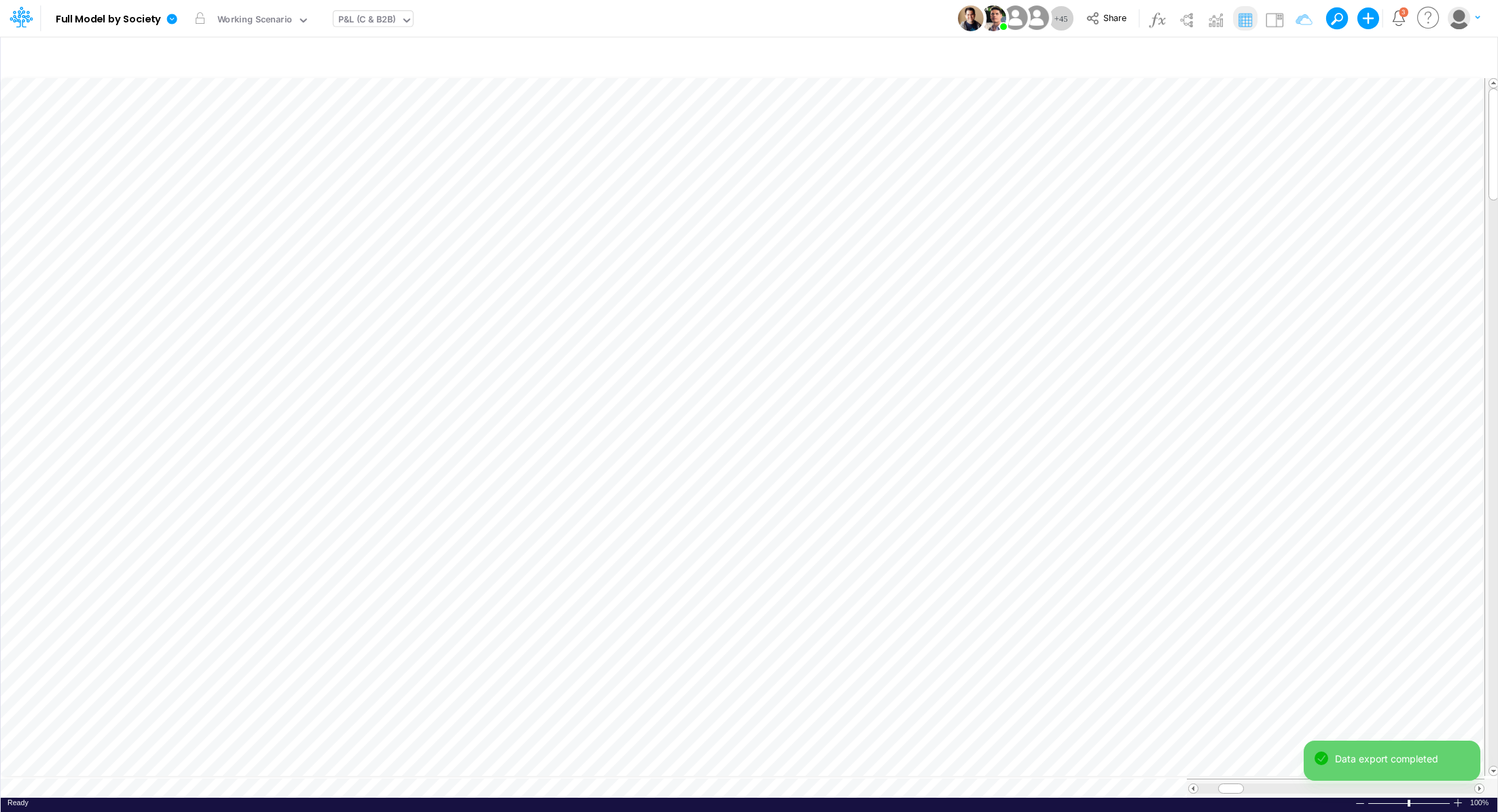
scroll to position [6, 0]
click at [170, 19] on icon at bounding box center [172, 19] width 10 height 10
click at [239, 119] on button "Export" at bounding box center [240, 119] width 145 height 22
click at [380, 123] on button "Excel" at bounding box center [386, 126] width 145 height 21
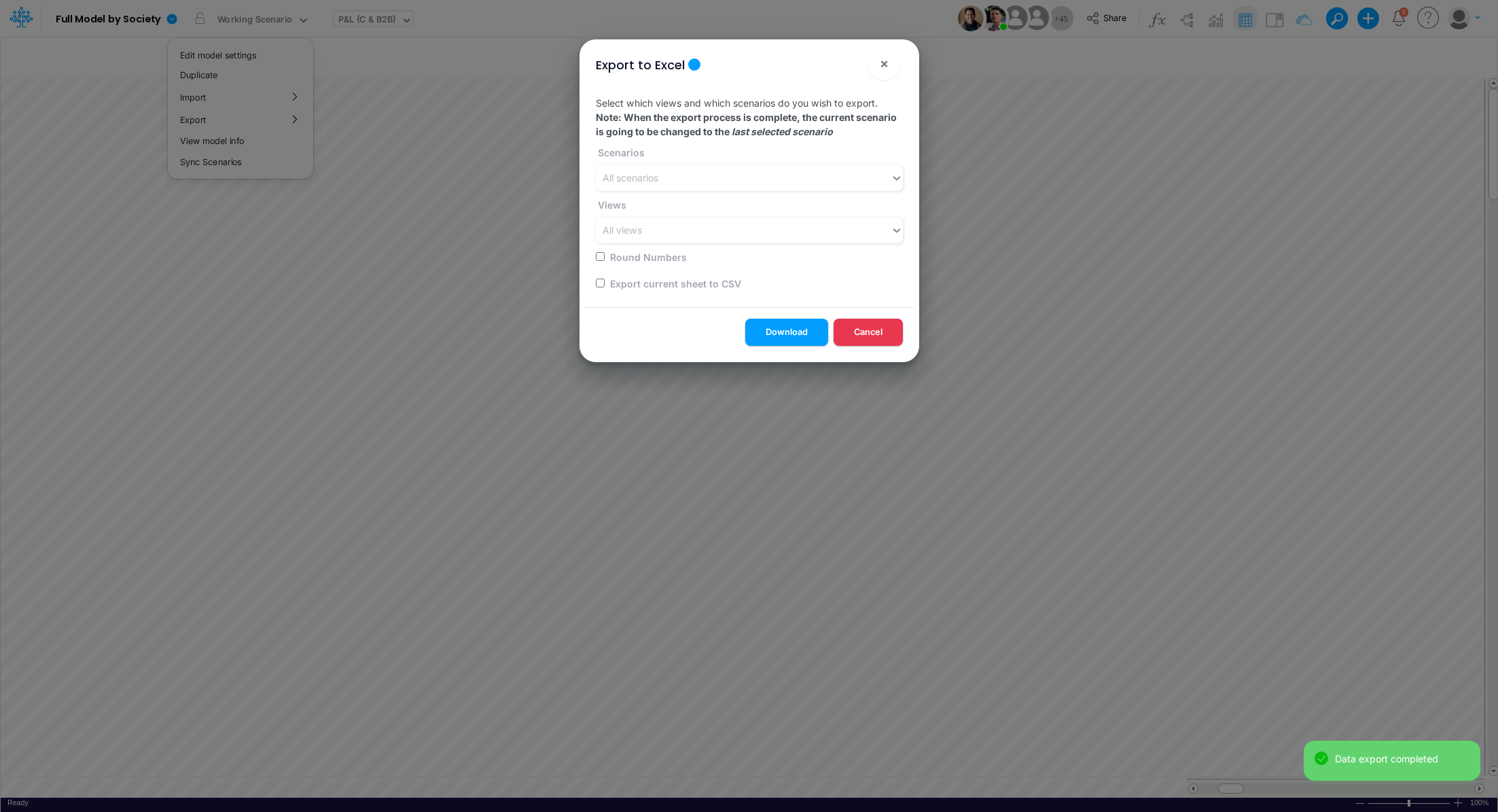
click at [598, 281] on input "checkbox" at bounding box center [600, 283] width 8 height 8
checkbox input "true"
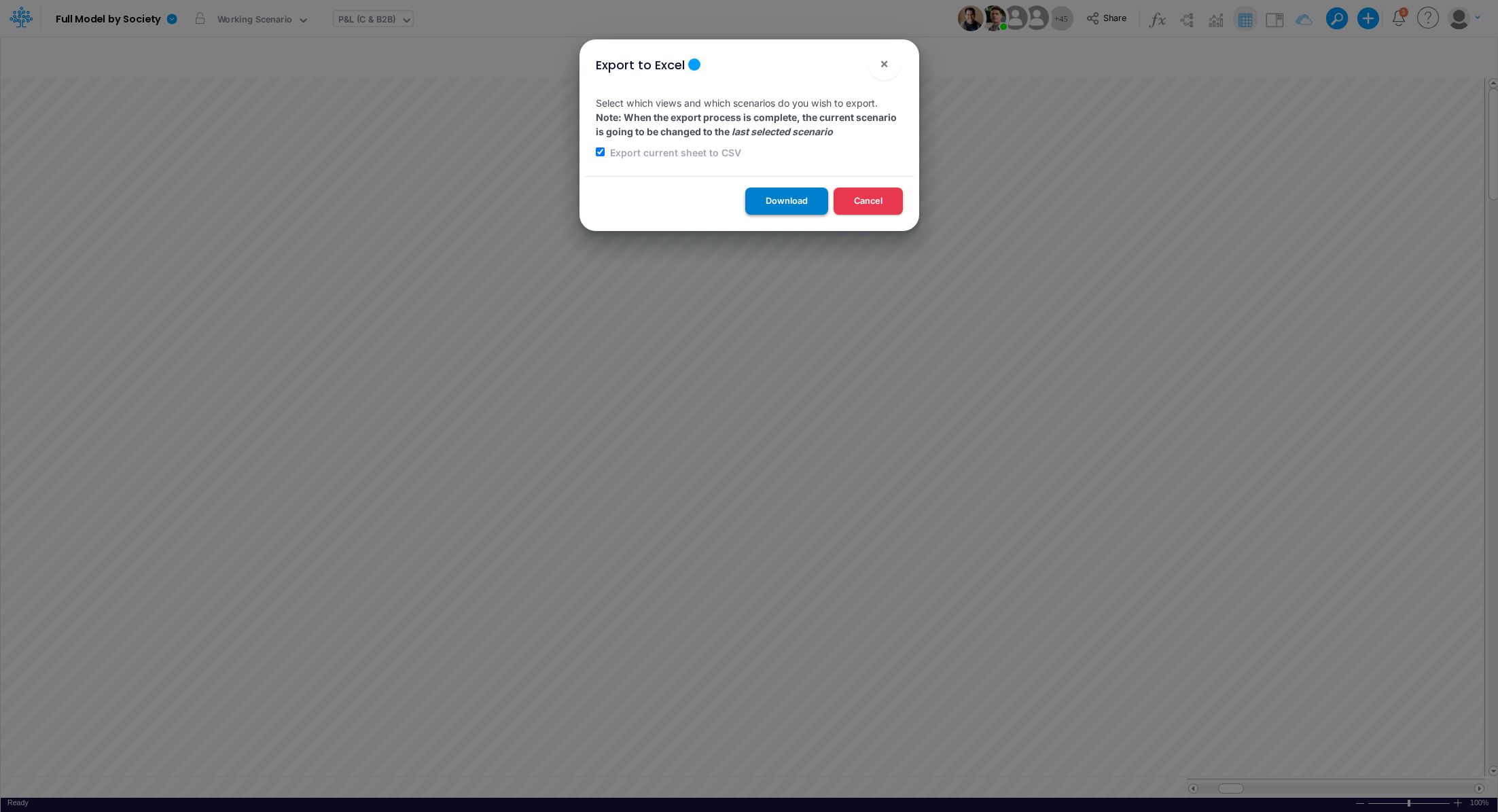
click at [761, 204] on button "Download" at bounding box center [787, 200] width 83 height 26
click at [889, 68] on button "×" at bounding box center [884, 64] width 32 height 32
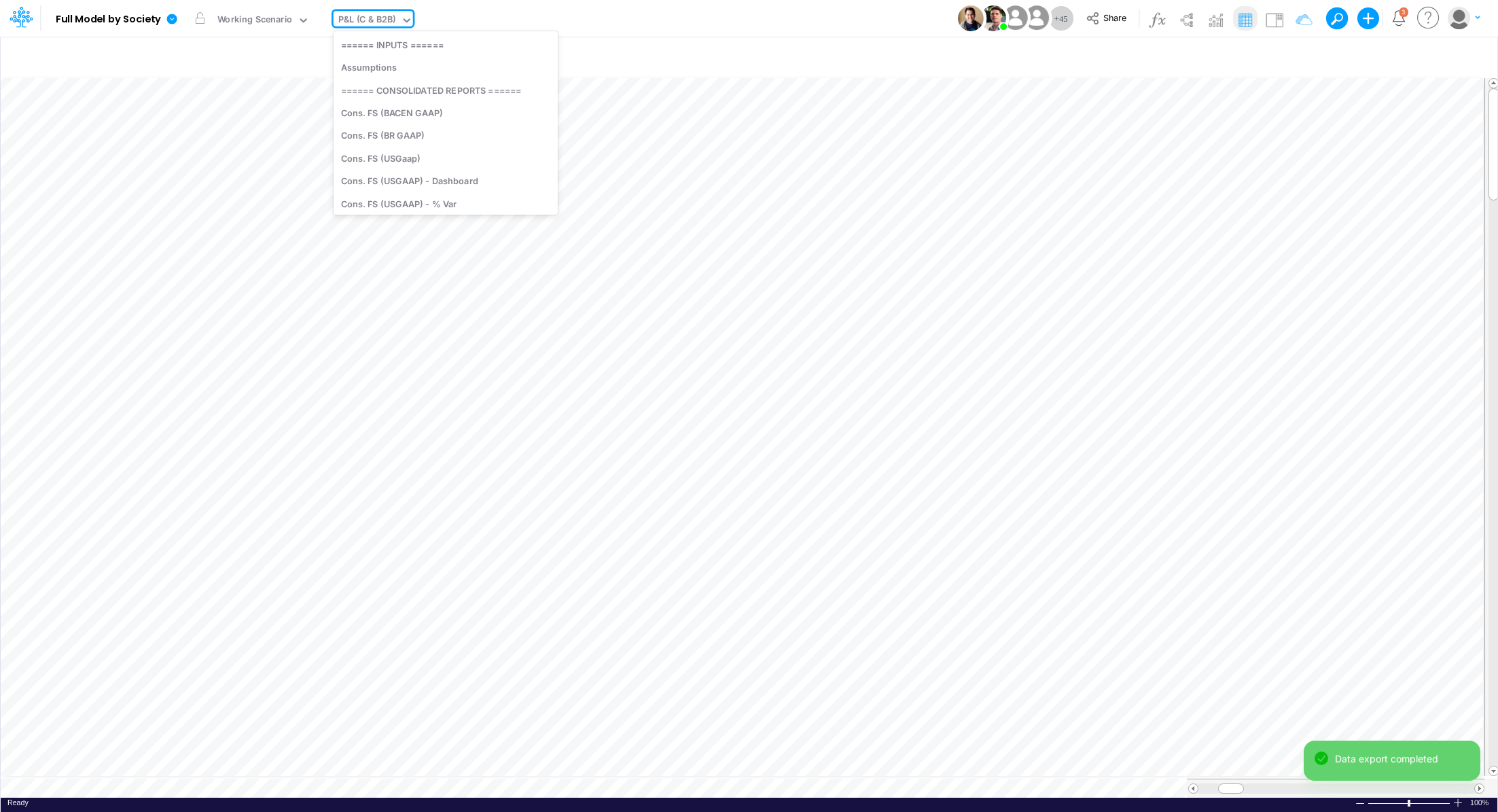
click at [376, 22] on div "P&L (C & B2B)" at bounding box center [367, 20] width 58 height 15
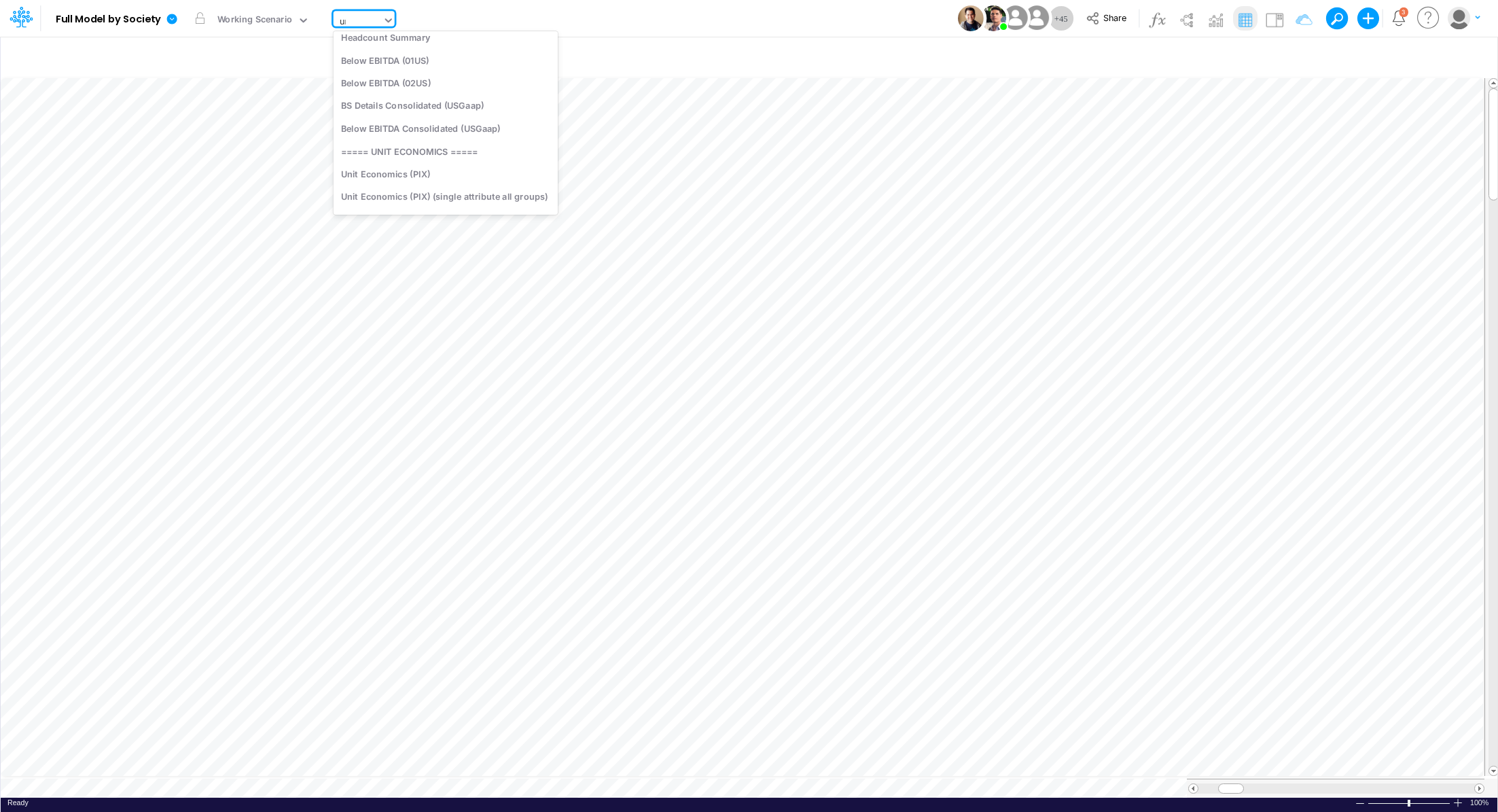
scroll to position [8, 0]
type input "uni"
click at [397, 70] on div "Unit Economics (PIX)" at bounding box center [445, 67] width 222 height 22
click at [394, 20] on div "Unit Economics (PIX)" at bounding box center [383, 20] width 89 height 15
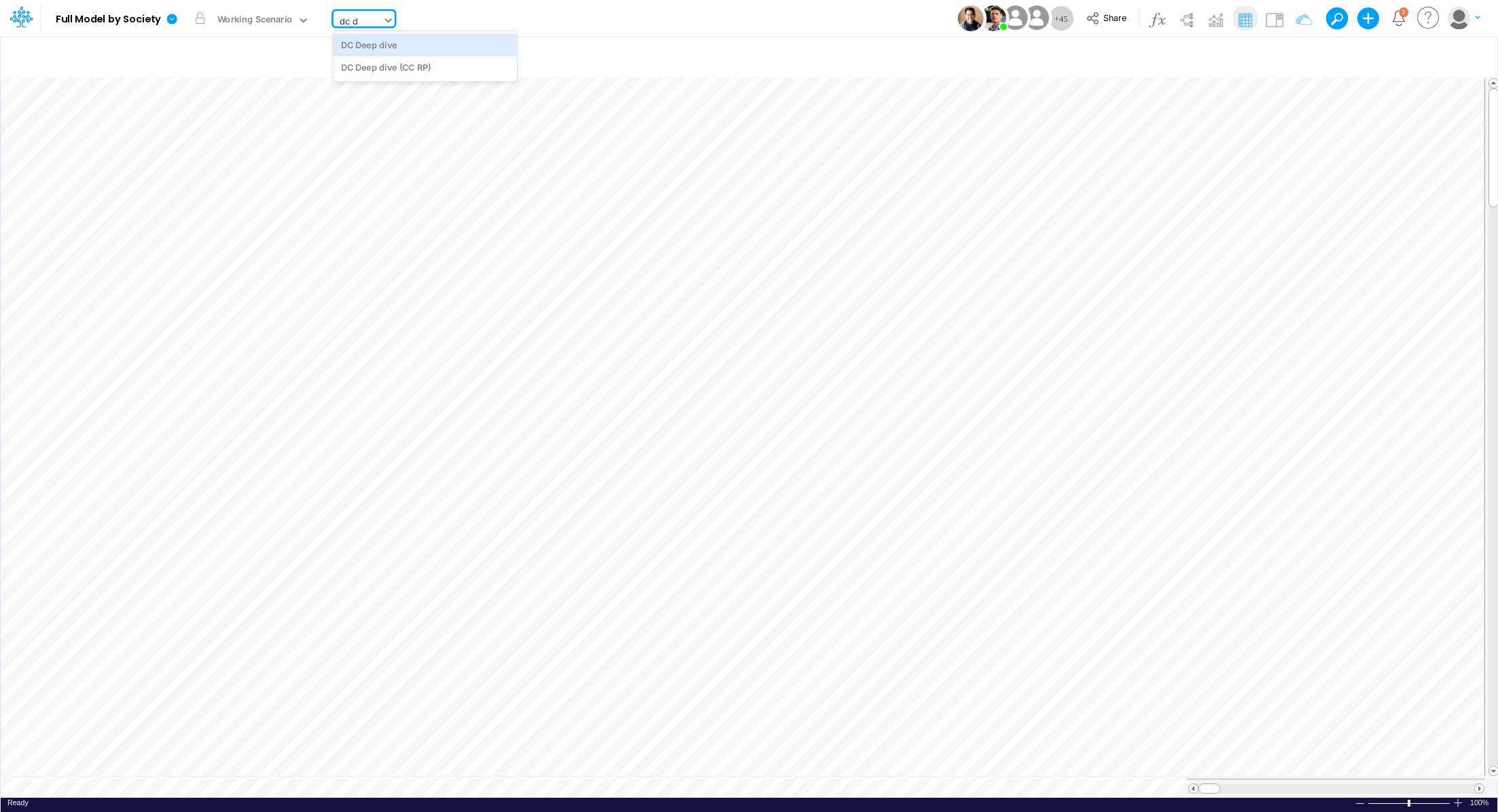
type input "dc de"
click at [403, 39] on div "DC Deep dive" at bounding box center [425, 44] width 183 height 22
click at [168, 21] on icon at bounding box center [172, 19] width 10 height 10
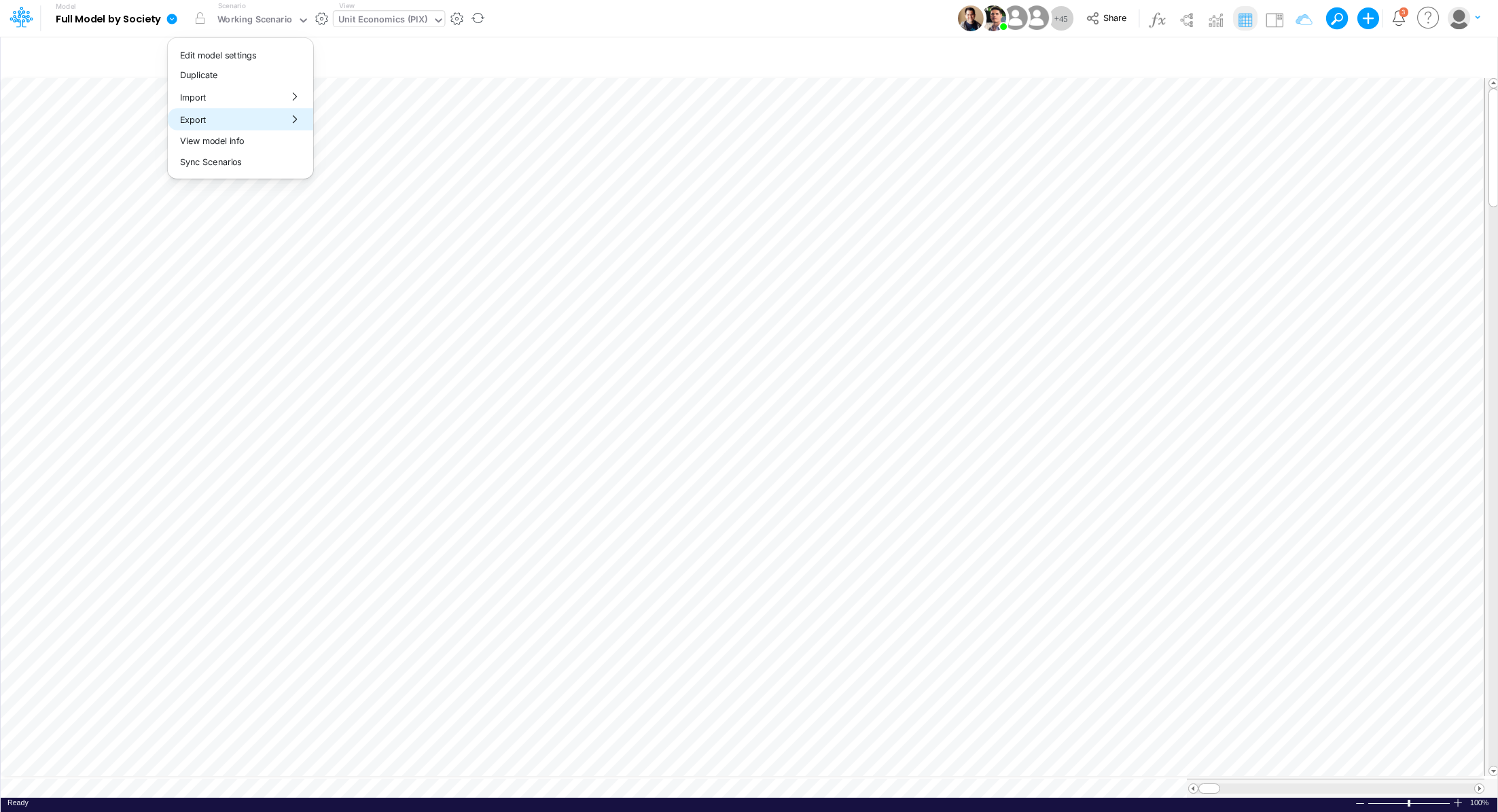
click at [222, 115] on button "Export" at bounding box center [240, 119] width 145 height 22
click at [342, 122] on button "Excel" at bounding box center [386, 126] width 145 height 21
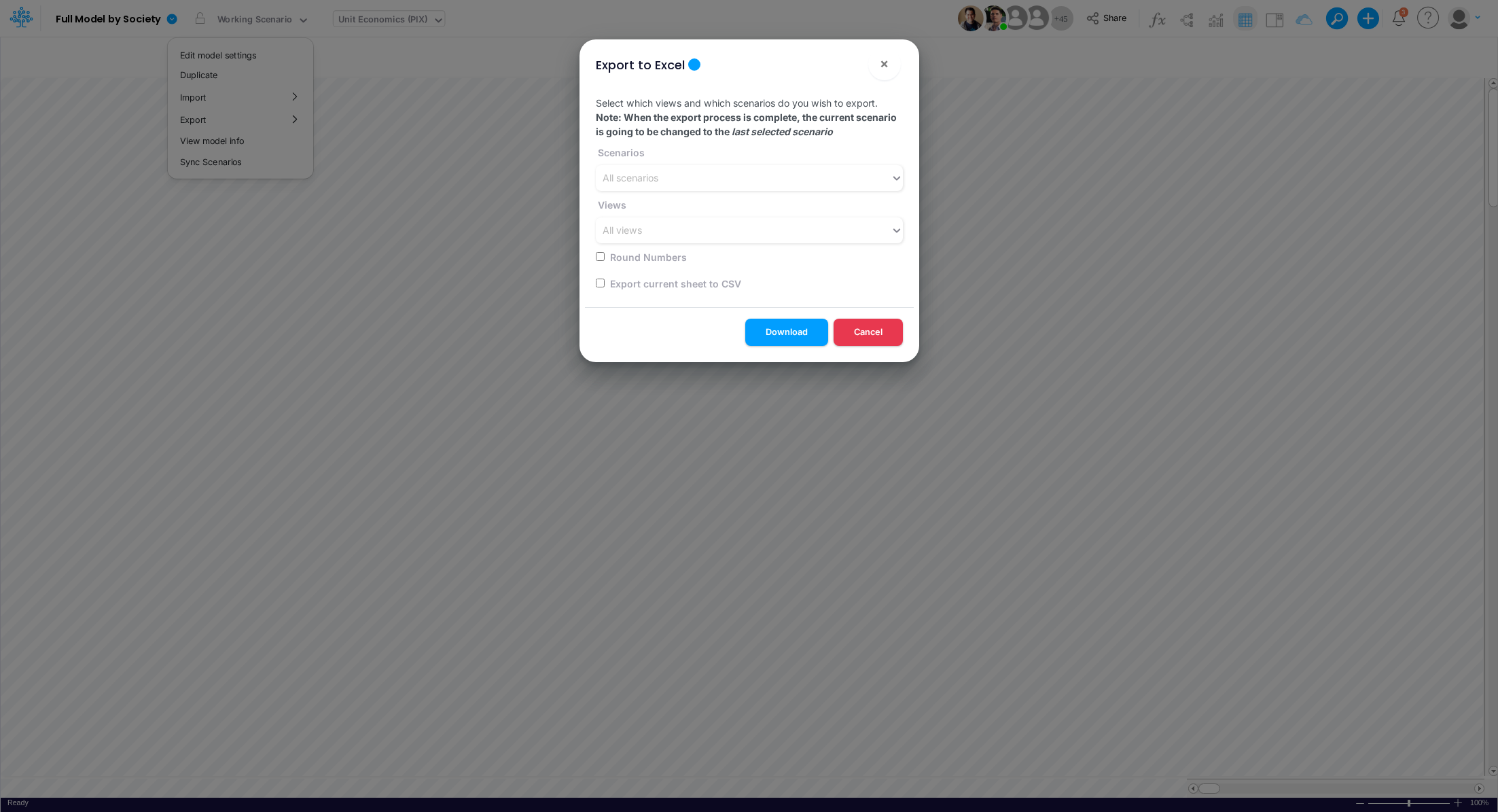
click at [598, 282] on input "checkbox" at bounding box center [600, 283] width 8 height 8
checkbox input "true"
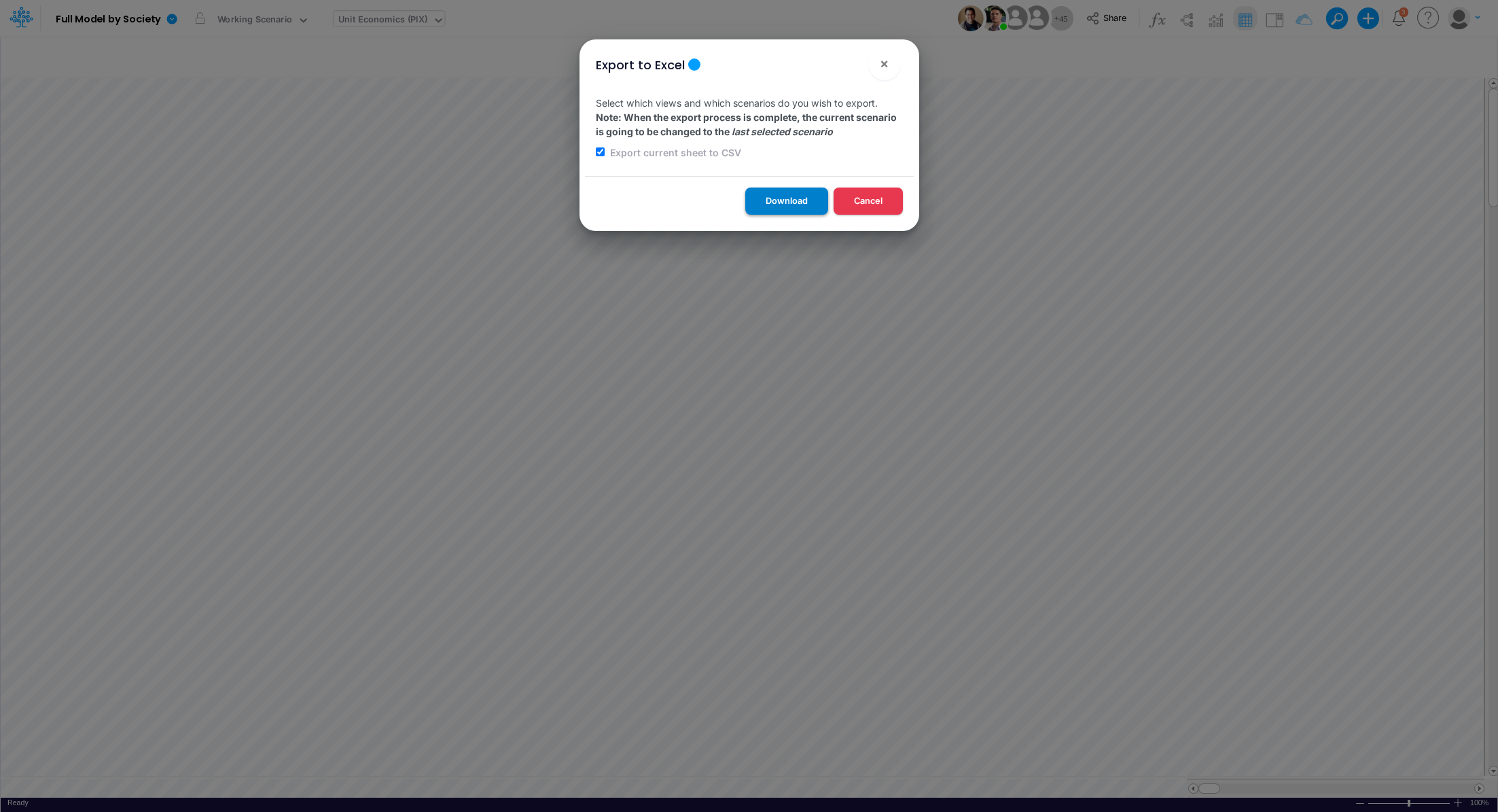
click at [765, 203] on button "Download" at bounding box center [787, 200] width 83 height 26
click at [1125, 781] on div "Export to Excel × Select which views and which scenarios do you wish to export.…" at bounding box center [749, 406] width 1498 height 812
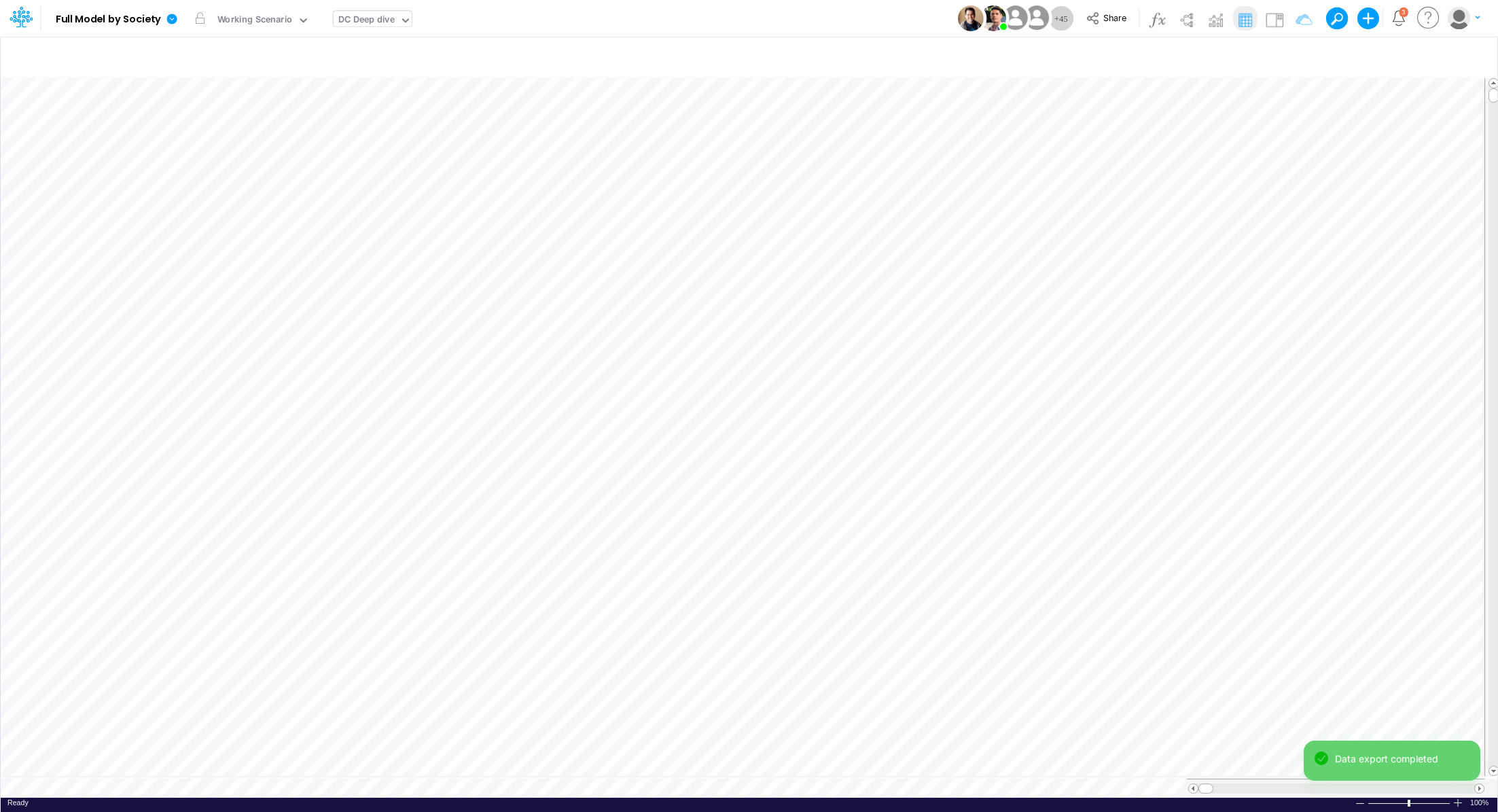
scroll to position [6, 0]
click at [170, 20] on icon at bounding box center [172, 19] width 10 height 10
click at [227, 115] on button "Export" at bounding box center [240, 119] width 145 height 22
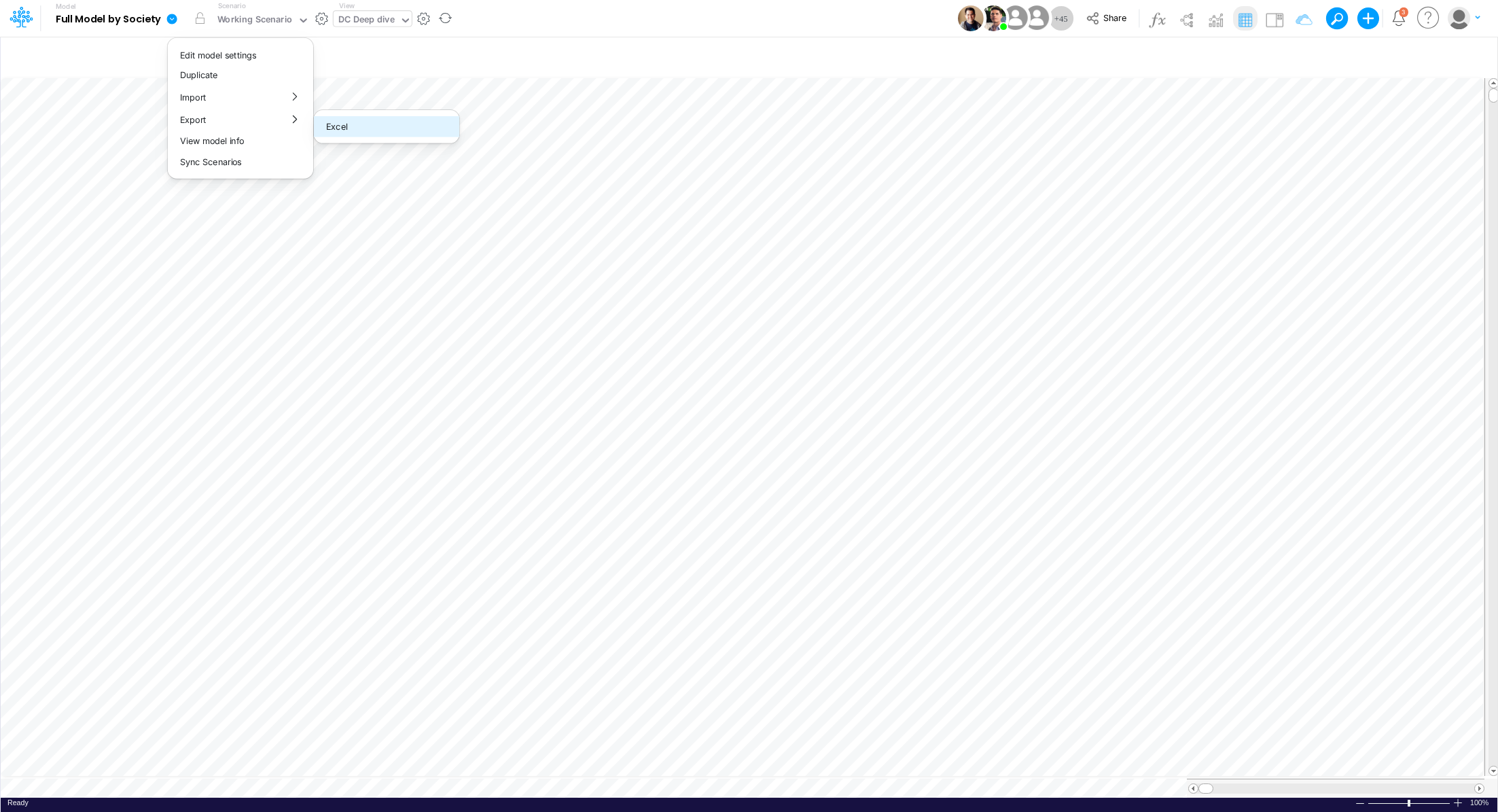
click at [334, 126] on button "Excel" at bounding box center [386, 126] width 145 height 21
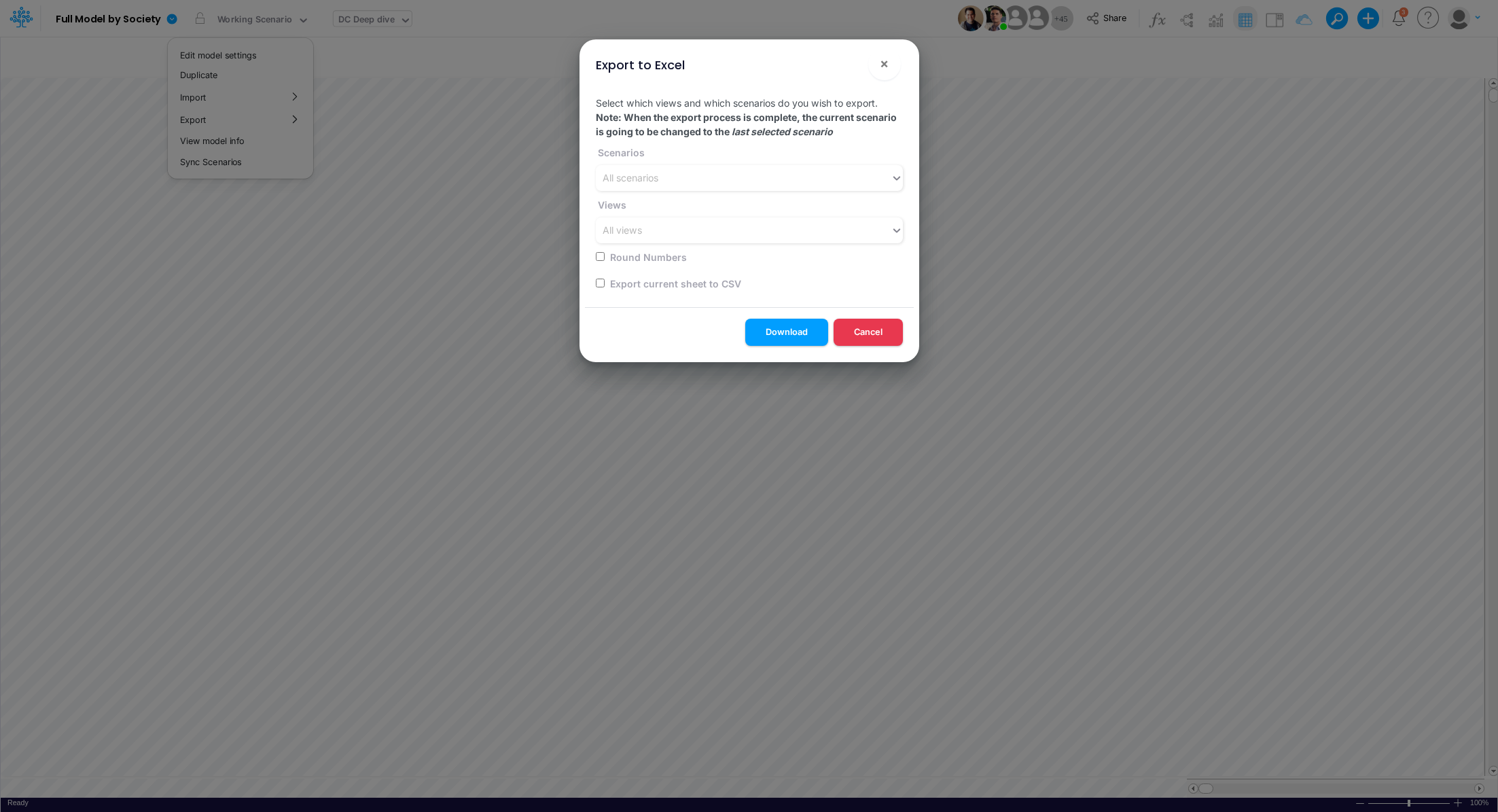
click at [639, 285] on label "Export current sheet to CSV" at bounding box center [674, 283] width 133 height 14
click at [597, 288] on div "Export current sheet to CSV" at bounding box center [745, 283] width 299 height 26
click at [601, 279] on input "checkbox" at bounding box center [600, 283] width 8 height 8
checkbox input "true"
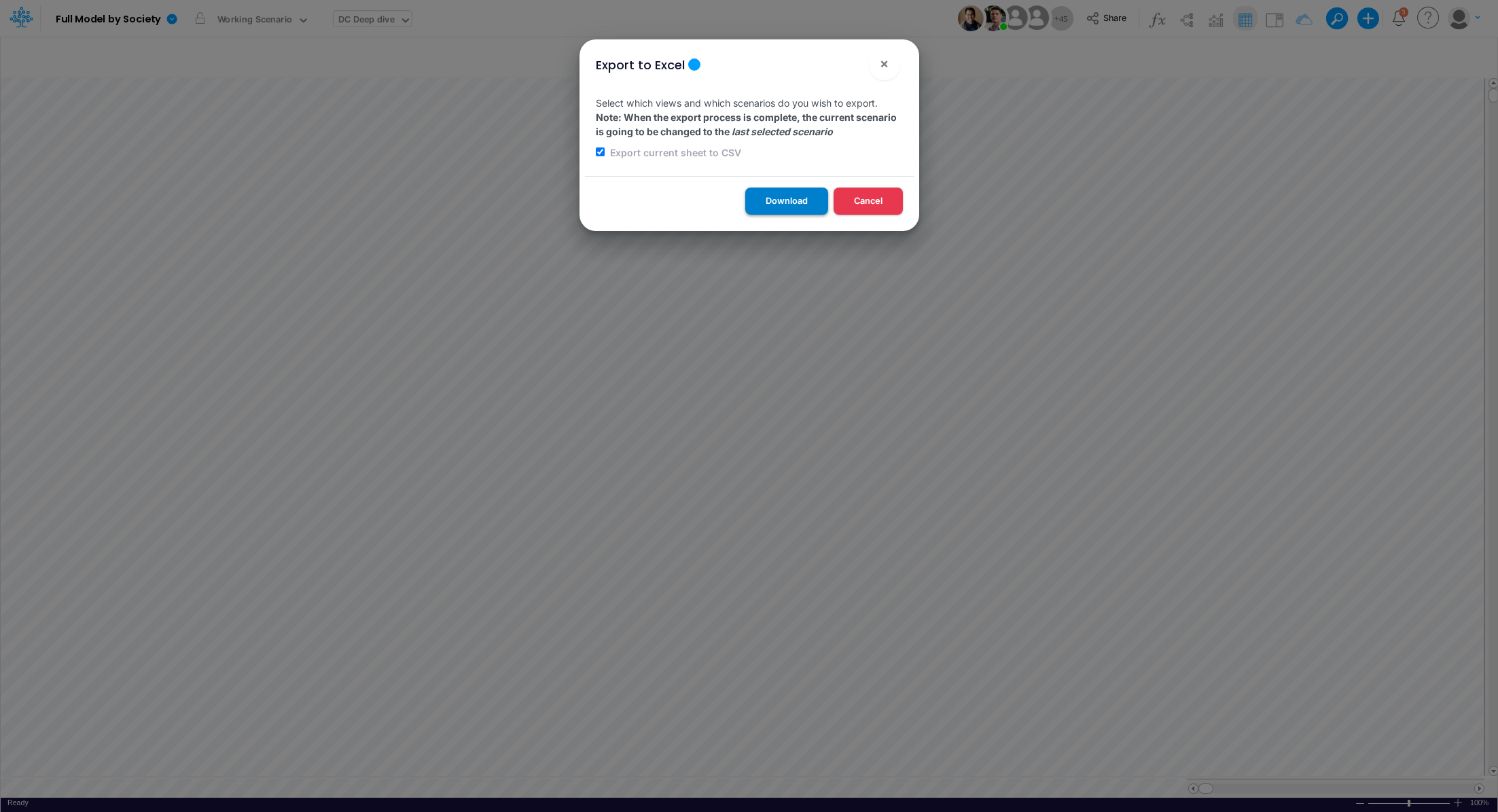
click at [765, 193] on button "Download" at bounding box center [787, 200] width 83 height 26
click at [884, 70] on span "×" at bounding box center [884, 63] width 8 height 16
